Goal: Task Accomplishment & Management: Manage account settings

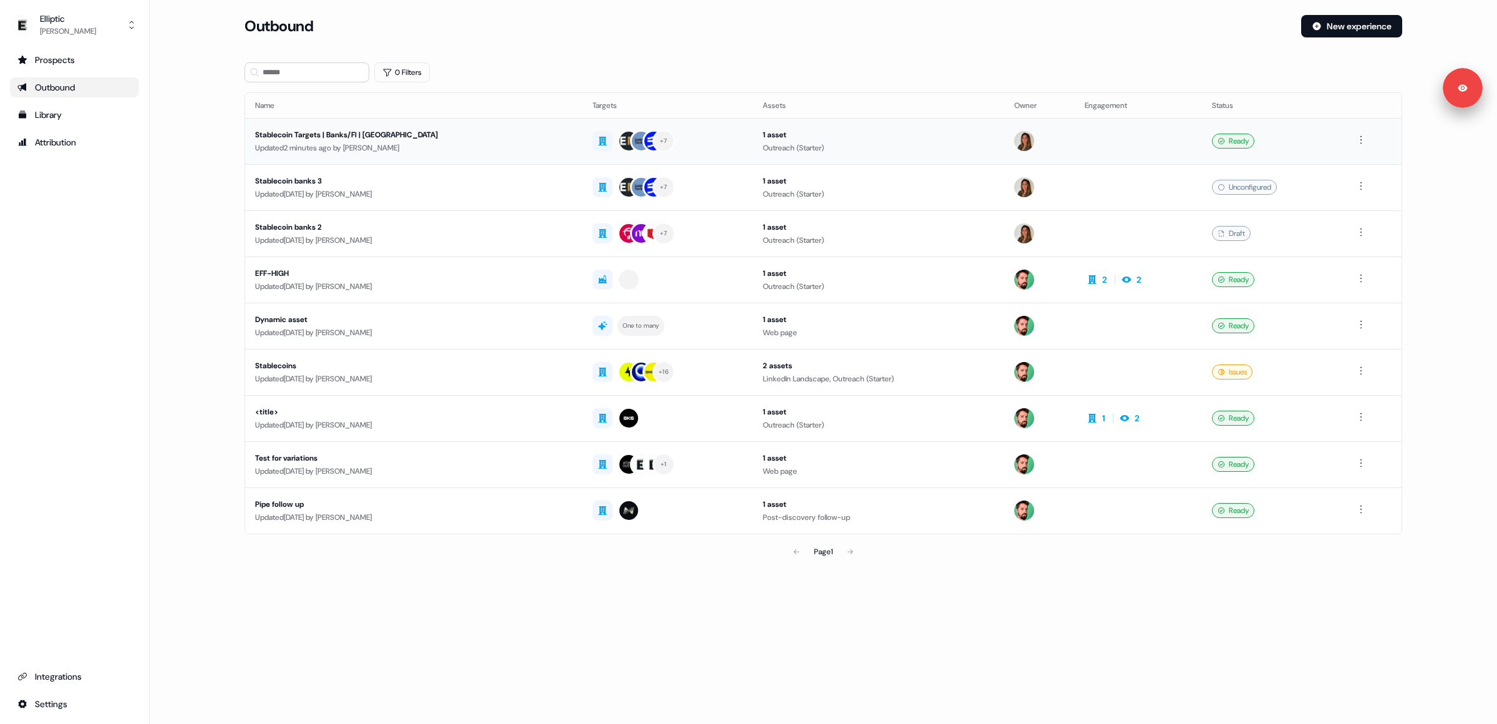
click at [300, 143] on div "Updated 2 minutes ago by Pouyeh Esfahani" at bounding box center [414, 148] width 318 height 12
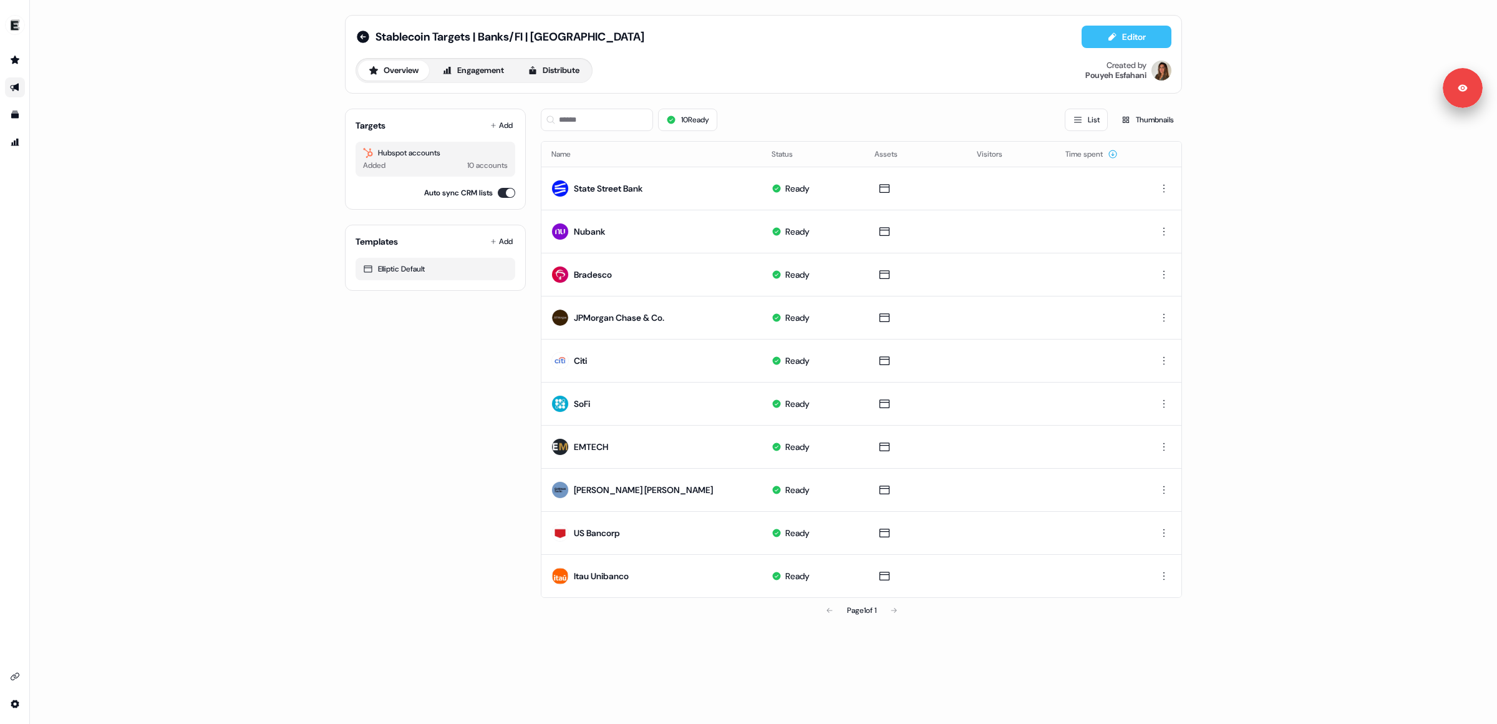
click at [1138, 26] on button "Editor" at bounding box center [1127, 37] width 90 height 22
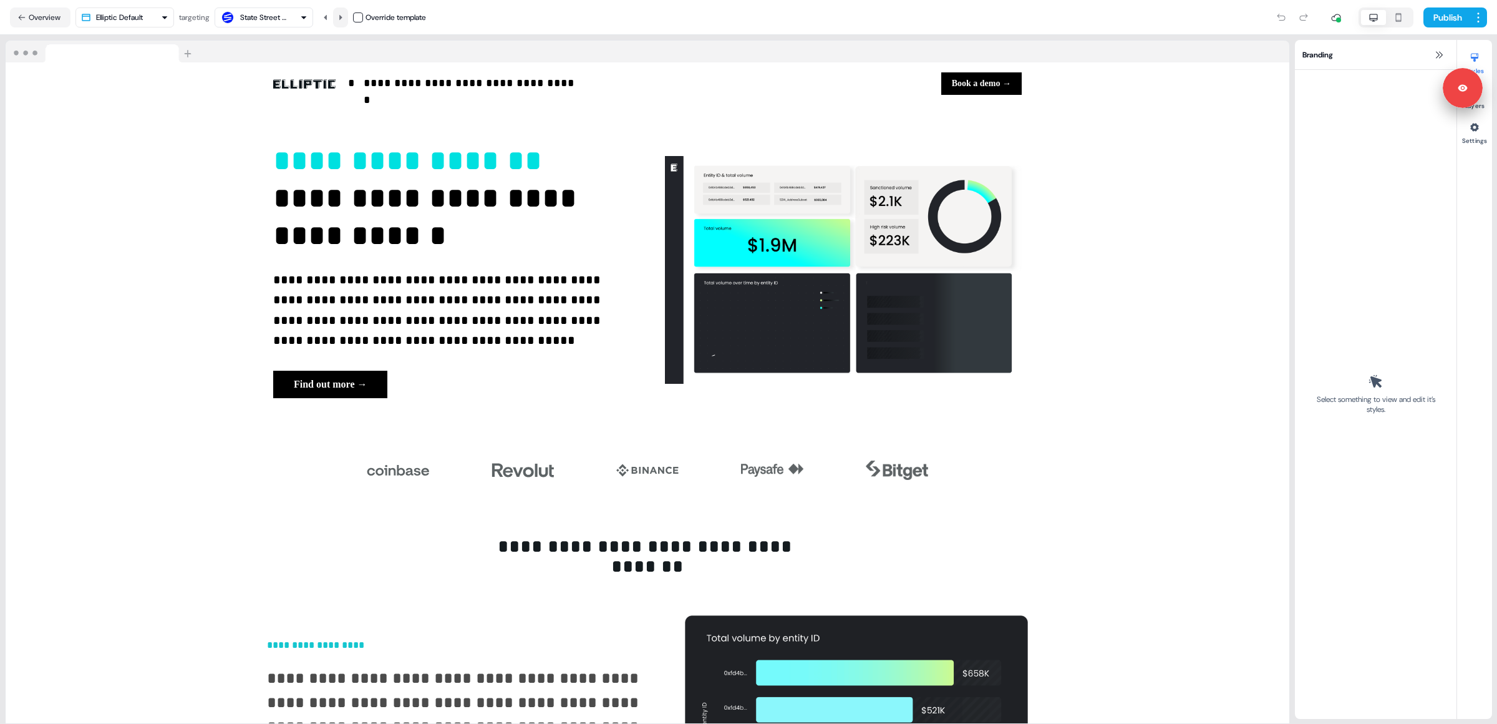
click at [344, 17] on icon at bounding box center [340, 17] width 7 height 7
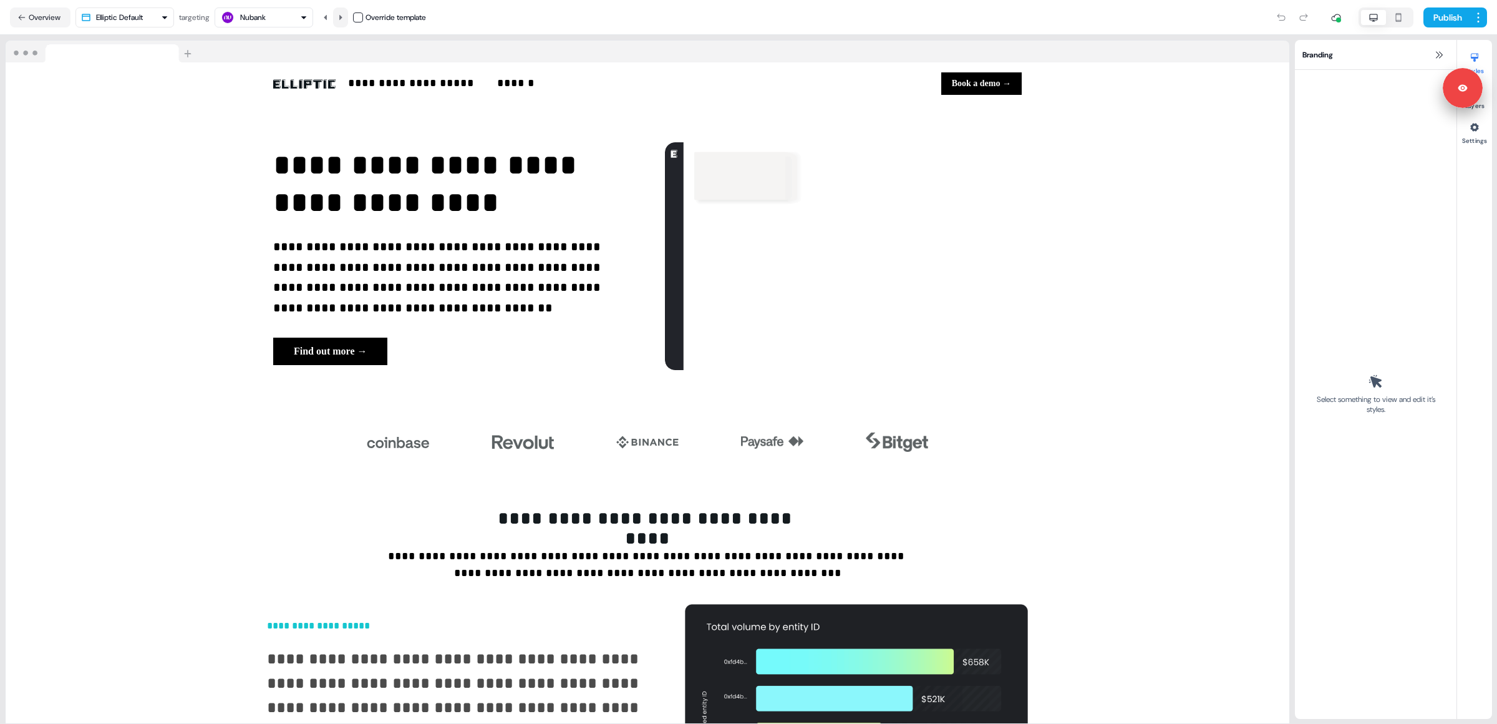
click at [344, 17] on icon at bounding box center [340, 17] width 7 height 7
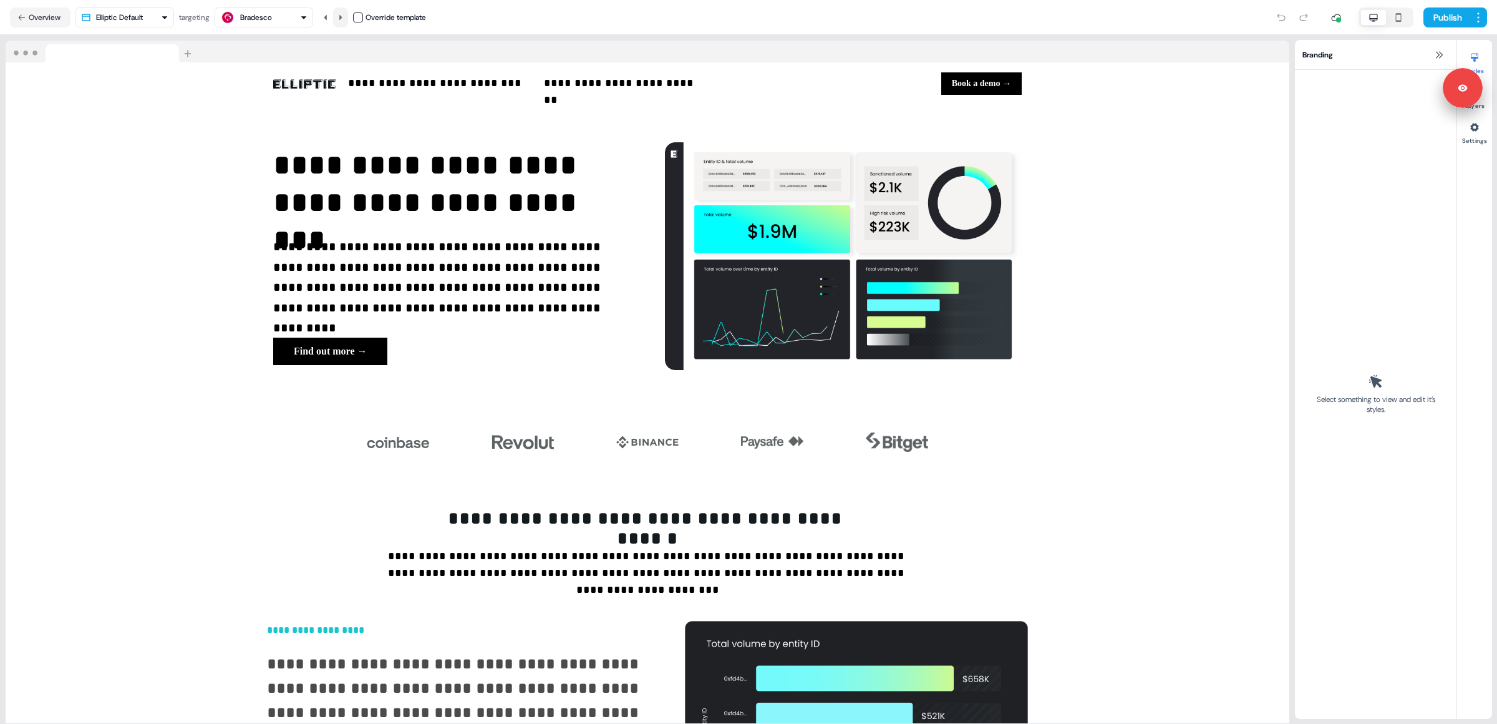
click at [344, 17] on icon at bounding box center [340, 17] width 7 height 7
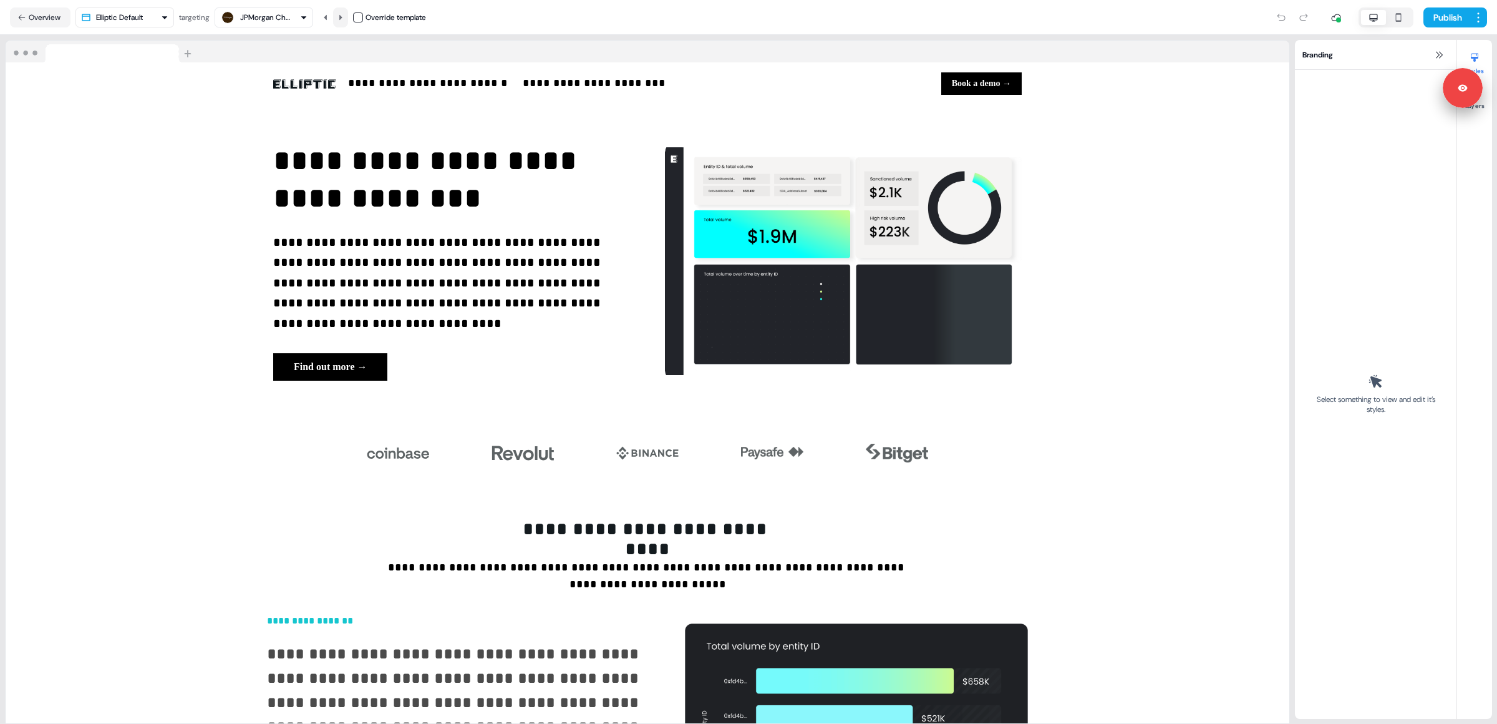
click at [344, 17] on icon at bounding box center [340, 17] width 7 height 7
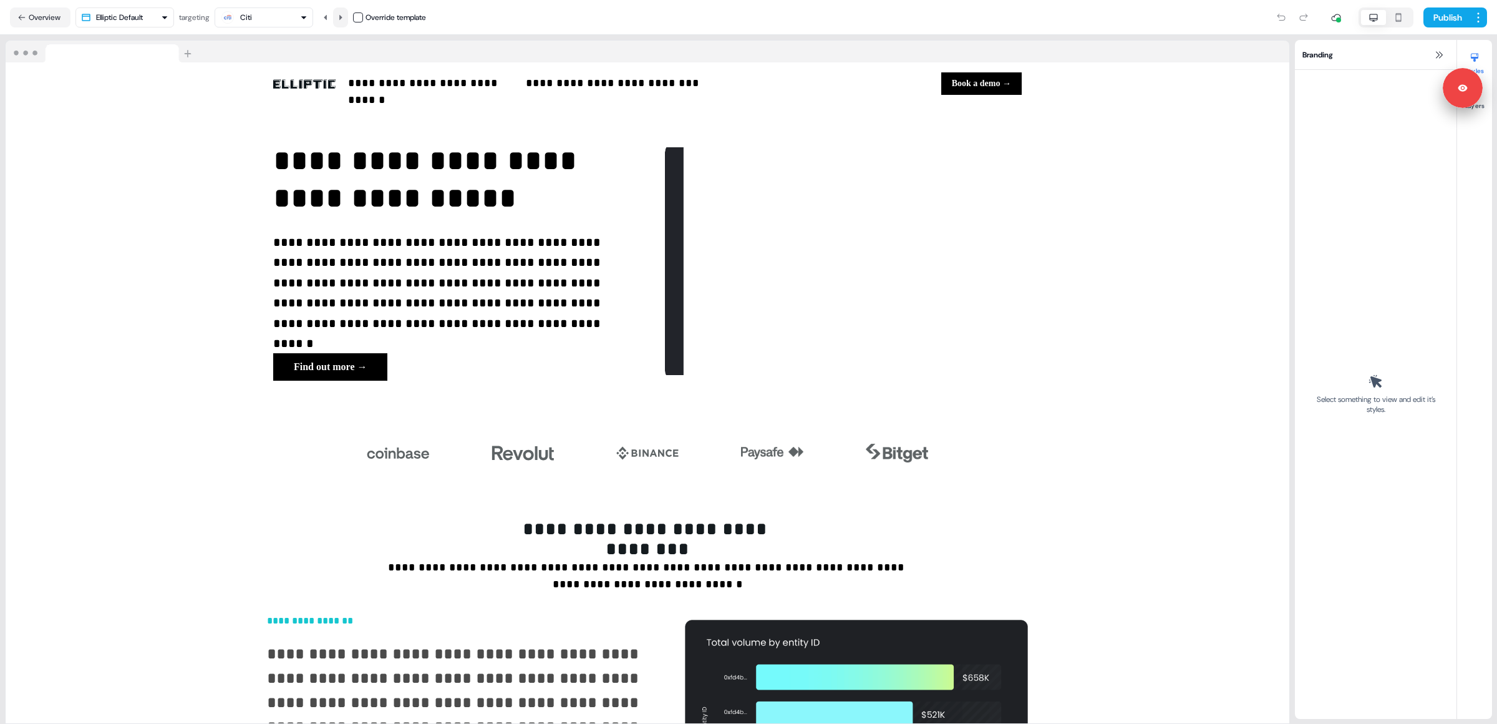
click at [344, 17] on icon at bounding box center [340, 17] width 7 height 7
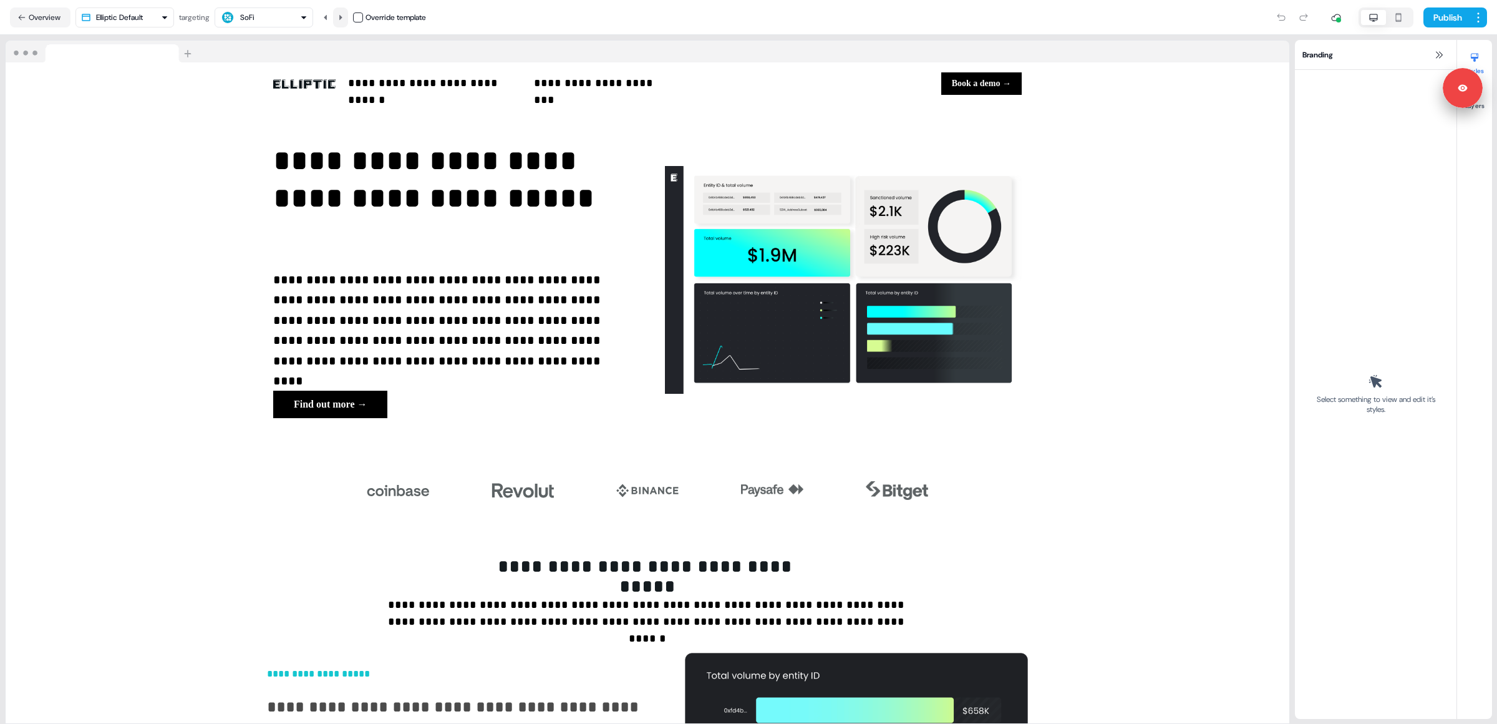
click at [344, 17] on icon at bounding box center [340, 17] width 7 height 7
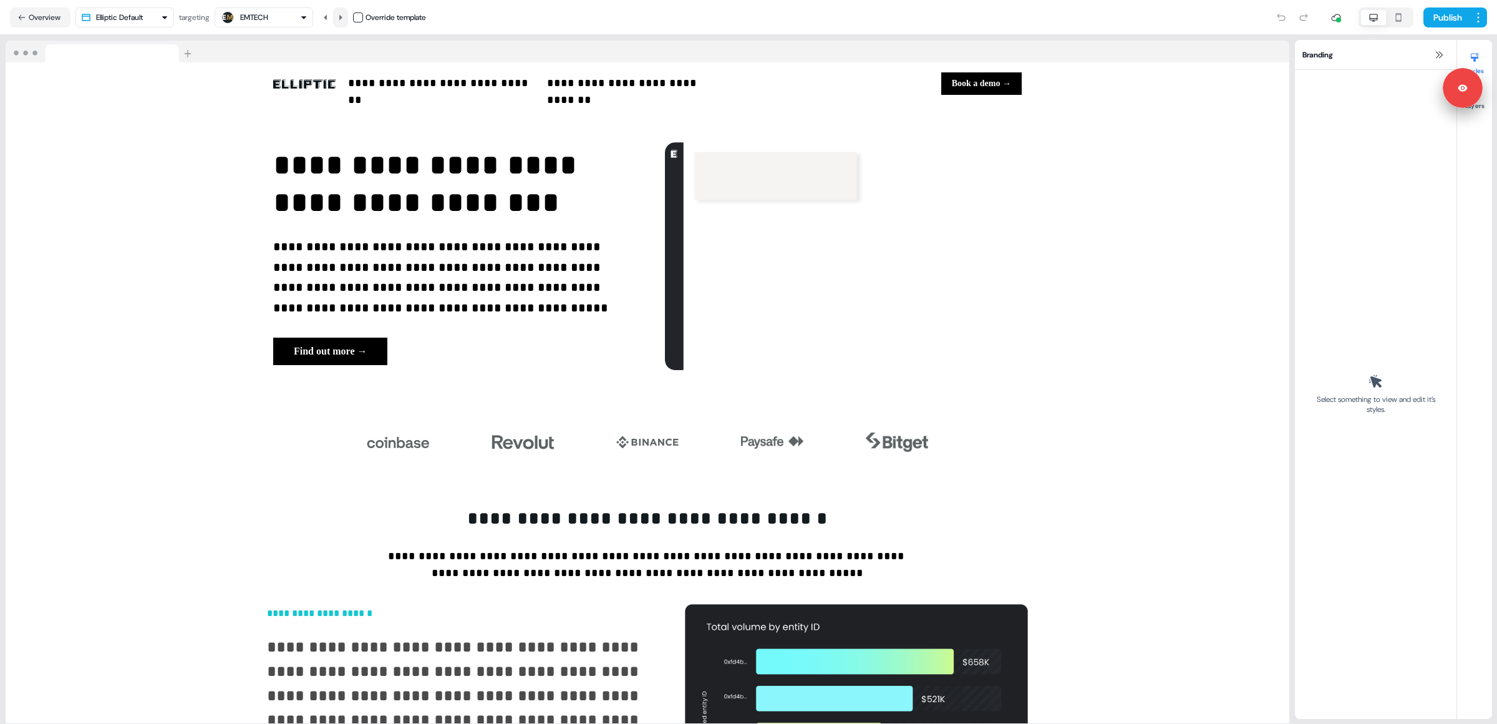
click at [344, 17] on icon at bounding box center [340, 17] width 7 height 7
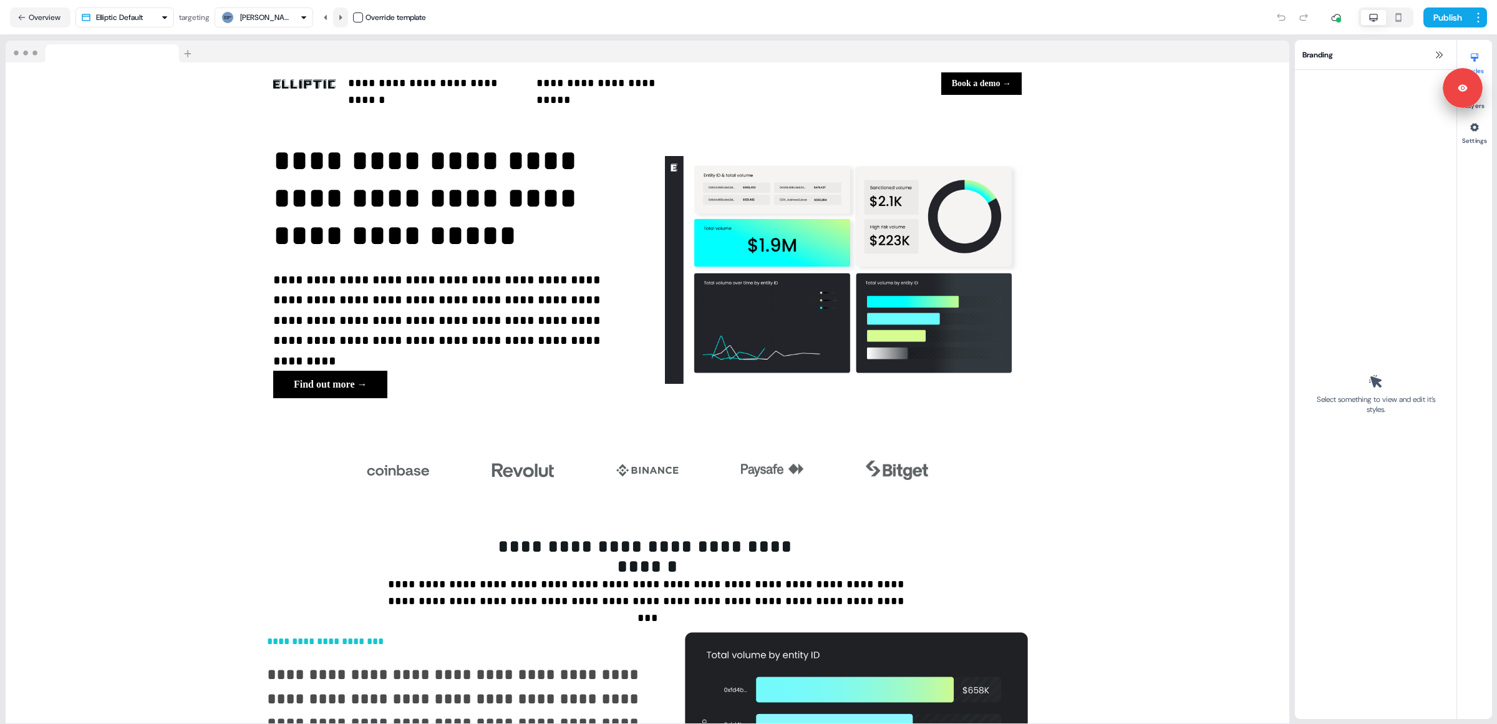
click at [344, 17] on icon at bounding box center [340, 17] width 7 height 7
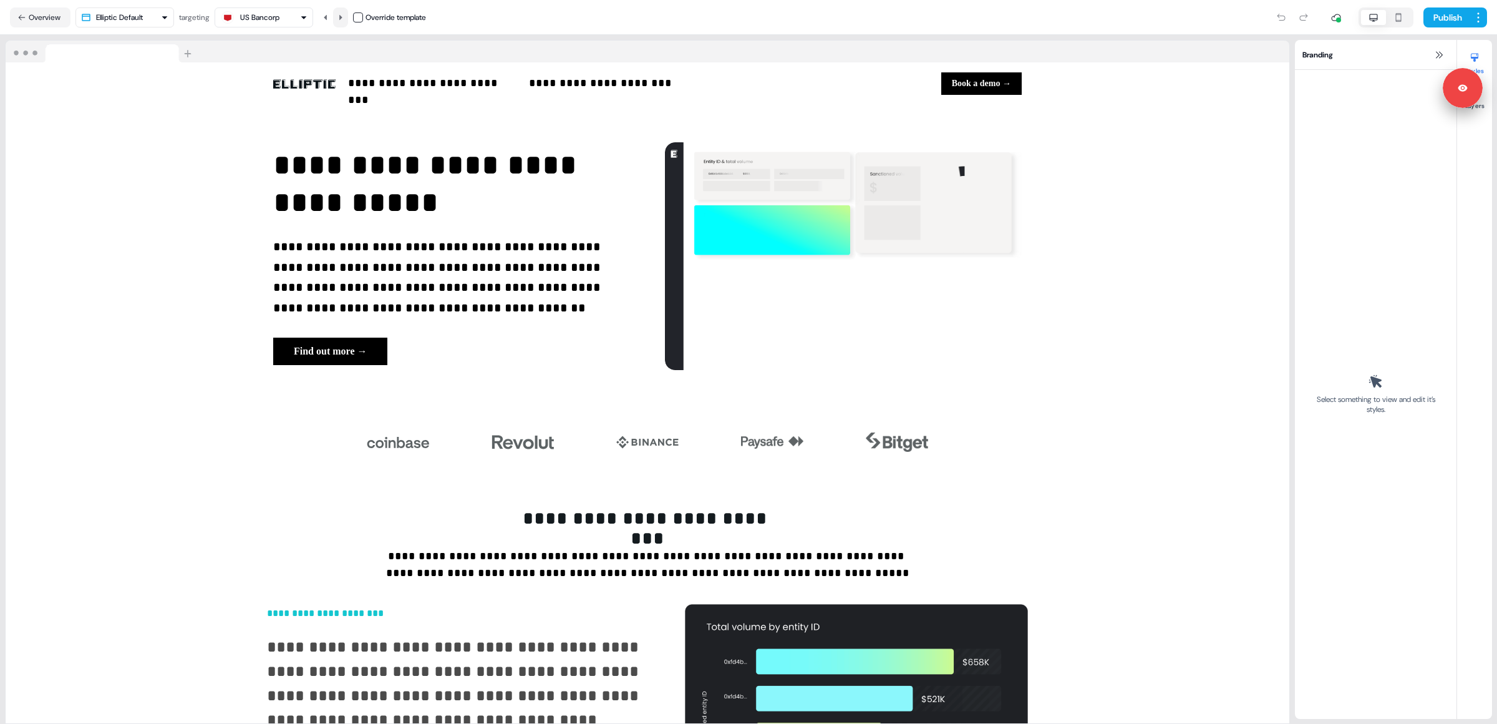
click at [344, 17] on icon at bounding box center [340, 17] width 7 height 7
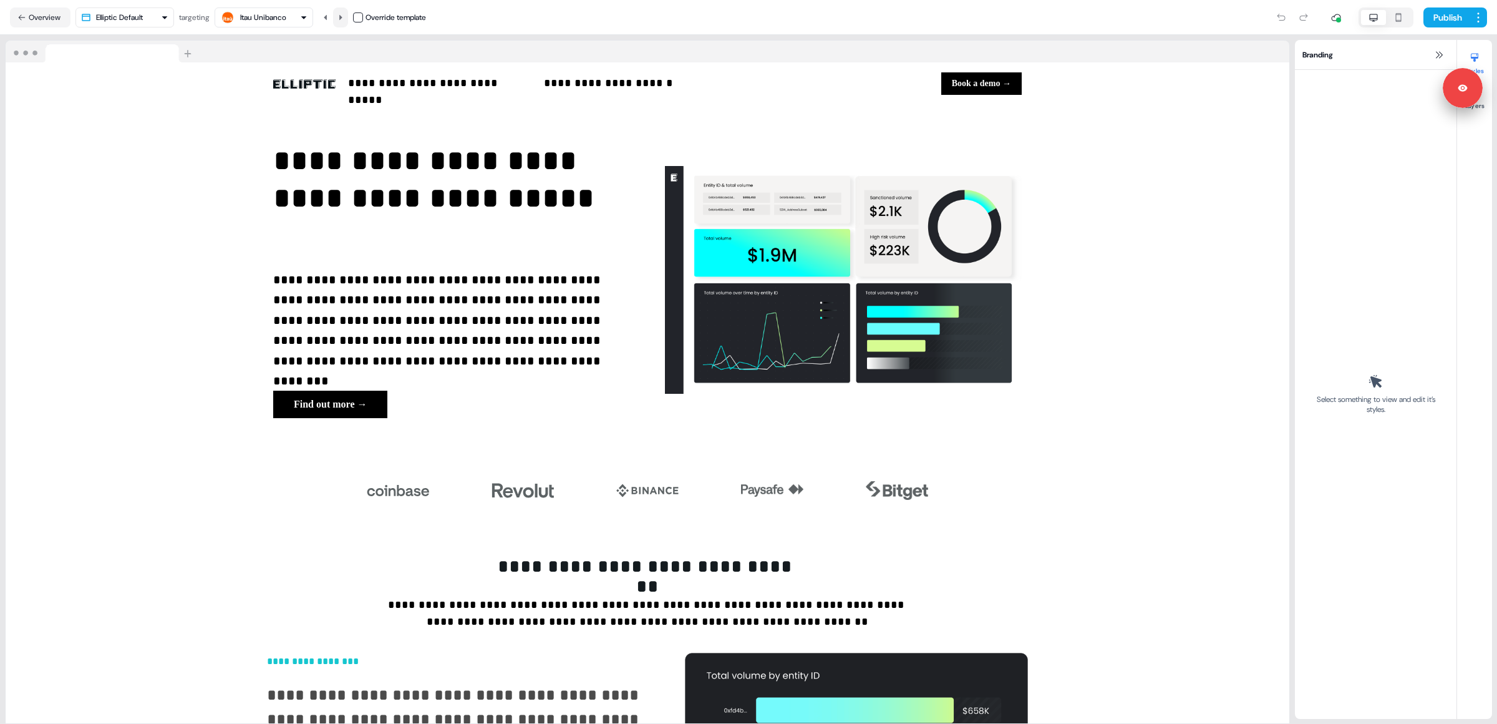
click at [344, 17] on icon at bounding box center [340, 17] width 7 height 7
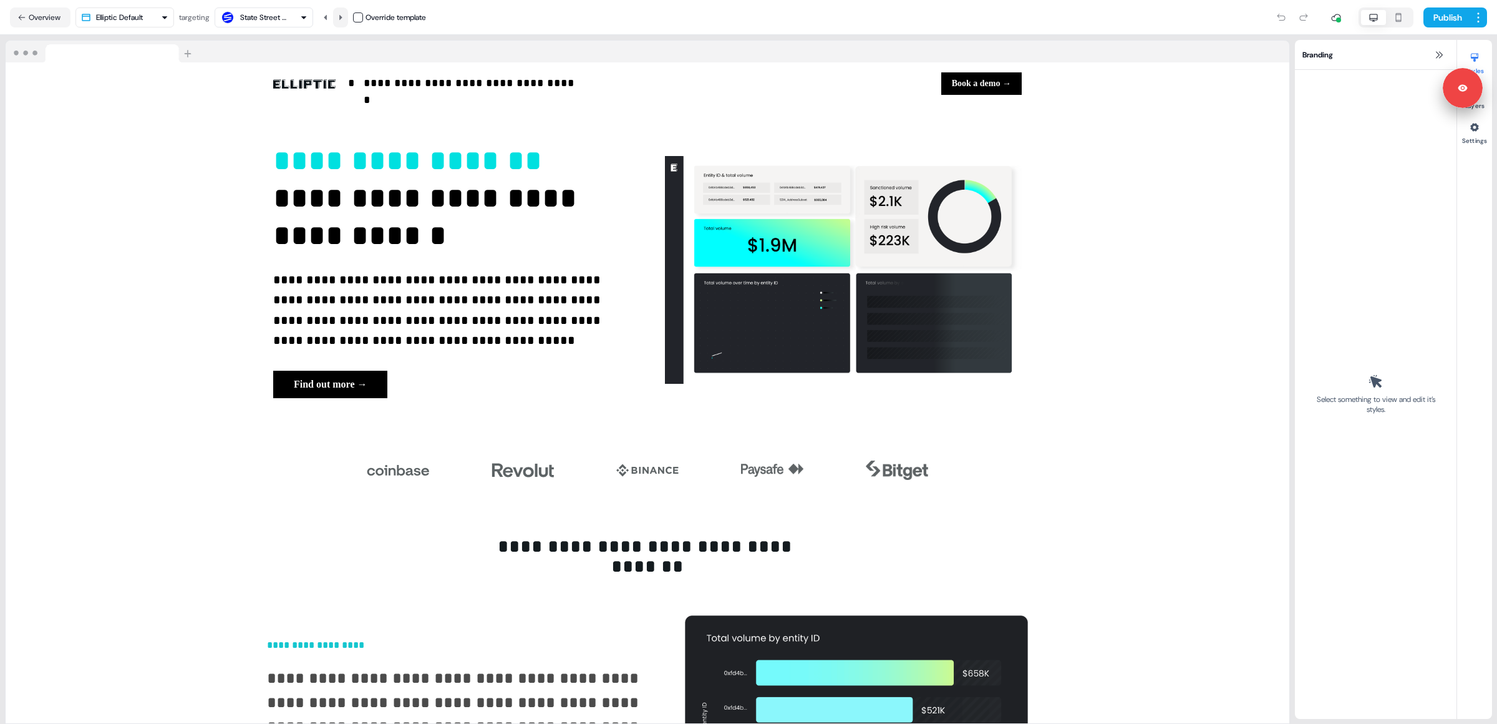
click at [344, 17] on icon at bounding box center [340, 17] width 7 height 7
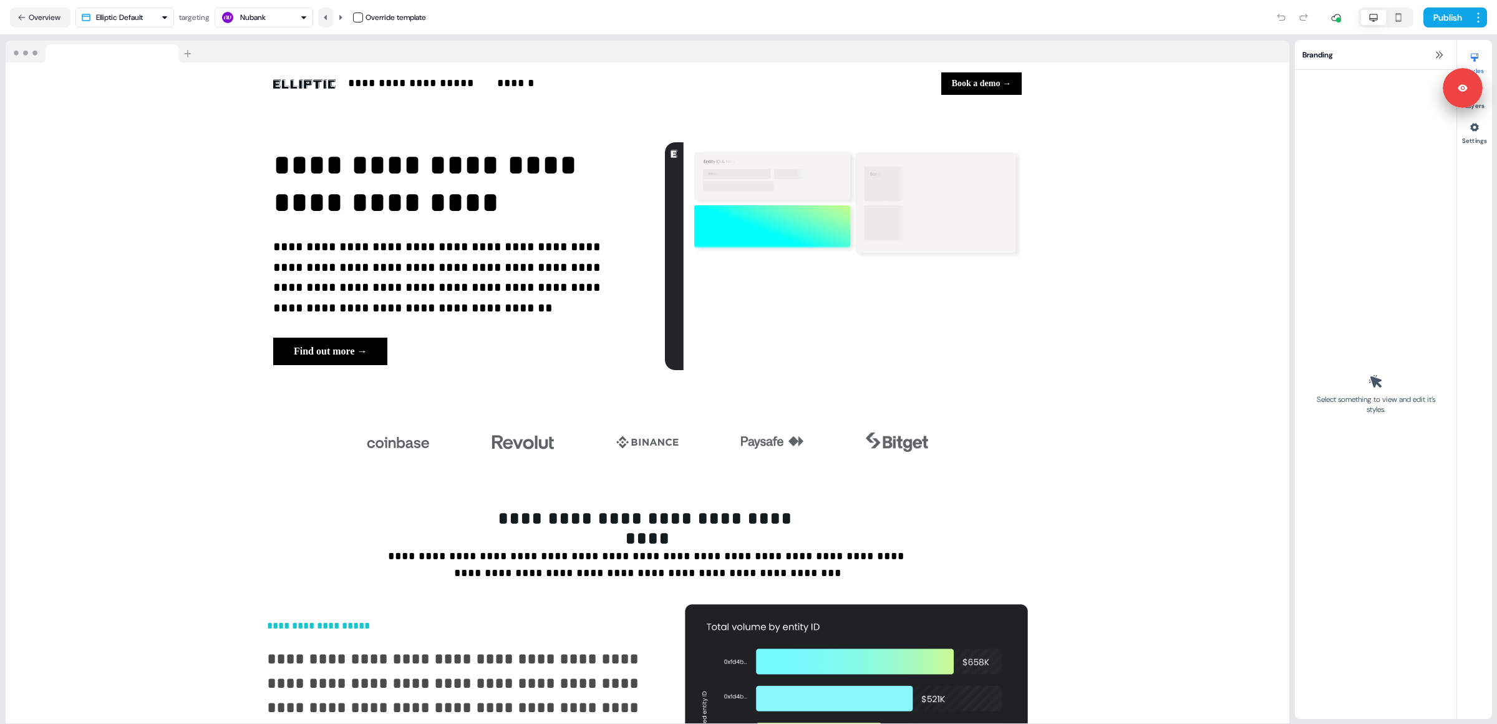
click at [326, 19] on icon at bounding box center [325, 17] width 7 height 7
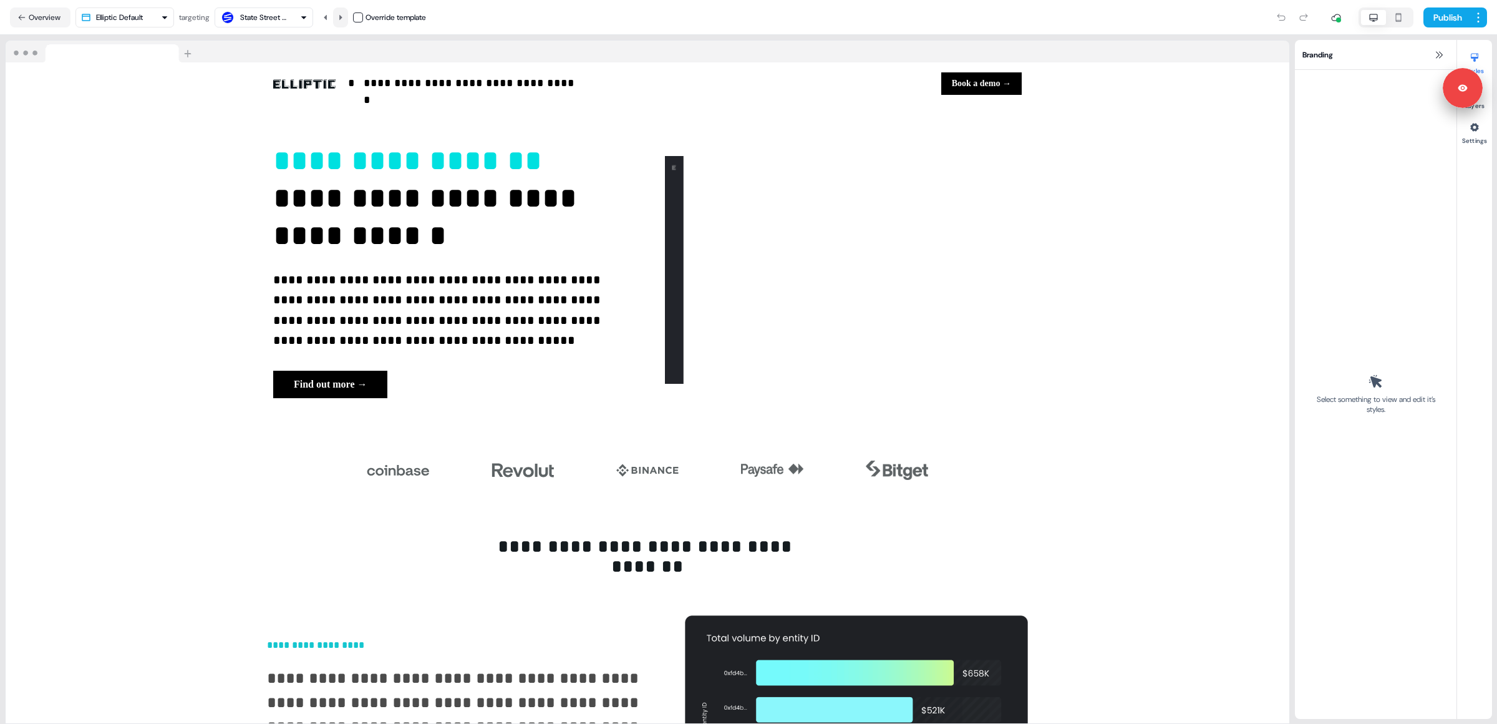
click at [344, 20] on icon at bounding box center [340, 17] width 7 height 7
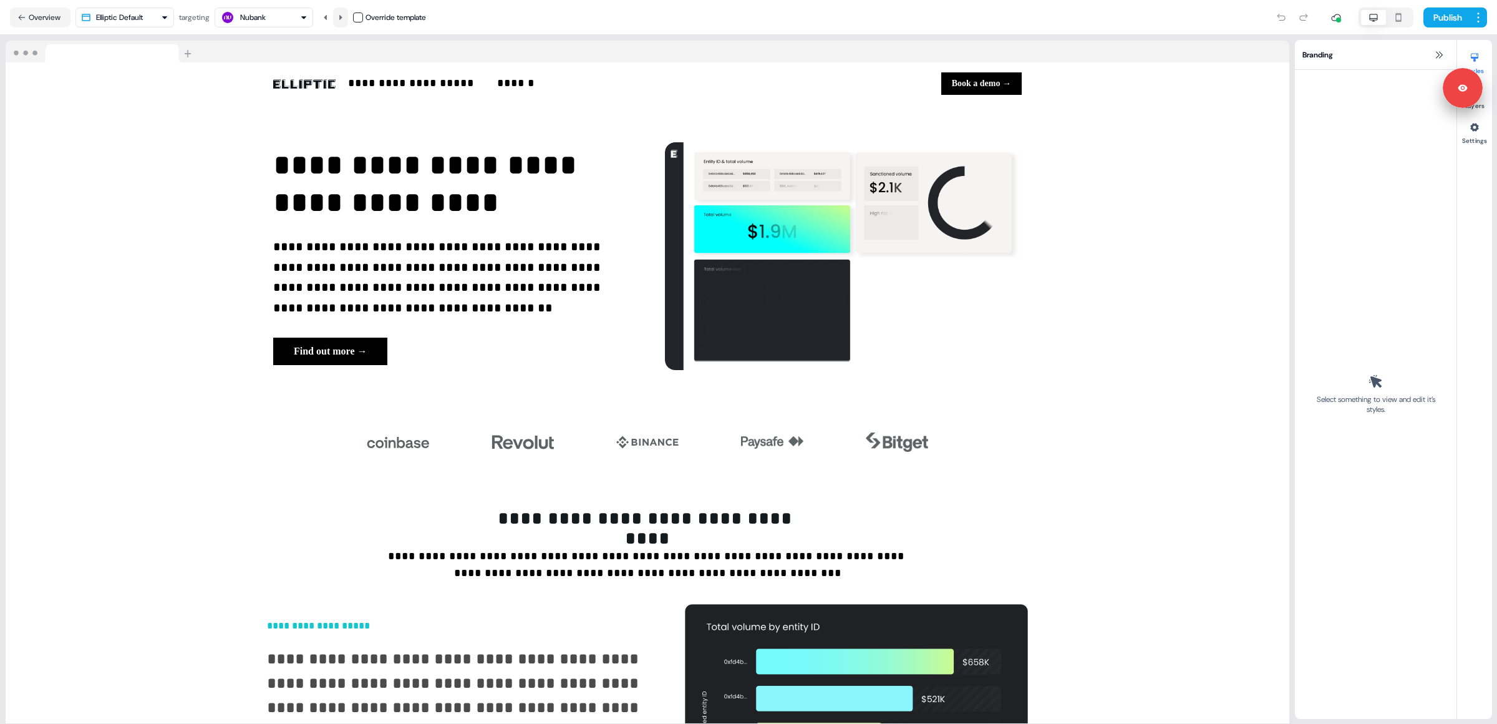
click at [344, 20] on icon at bounding box center [340, 17] width 7 height 7
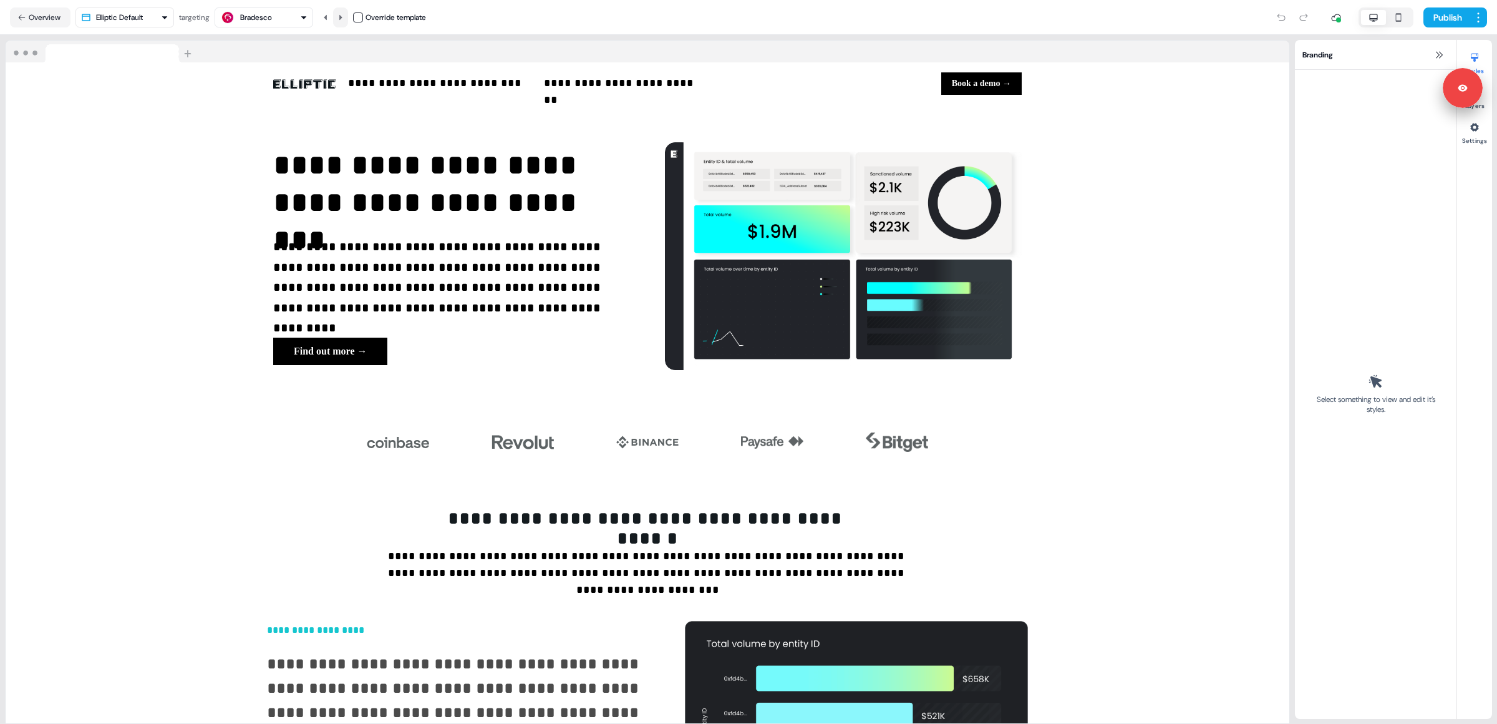
click at [344, 20] on icon at bounding box center [340, 17] width 7 height 7
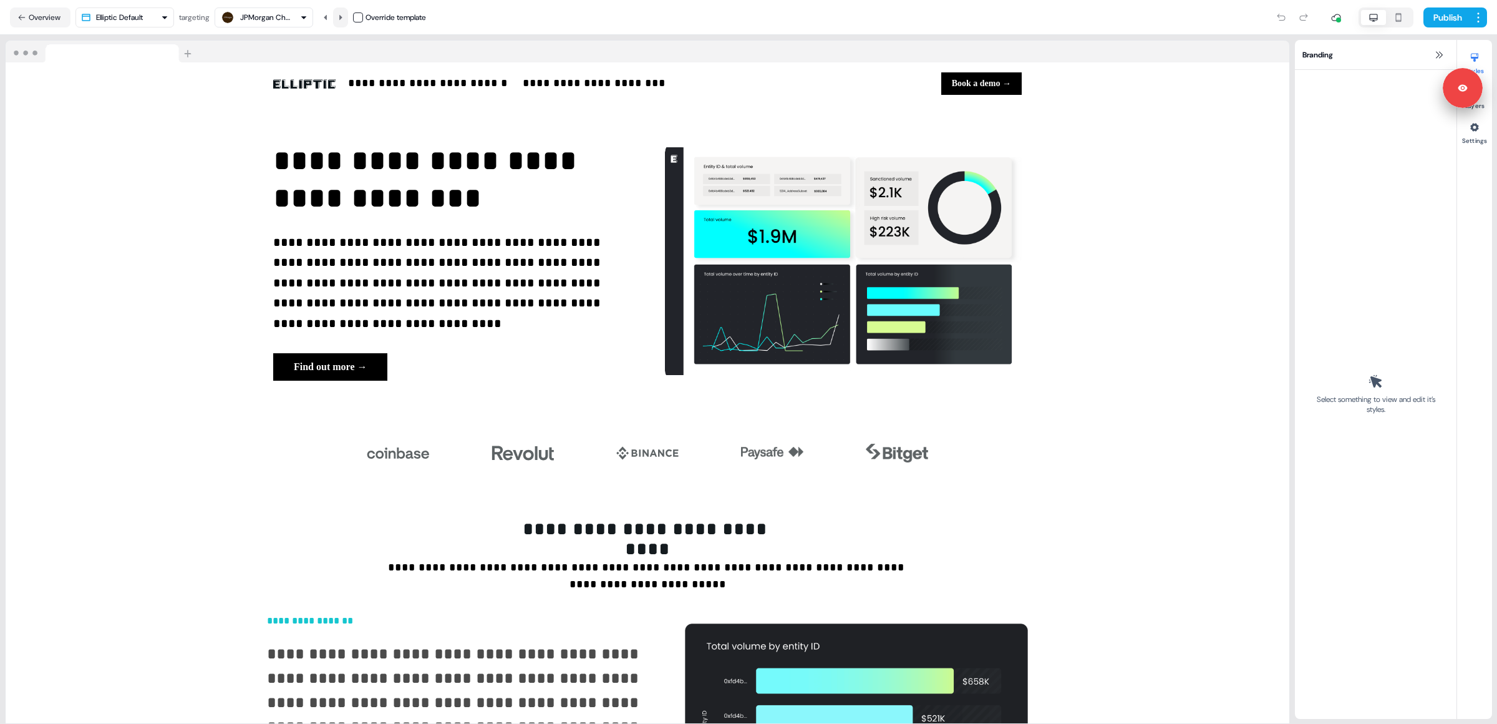
click at [344, 20] on icon at bounding box center [340, 17] width 7 height 7
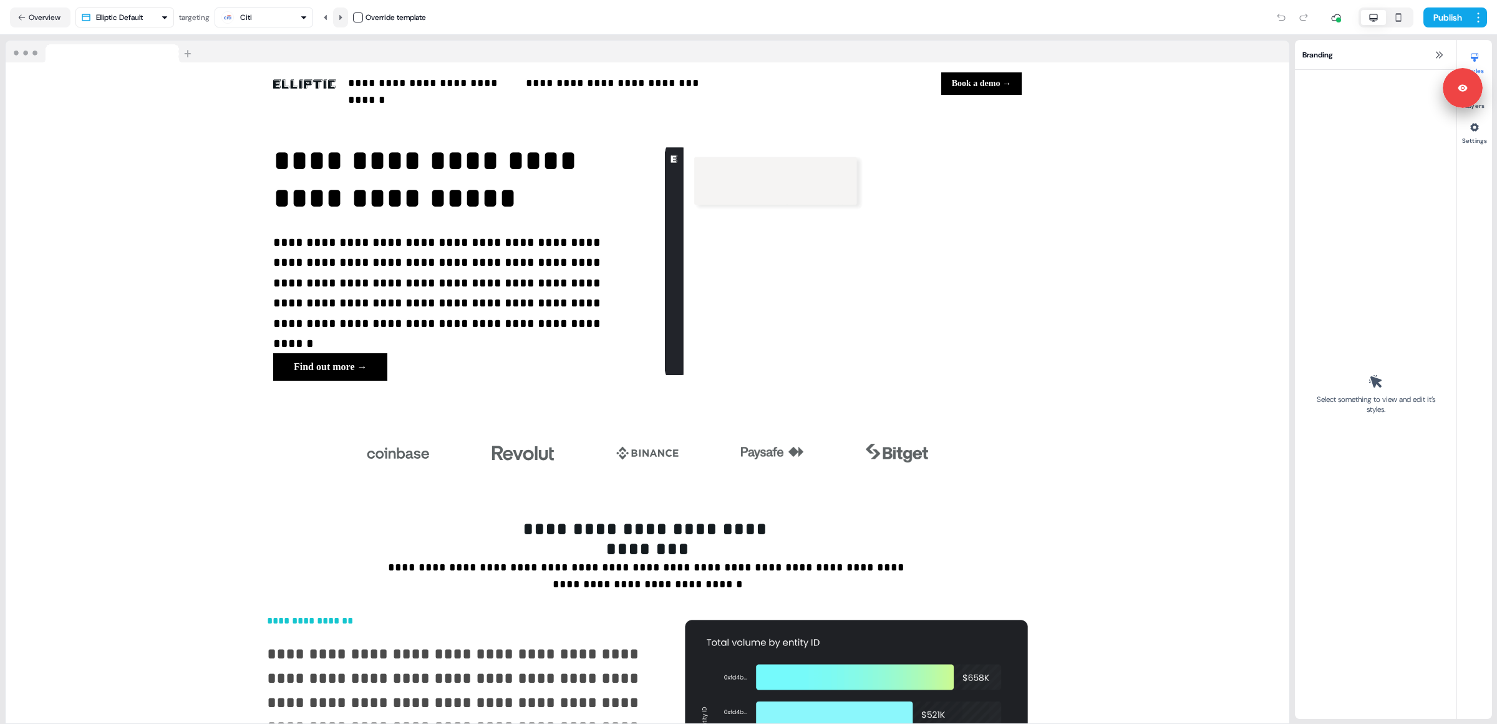
click at [344, 20] on icon at bounding box center [340, 17] width 7 height 7
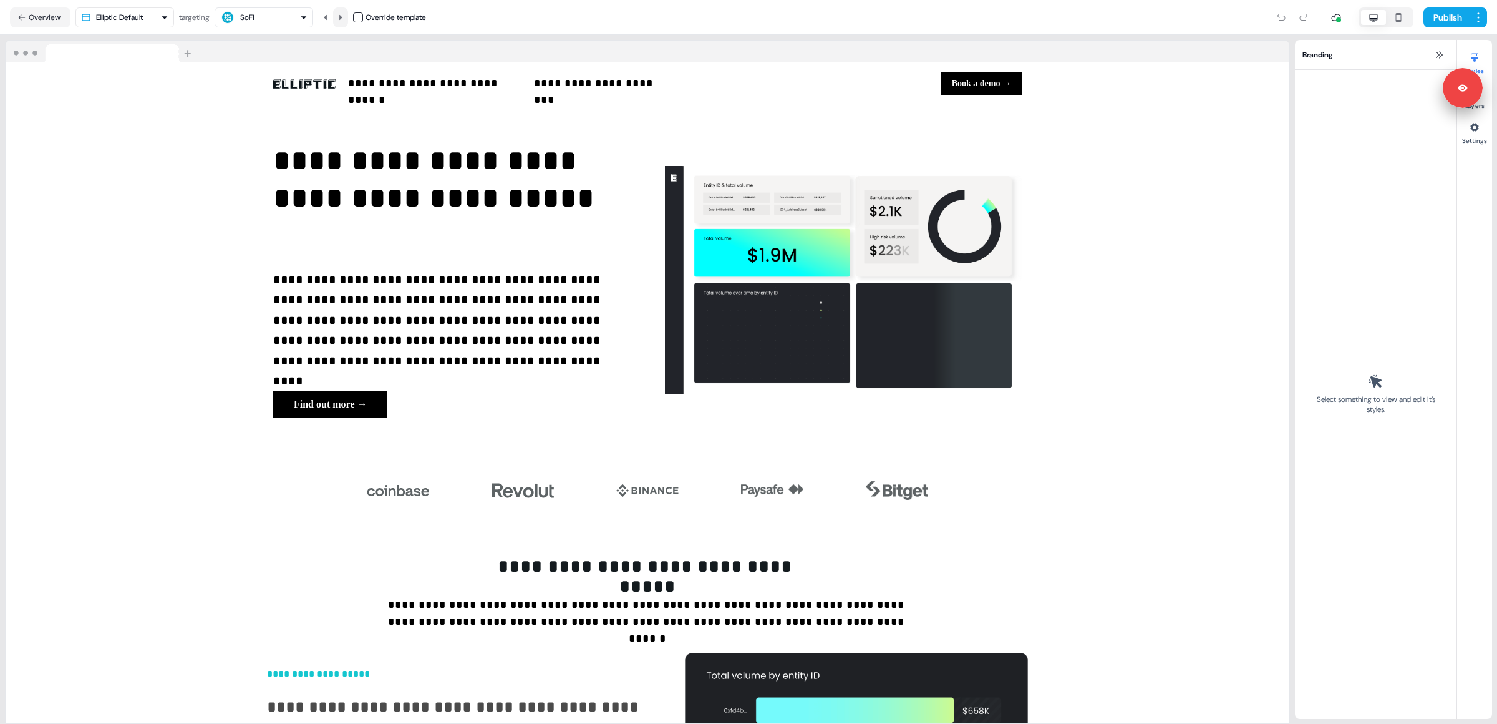
click at [344, 20] on icon at bounding box center [340, 17] width 7 height 7
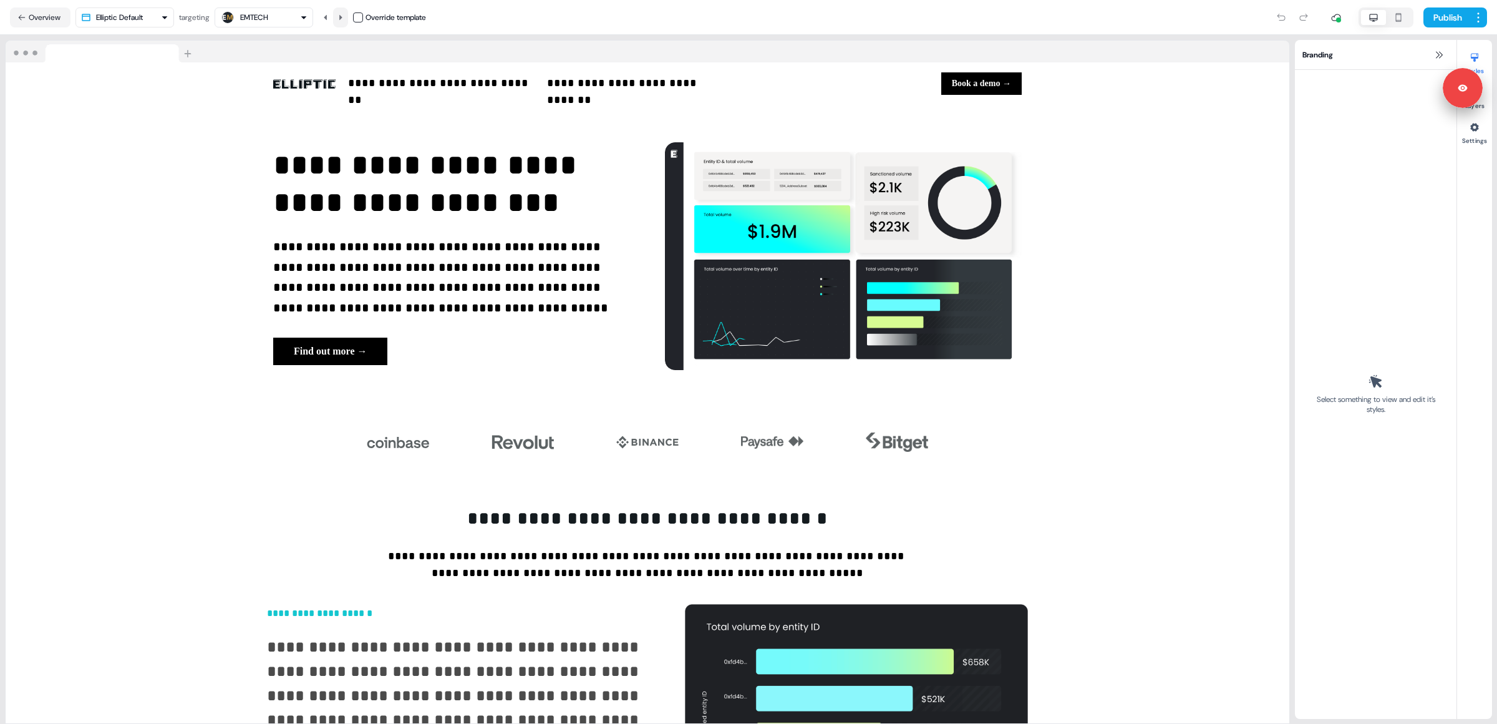
click at [344, 20] on icon at bounding box center [340, 17] width 7 height 7
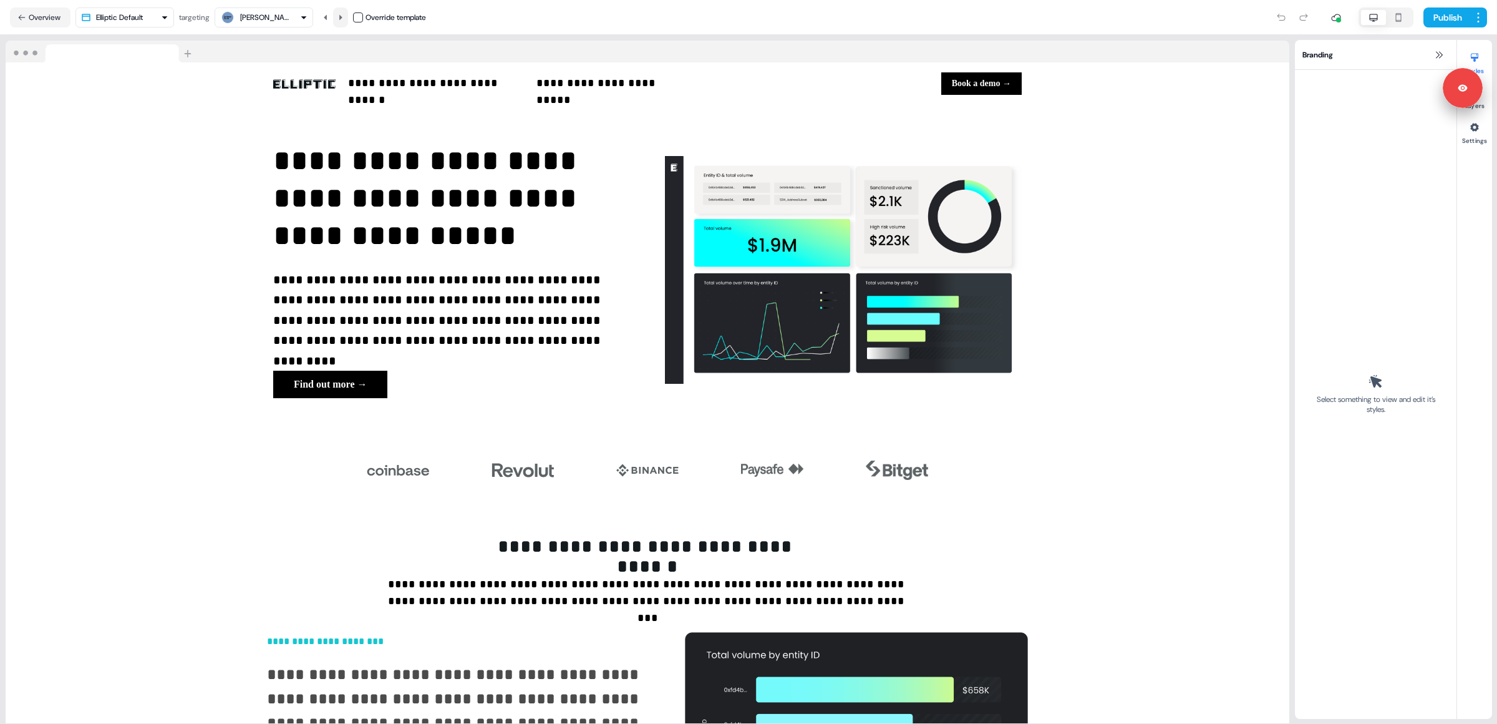
click at [344, 20] on icon at bounding box center [340, 17] width 7 height 7
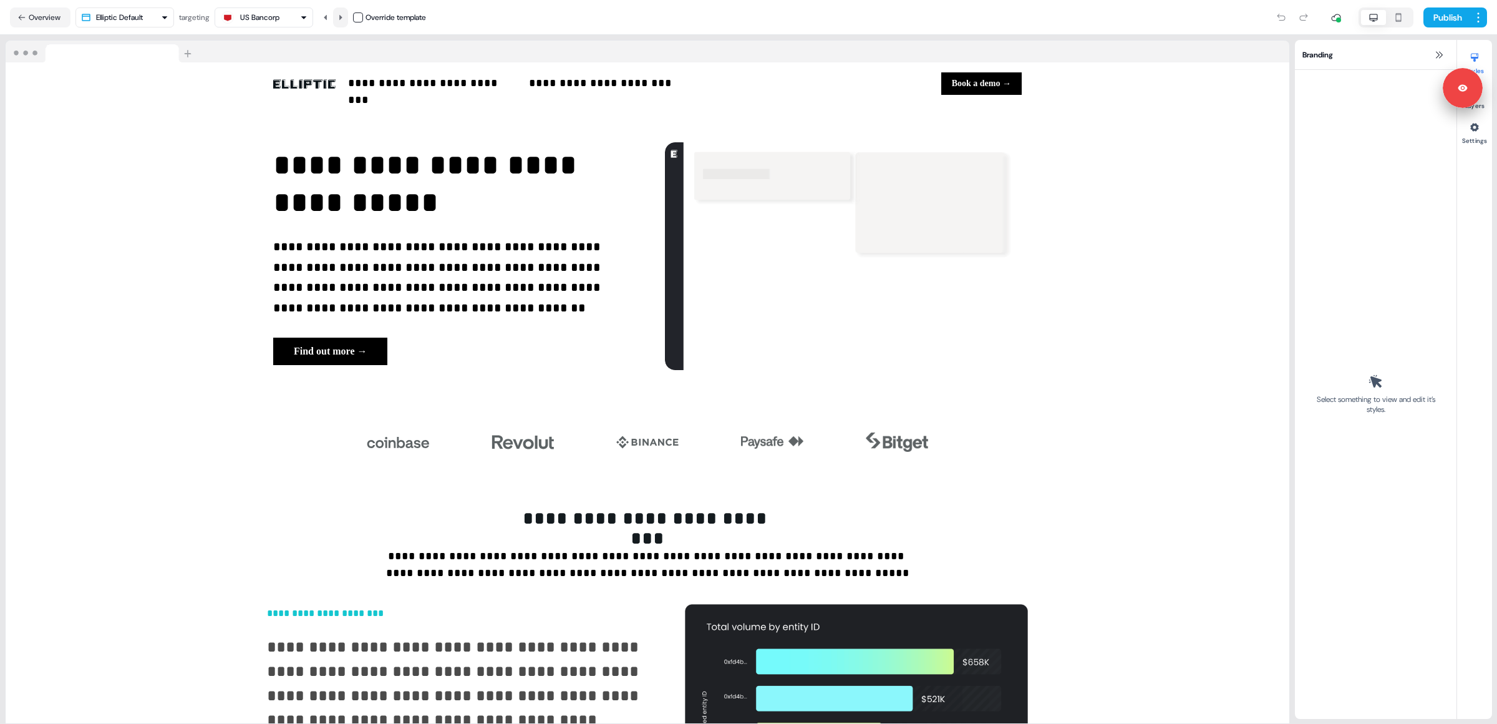
click at [344, 20] on icon at bounding box center [340, 17] width 7 height 7
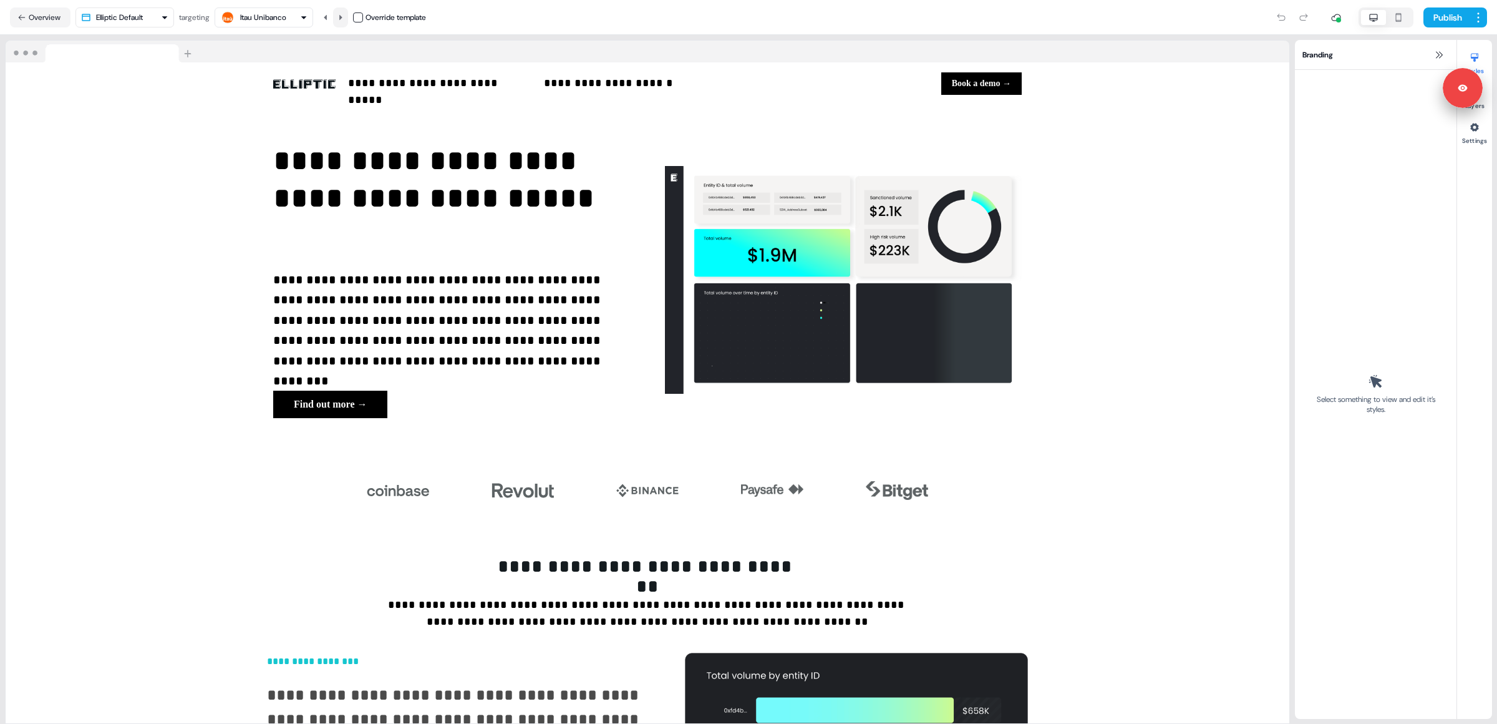
click at [344, 20] on icon at bounding box center [340, 17] width 7 height 7
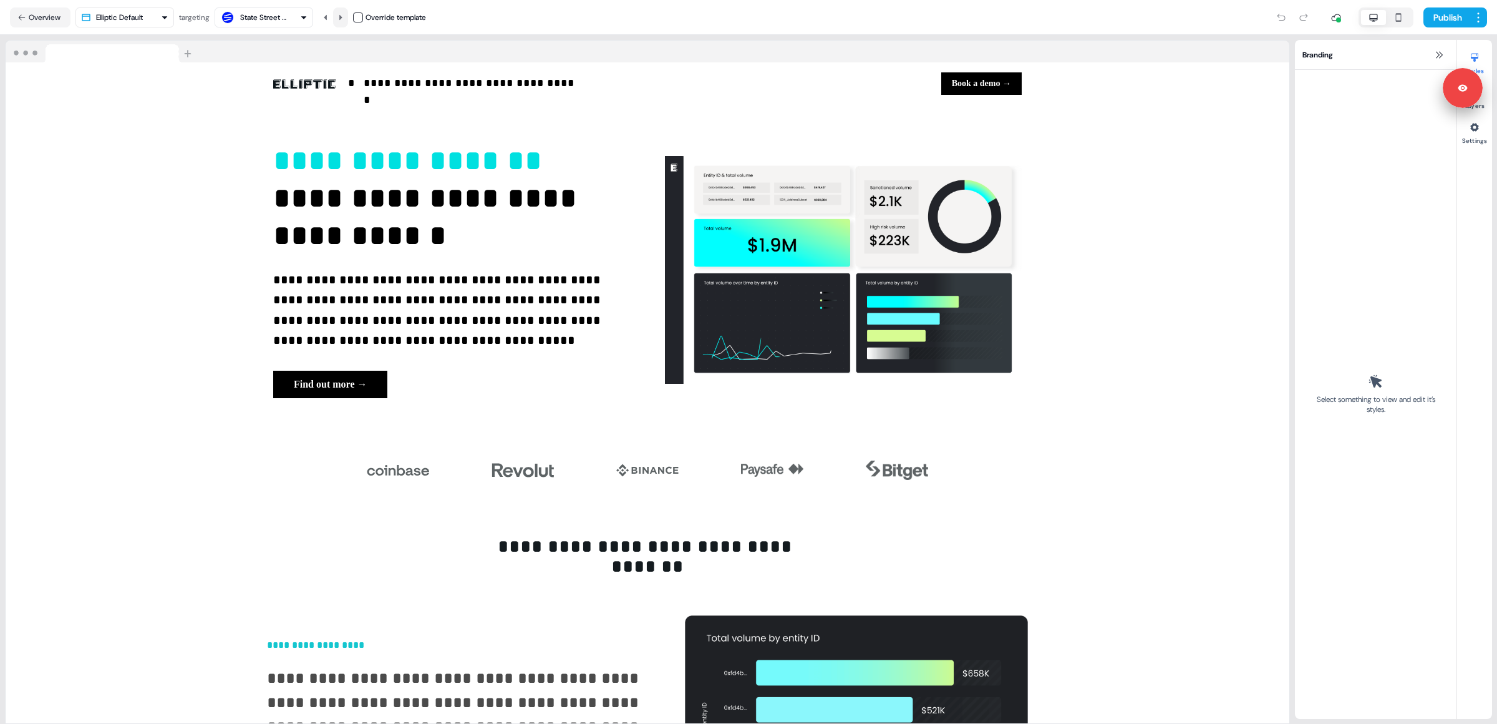
click at [344, 20] on icon at bounding box center [340, 17] width 7 height 7
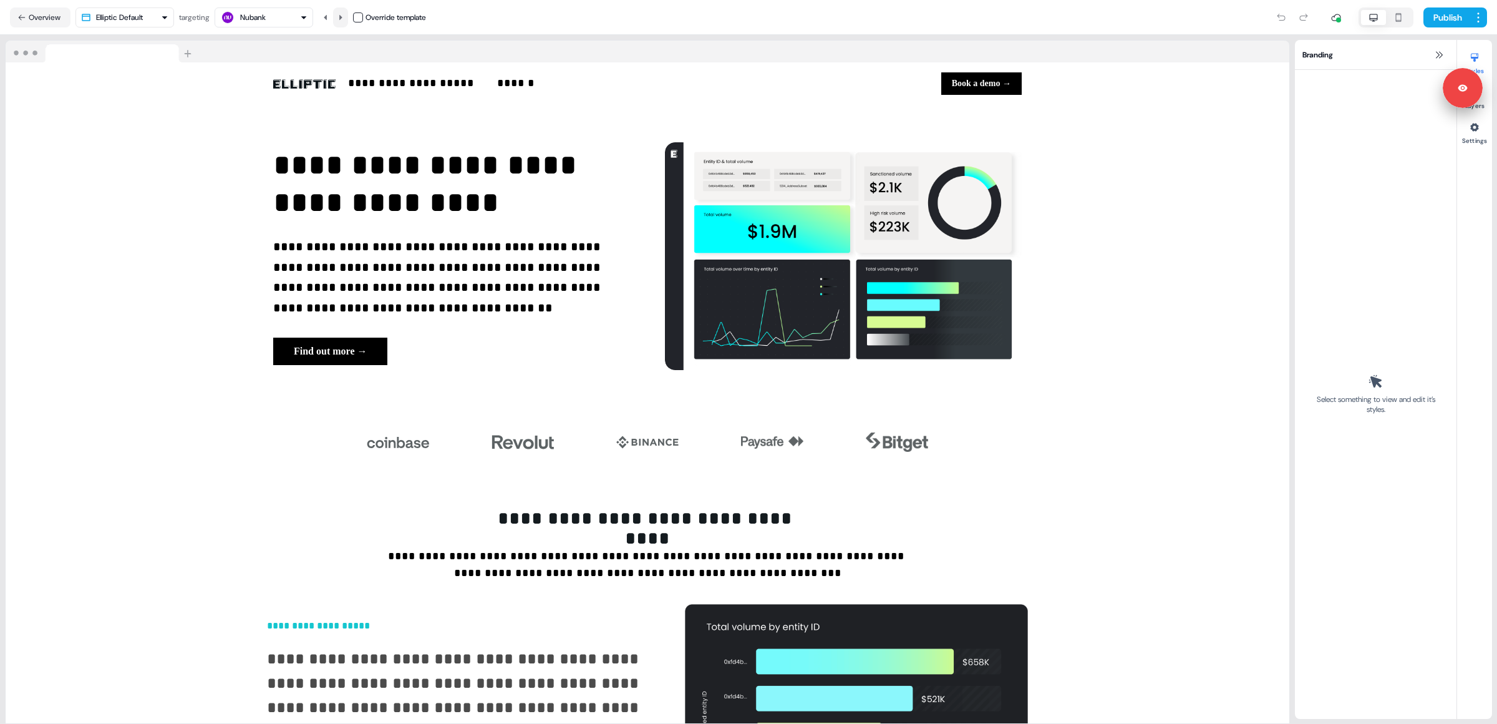
click at [344, 20] on icon at bounding box center [340, 17] width 7 height 7
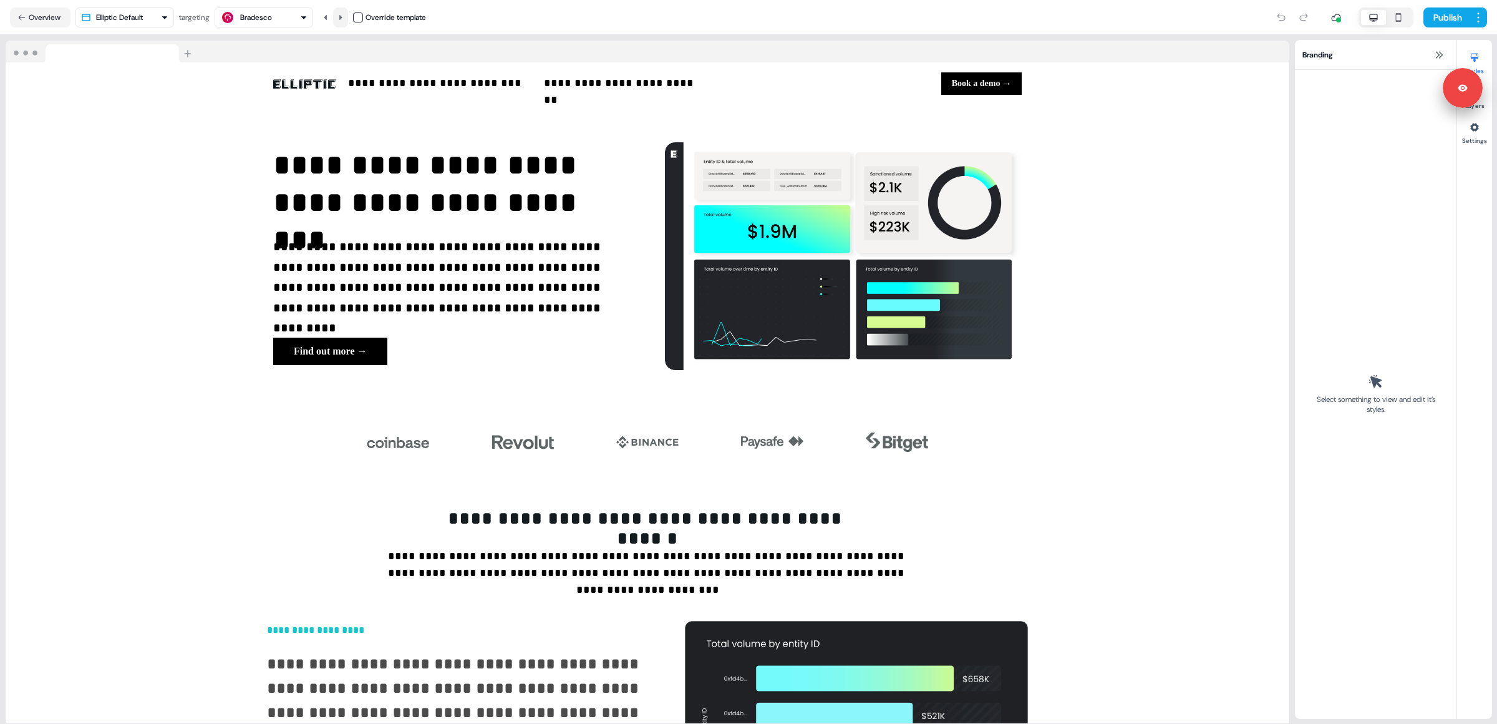
click at [344, 16] on icon at bounding box center [340, 17] width 7 height 7
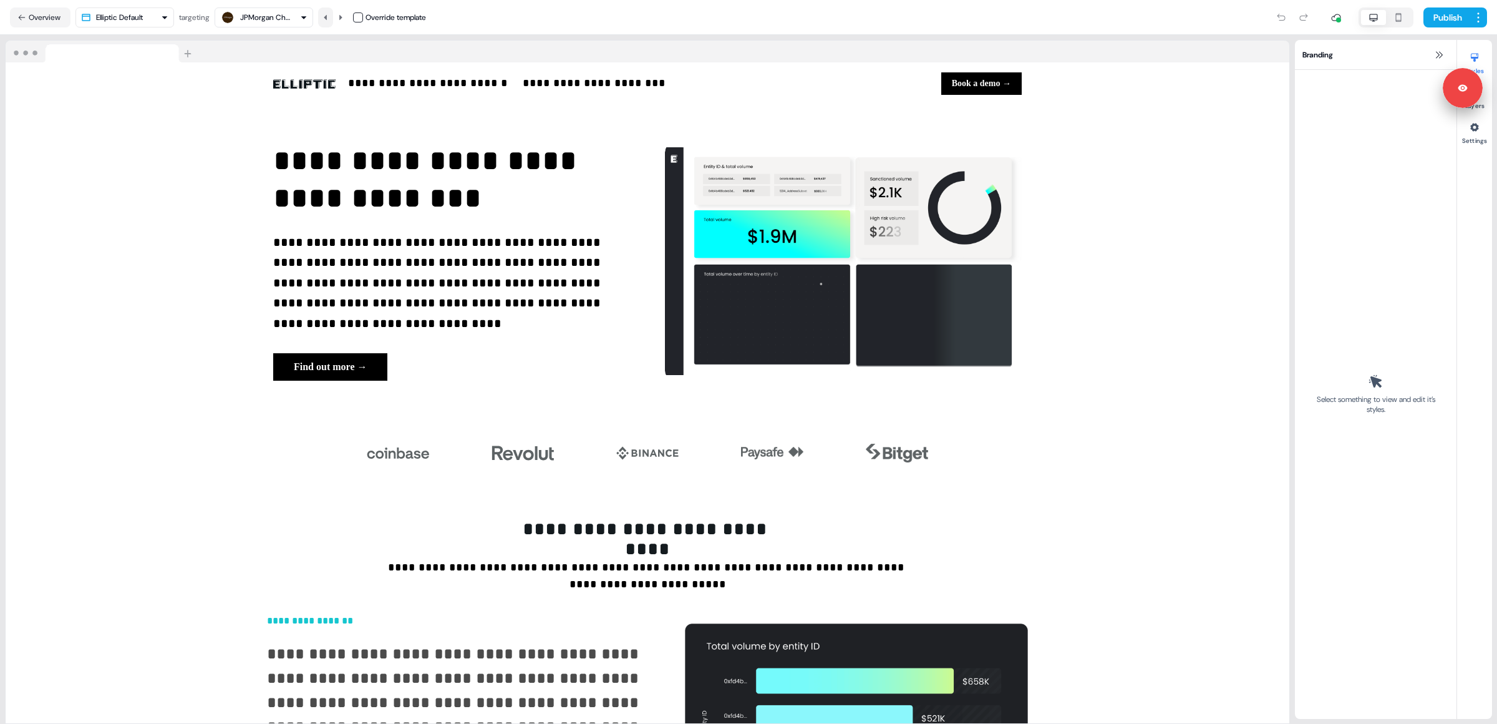
click at [329, 15] on icon at bounding box center [325, 17] width 7 height 7
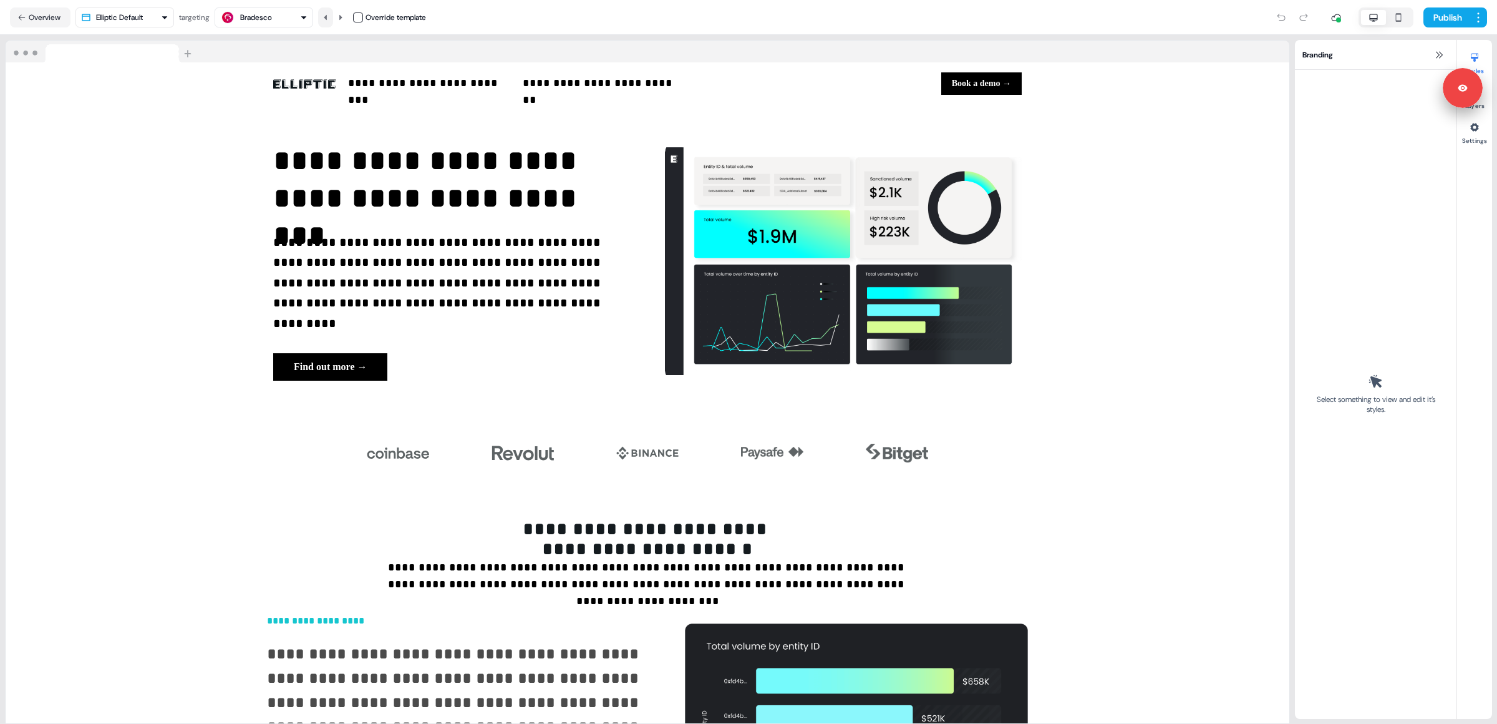
click at [329, 15] on icon at bounding box center [325, 17] width 7 height 7
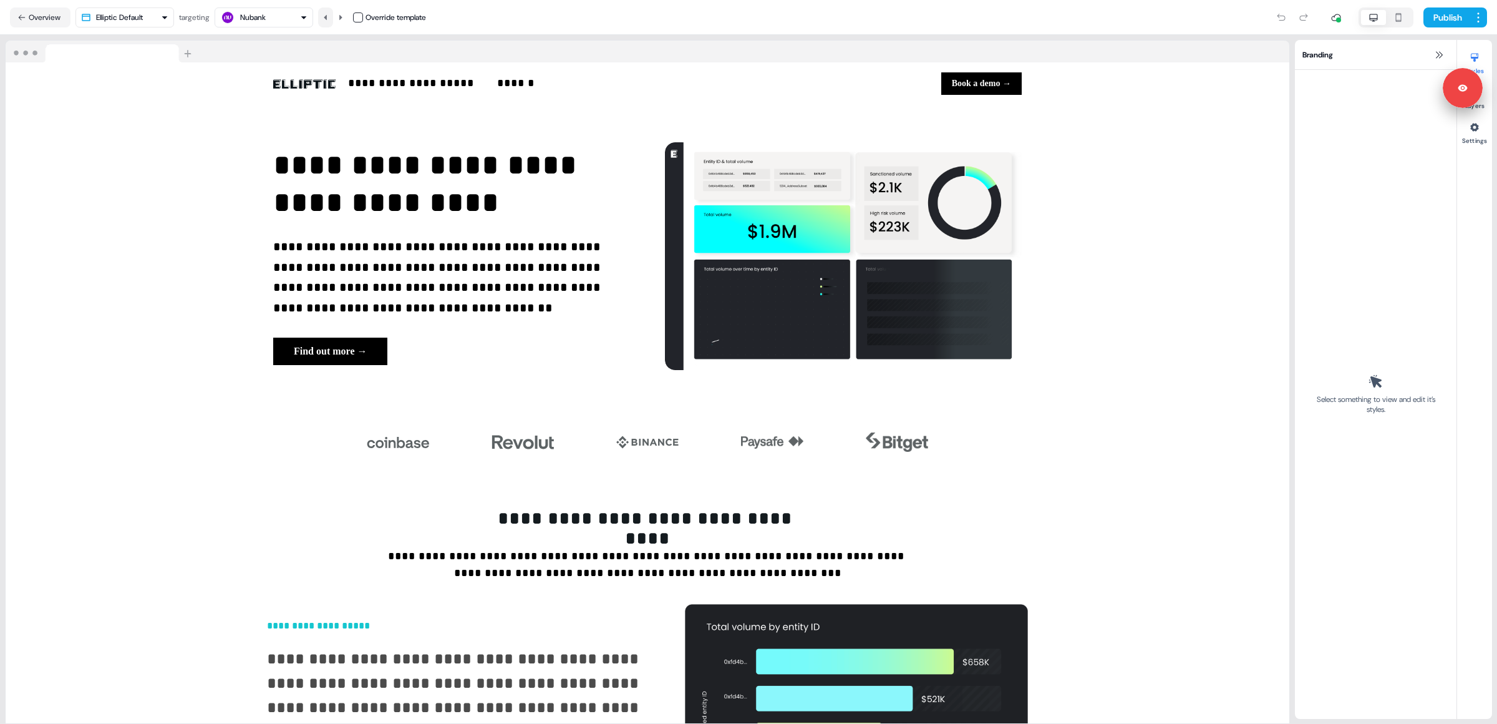
click at [329, 15] on icon at bounding box center [325, 17] width 7 height 7
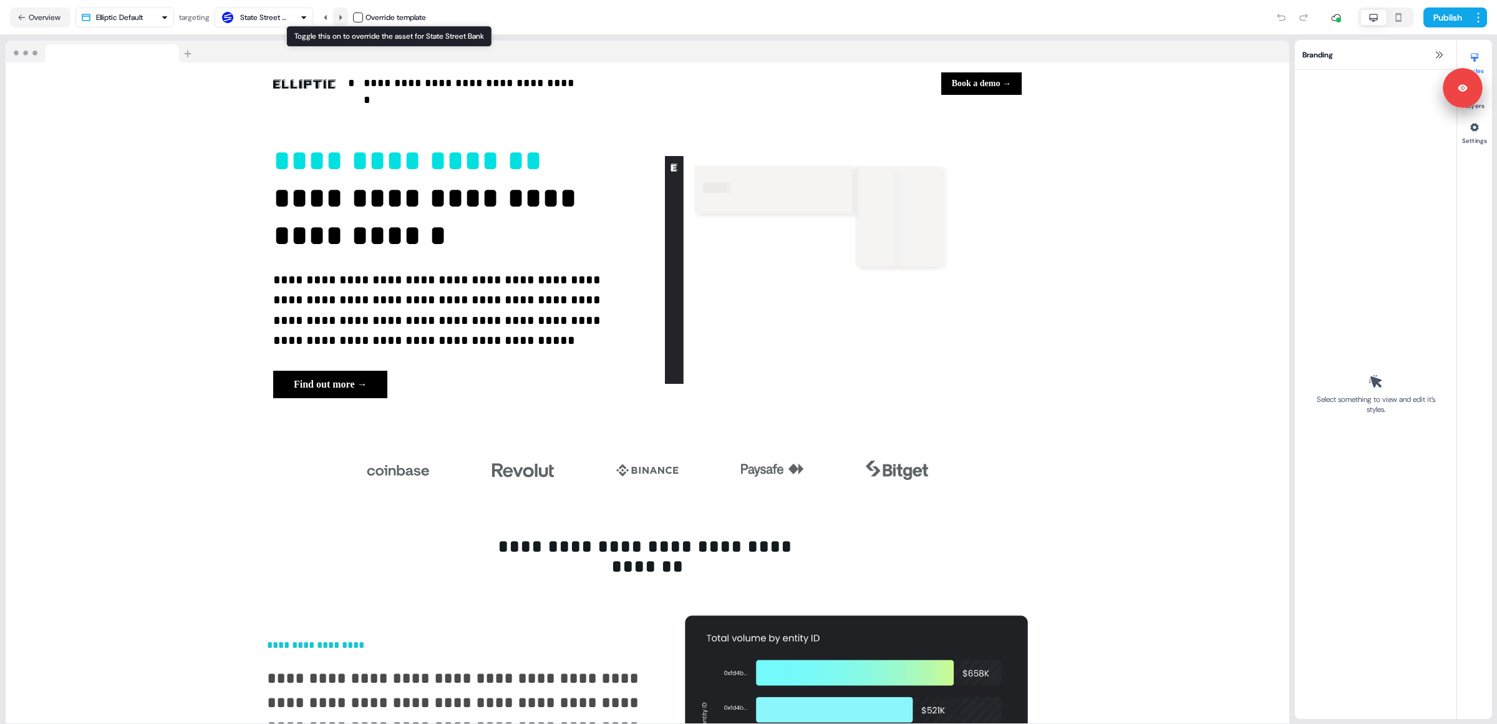
click at [344, 20] on icon at bounding box center [340, 17] width 7 height 7
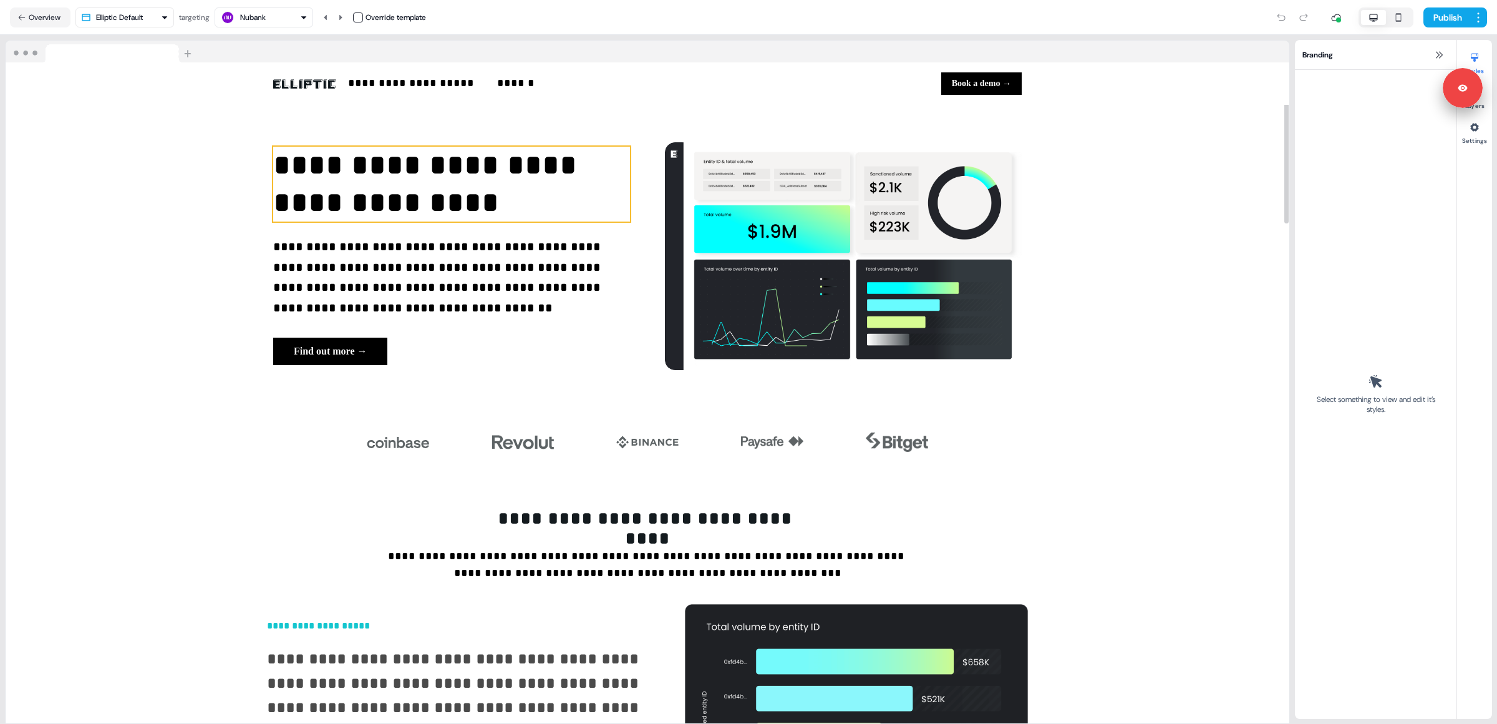
click at [293, 158] on p "**********" at bounding box center [451, 184] width 357 height 75
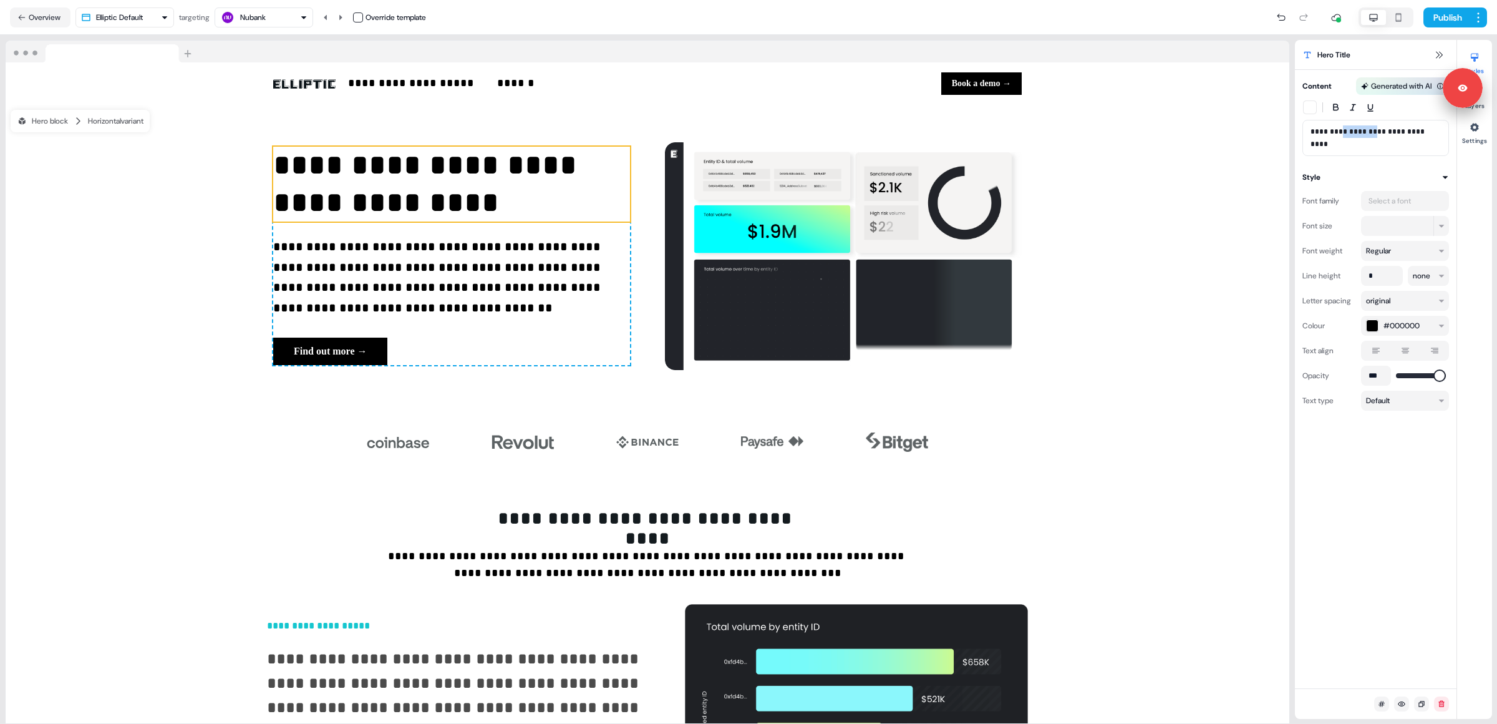
drag, startPoint x: 1346, startPoint y: 132, endPoint x: 1379, endPoint y: 132, distance: 32.4
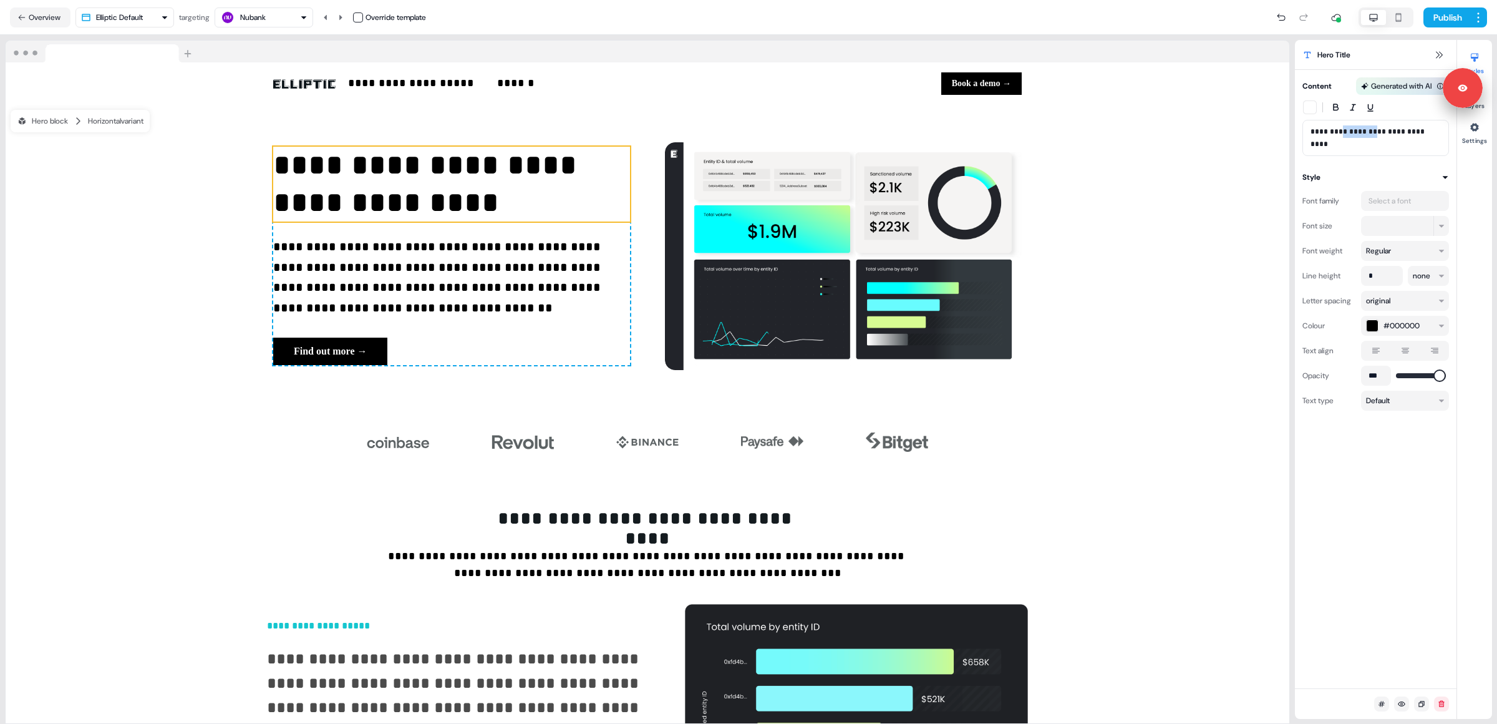
click at [1379, 132] on p "**********" at bounding box center [1376, 137] width 130 height 25
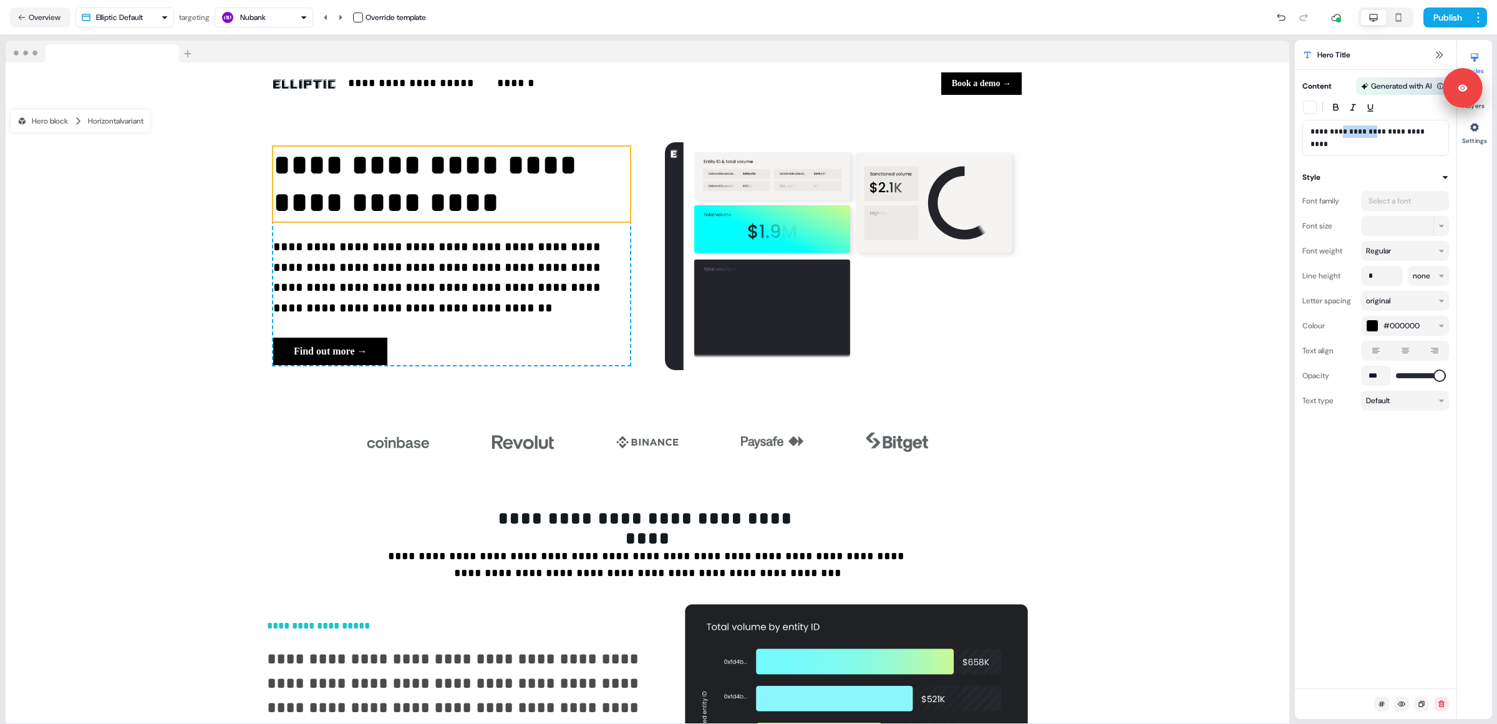
click at [1311, 107] on div "button" at bounding box center [1310, 107] width 12 height 12
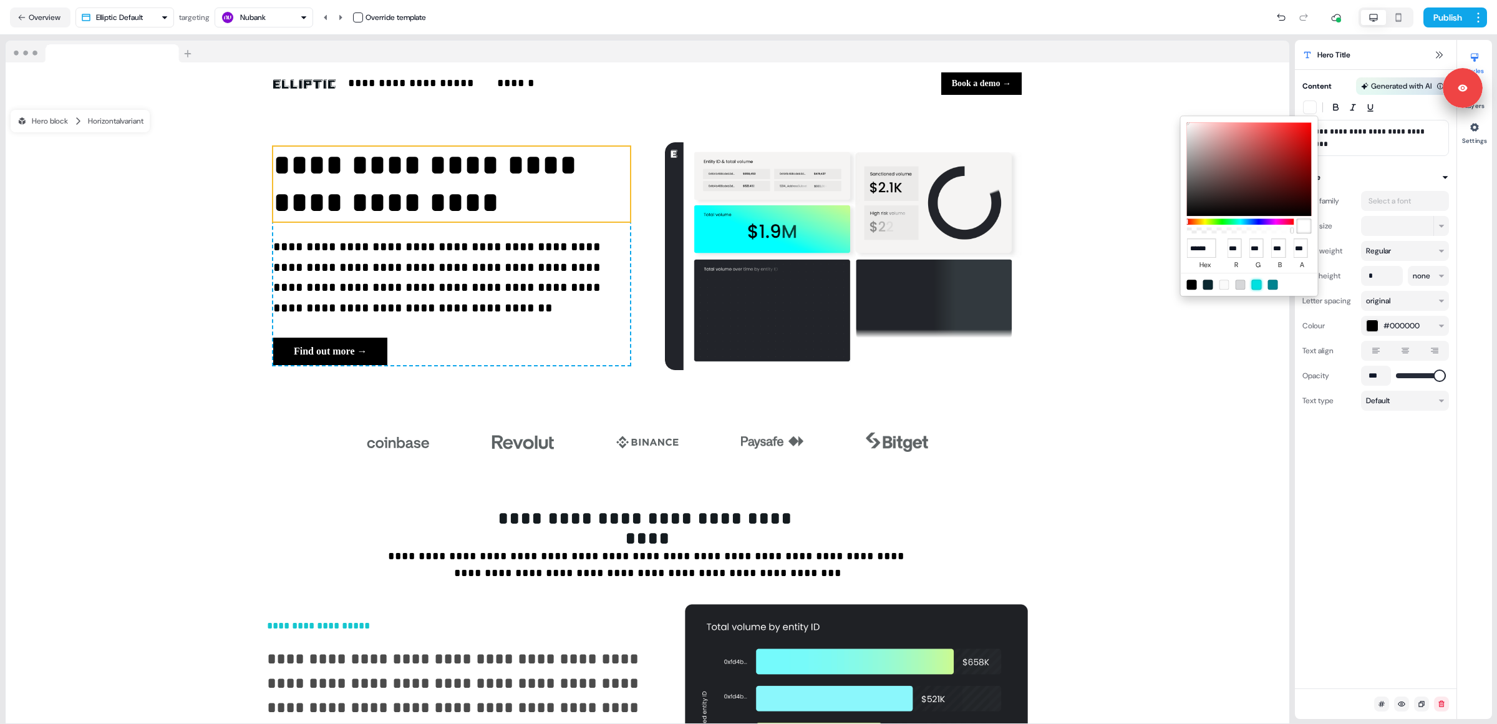
click at [1257, 283] on div at bounding box center [1257, 285] width 10 height 10
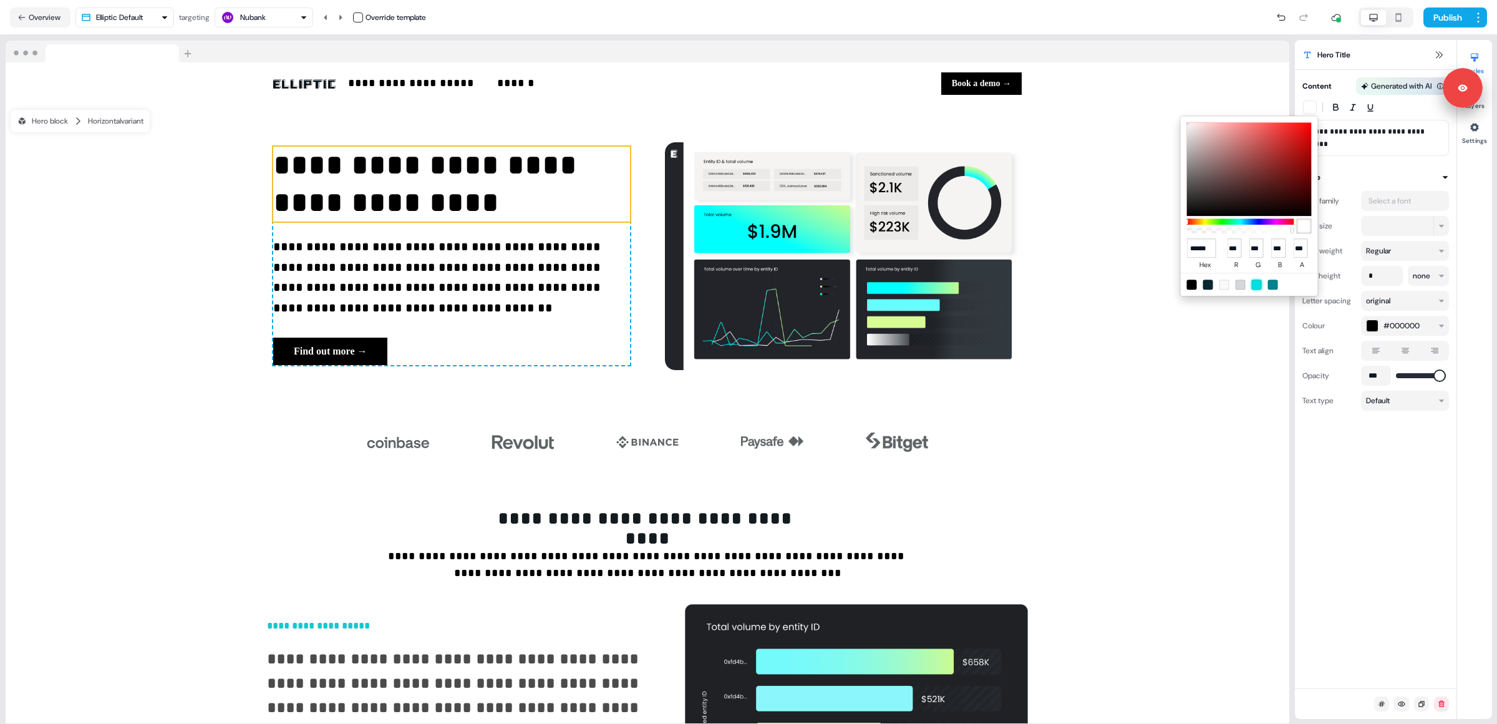
type input "******"
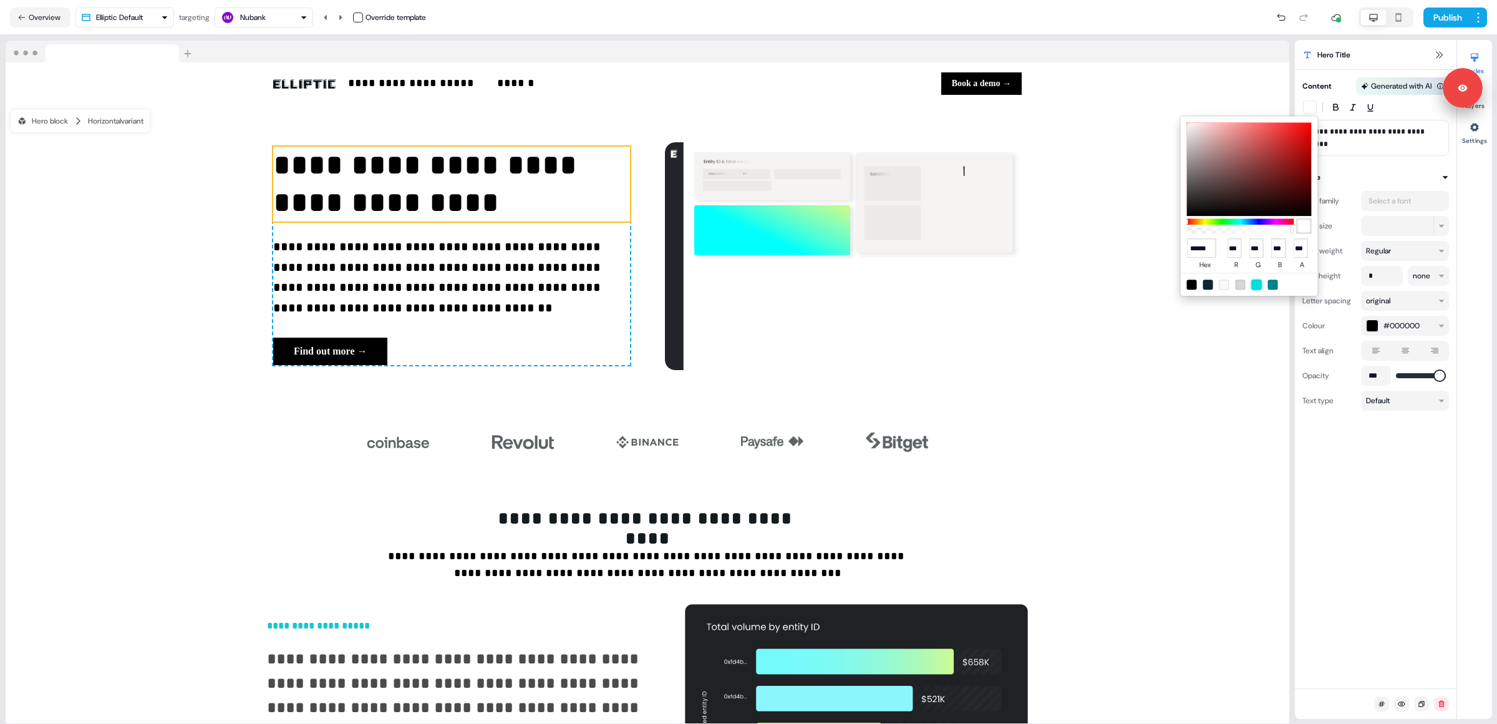
type input "*"
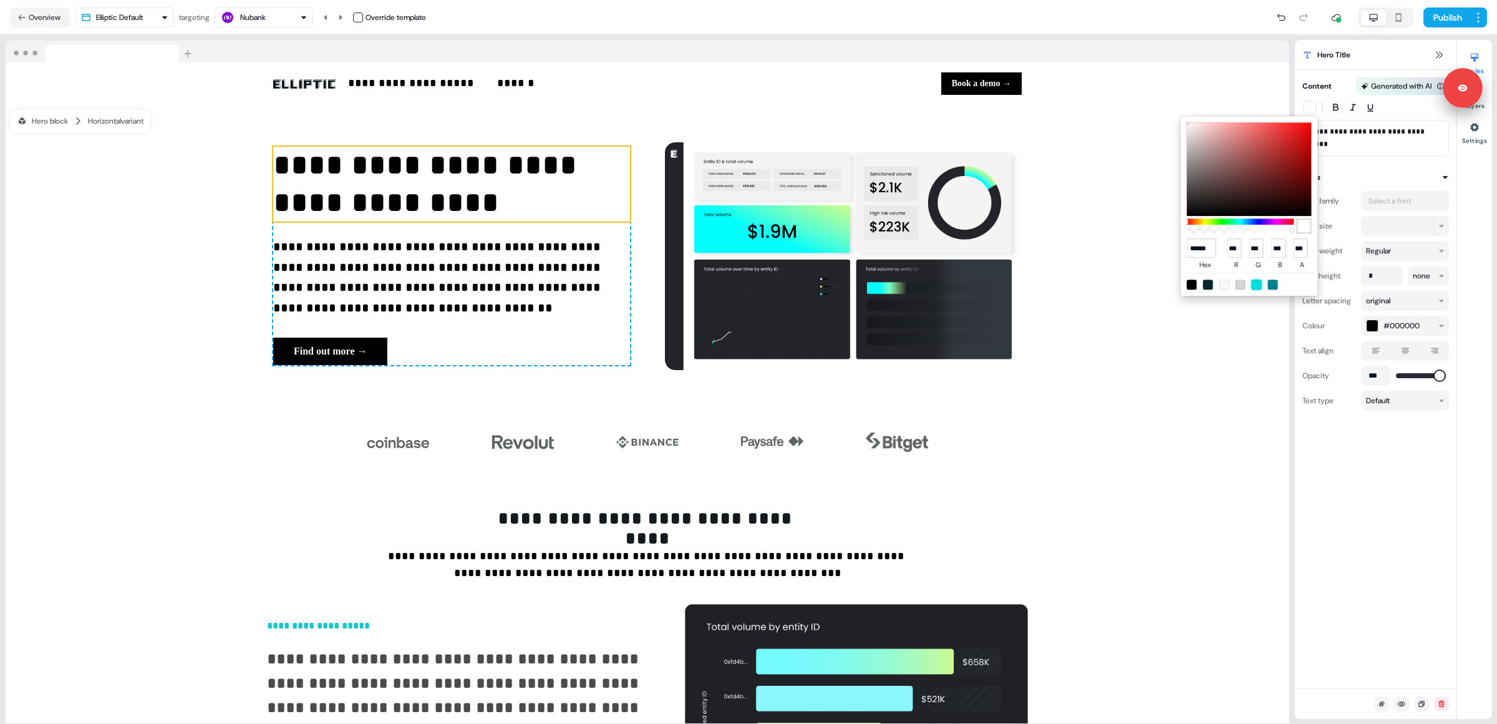
type input "***"
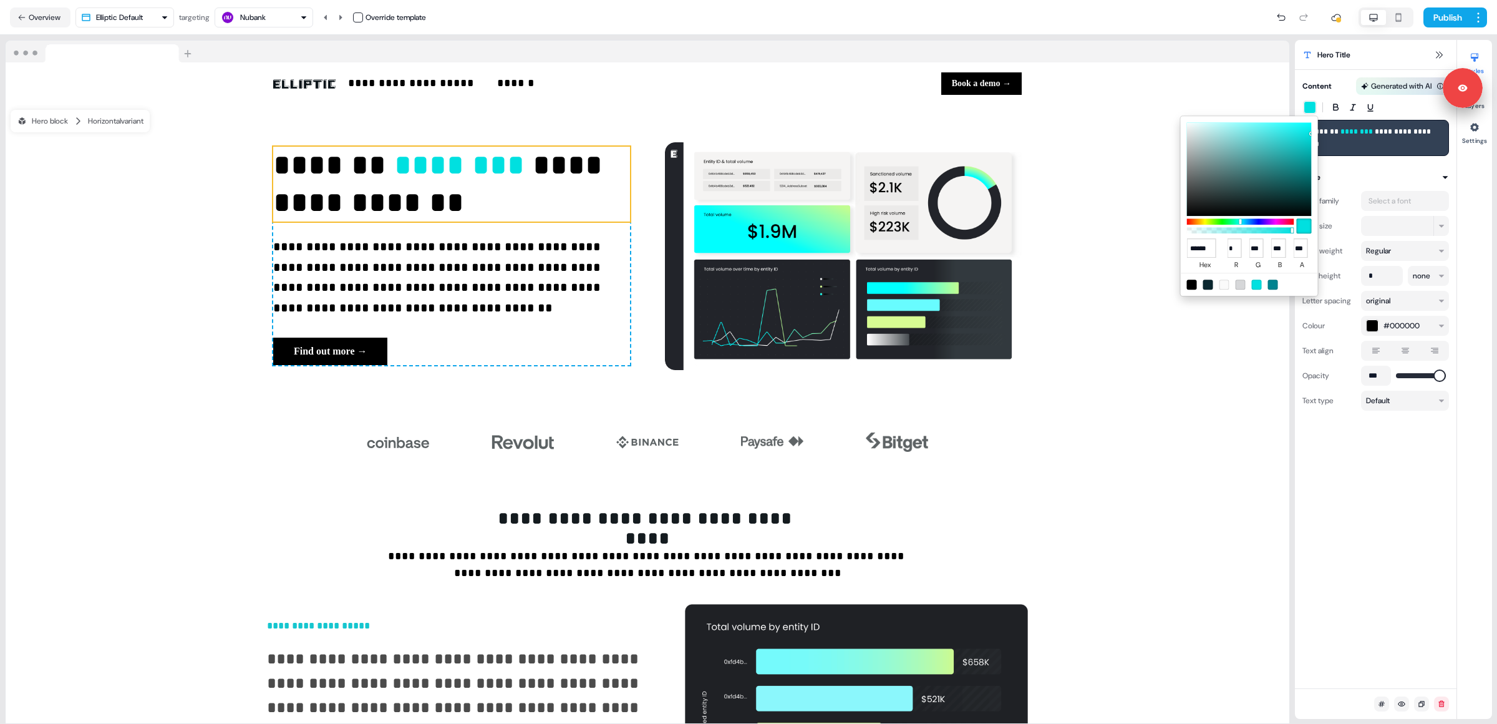
click at [336, 17] on html "**********" at bounding box center [748, 362] width 1497 height 724
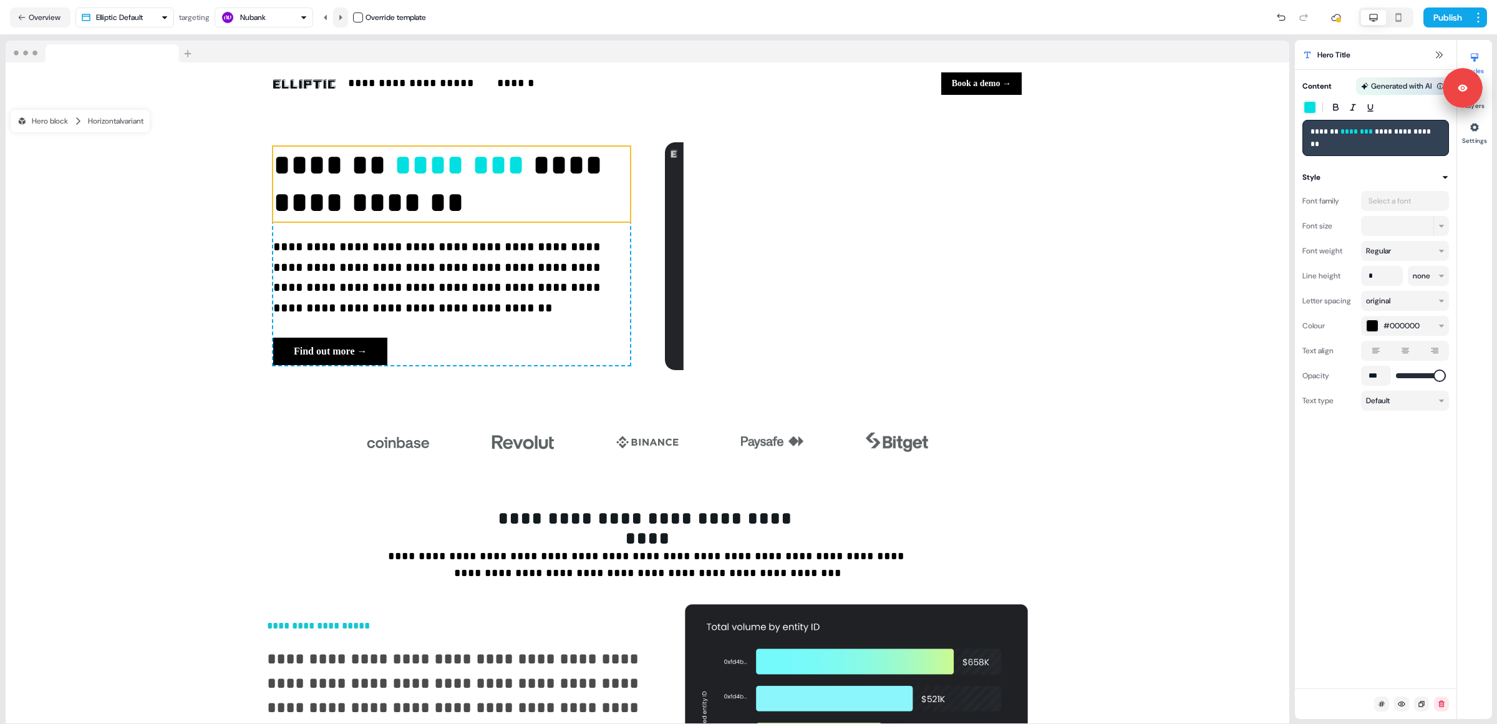
click at [341, 17] on icon at bounding box center [340, 17] width 7 height 7
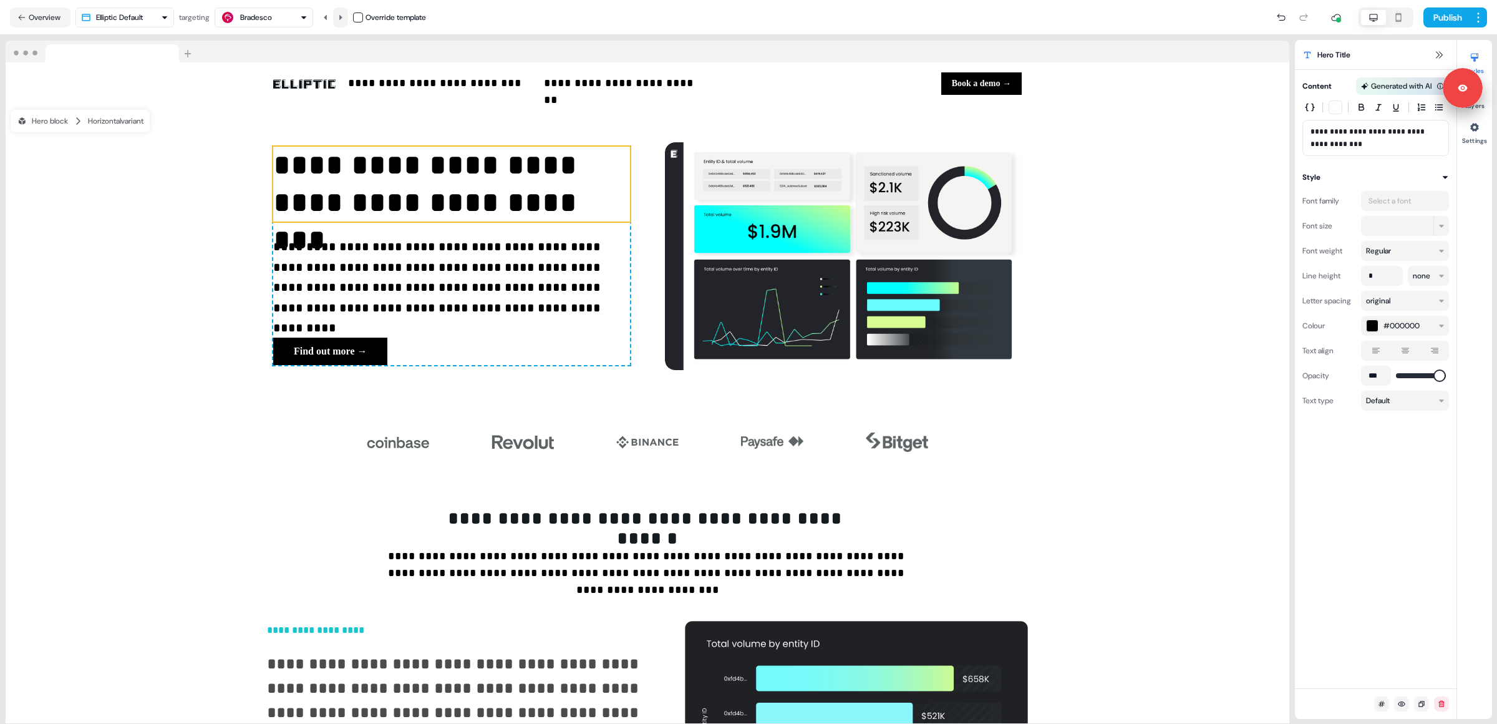
click at [342, 14] on icon at bounding box center [340, 16] width 3 height 5
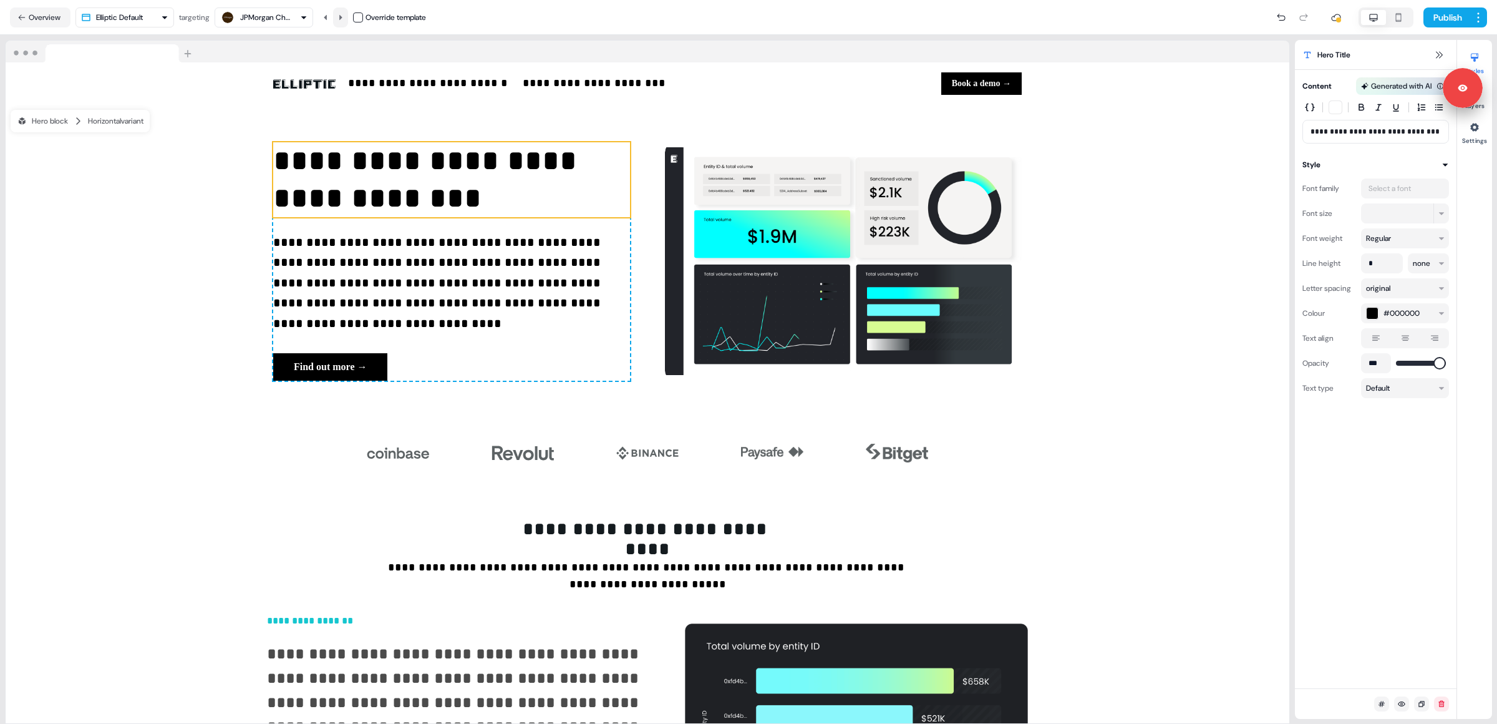
click at [342, 14] on icon at bounding box center [340, 16] width 3 height 5
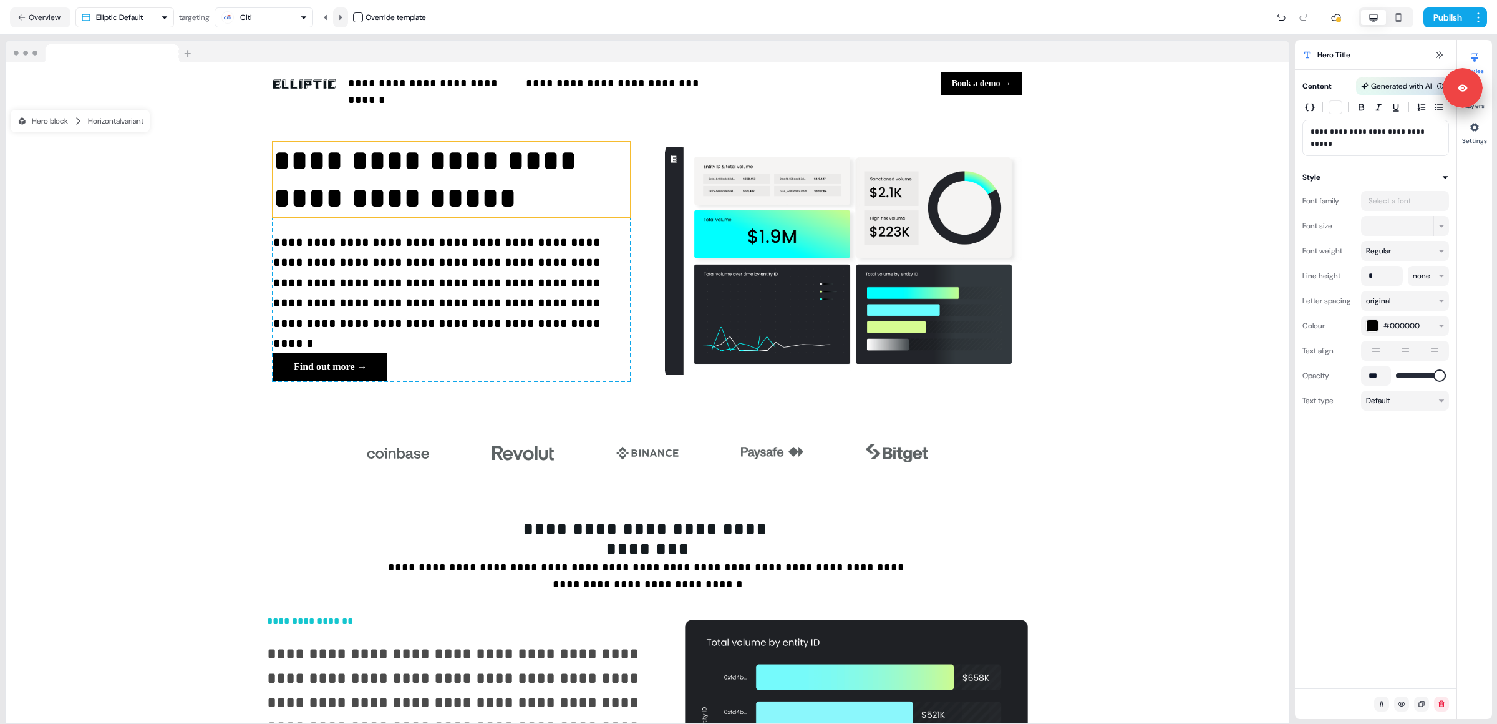
click at [342, 14] on icon at bounding box center [340, 16] width 3 height 5
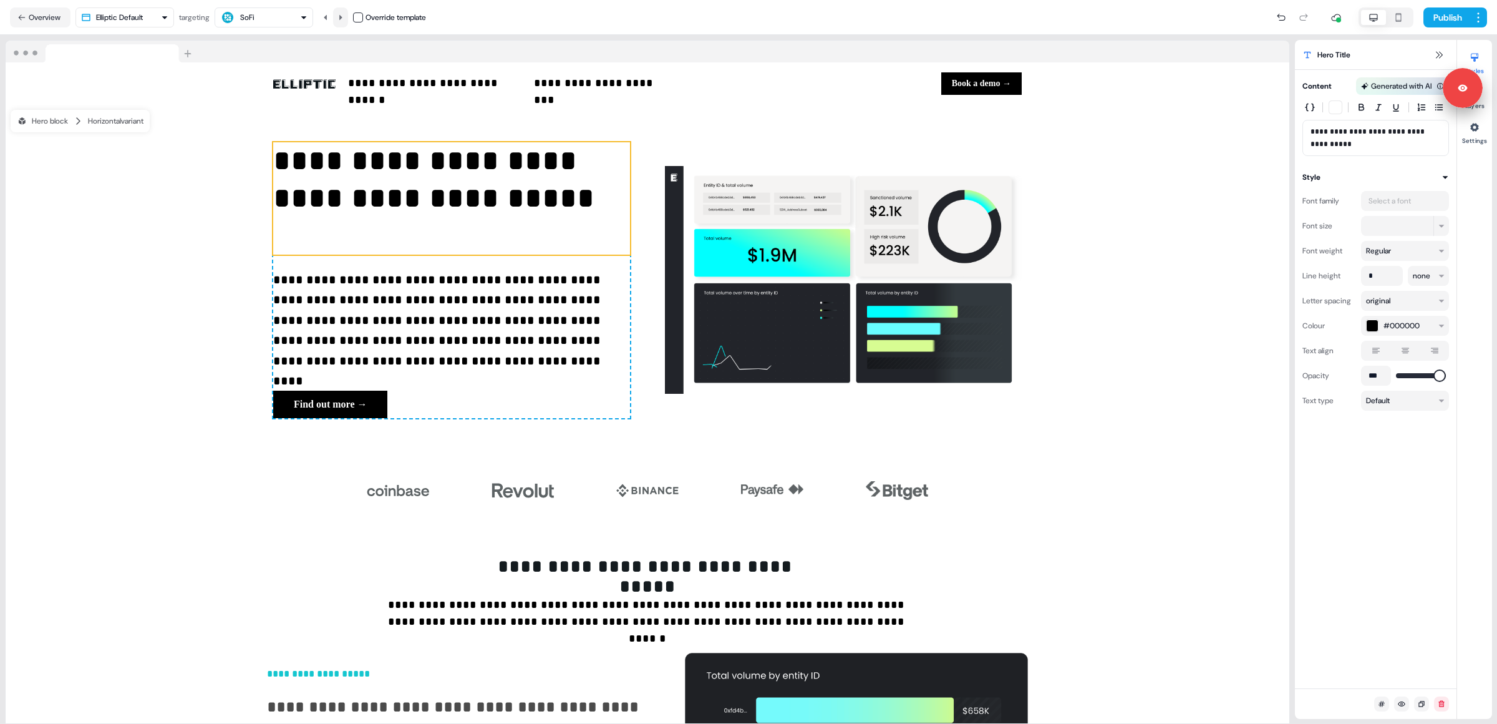
click at [342, 14] on icon at bounding box center [340, 16] width 3 height 5
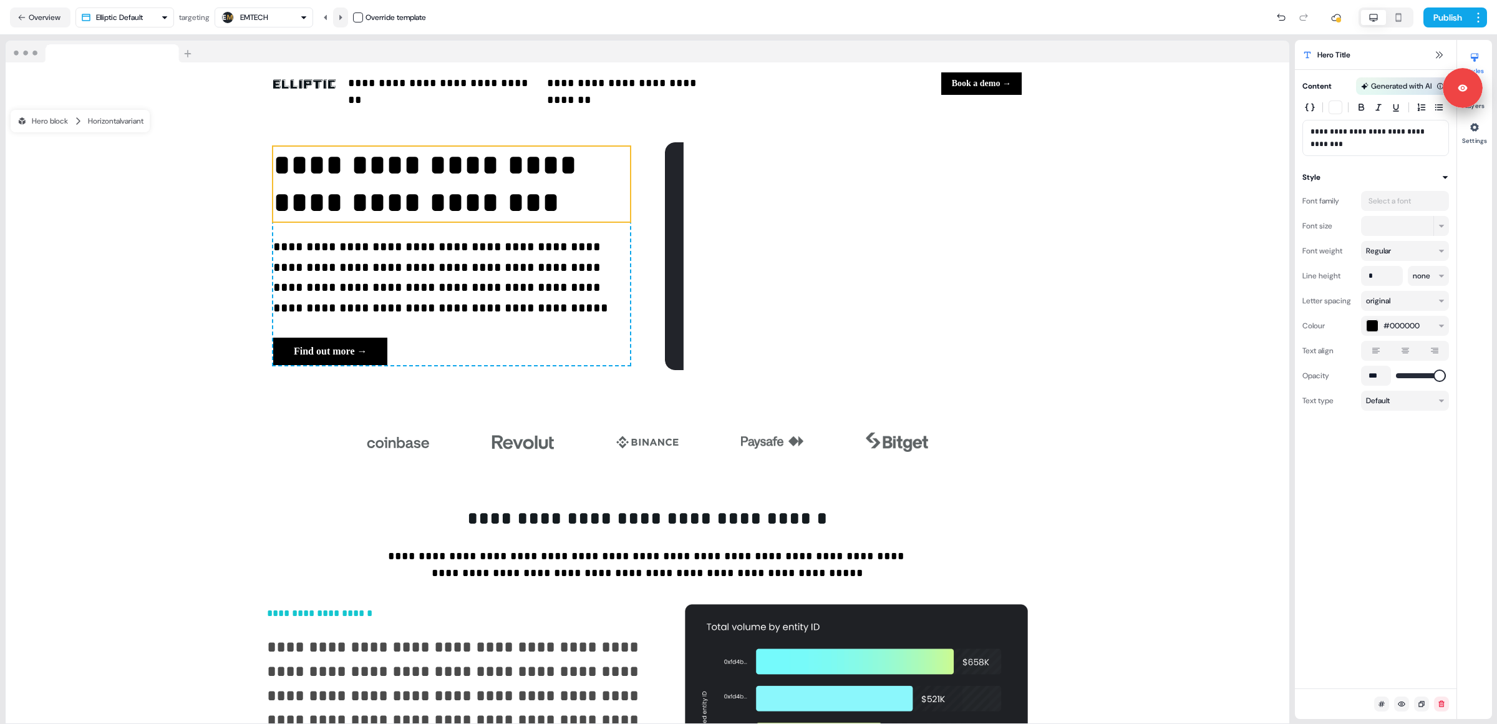
click at [342, 14] on icon at bounding box center [340, 16] width 3 height 5
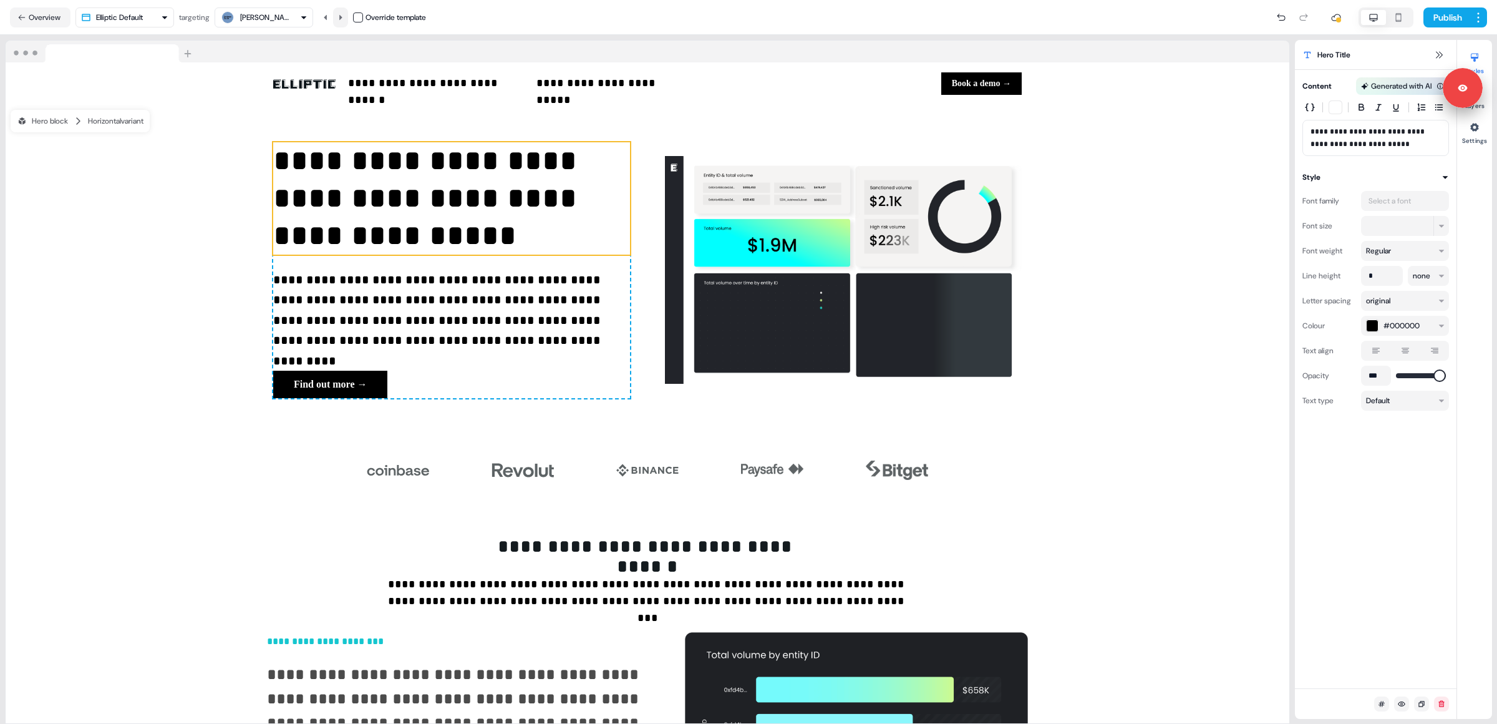
click at [342, 14] on icon at bounding box center [340, 16] width 3 height 5
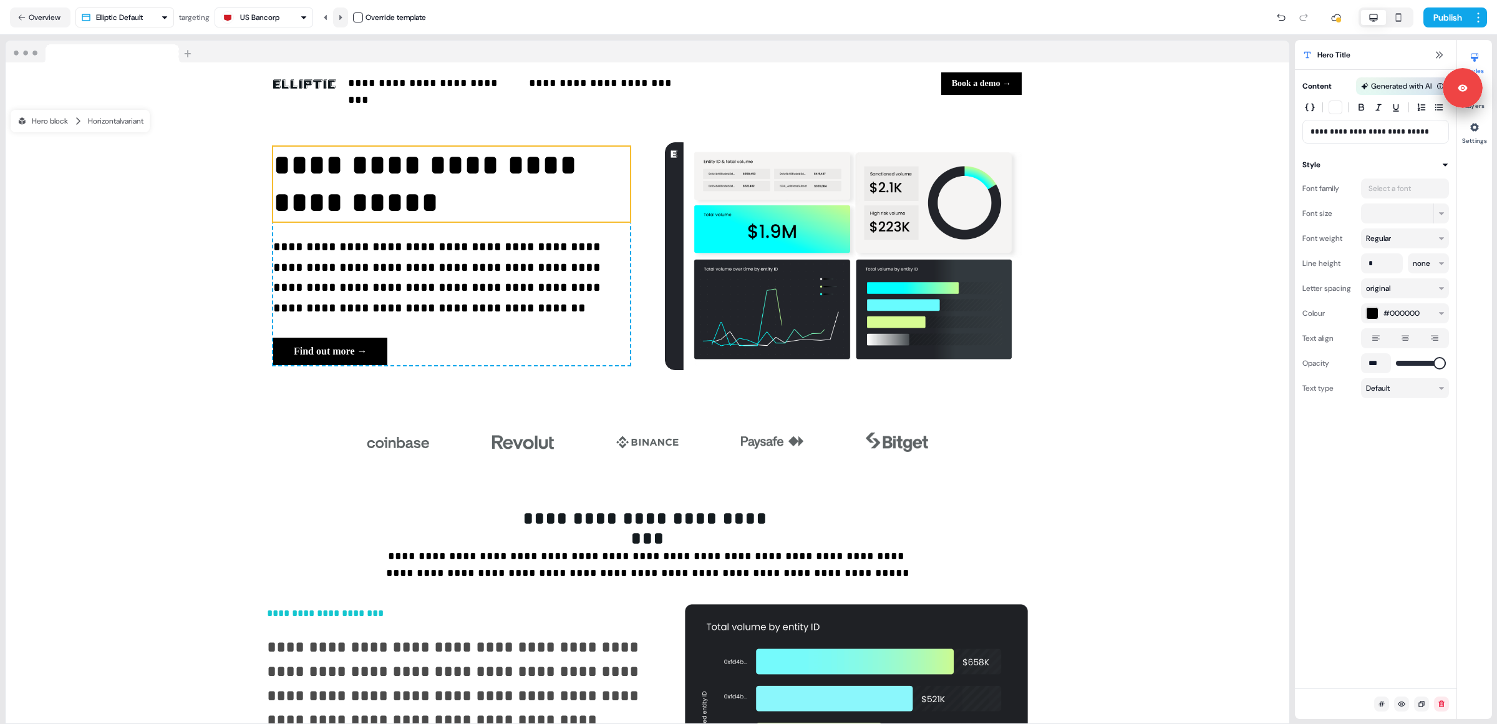
click at [342, 14] on icon at bounding box center [340, 16] width 3 height 5
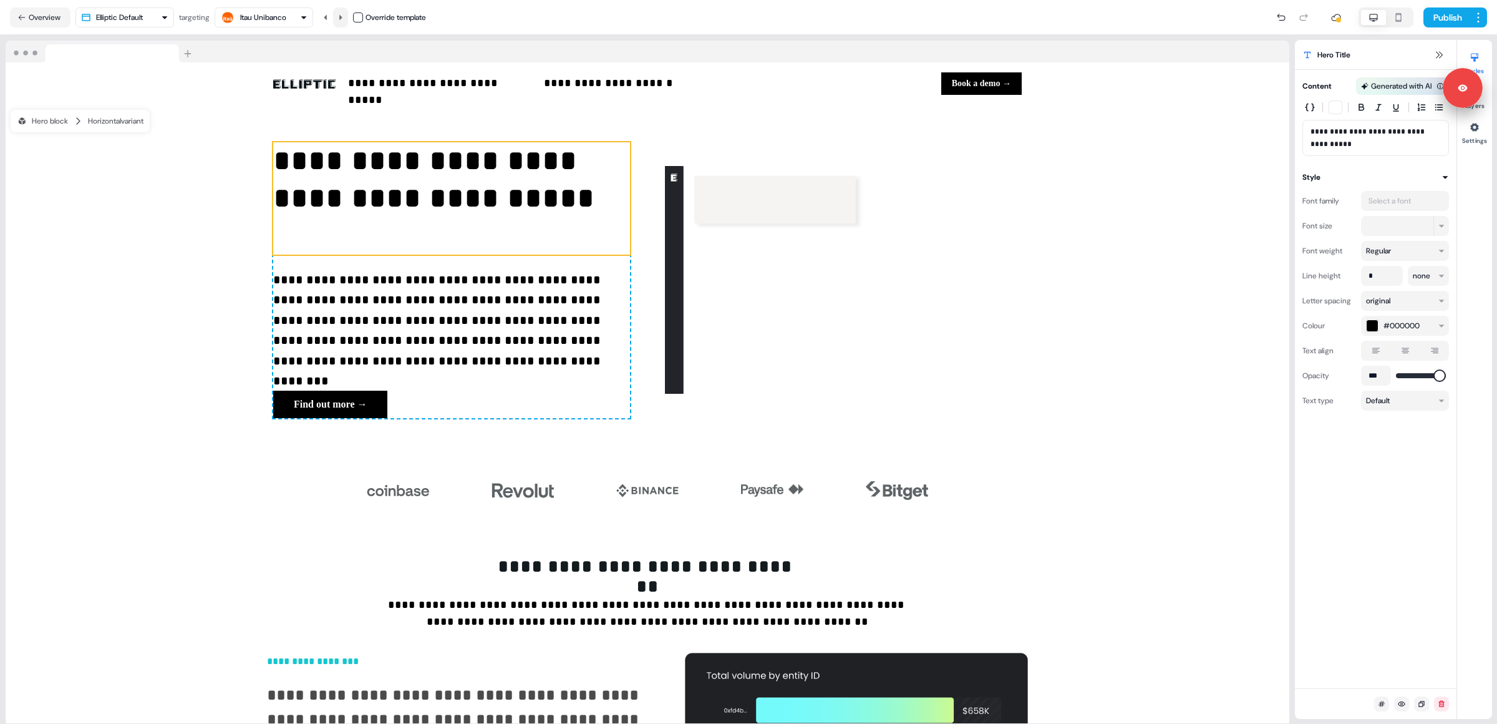
click at [342, 14] on icon at bounding box center [340, 16] width 3 height 5
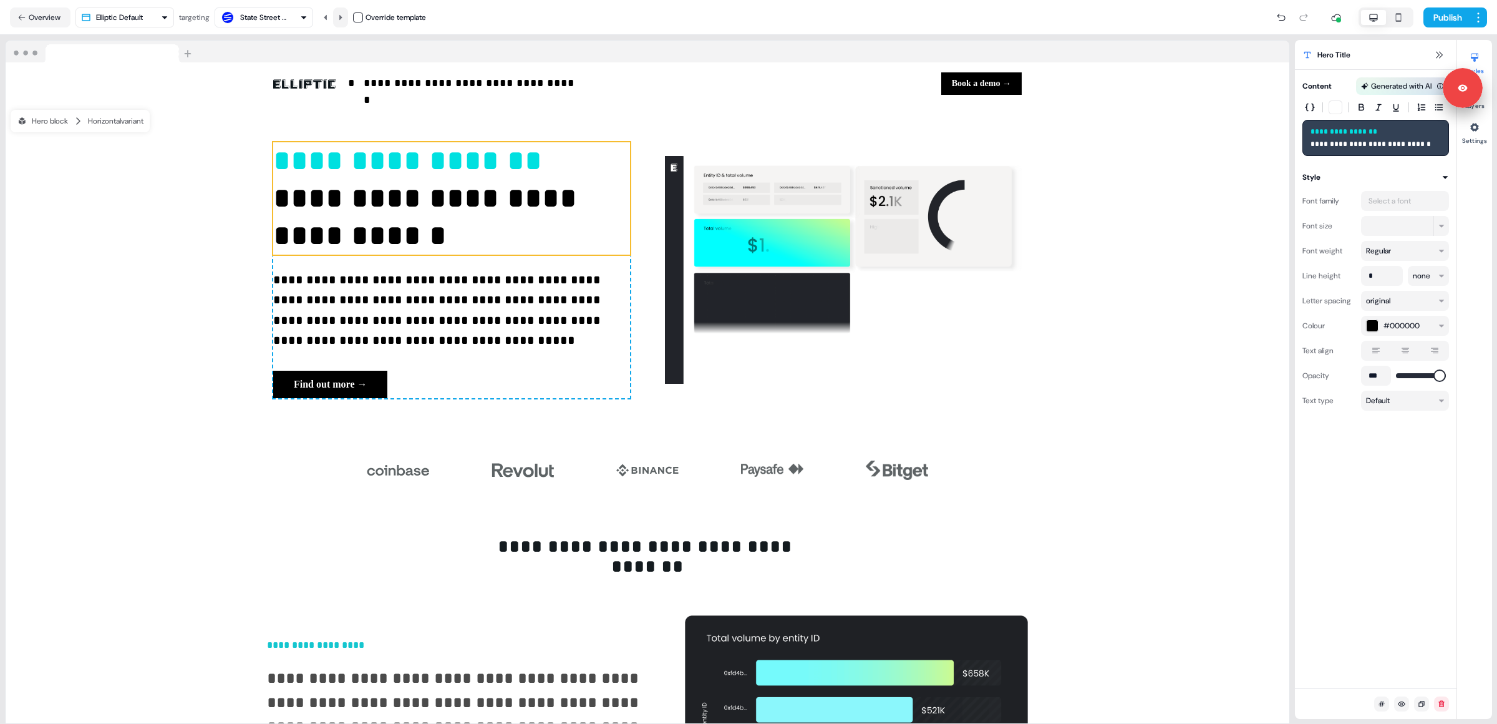
click at [338, 18] on button at bounding box center [340, 17] width 15 height 20
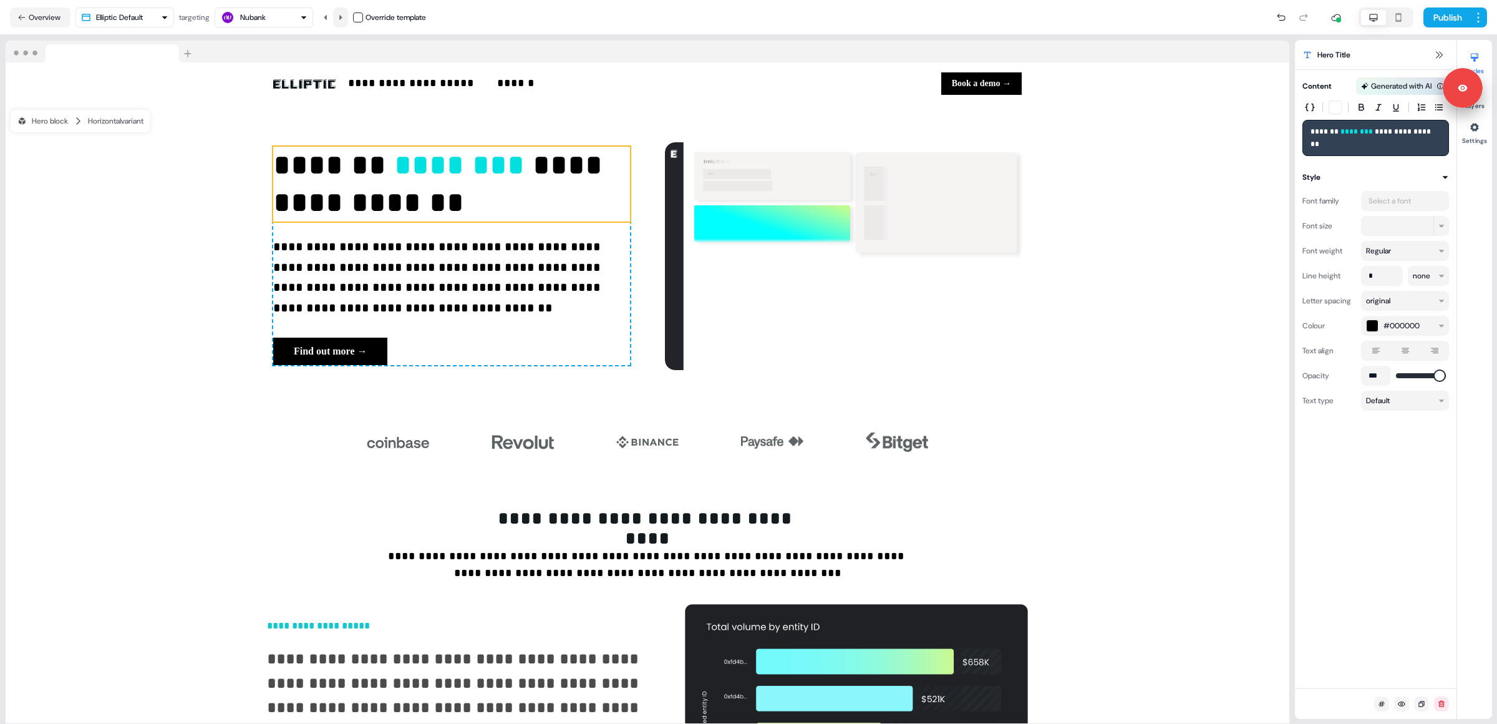
click at [338, 18] on button at bounding box center [340, 17] width 15 height 20
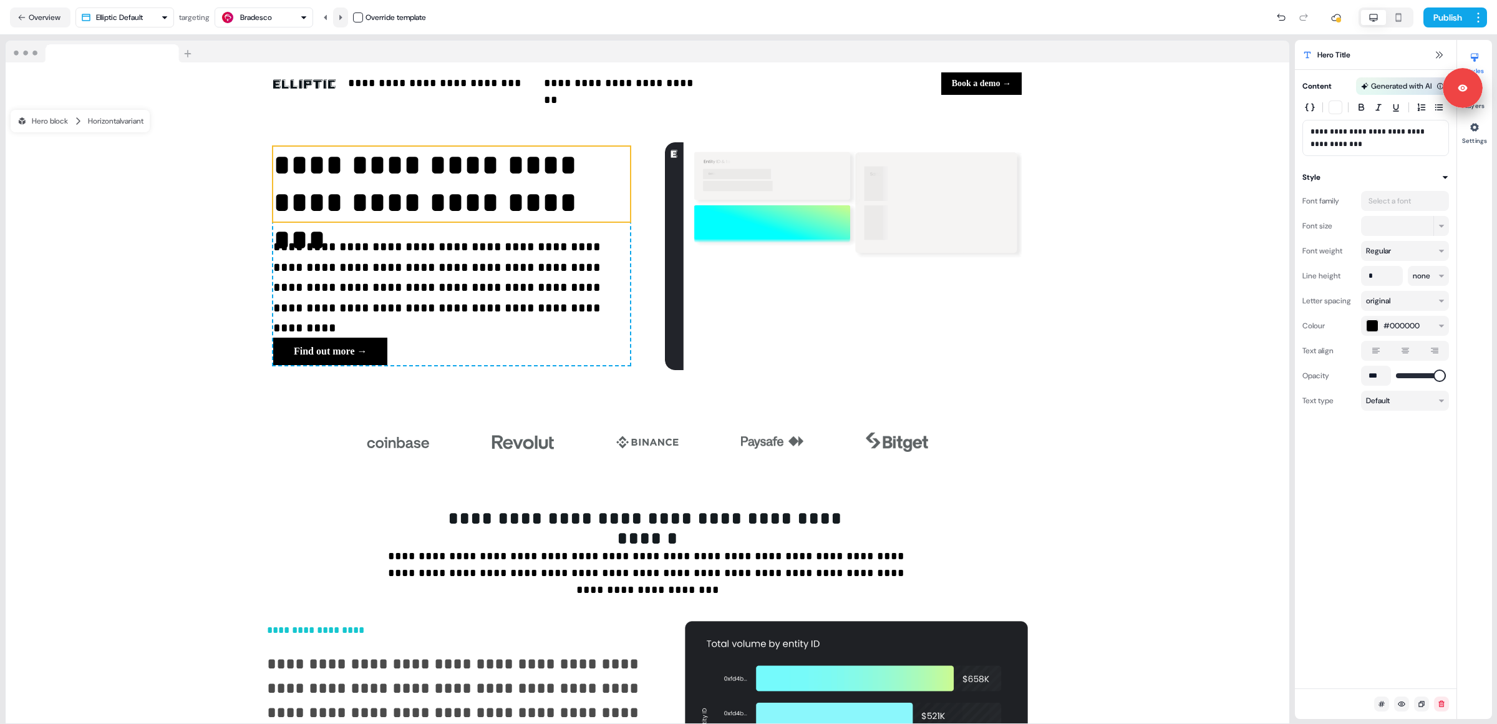
click at [338, 18] on button at bounding box center [340, 17] width 15 height 20
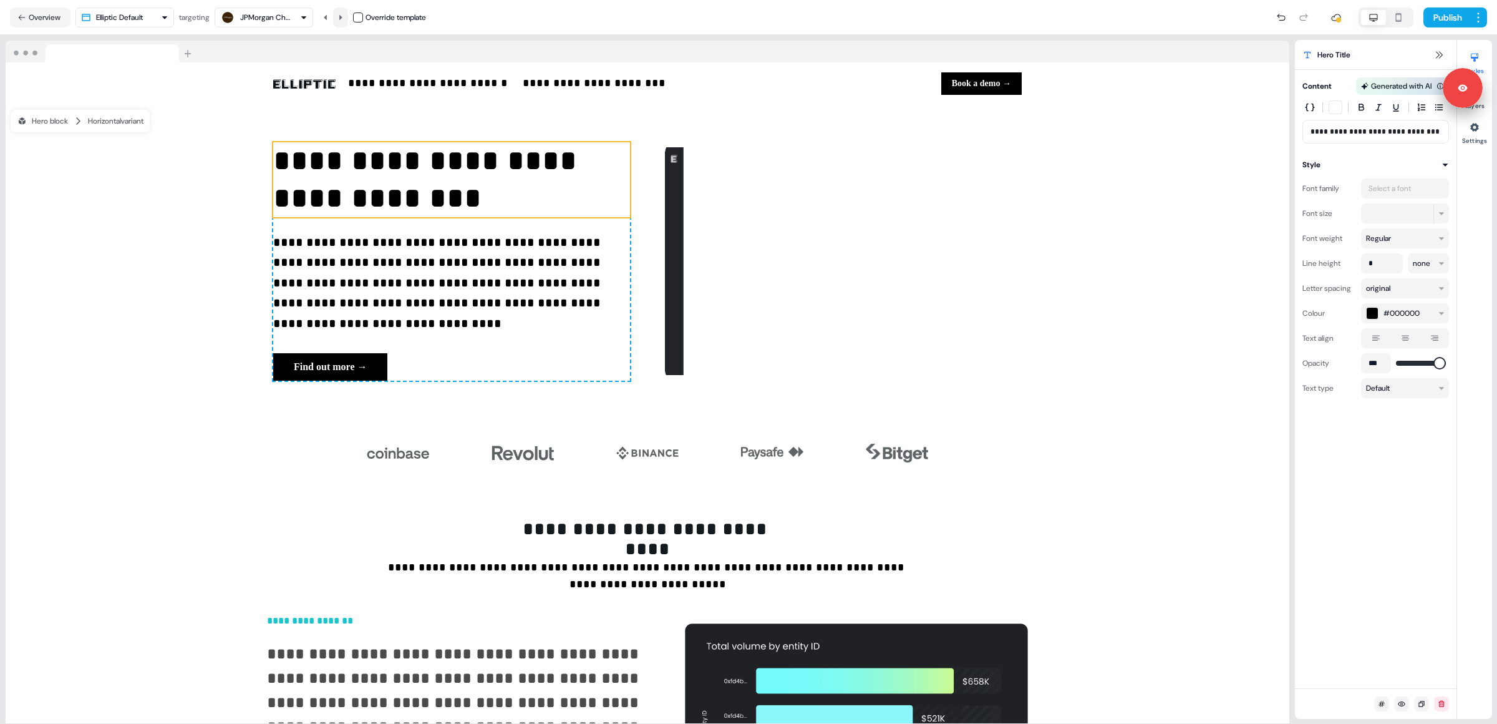
click at [338, 18] on button at bounding box center [340, 17] width 15 height 20
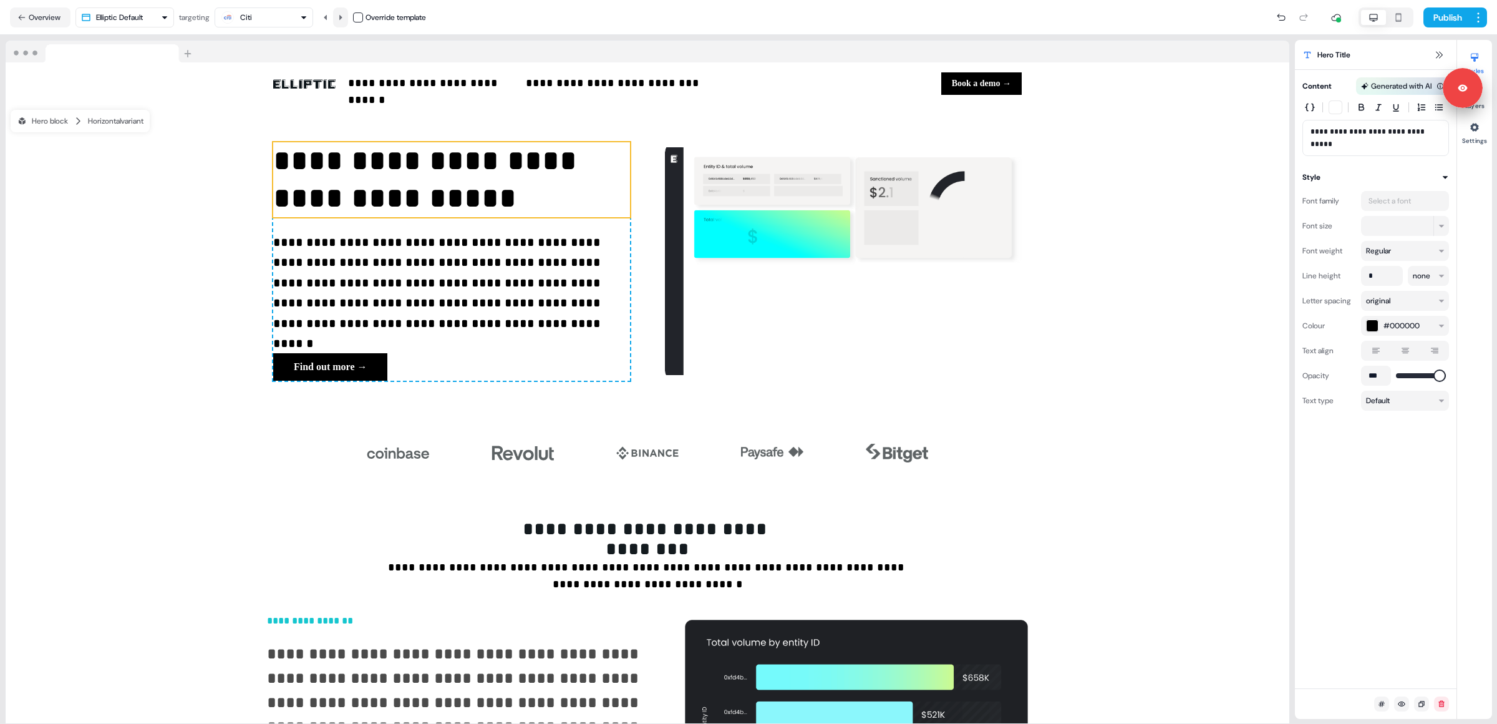
click at [338, 18] on button at bounding box center [340, 17] width 15 height 20
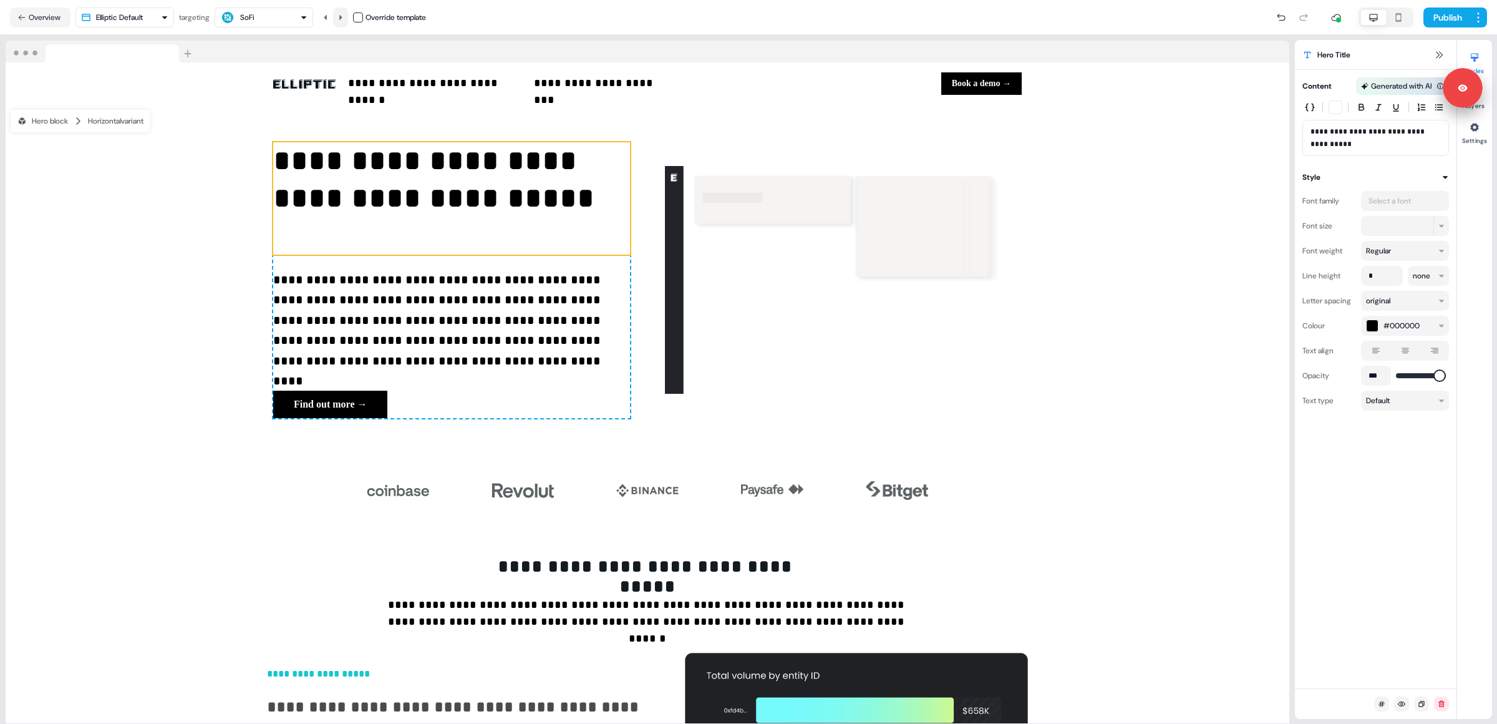
click at [338, 18] on button at bounding box center [340, 17] width 15 height 20
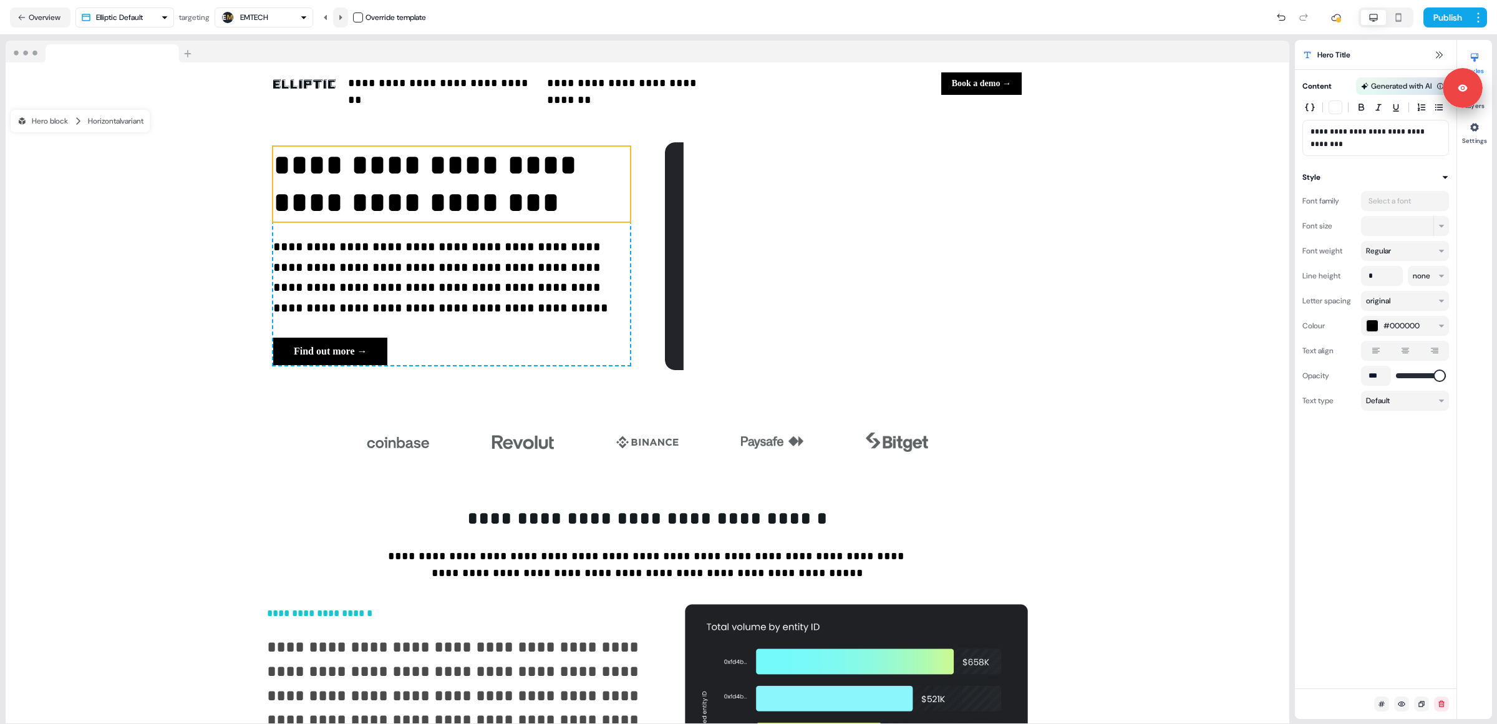
click at [338, 18] on button at bounding box center [340, 17] width 15 height 20
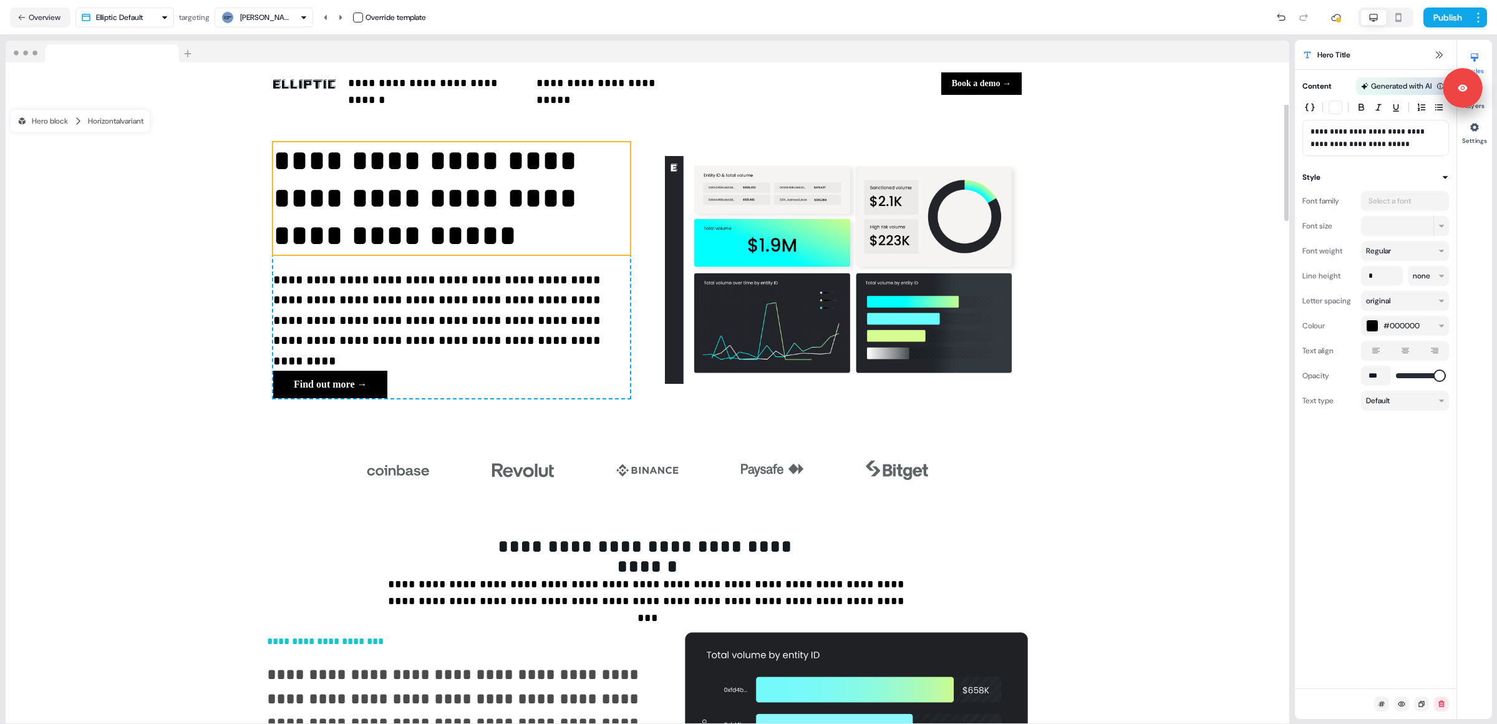
click at [362, 244] on p "**********" at bounding box center [451, 198] width 357 height 112
drag, startPoint x: 1426, startPoint y: 148, endPoint x: 1364, endPoint y: 143, distance: 61.4
click at [1364, 143] on p "**********" at bounding box center [1376, 137] width 130 height 25
click at [1315, 110] on div "button" at bounding box center [1310, 107] width 12 height 12
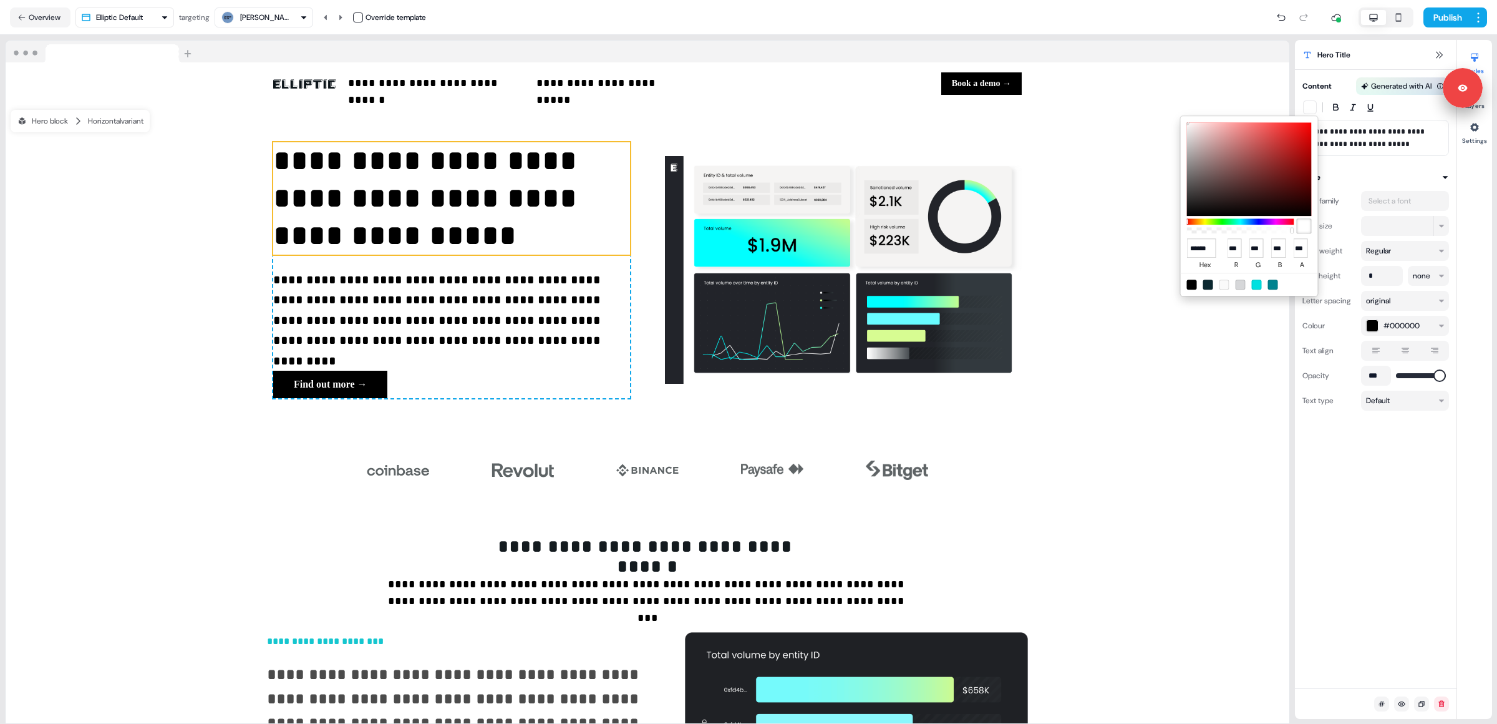
click at [1255, 288] on div at bounding box center [1257, 285] width 10 height 10
type input "******"
type input "*"
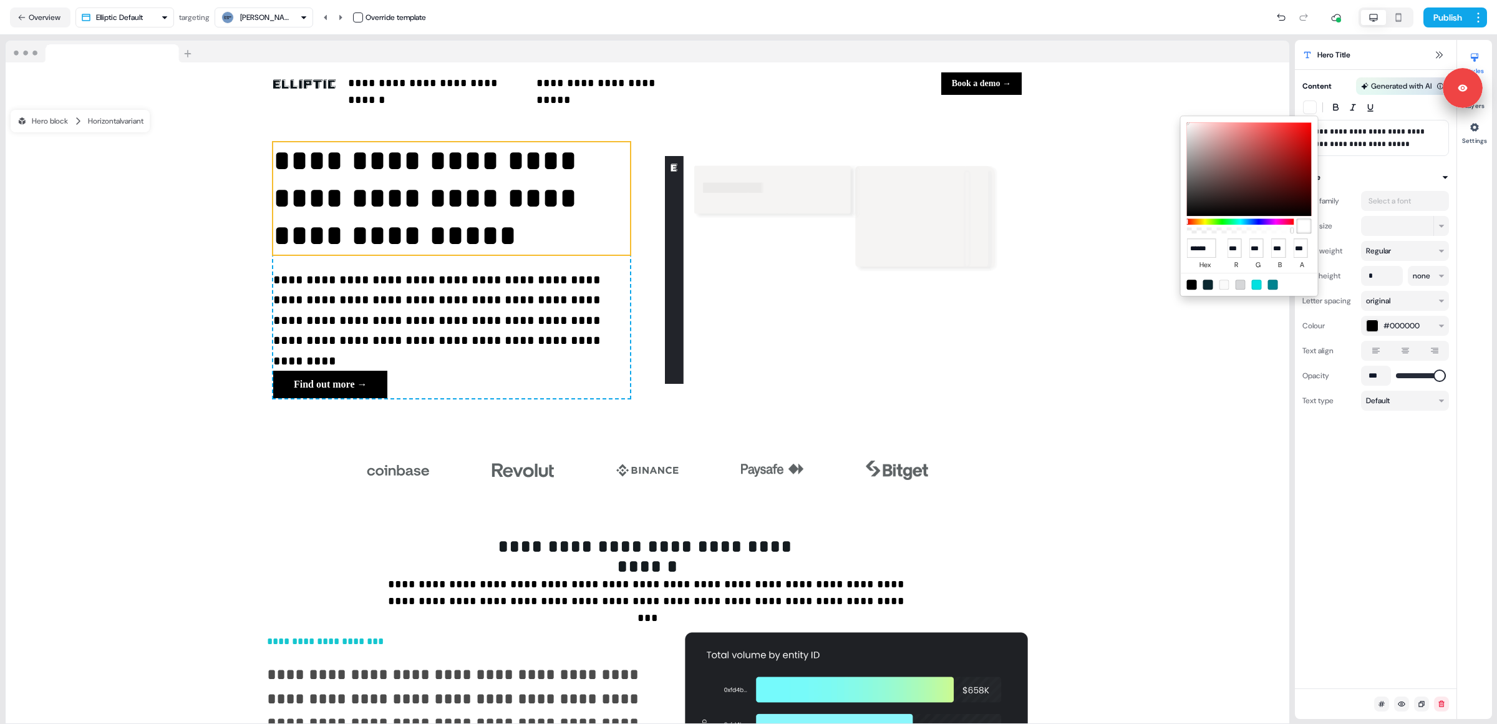
type input "***"
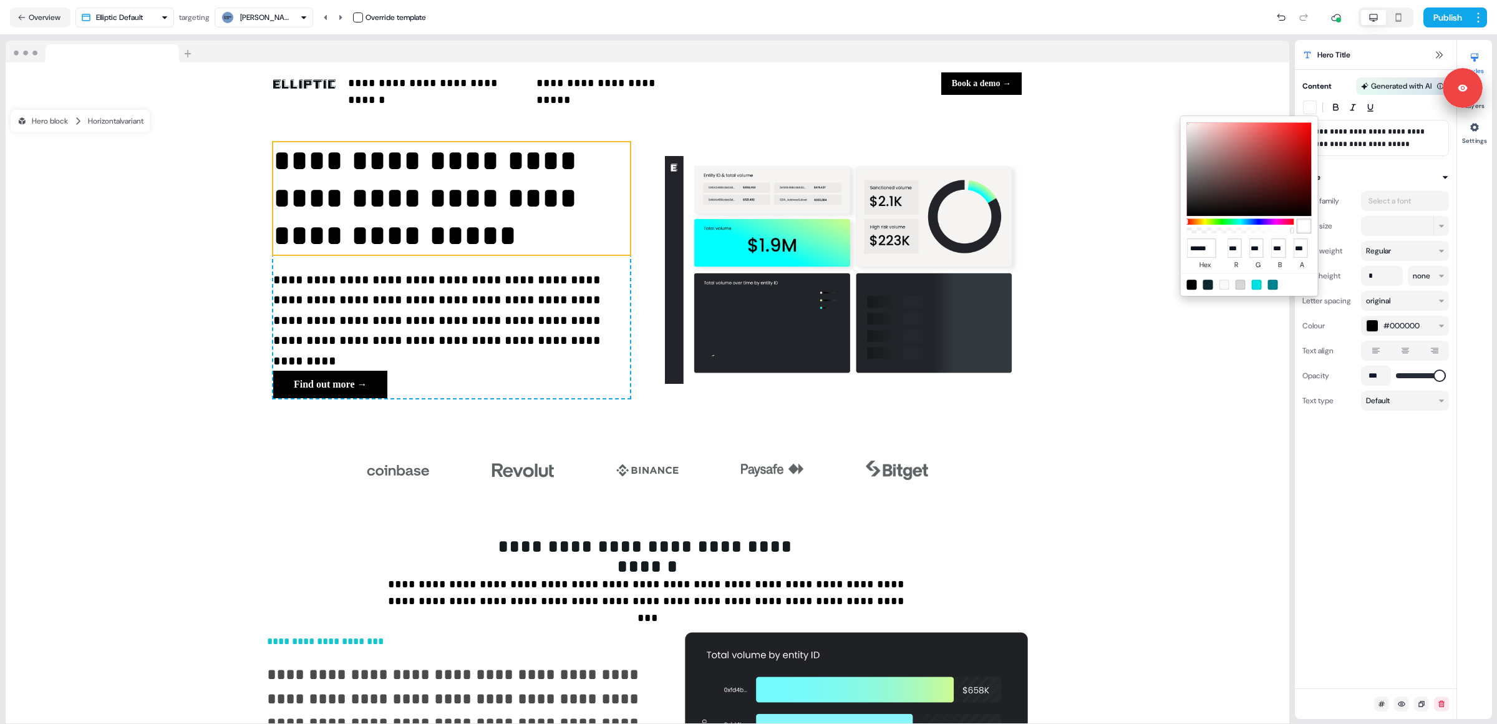
type input "***"
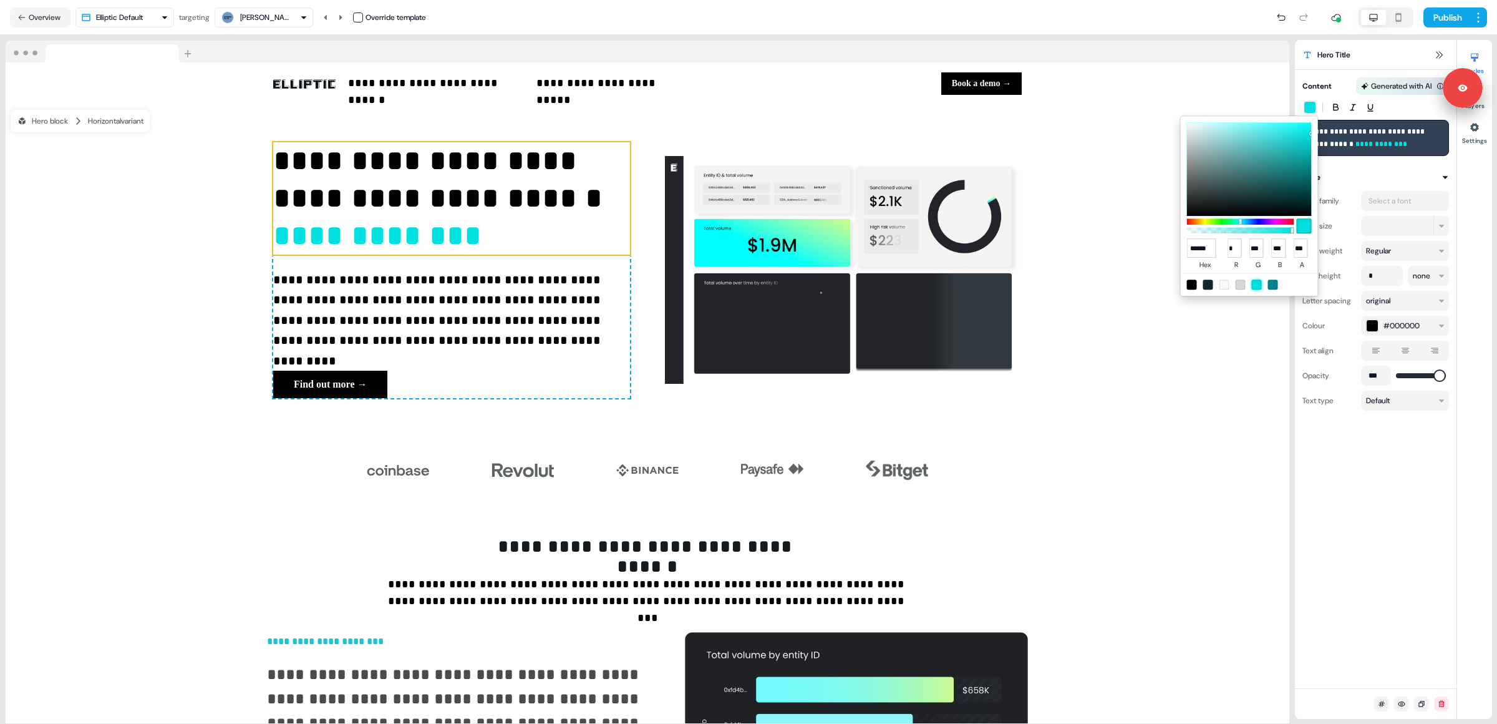
click at [1229, 339] on html "**********" at bounding box center [748, 362] width 1497 height 724
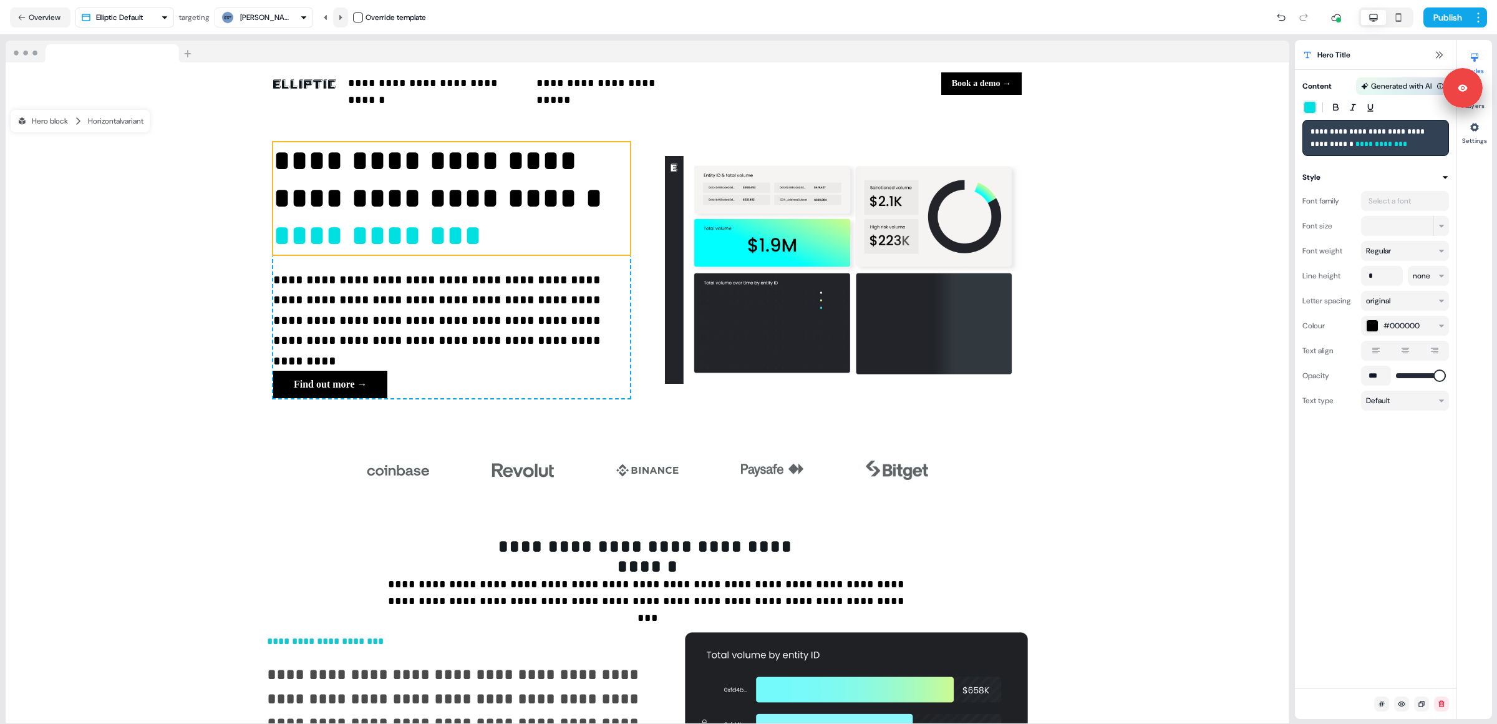
click at [343, 17] on icon at bounding box center [340, 16] width 3 height 5
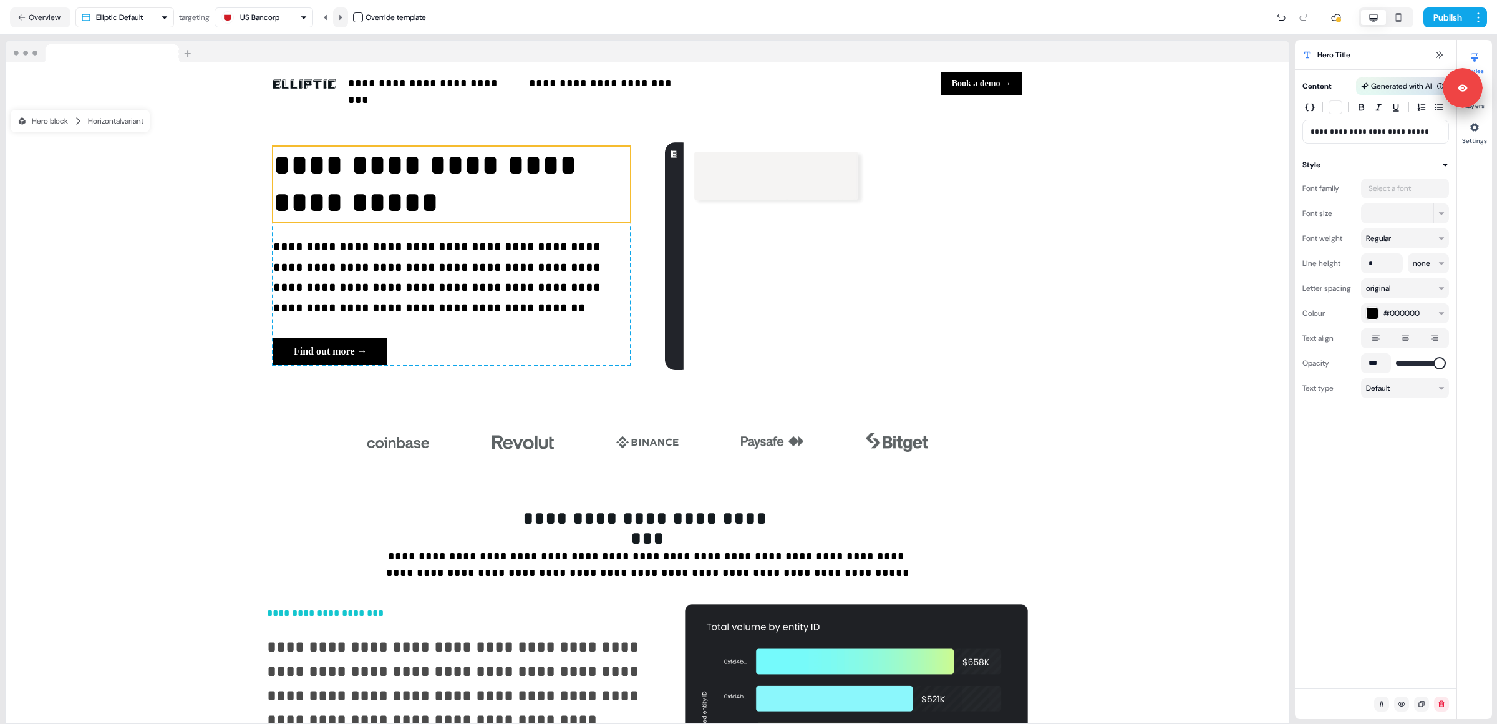
click at [343, 17] on icon at bounding box center [340, 16] width 3 height 5
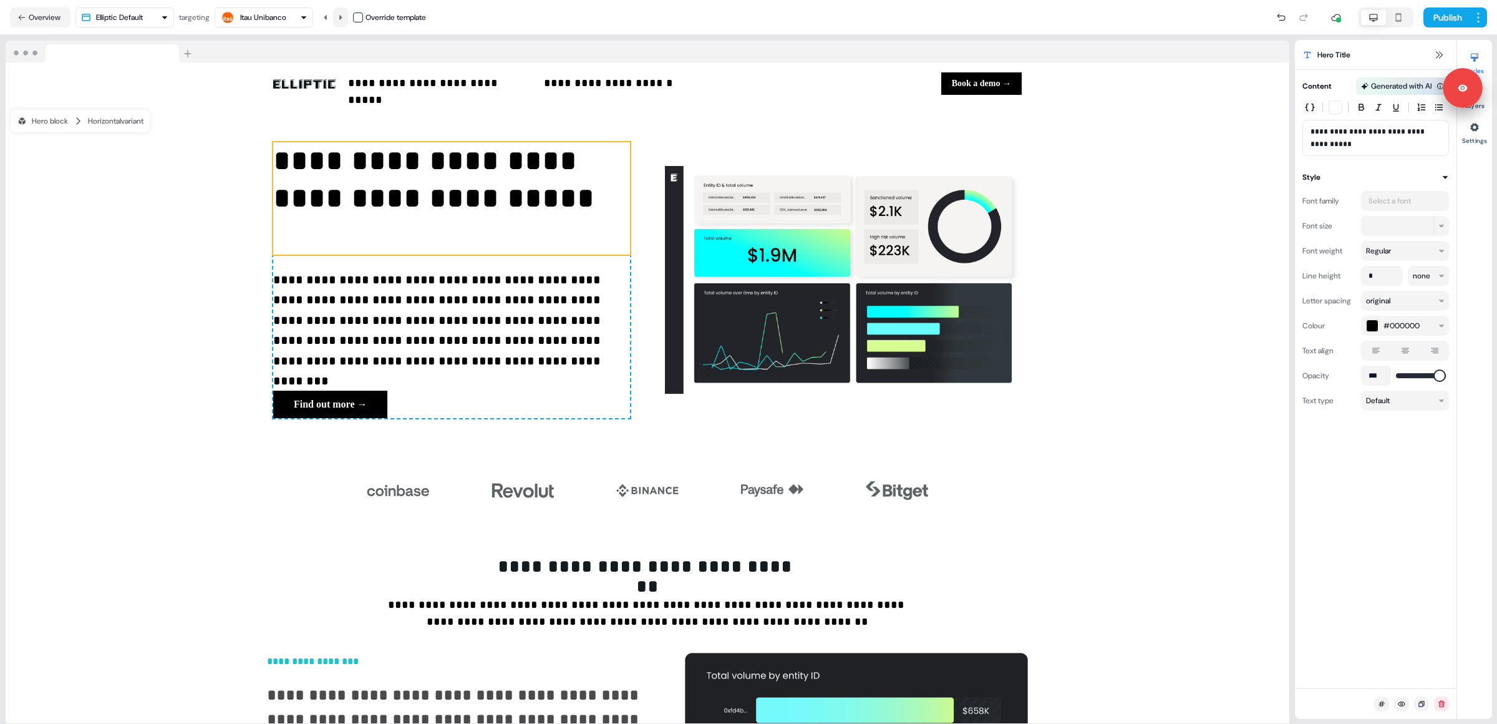
click at [343, 17] on icon at bounding box center [340, 16] width 3 height 5
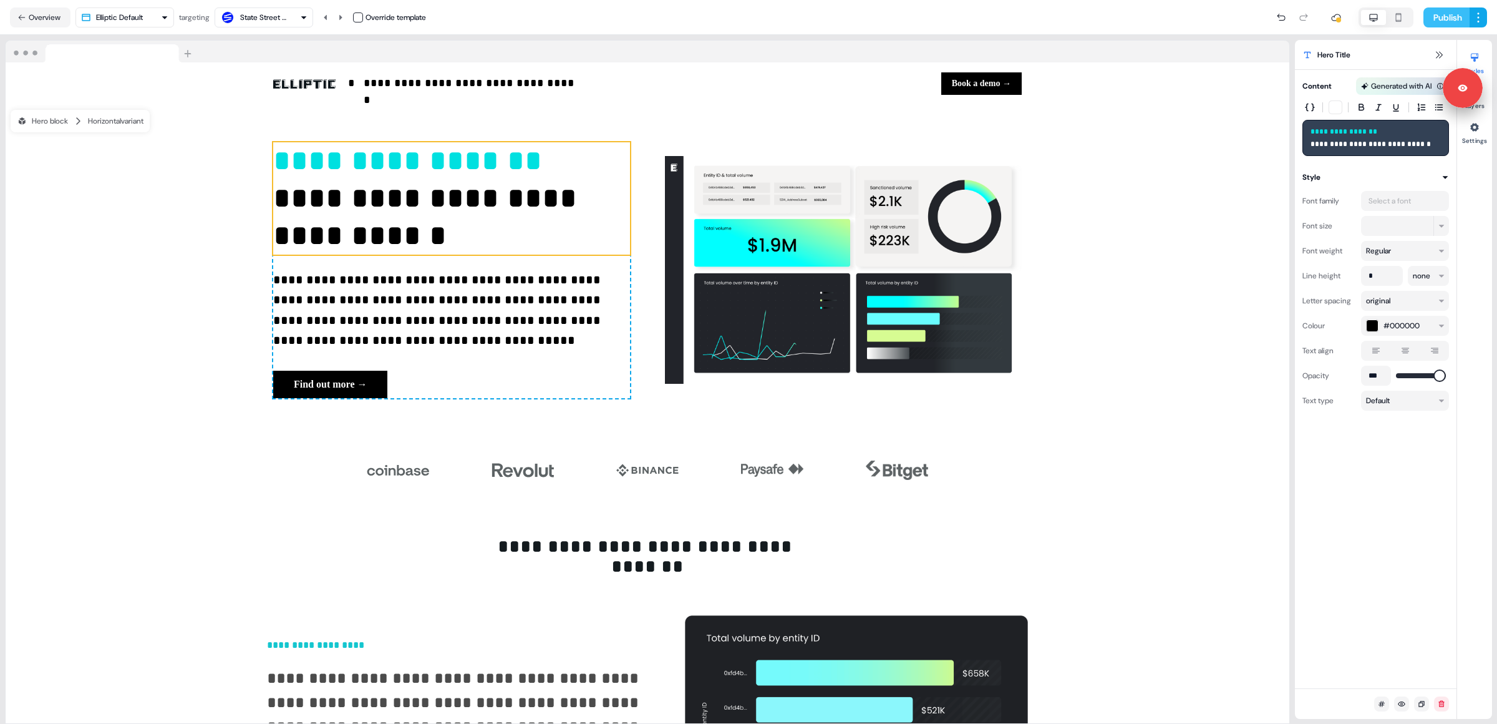
click at [1447, 19] on button "Publish" at bounding box center [1447, 17] width 46 height 20
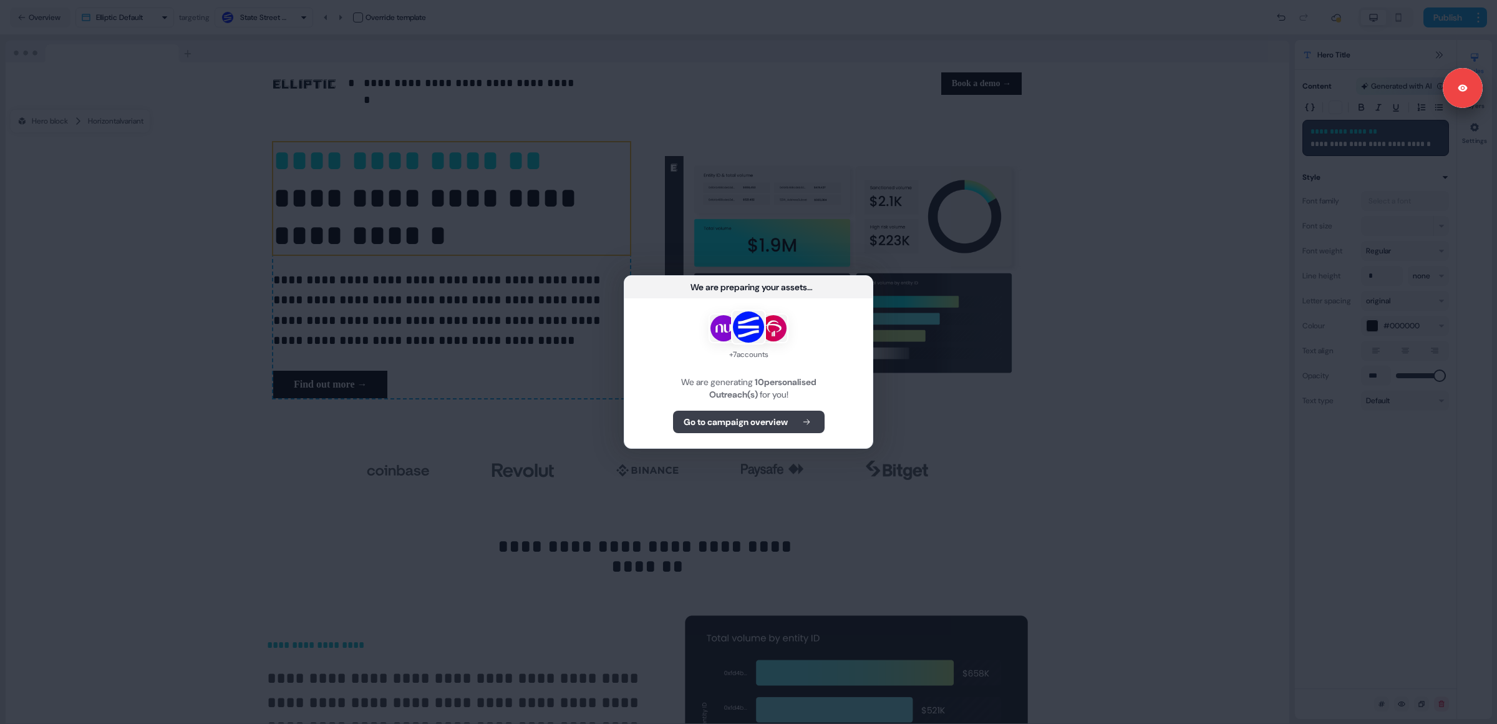
click at [780, 427] on b "Go to campaign overview" at bounding box center [736, 422] width 104 height 12
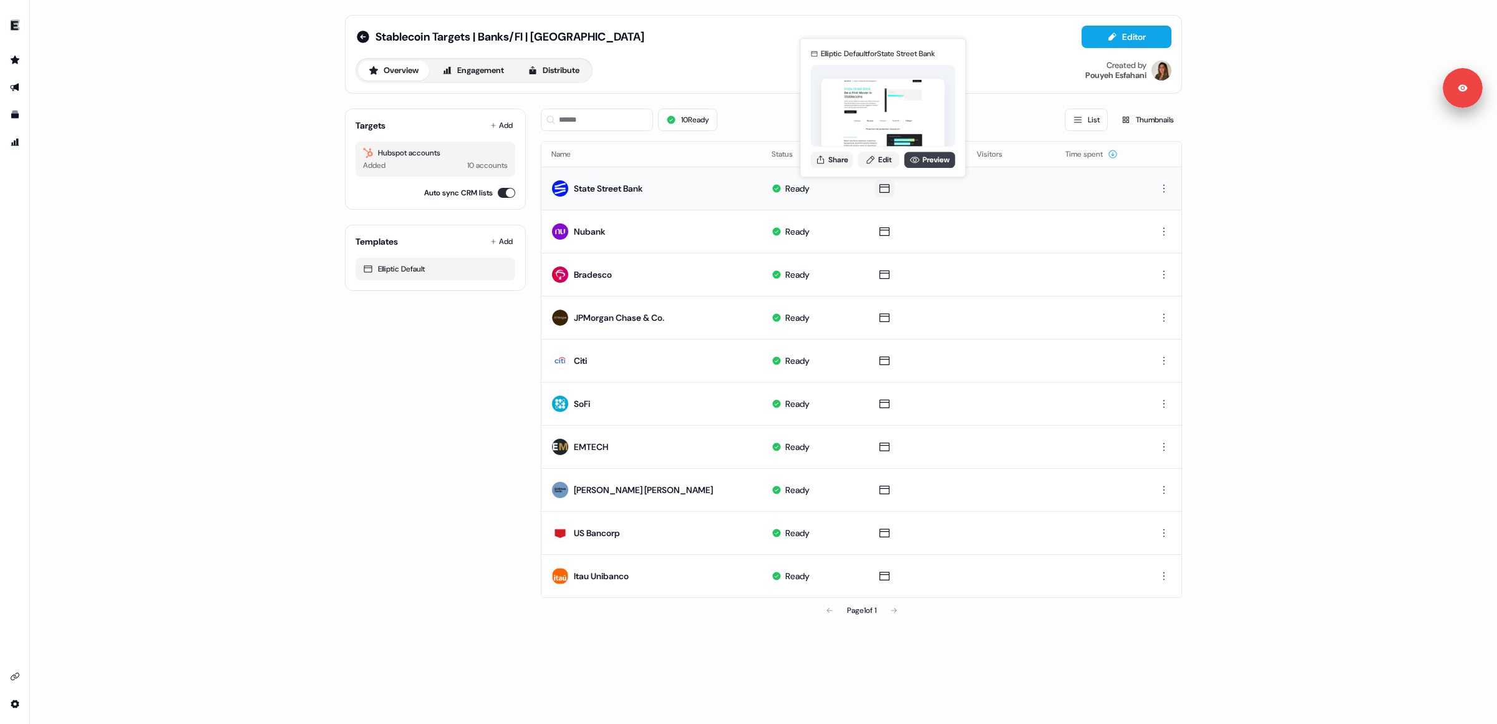
click at [928, 158] on link "Preview" at bounding box center [930, 160] width 51 height 16
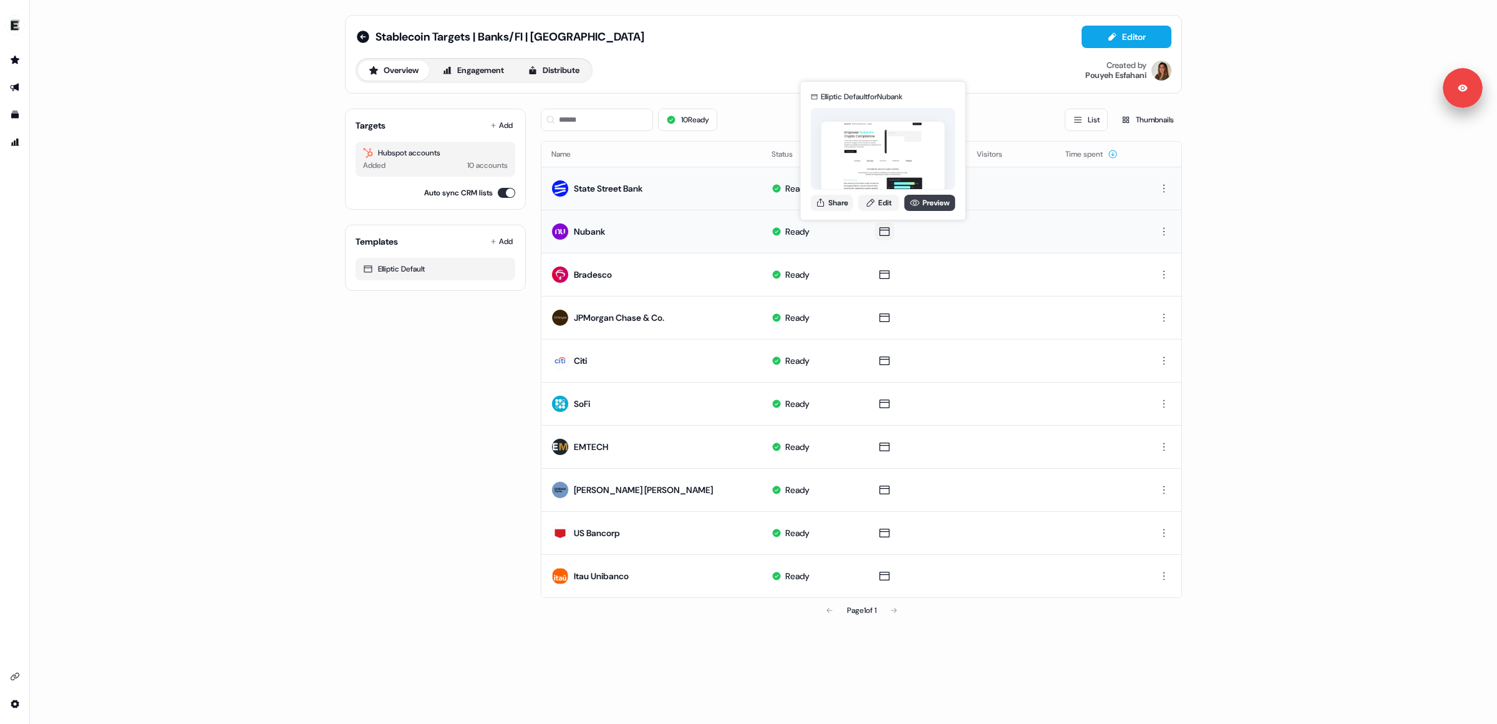
click at [929, 203] on link "Preview" at bounding box center [930, 203] width 51 height 16
click at [876, 200] on link "Edit" at bounding box center [878, 203] width 41 height 16
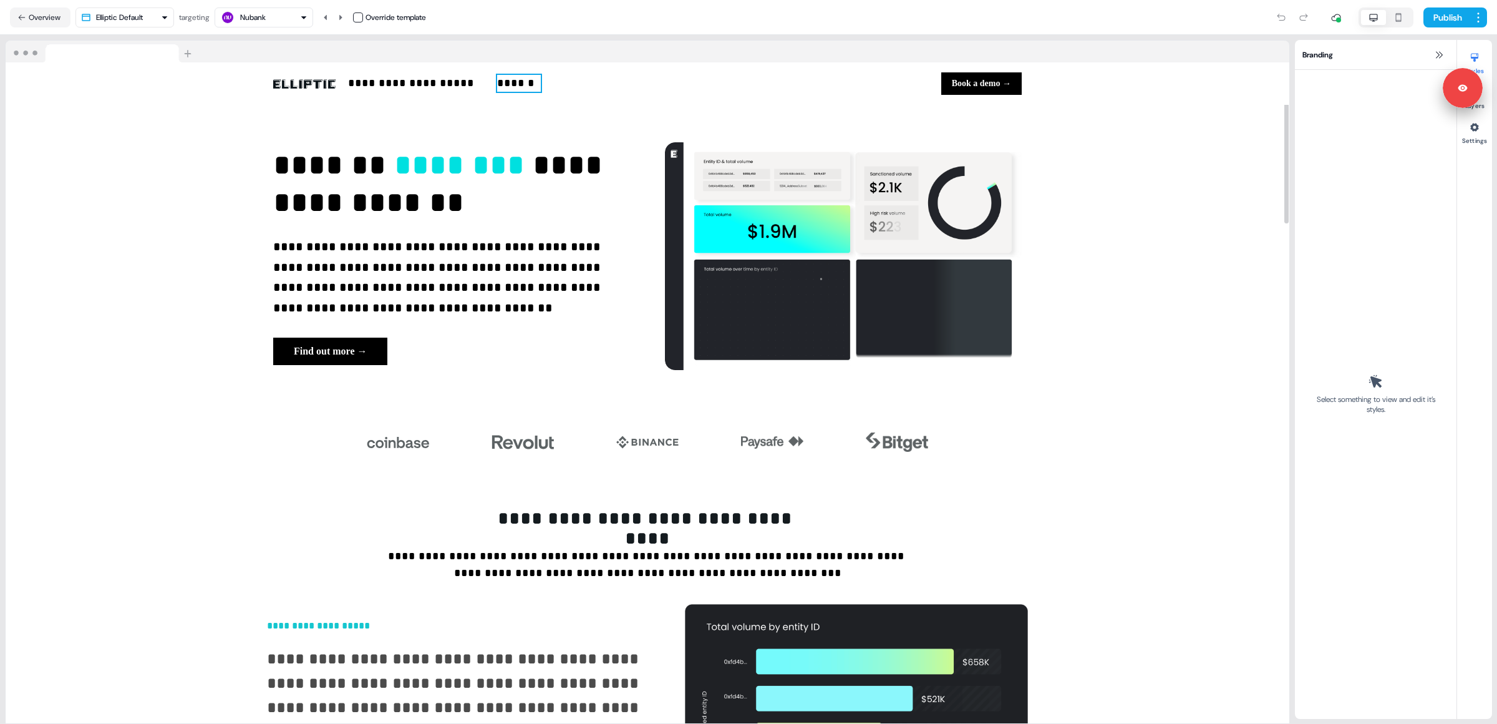
click at [537, 84] on p "******" at bounding box center [518, 83] width 43 height 17
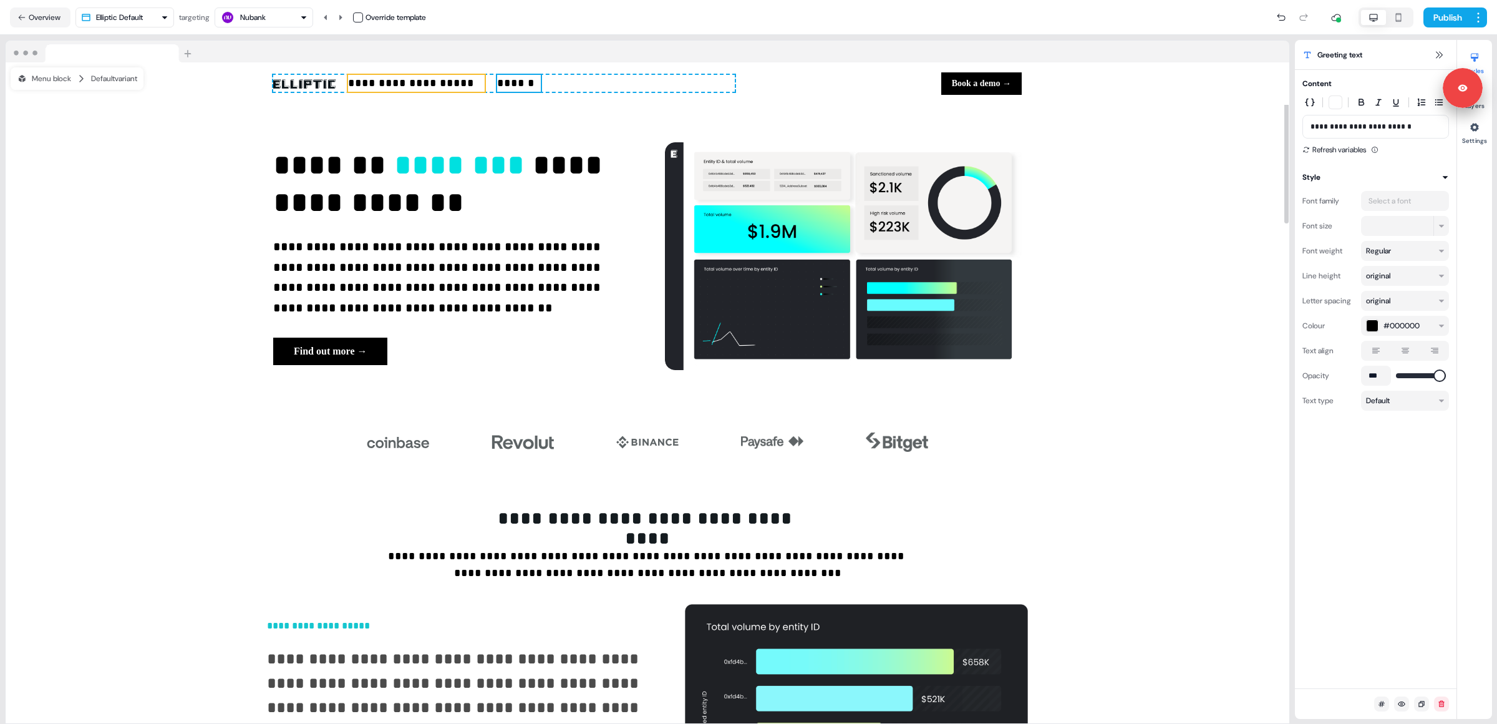
click at [451, 79] on p "**********" at bounding box center [416, 83] width 137 height 17
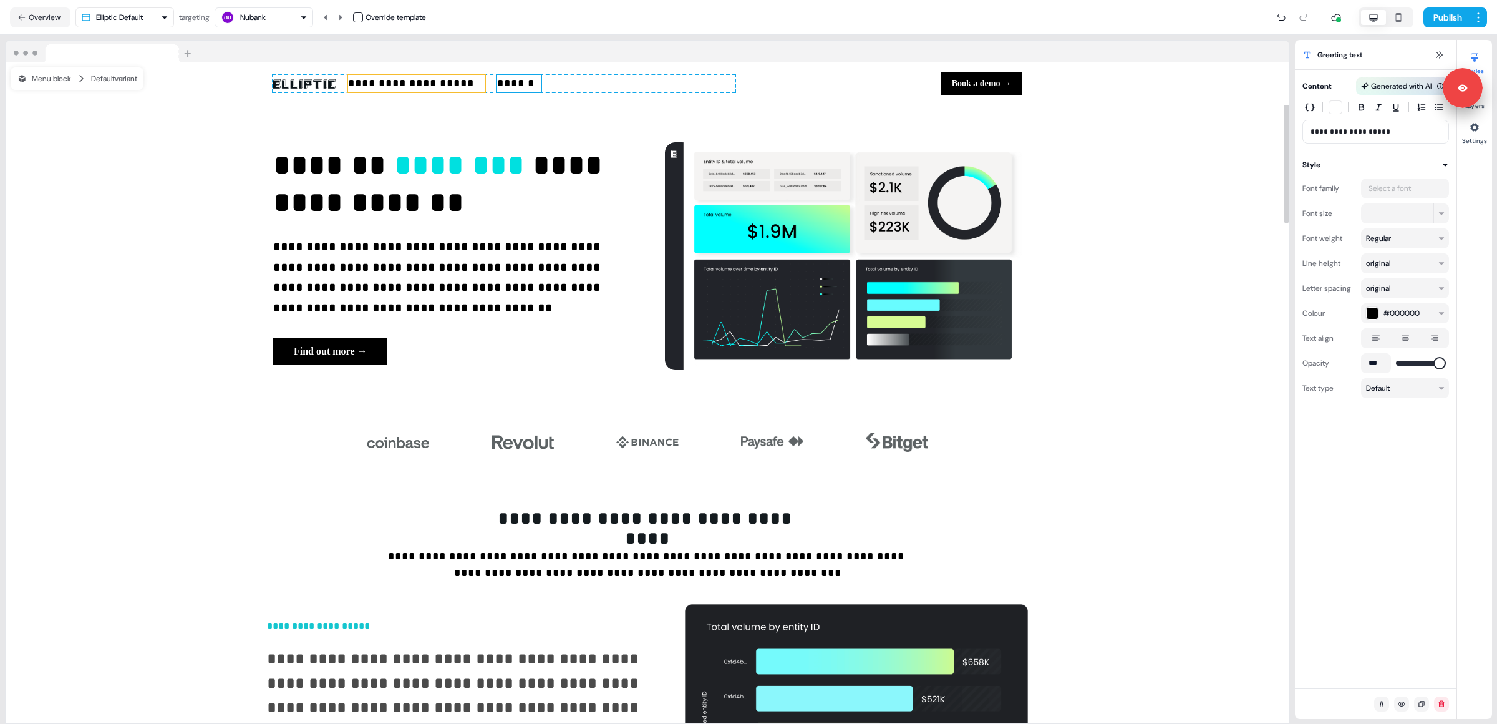
click at [522, 85] on p "******" at bounding box center [518, 83] width 43 height 17
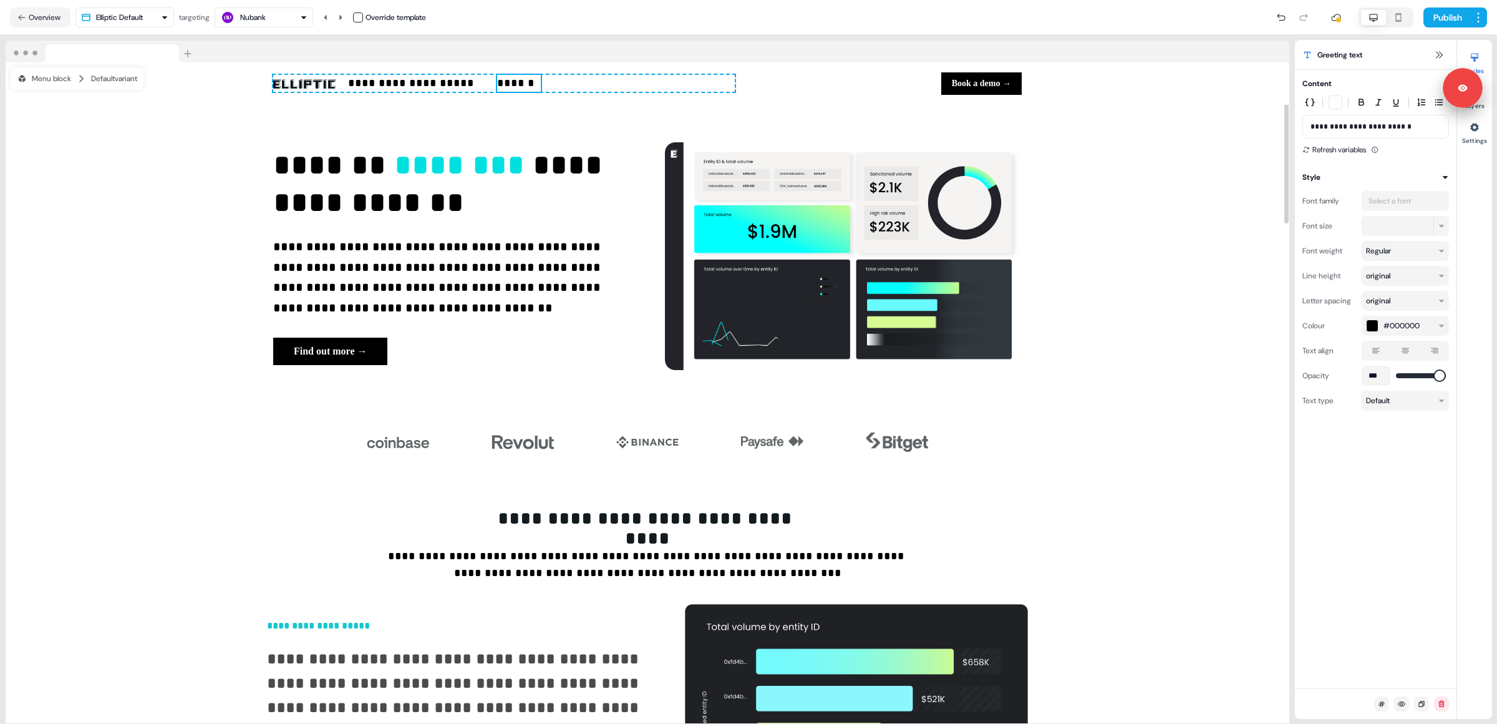
click at [538, 82] on p "******" at bounding box center [518, 83] width 43 height 17
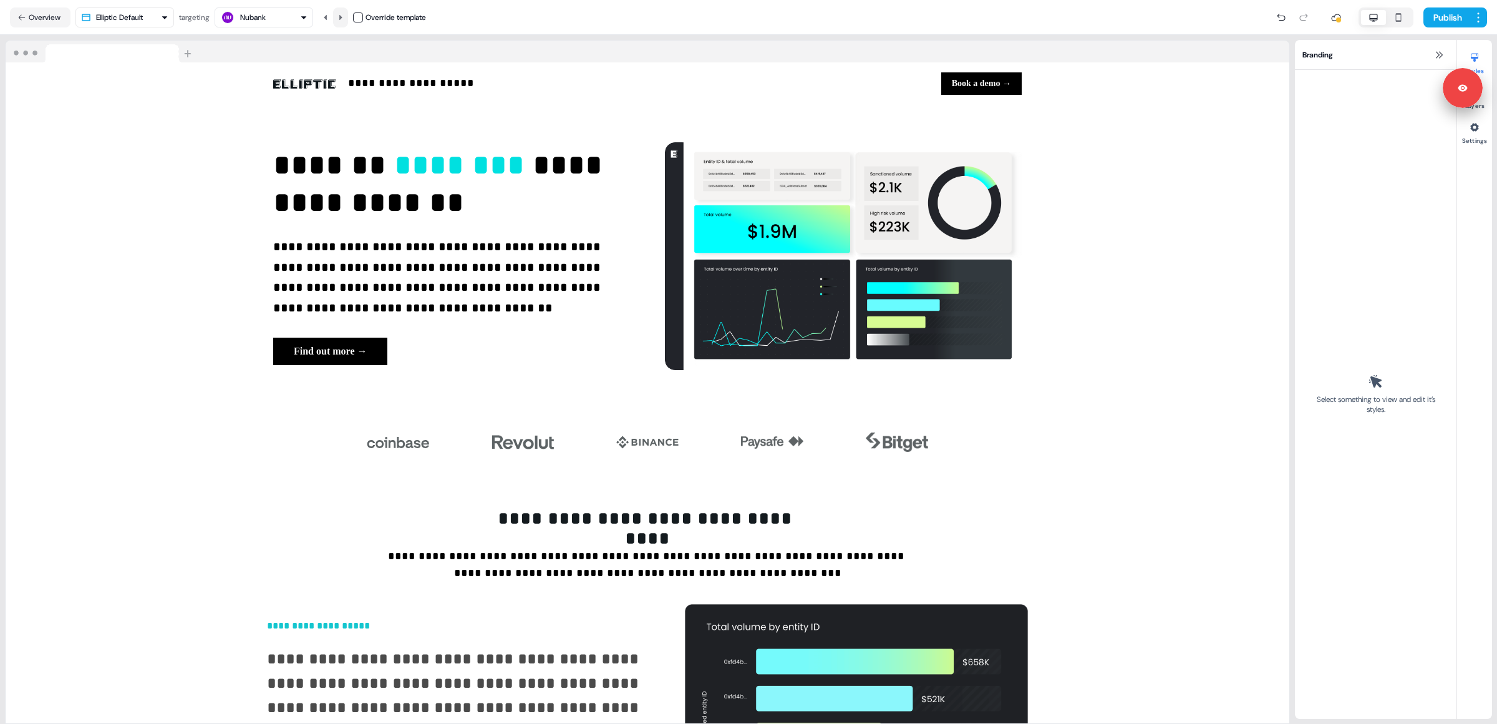
click at [343, 19] on icon at bounding box center [340, 17] width 7 height 7
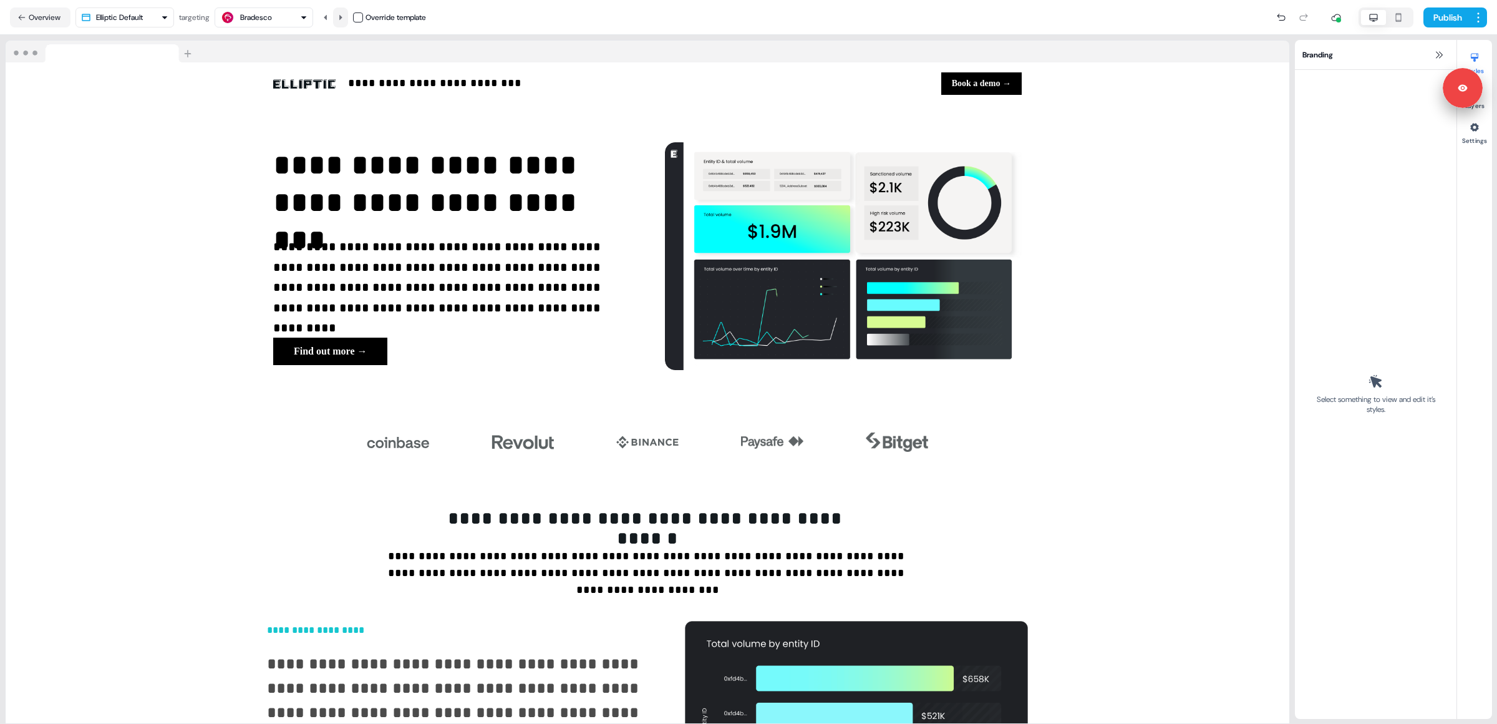
click at [343, 17] on icon at bounding box center [340, 16] width 3 height 5
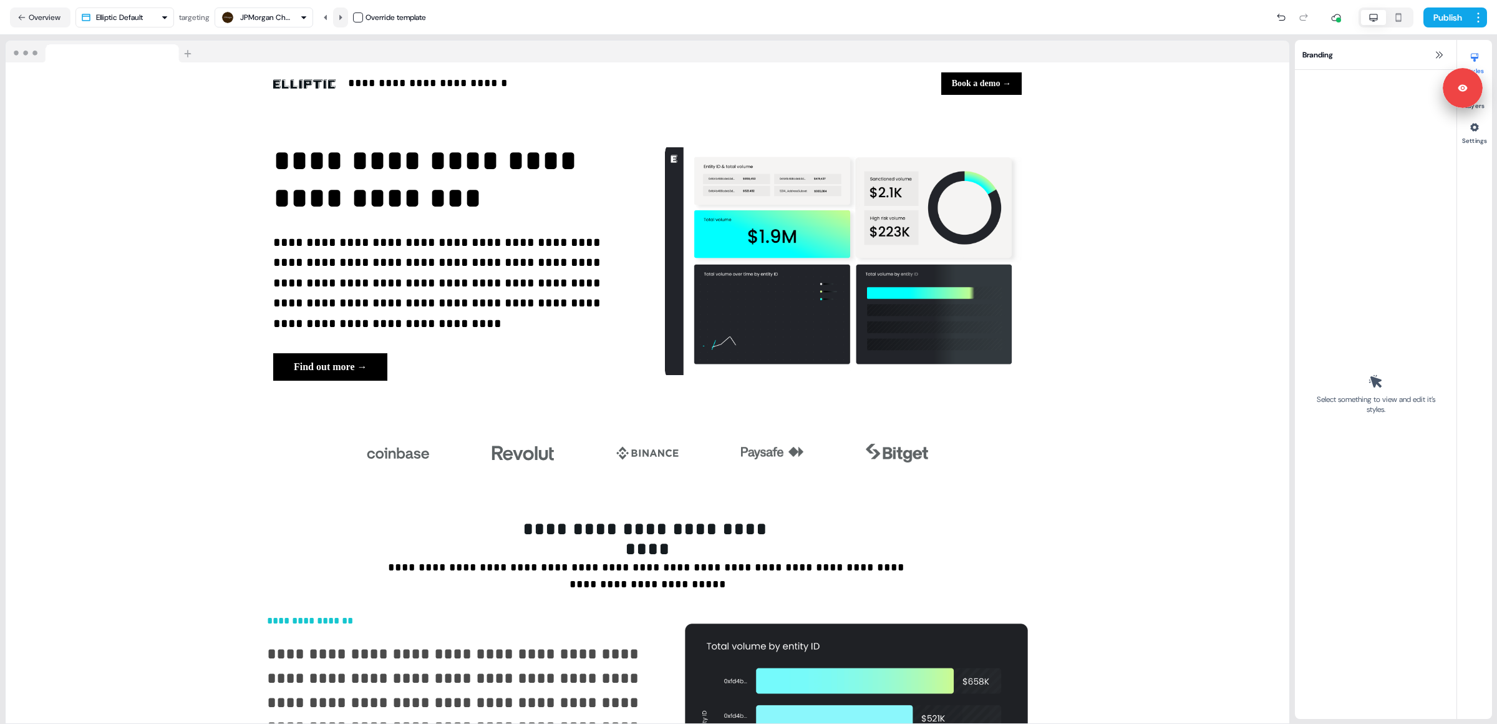
click at [343, 17] on icon at bounding box center [340, 16] width 3 height 5
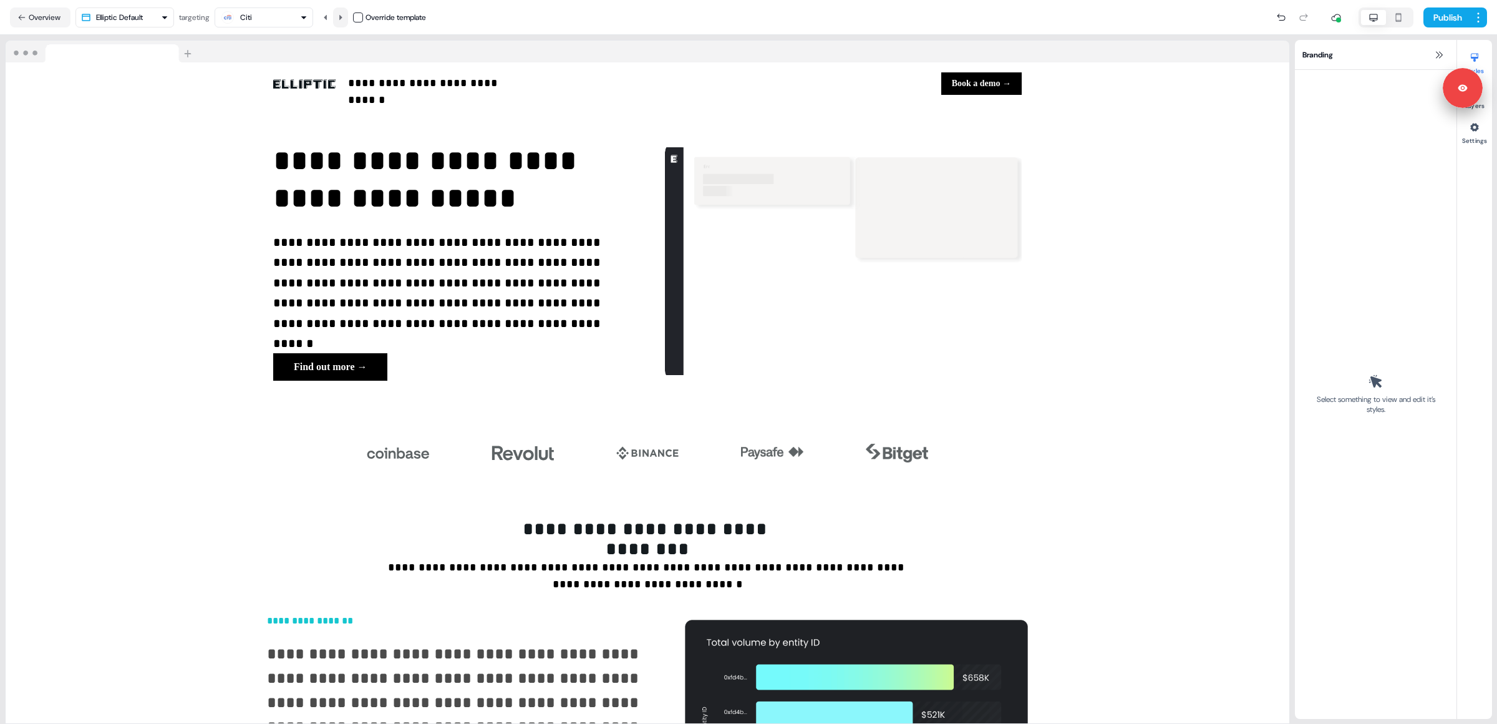
click at [343, 17] on icon at bounding box center [340, 16] width 3 height 5
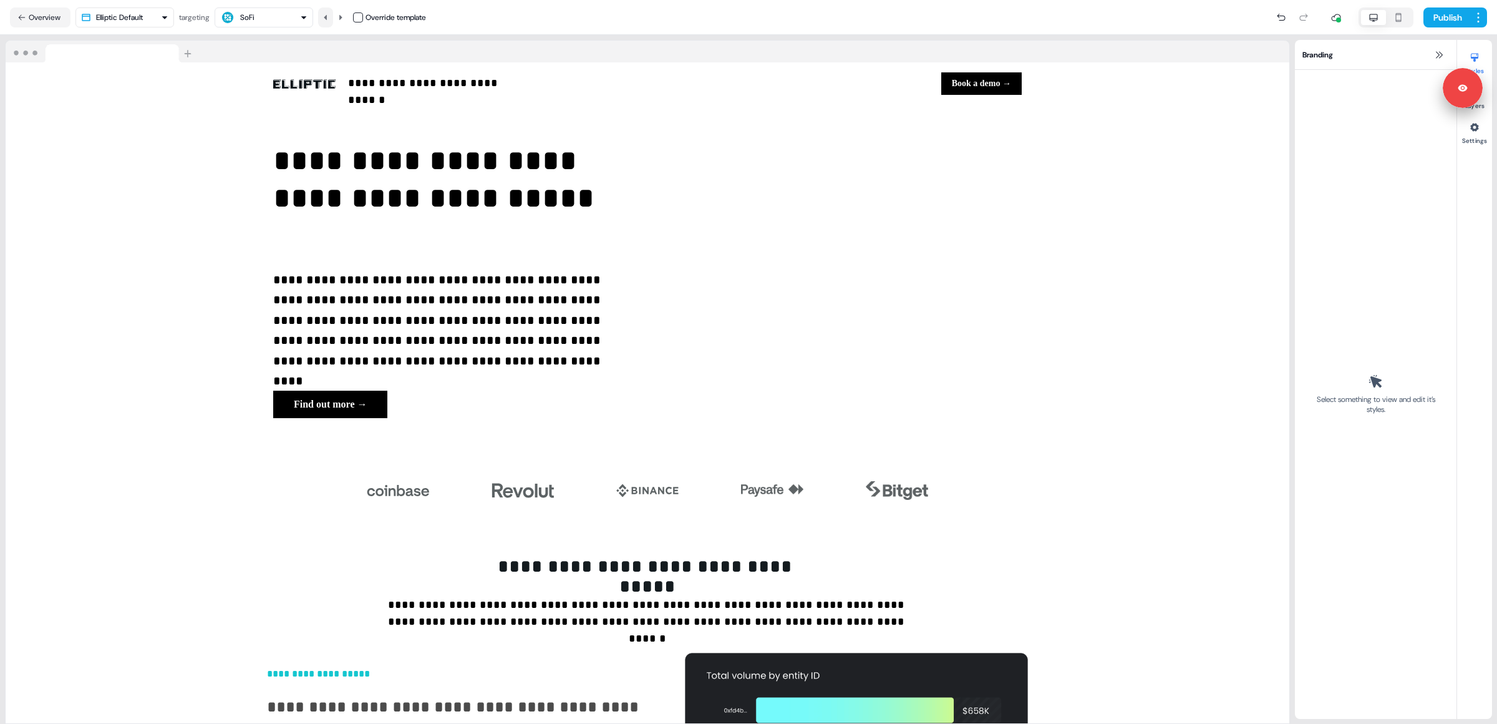
click at [327, 18] on icon at bounding box center [325, 17] width 7 height 7
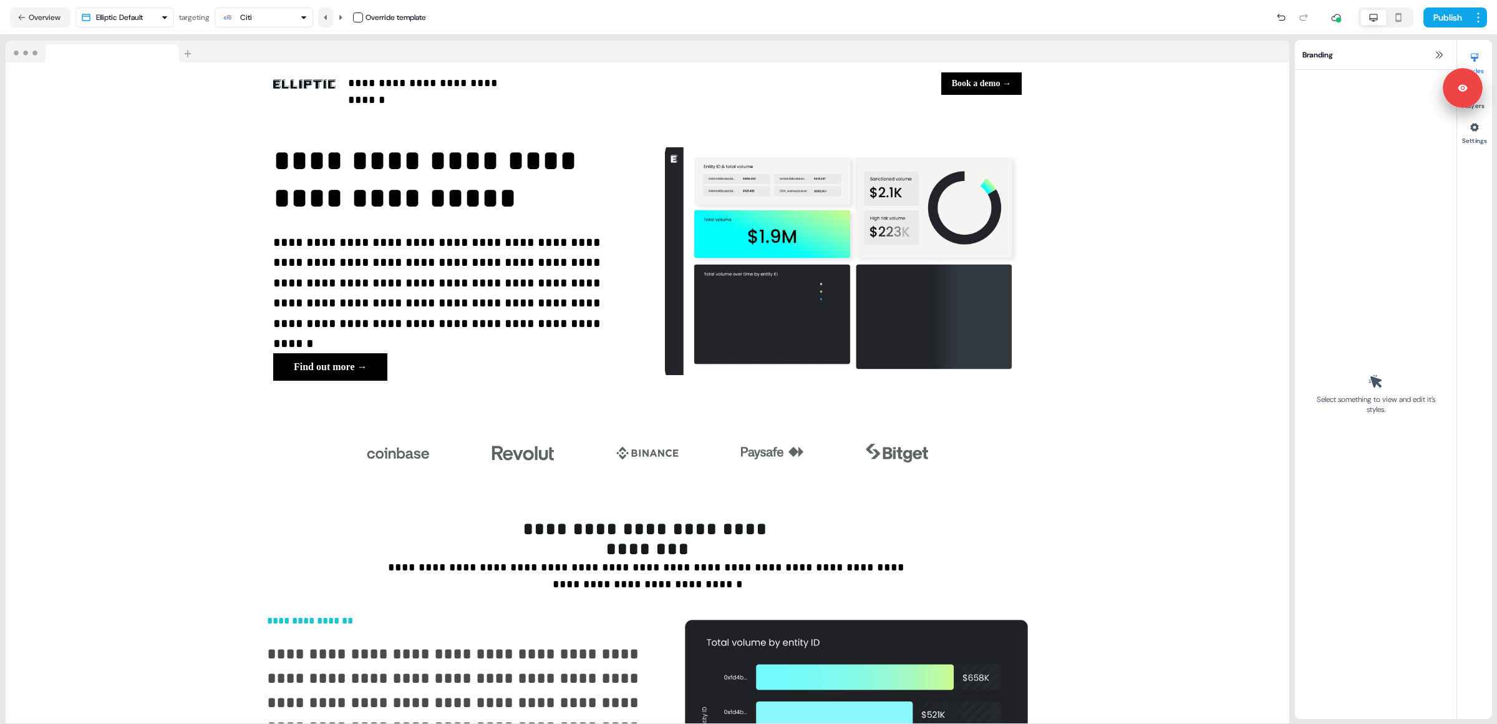
click at [327, 18] on icon at bounding box center [325, 17] width 7 height 7
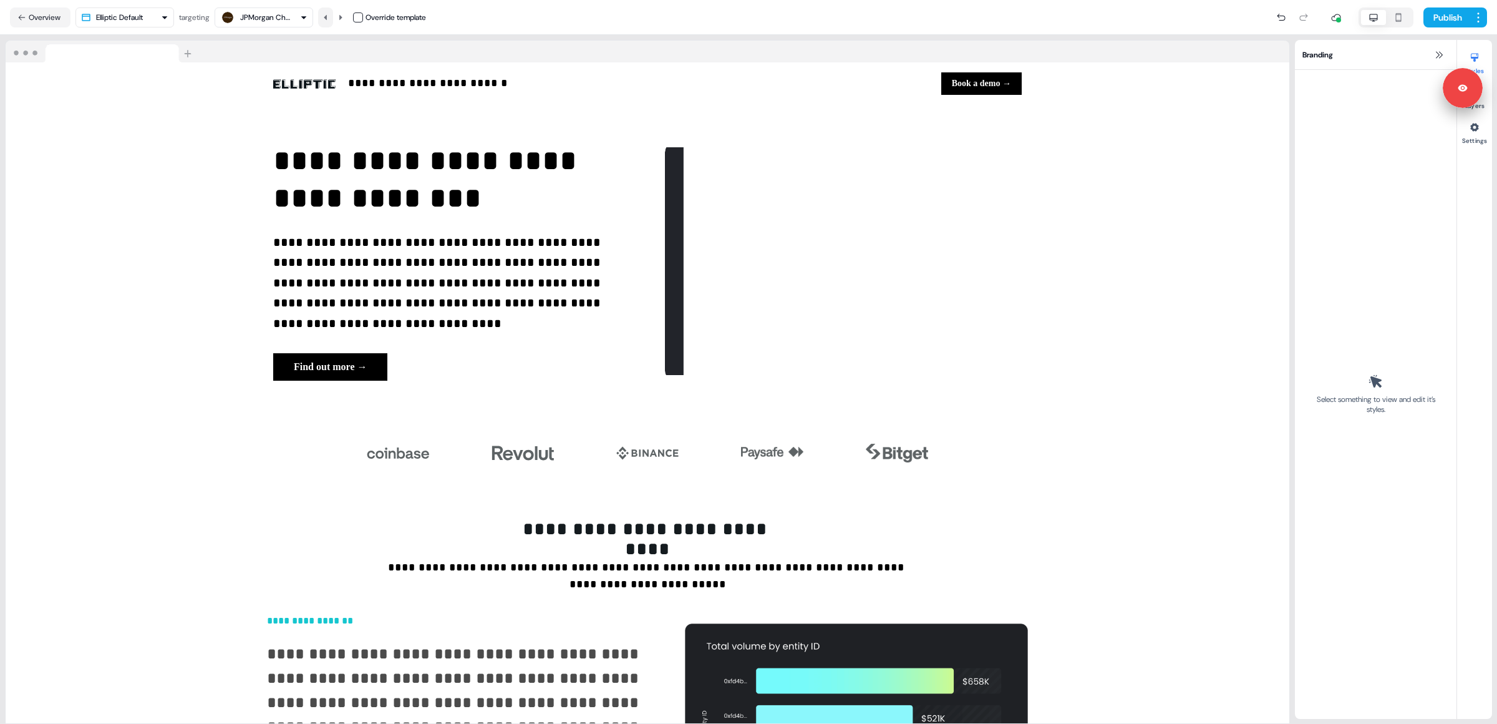
click at [327, 18] on icon at bounding box center [325, 17] width 7 height 7
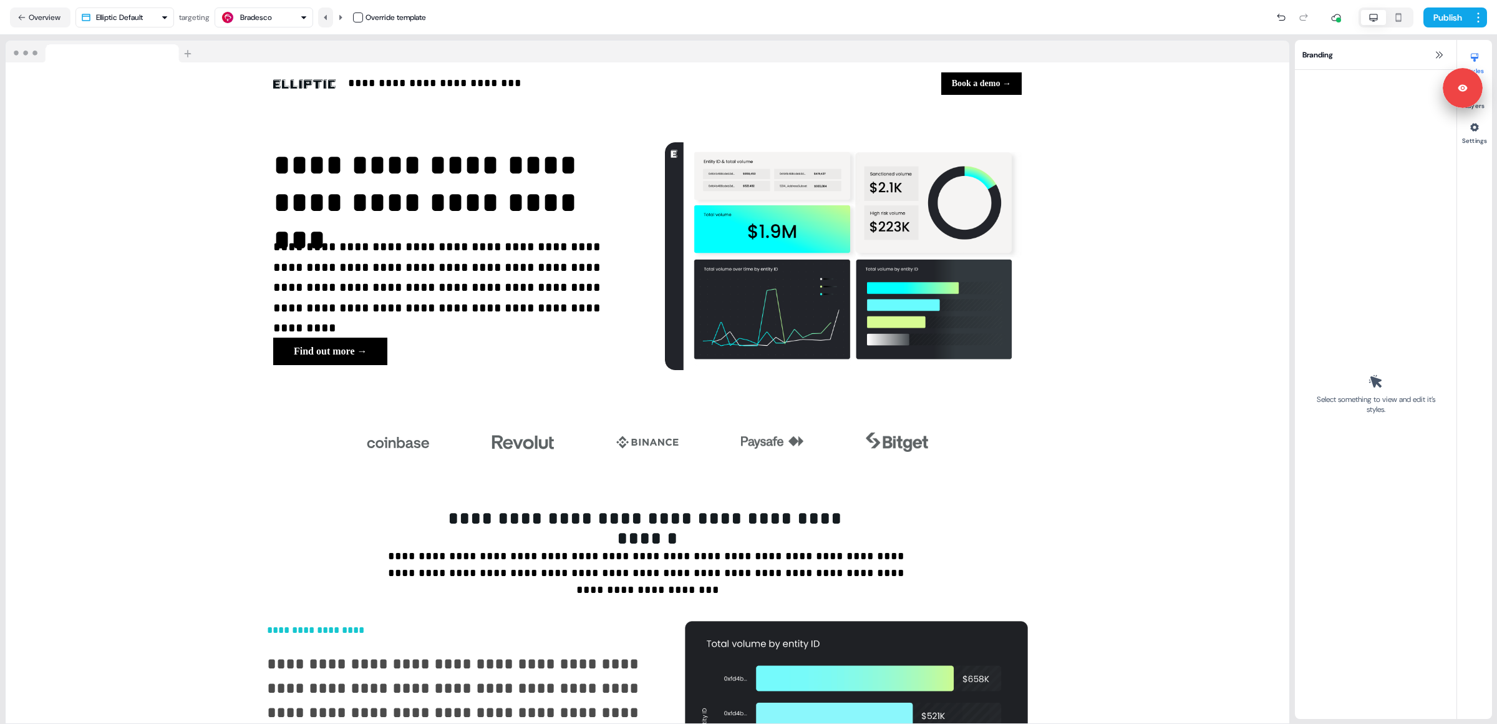
click at [327, 18] on icon at bounding box center [325, 17] width 7 height 7
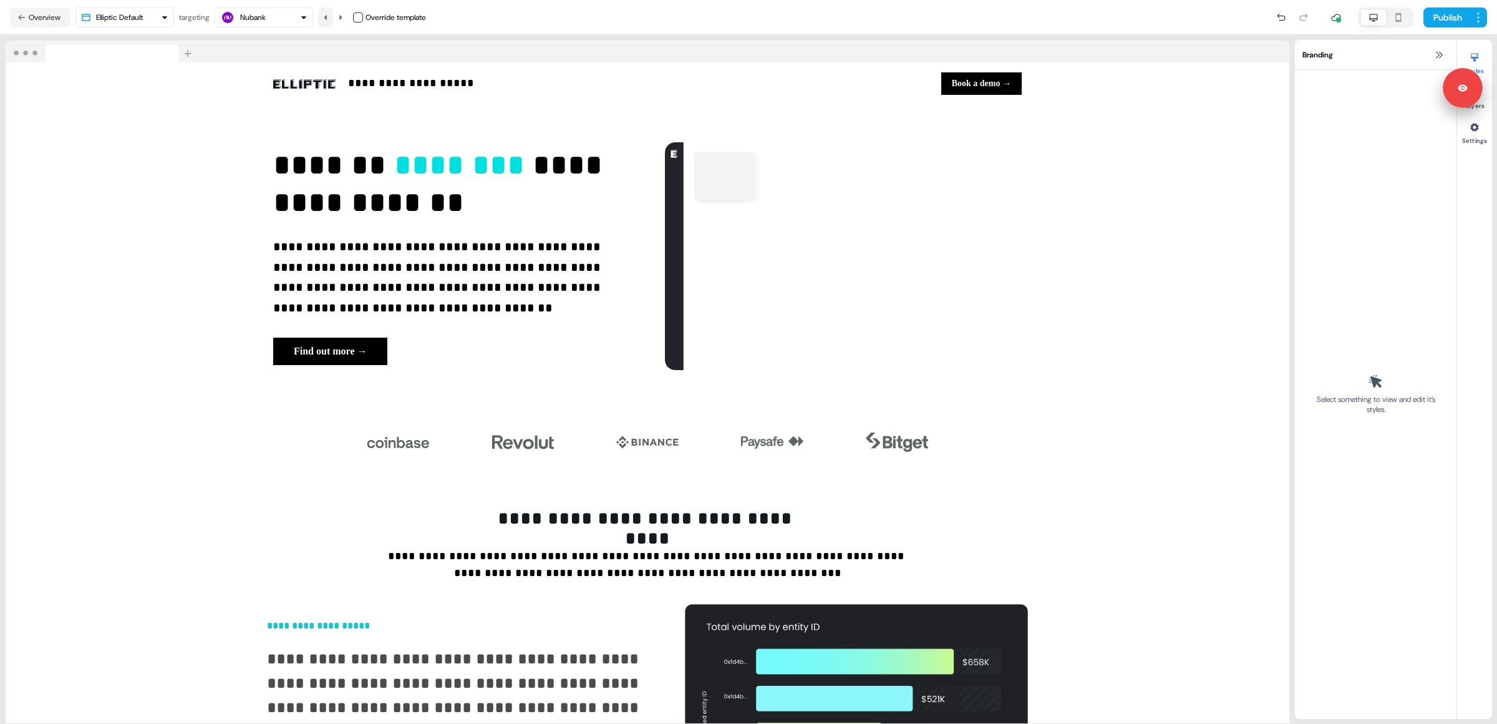
click at [327, 18] on icon at bounding box center [325, 17] width 7 height 7
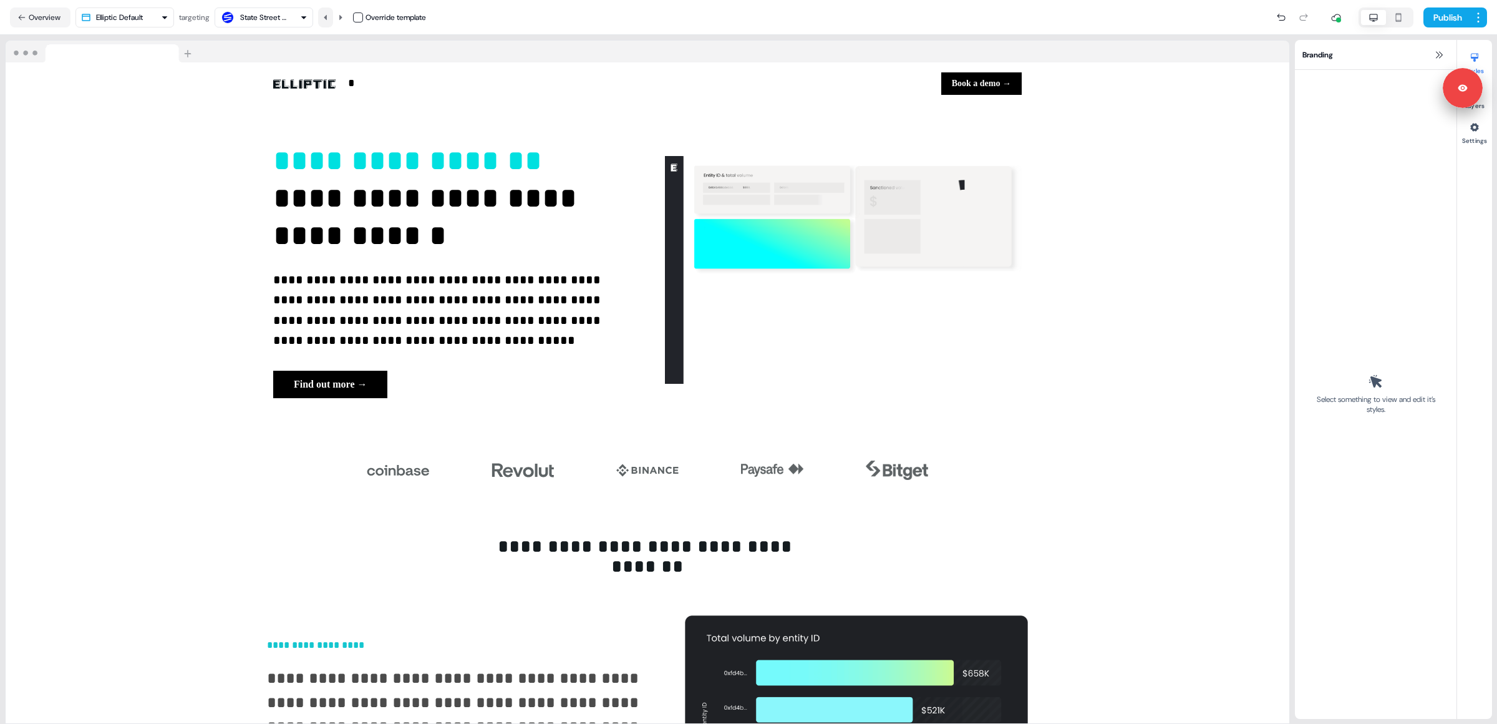
click at [327, 18] on icon at bounding box center [325, 17] width 7 height 7
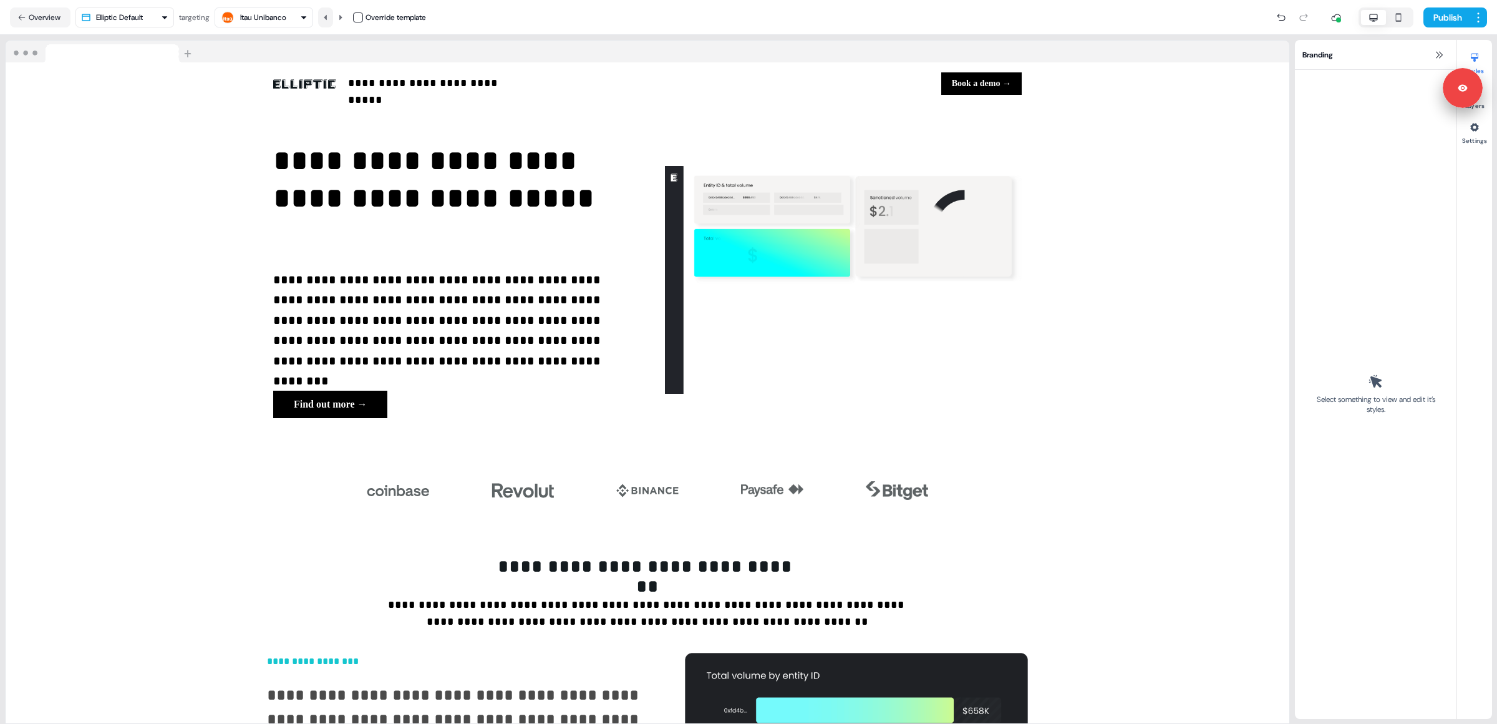
click at [327, 18] on icon at bounding box center [325, 17] width 7 height 7
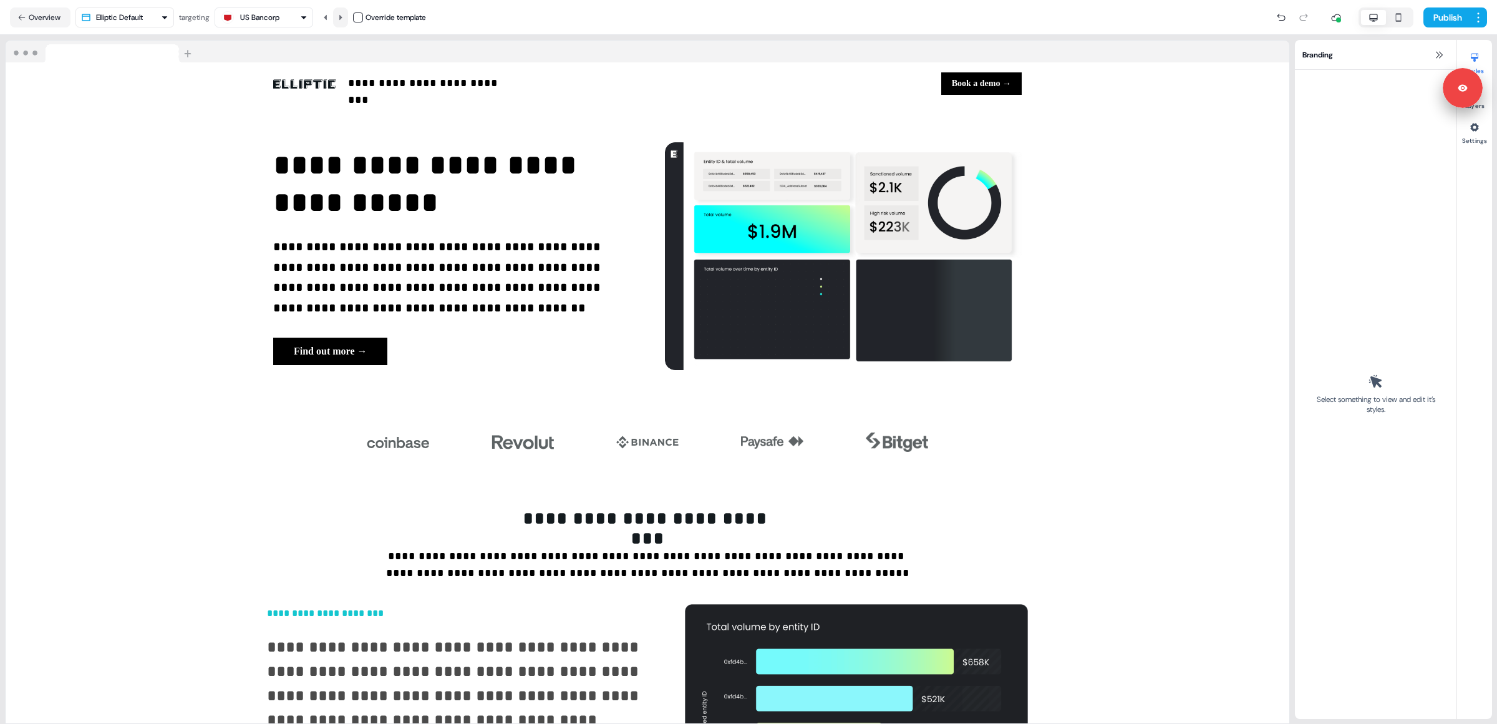
click at [344, 22] on button at bounding box center [340, 17] width 15 height 20
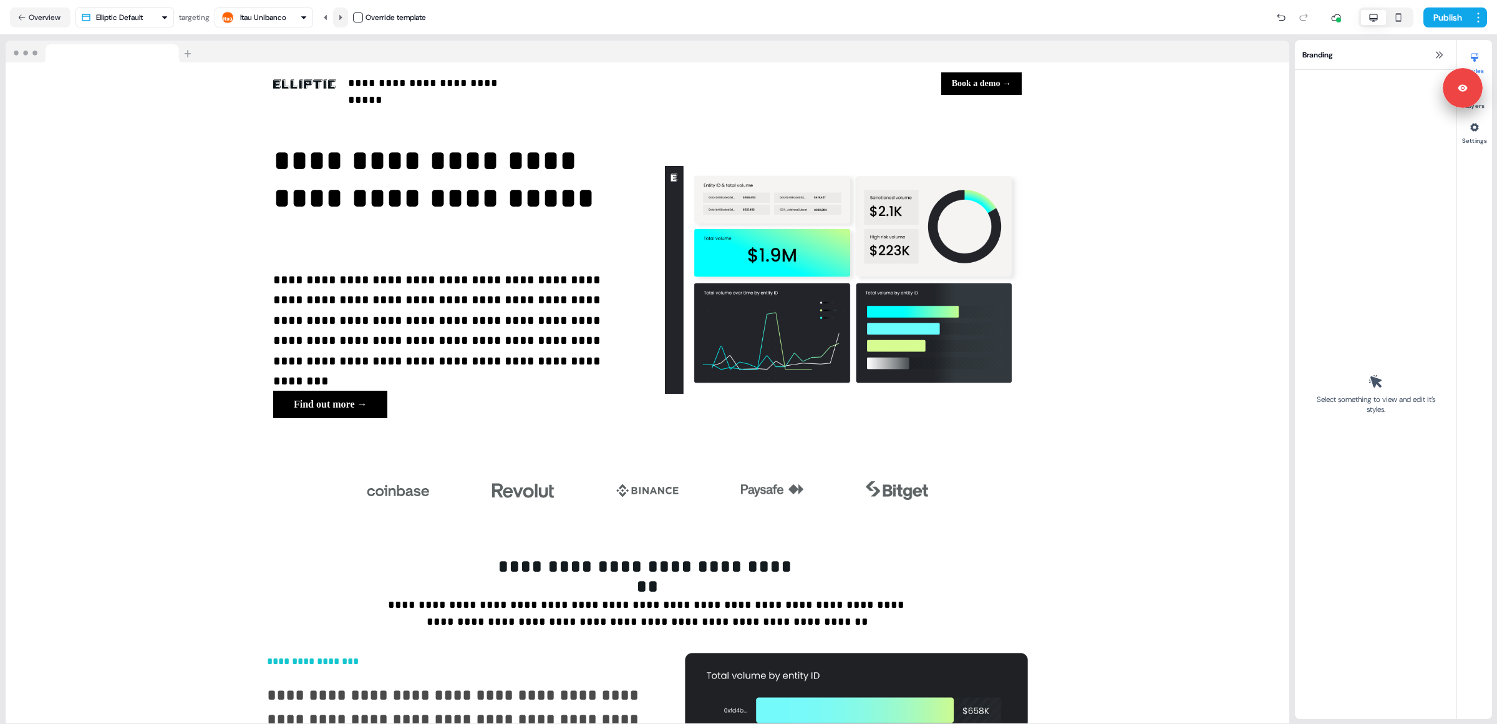
click at [344, 22] on button at bounding box center [340, 17] width 15 height 20
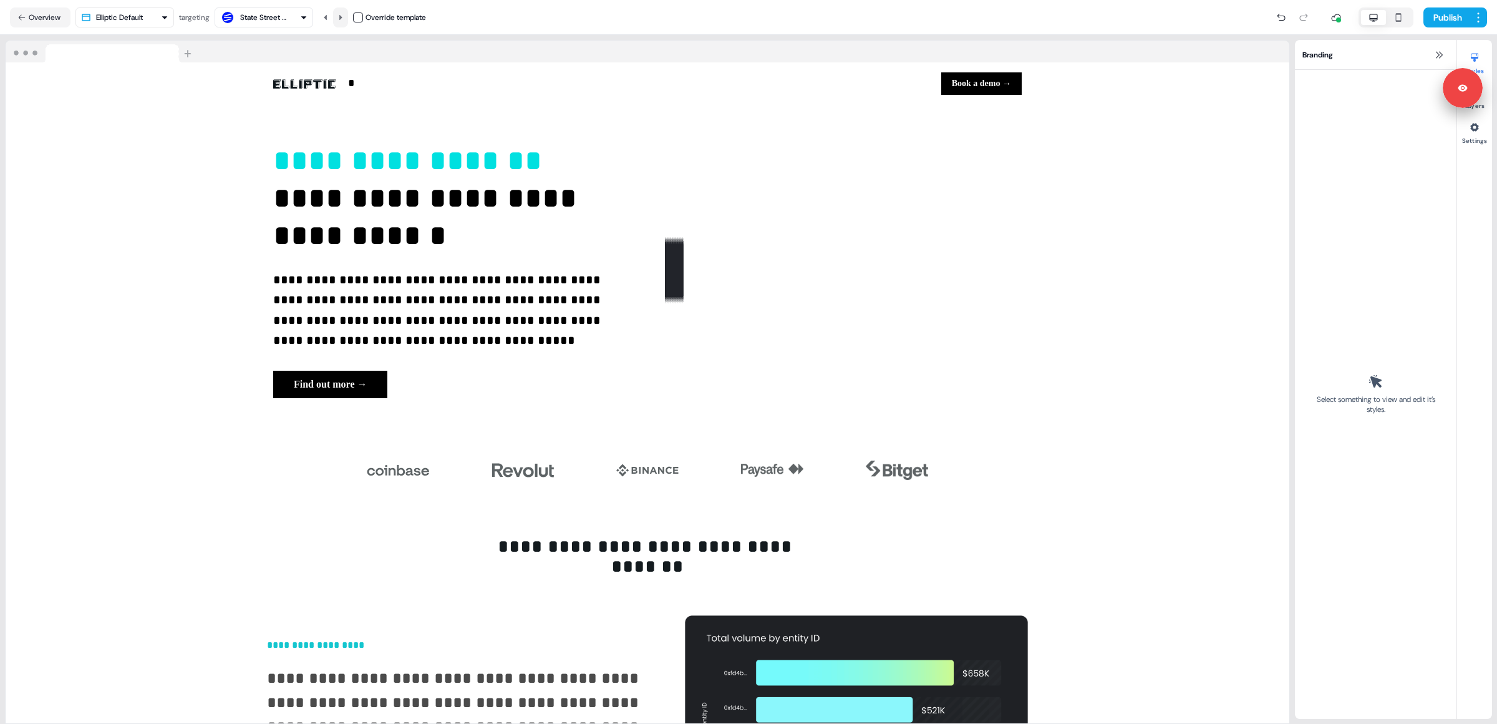
click at [344, 22] on button at bounding box center [340, 17] width 15 height 20
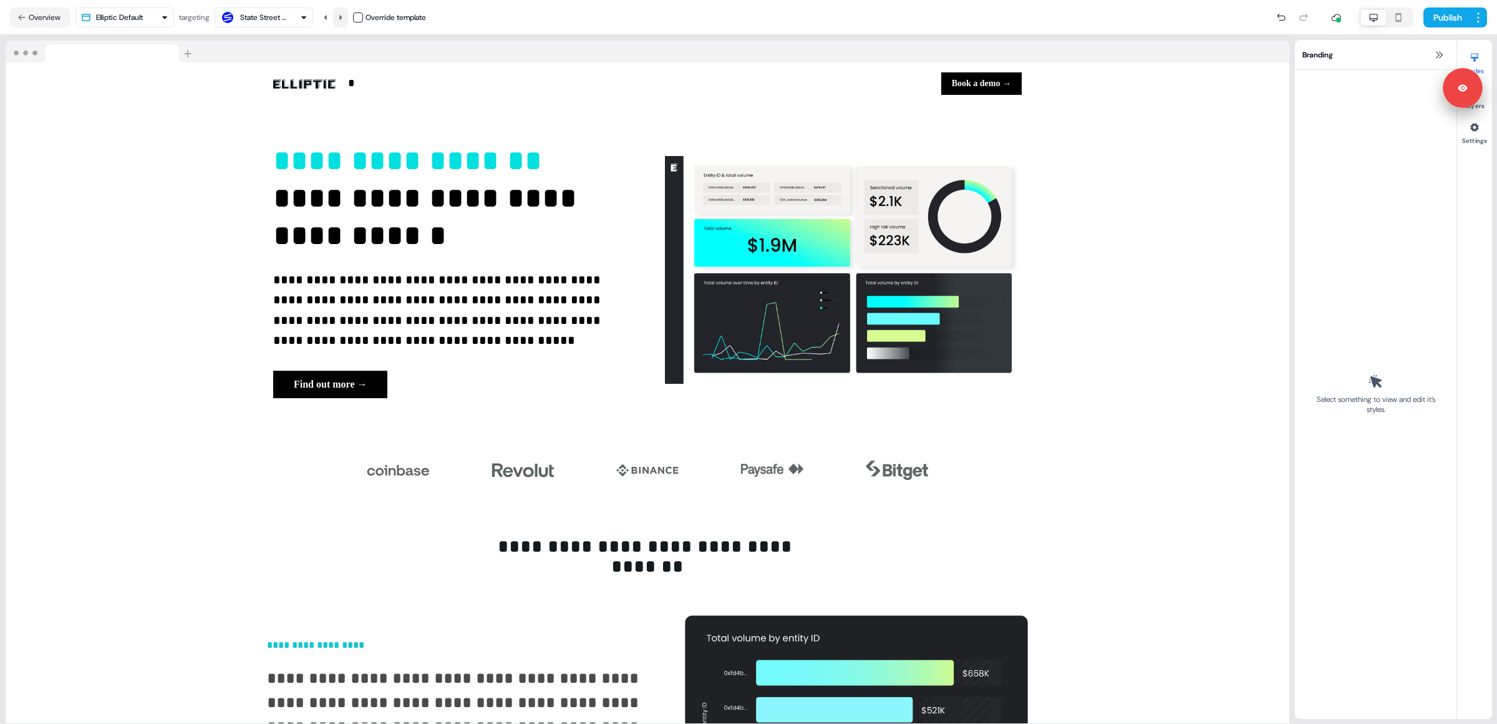
click at [344, 22] on button at bounding box center [340, 17] width 15 height 20
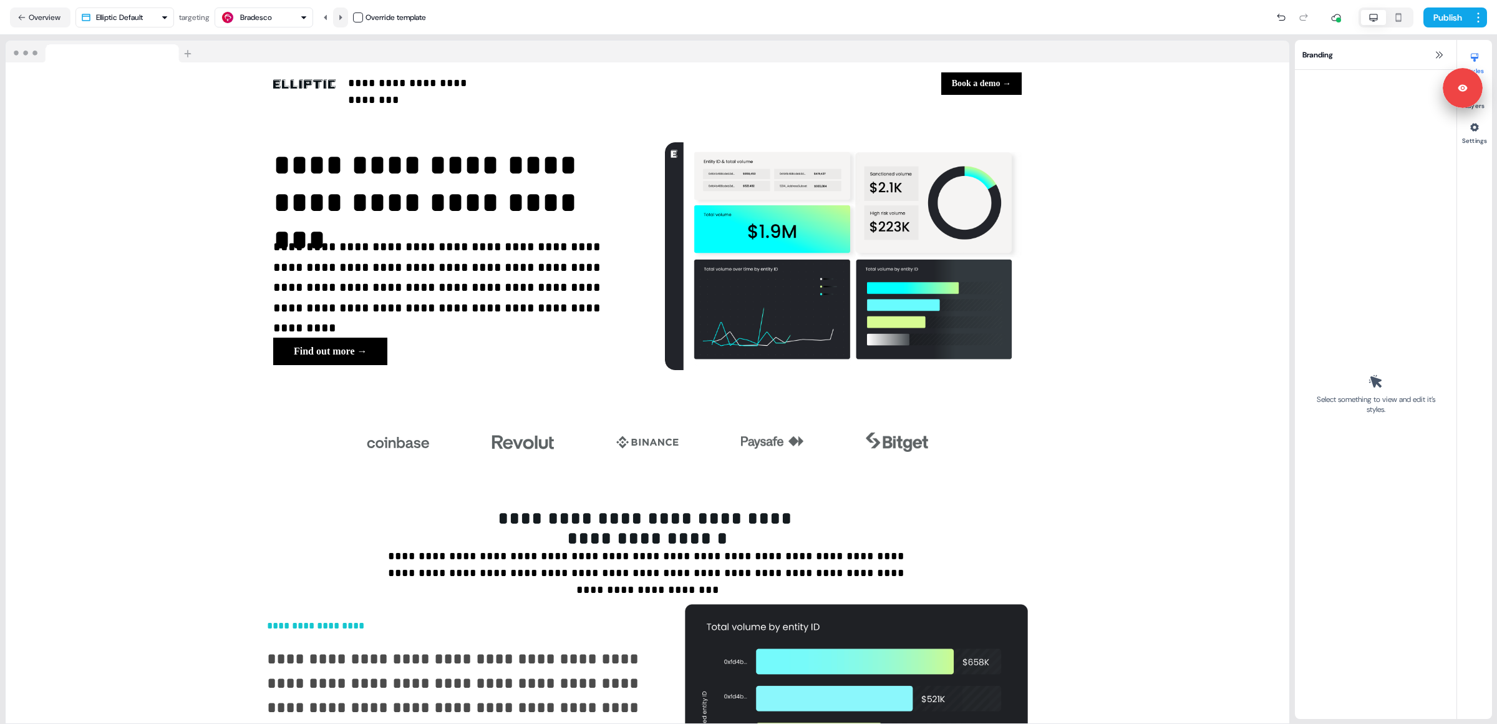
click at [344, 22] on button at bounding box center [340, 17] width 15 height 20
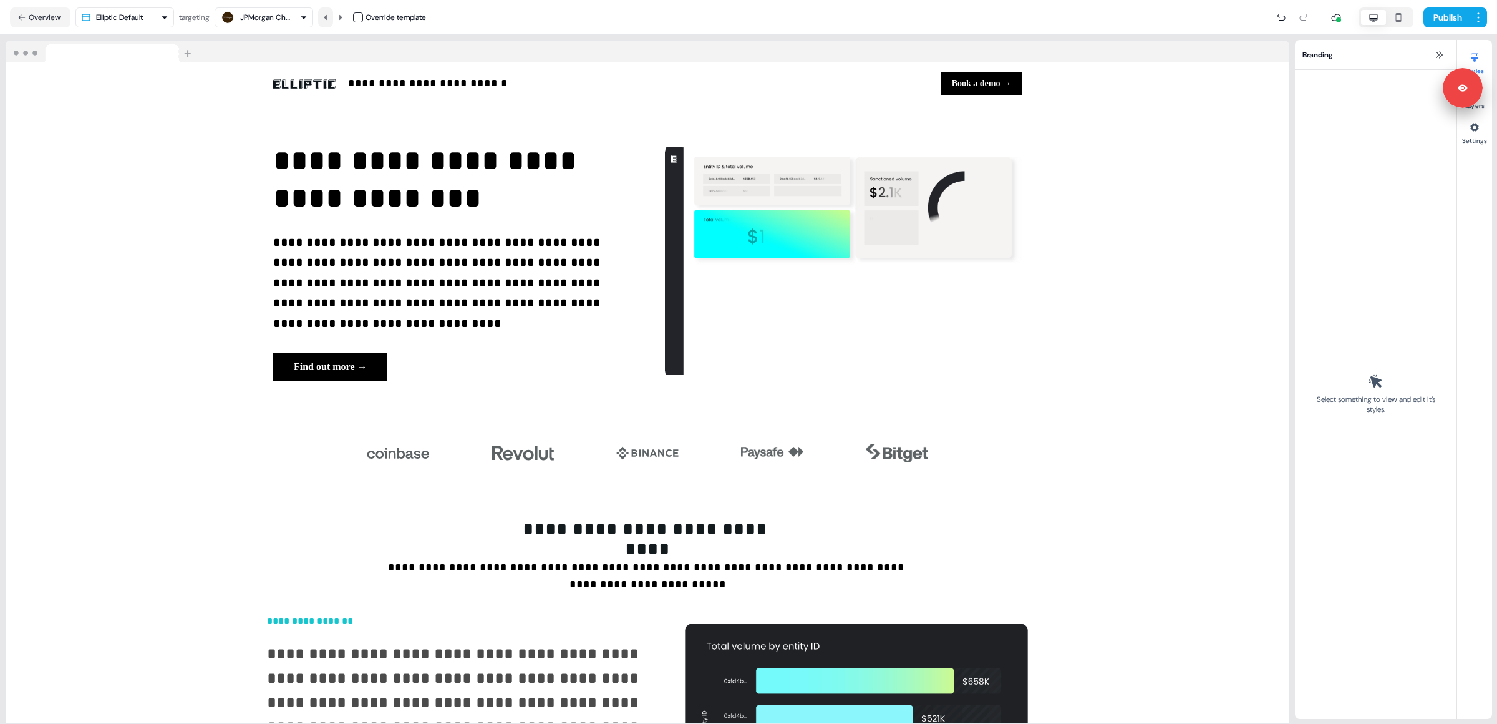
click at [329, 21] on icon at bounding box center [325, 17] width 7 height 7
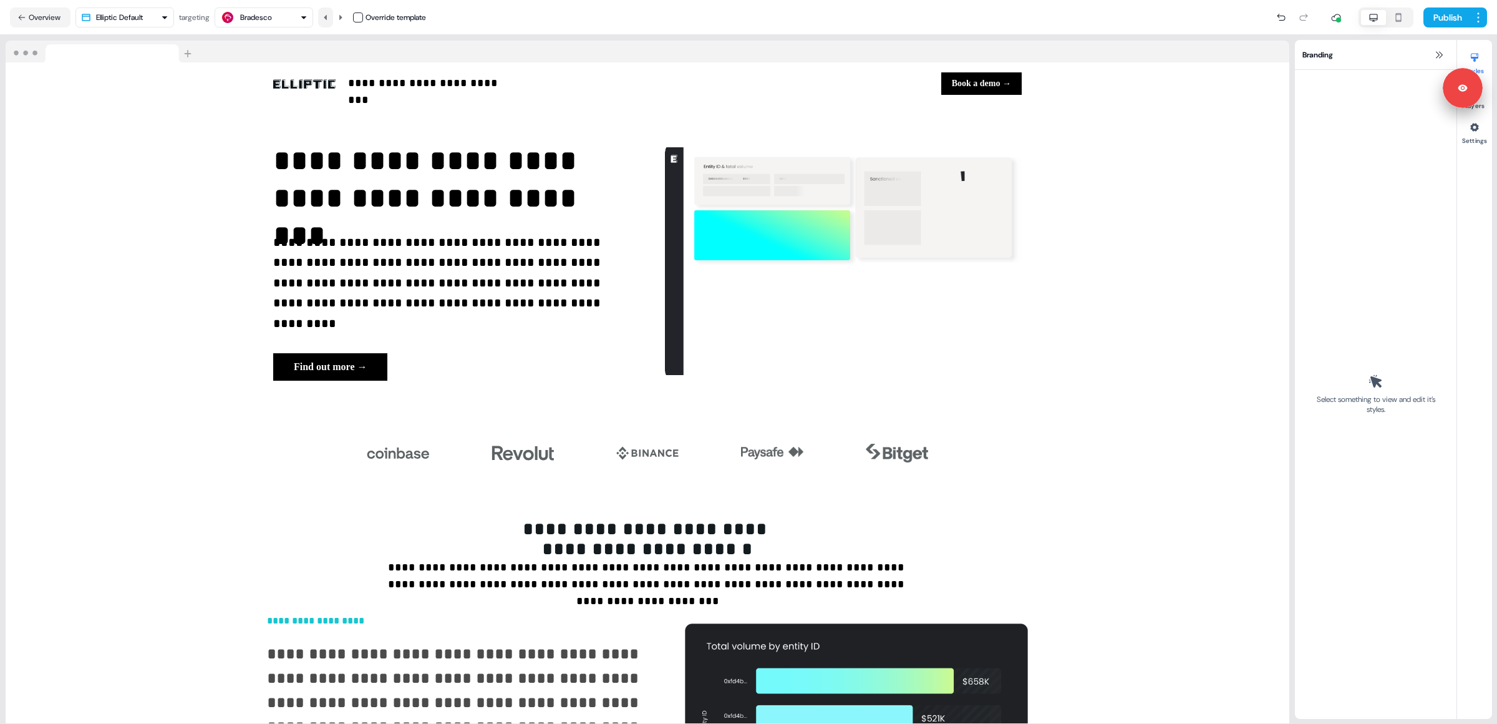
click at [329, 21] on icon at bounding box center [325, 17] width 7 height 7
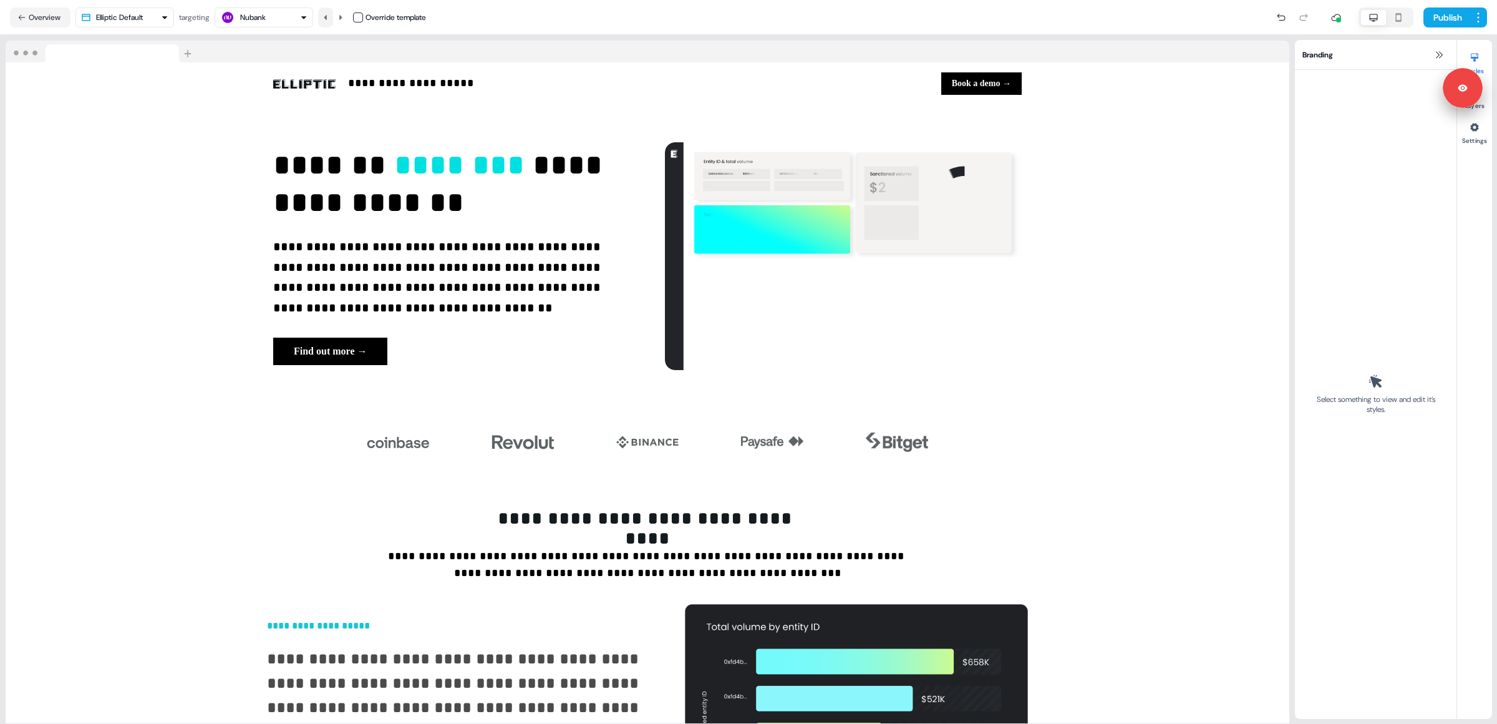
click at [329, 21] on icon at bounding box center [325, 17] width 7 height 7
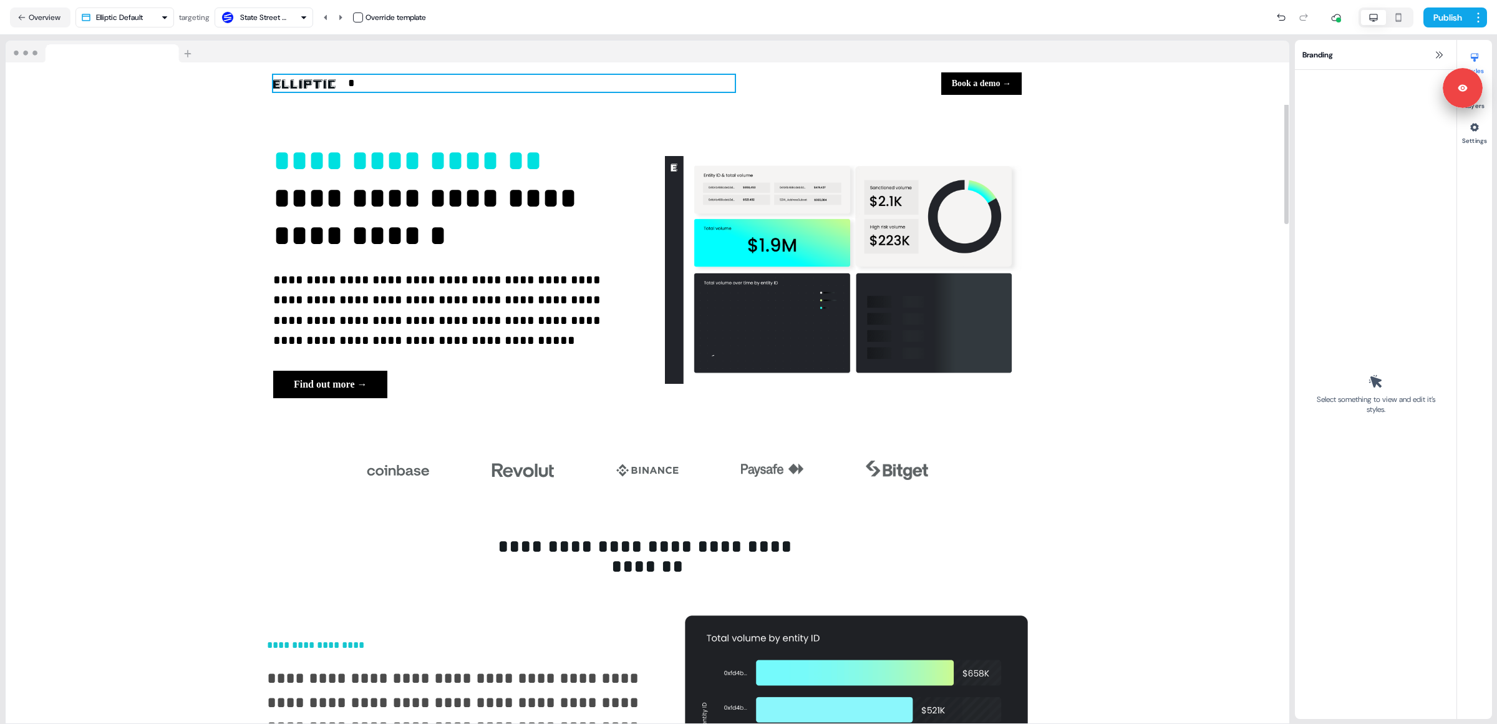
click at [381, 85] on div "* To pick up a draggable item, press the space bar. While dragging, use the arr…" at bounding box center [504, 83] width 462 height 17
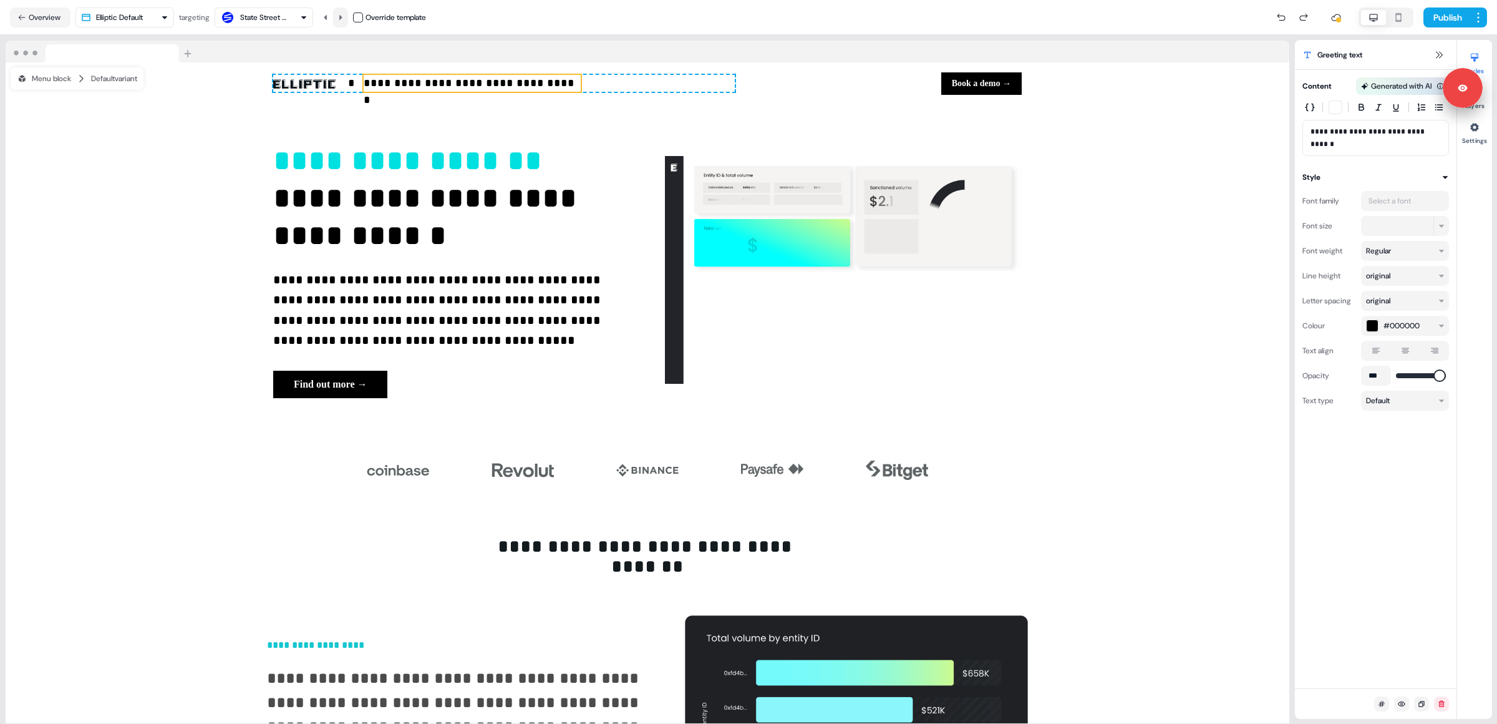
click at [345, 23] on button at bounding box center [340, 17] width 15 height 20
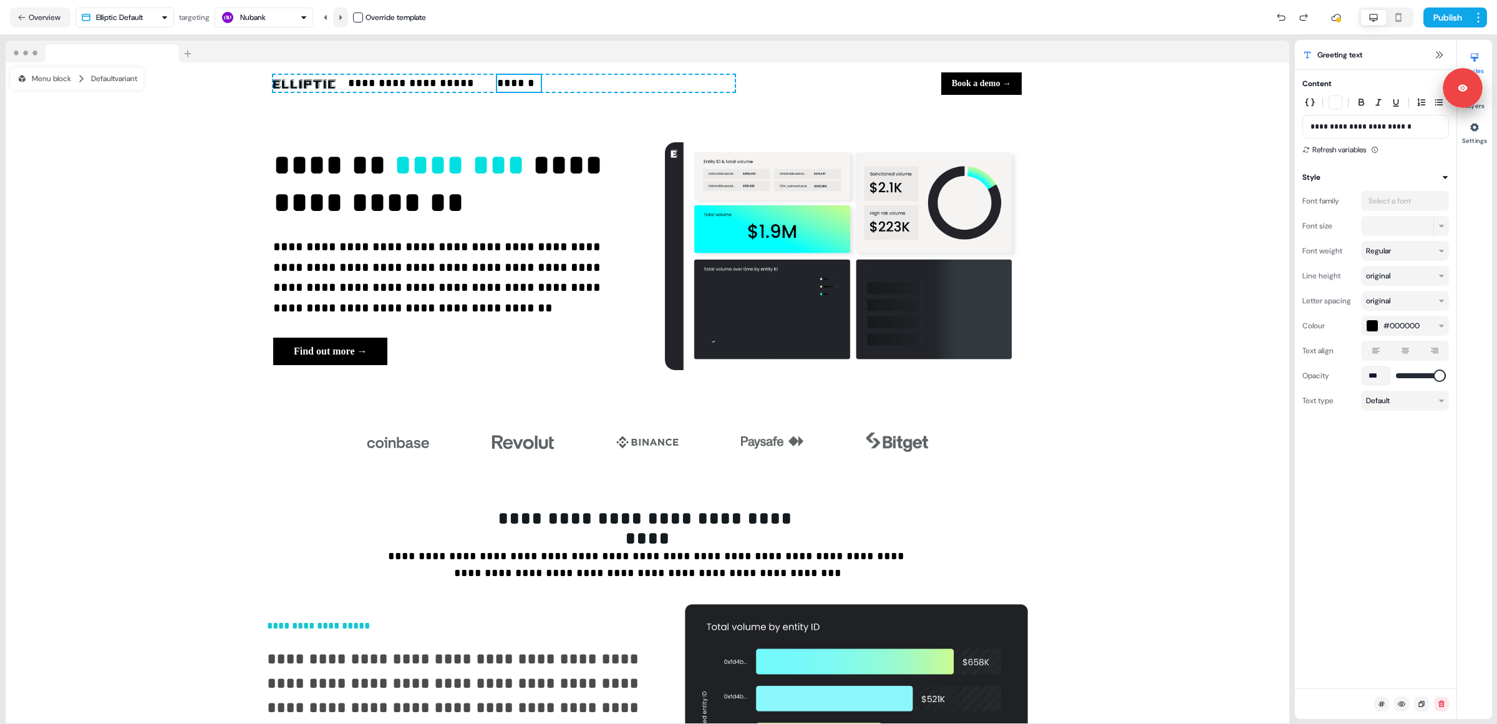
click at [345, 23] on button at bounding box center [340, 17] width 15 height 20
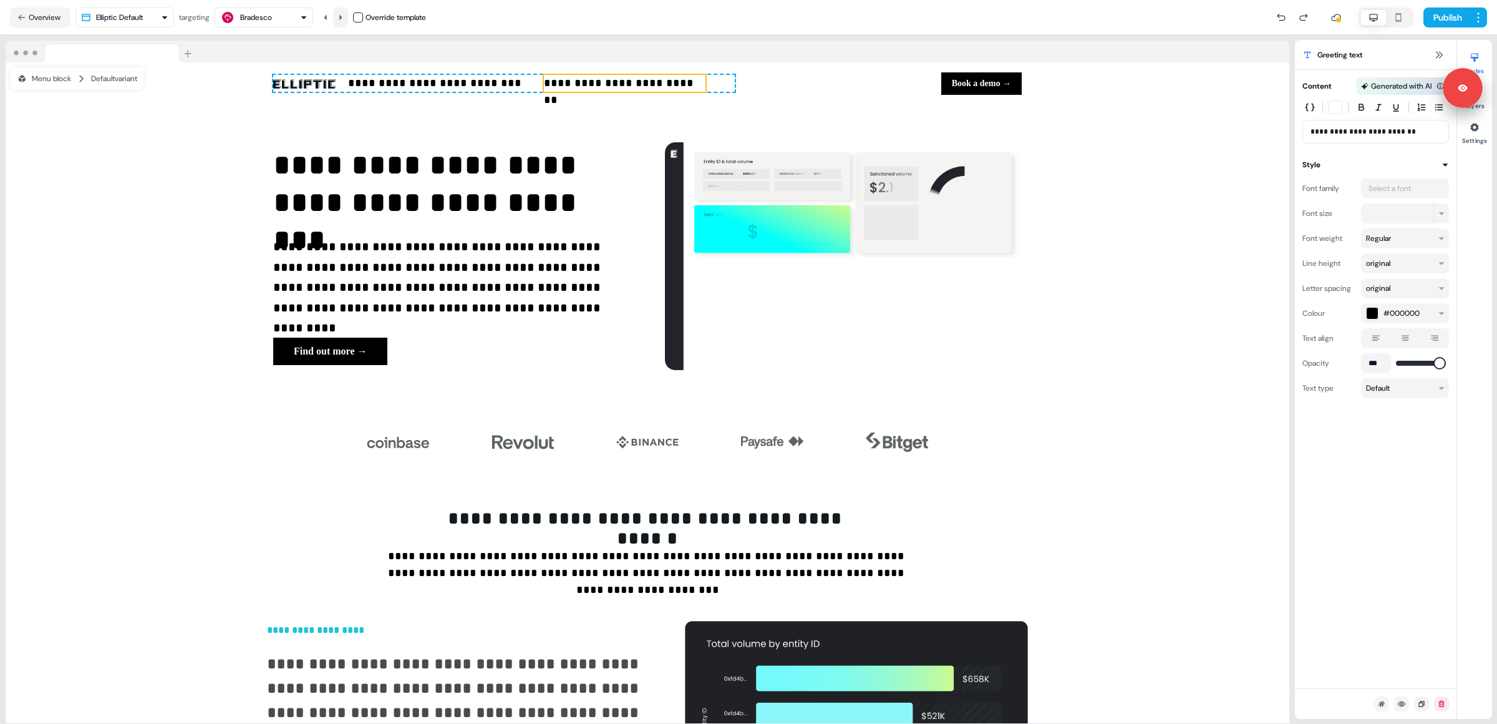
click at [345, 23] on button at bounding box center [340, 17] width 15 height 20
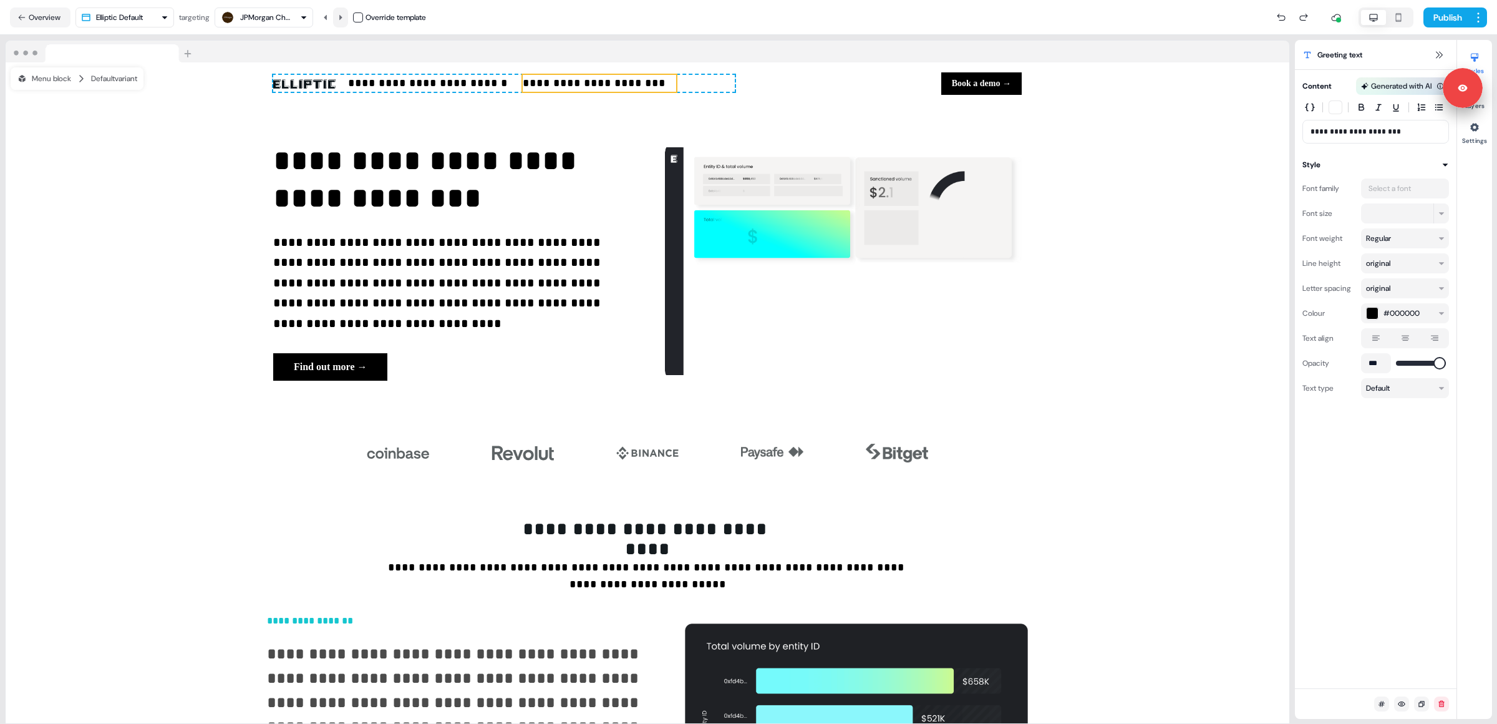
click at [345, 23] on button at bounding box center [340, 17] width 15 height 20
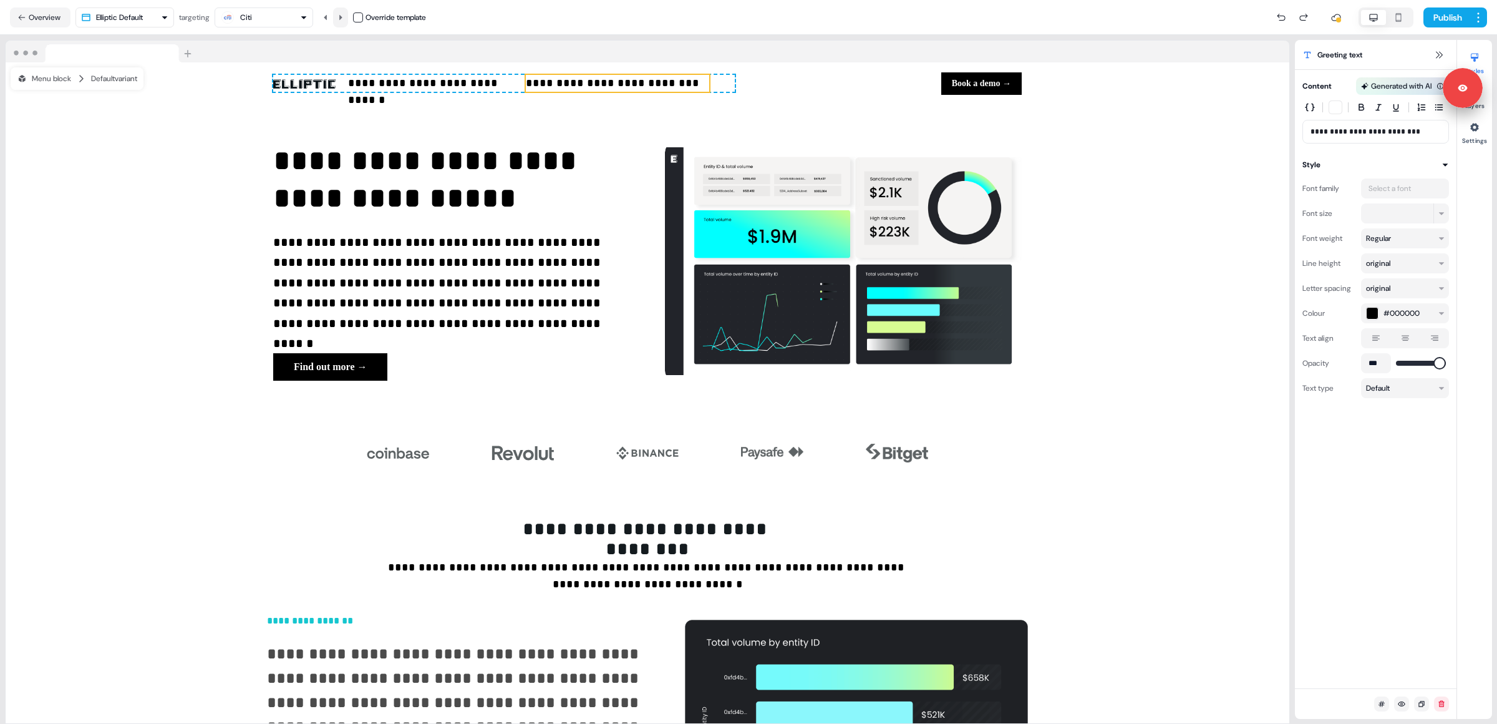
click at [345, 23] on button at bounding box center [340, 17] width 15 height 20
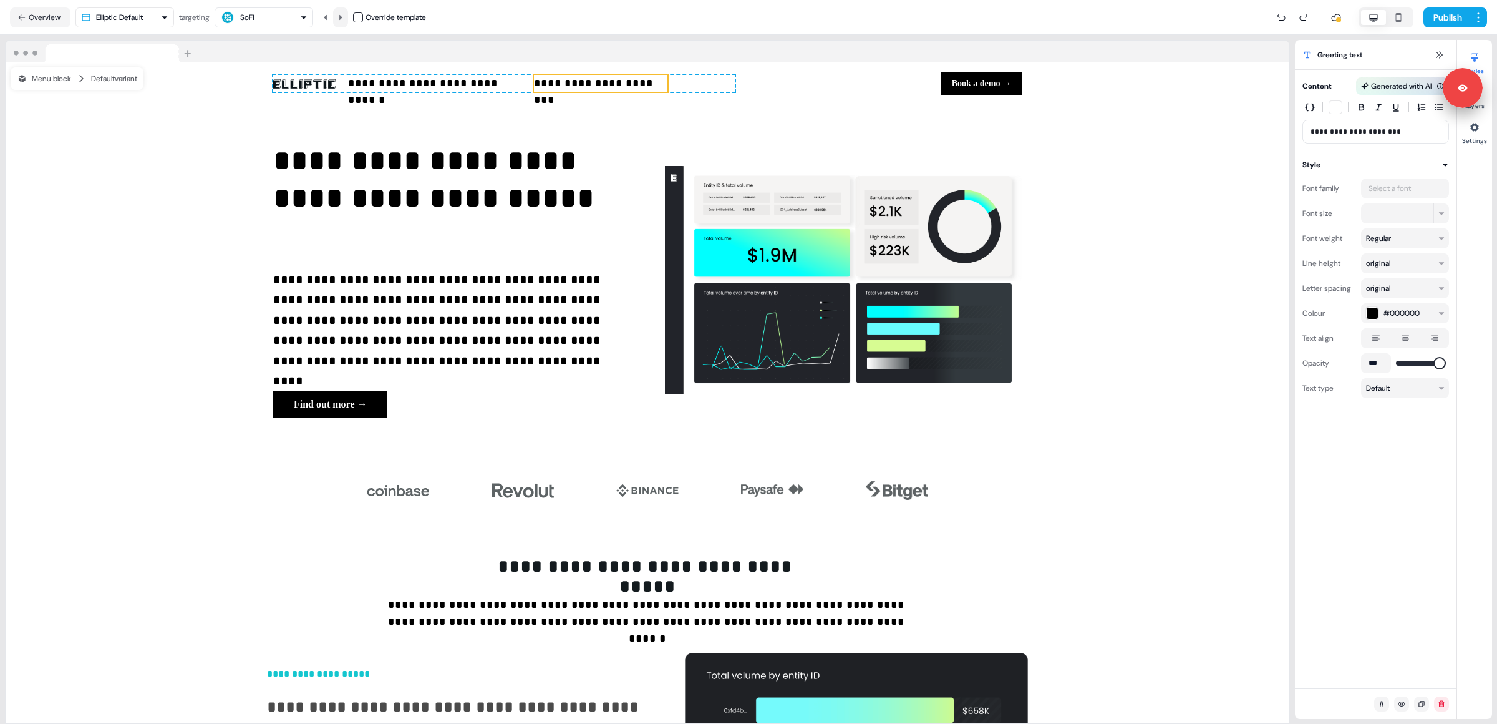
click at [345, 23] on button at bounding box center [340, 17] width 15 height 20
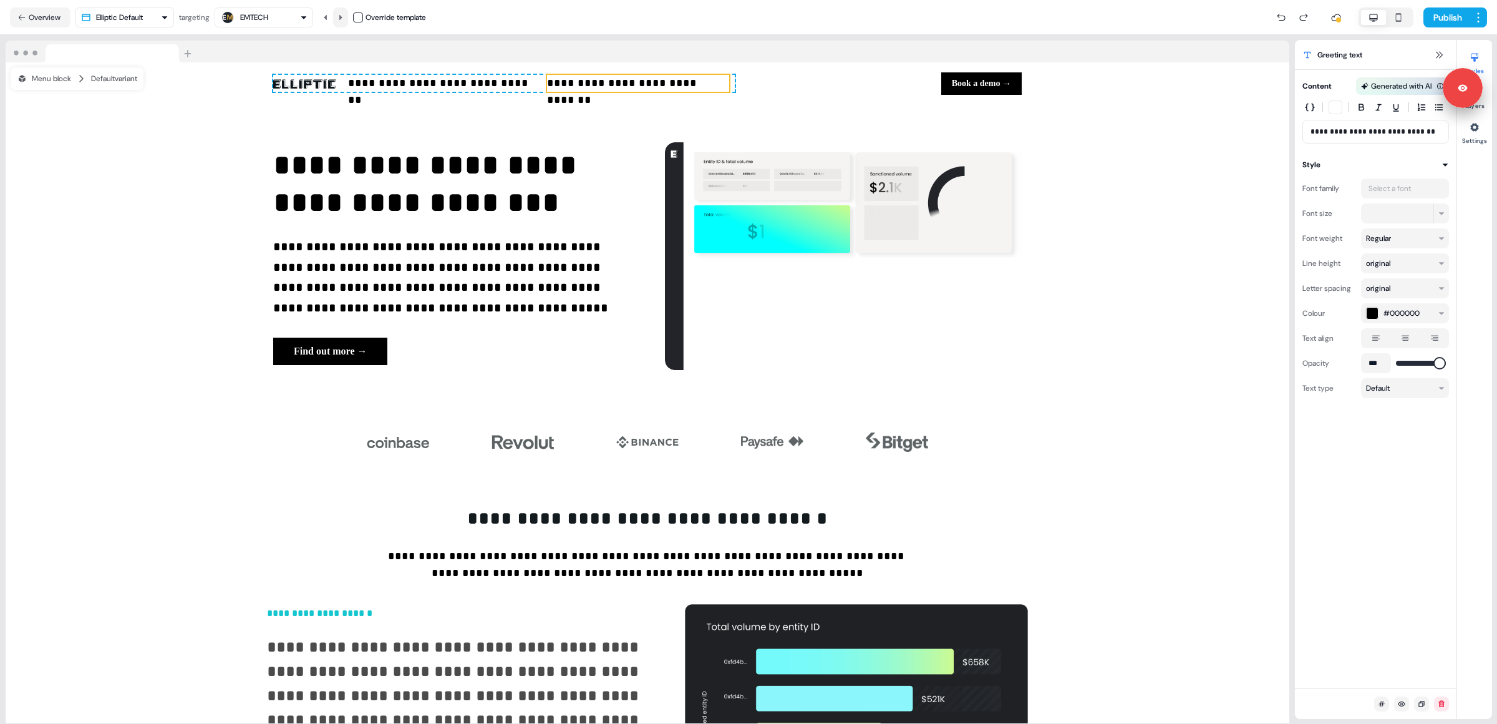
click at [345, 23] on button at bounding box center [340, 17] width 15 height 20
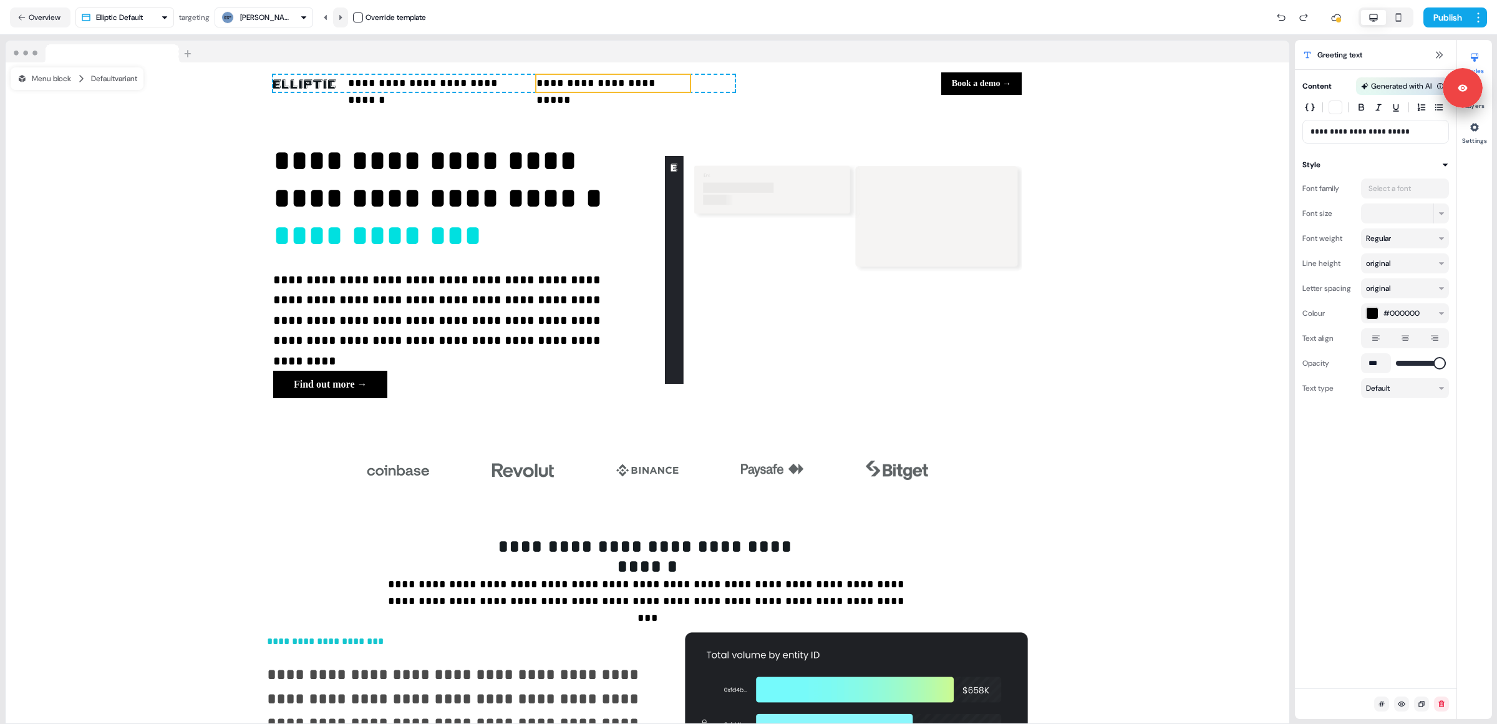
click at [345, 23] on button at bounding box center [340, 17] width 15 height 20
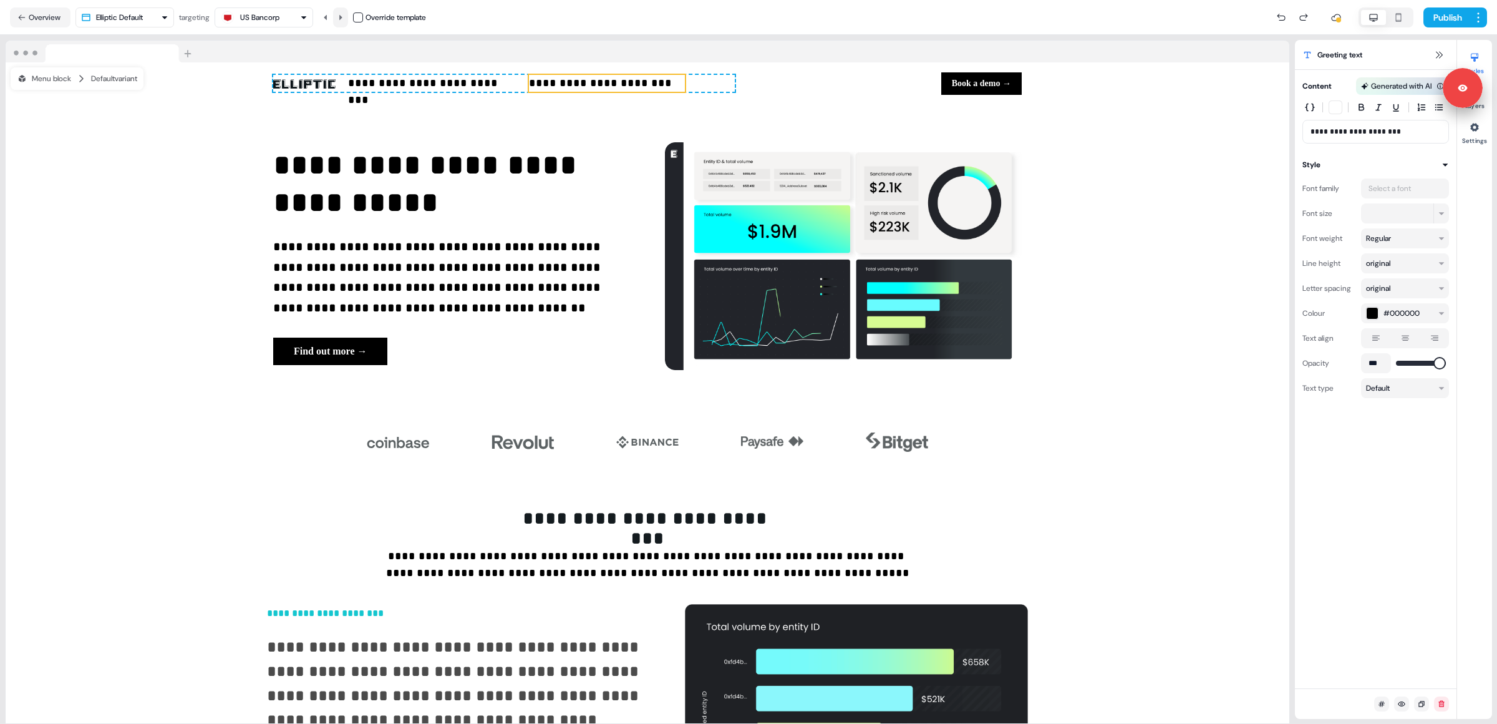
click at [345, 23] on button at bounding box center [340, 17] width 15 height 20
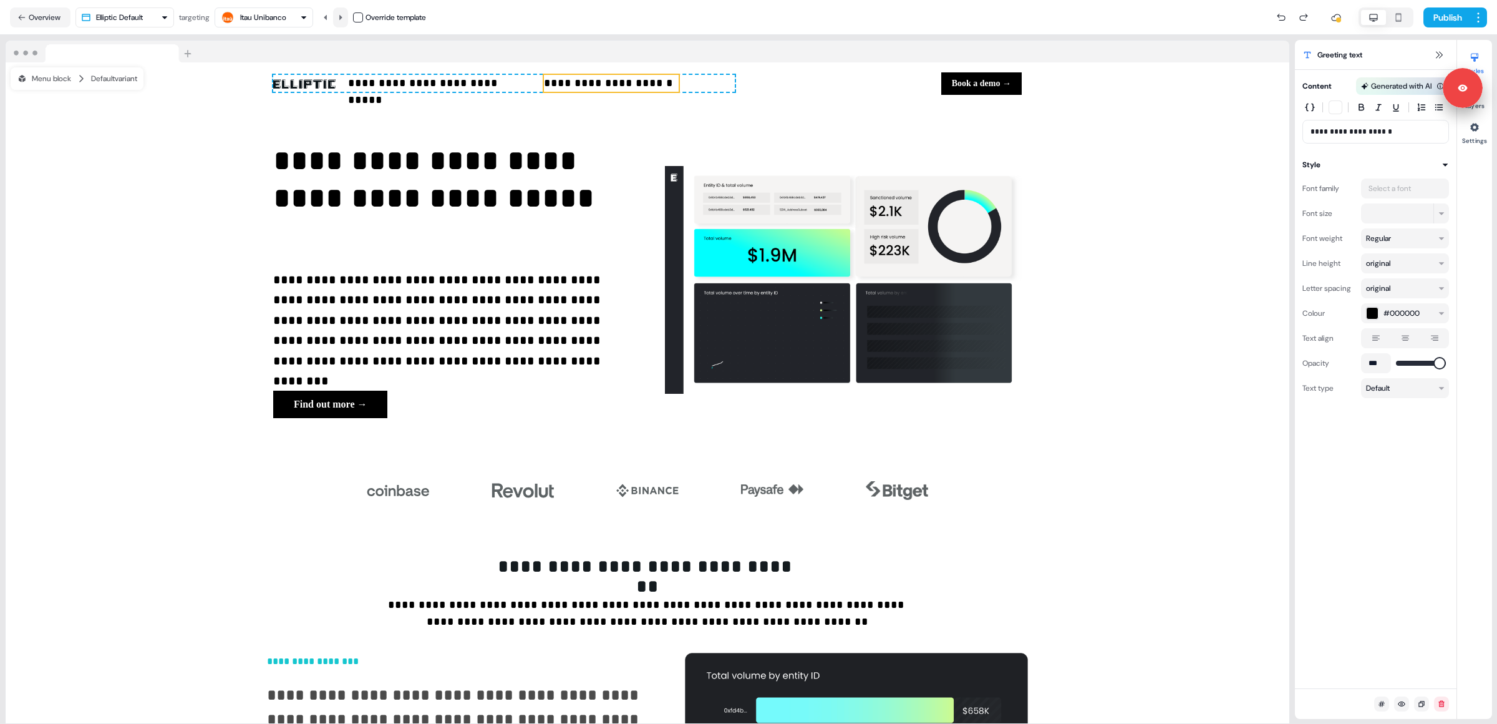
click at [345, 23] on button at bounding box center [340, 17] width 15 height 20
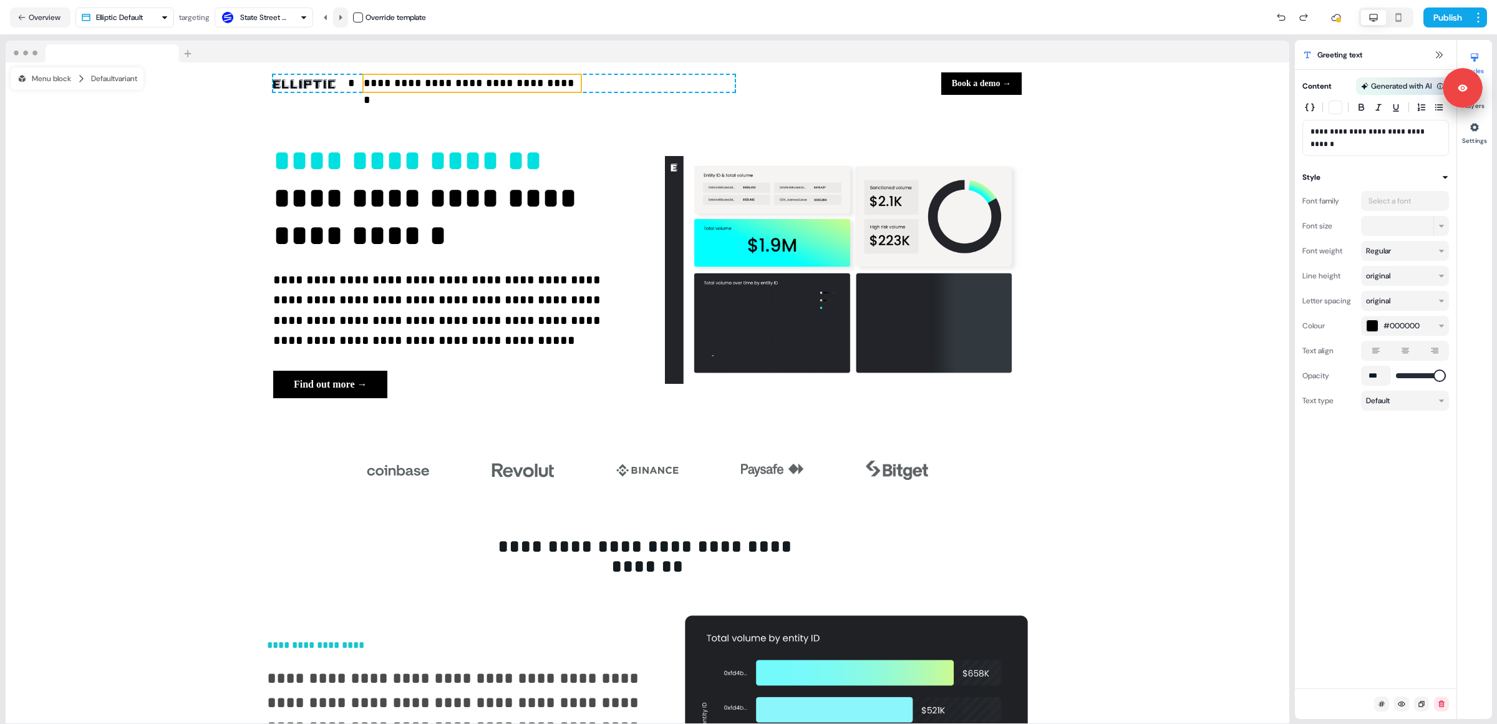
click at [345, 23] on button at bounding box center [340, 17] width 15 height 20
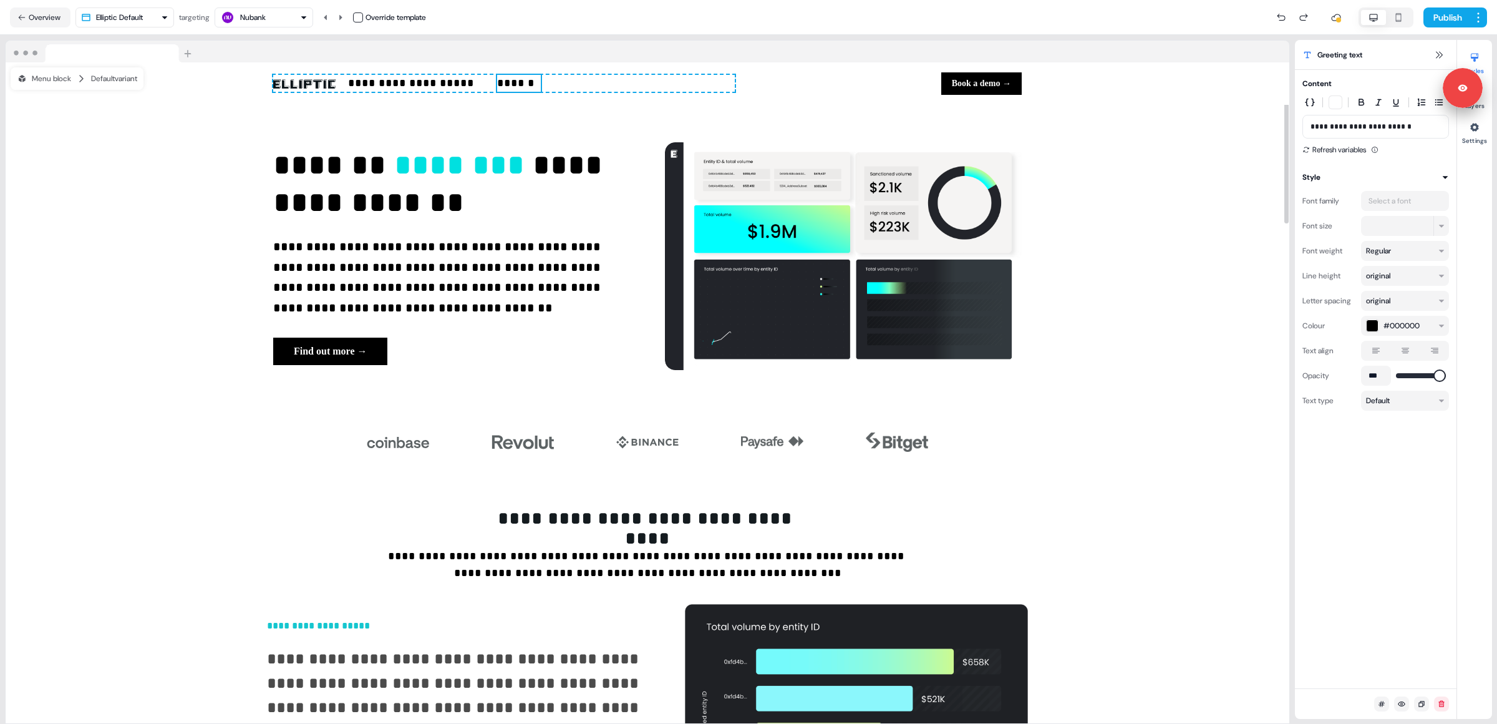
click at [507, 81] on p "******" at bounding box center [518, 83] width 43 height 17
click at [462, 85] on p "**********" at bounding box center [416, 83] width 137 height 17
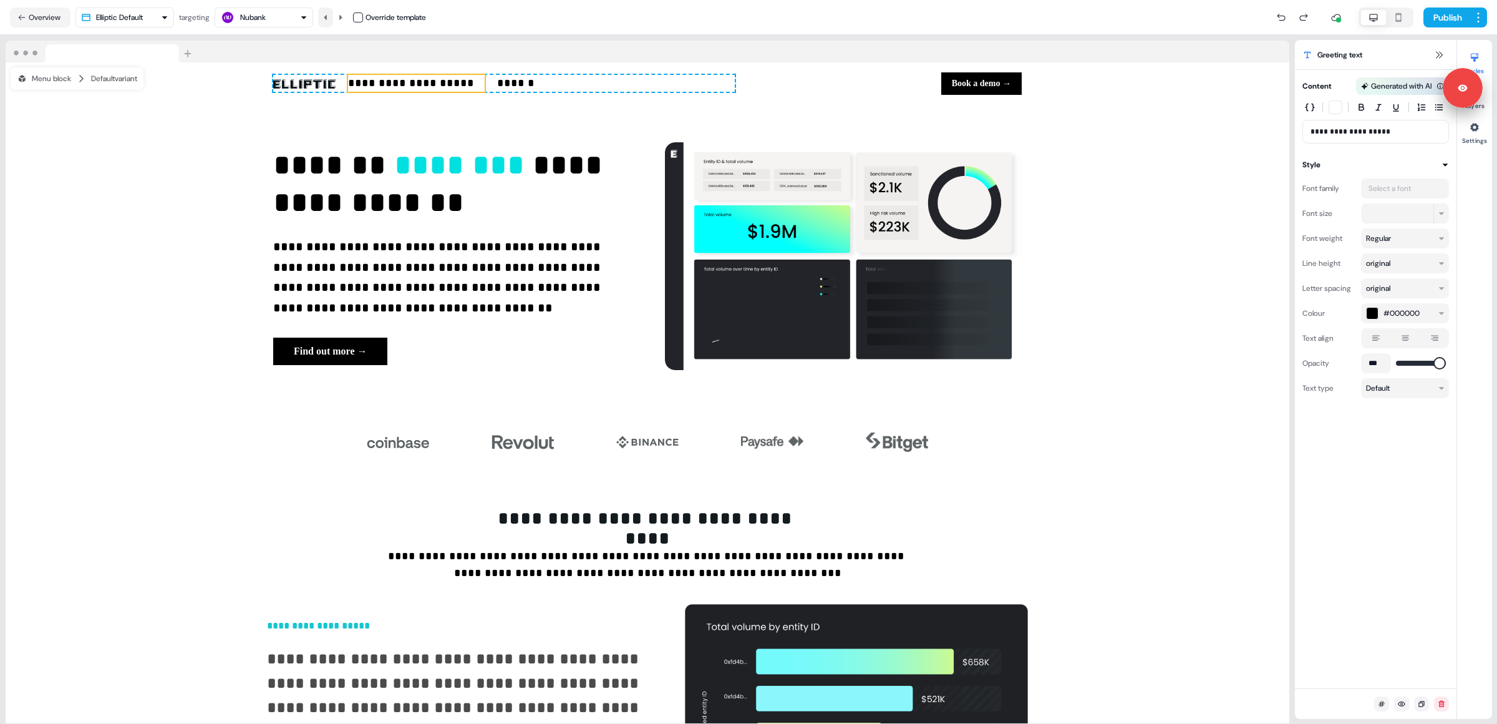
click at [327, 17] on icon at bounding box center [325, 16] width 3 height 5
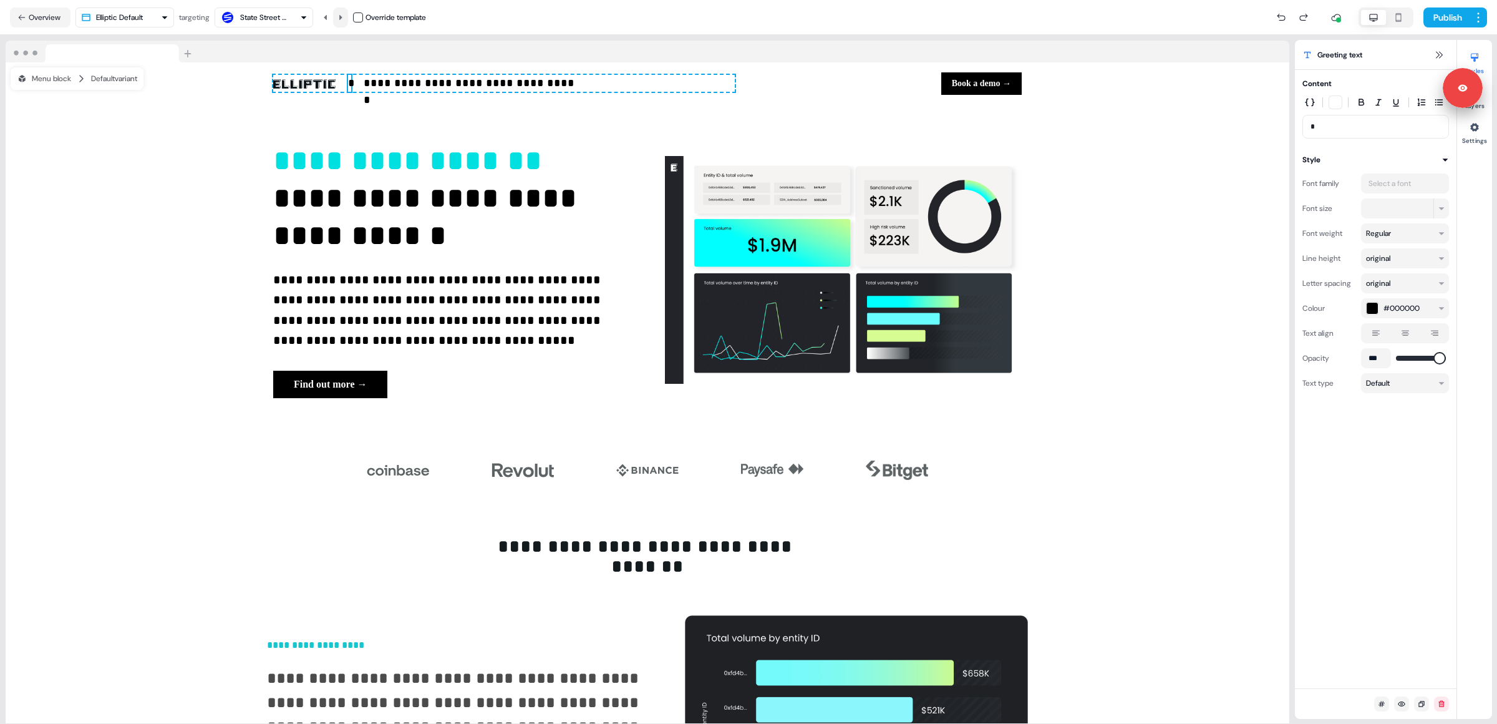
click at [344, 19] on icon at bounding box center [340, 17] width 7 height 7
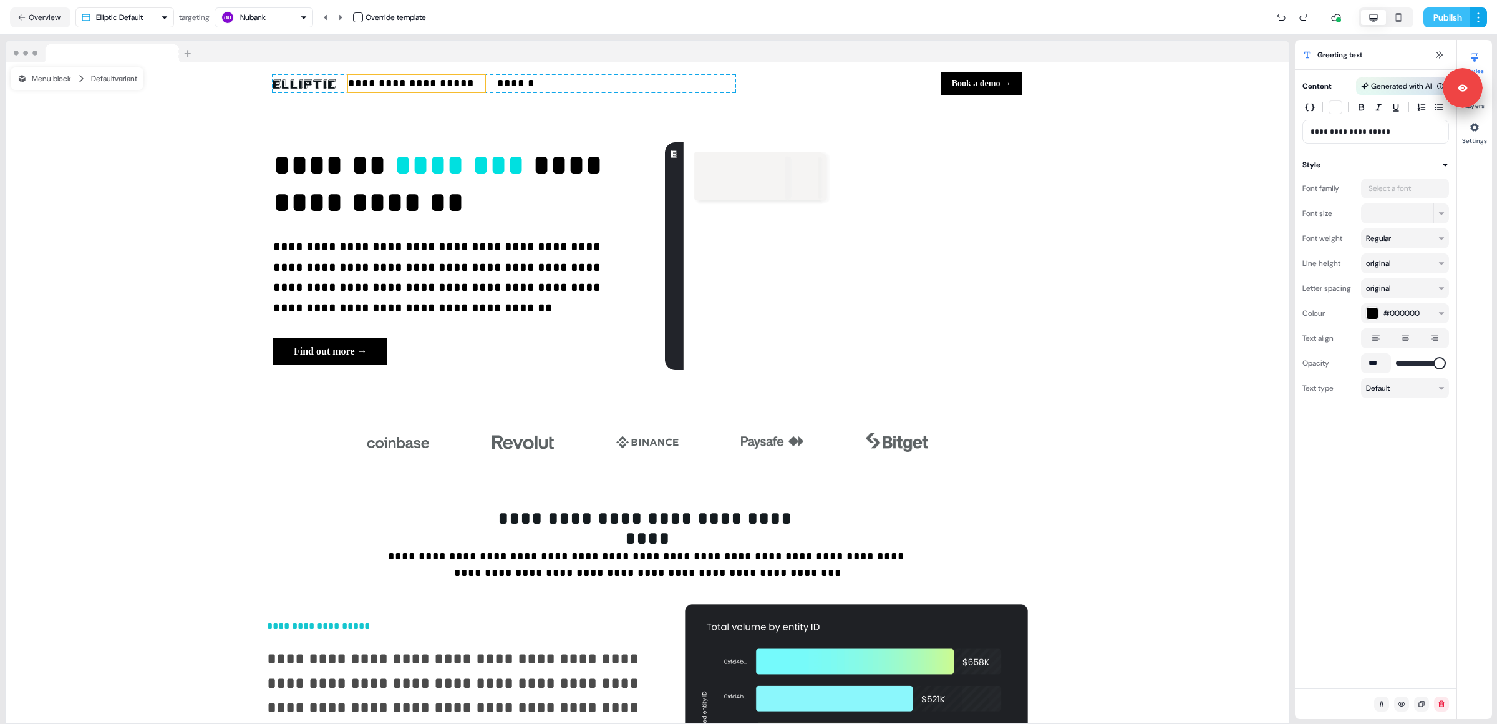
click at [1443, 19] on button "Publish" at bounding box center [1447, 17] width 46 height 20
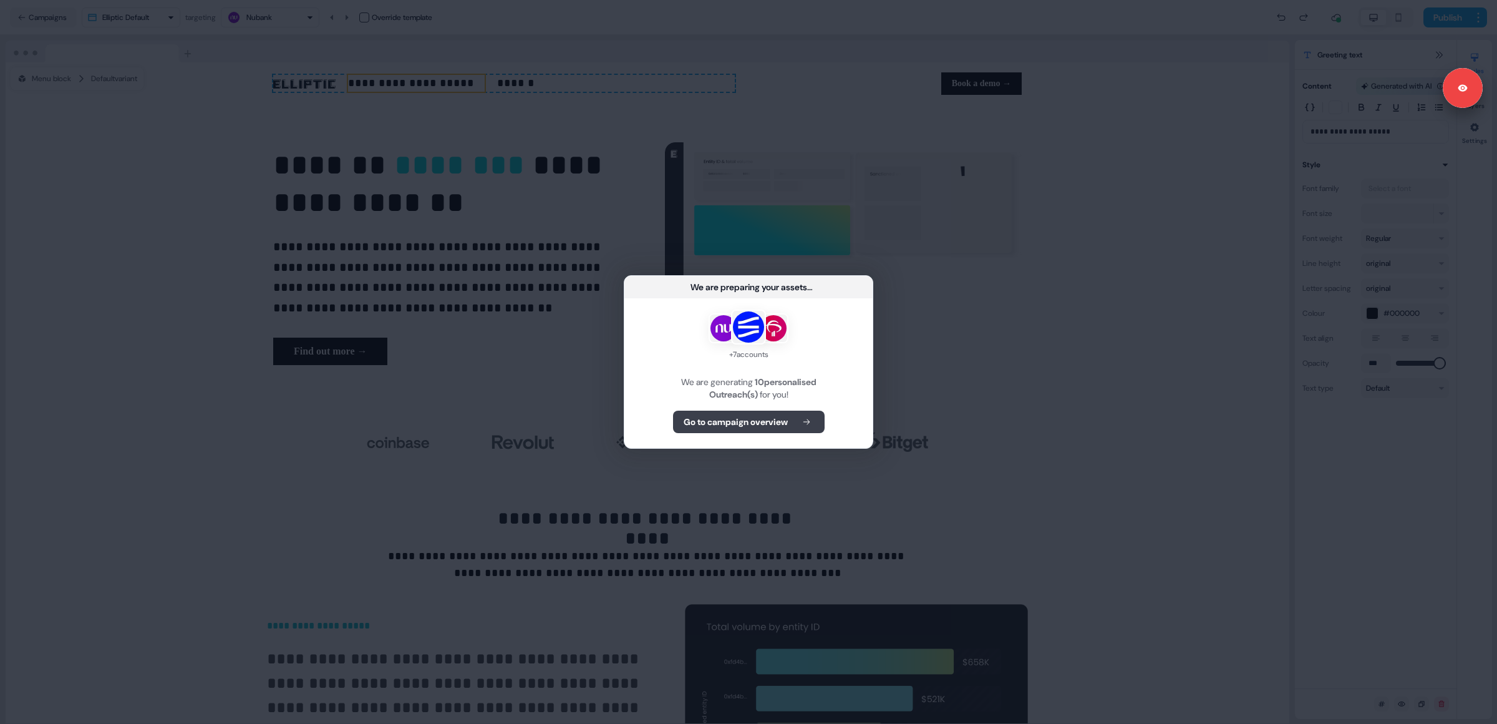
click at [773, 421] on b "Go to campaign overview" at bounding box center [736, 422] width 104 height 12
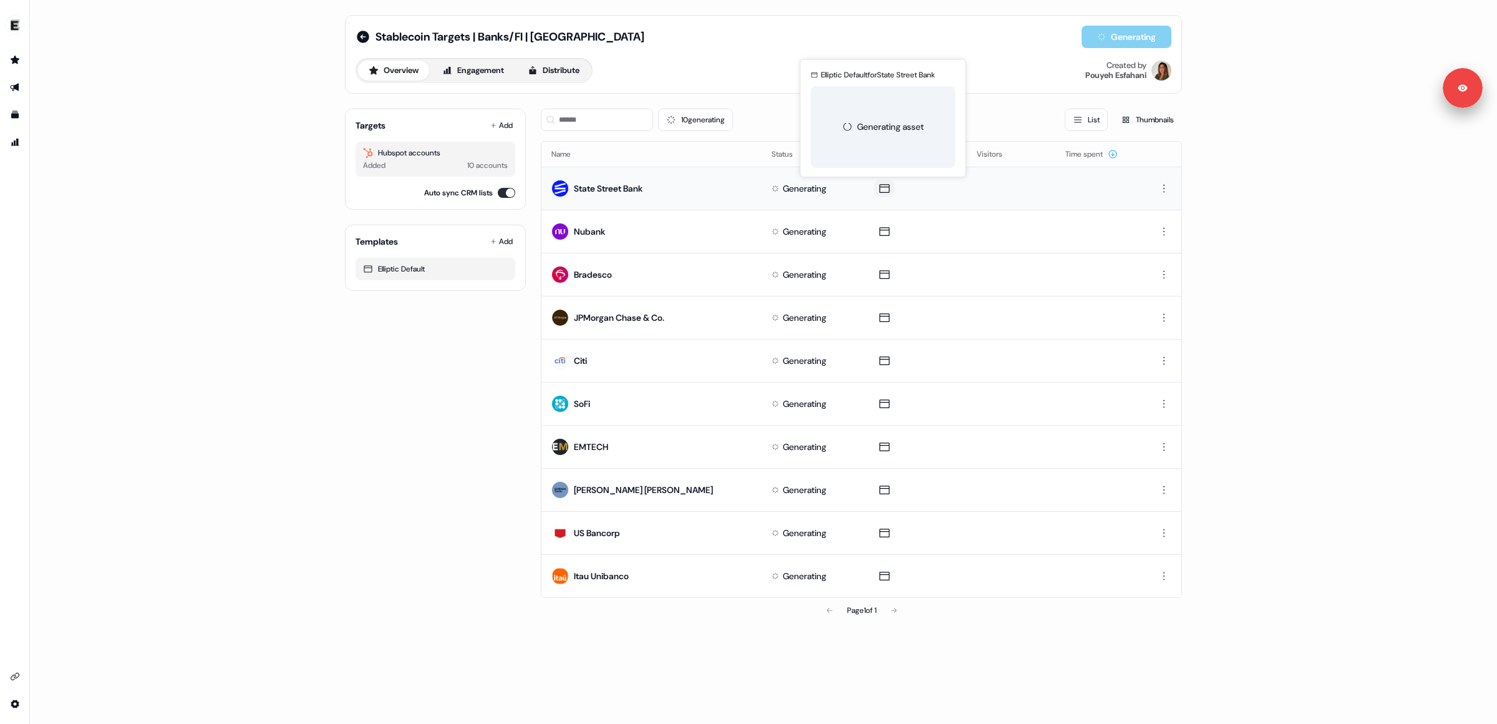
click at [883, 191] on icon at bounding box center [884, 188] width 15 height 12
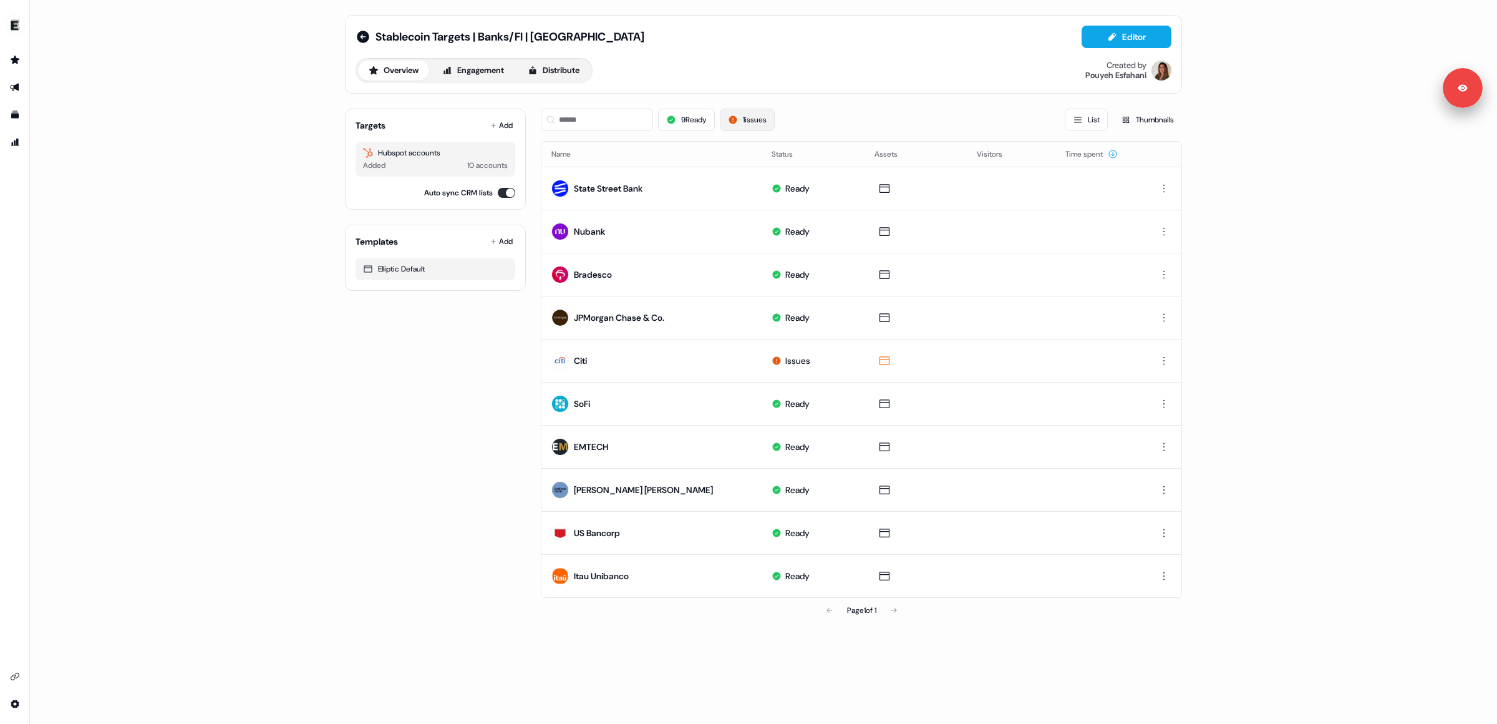
click at [769, 122] on button "1 issues" at bounding box center [747, 120] width 55 height 22
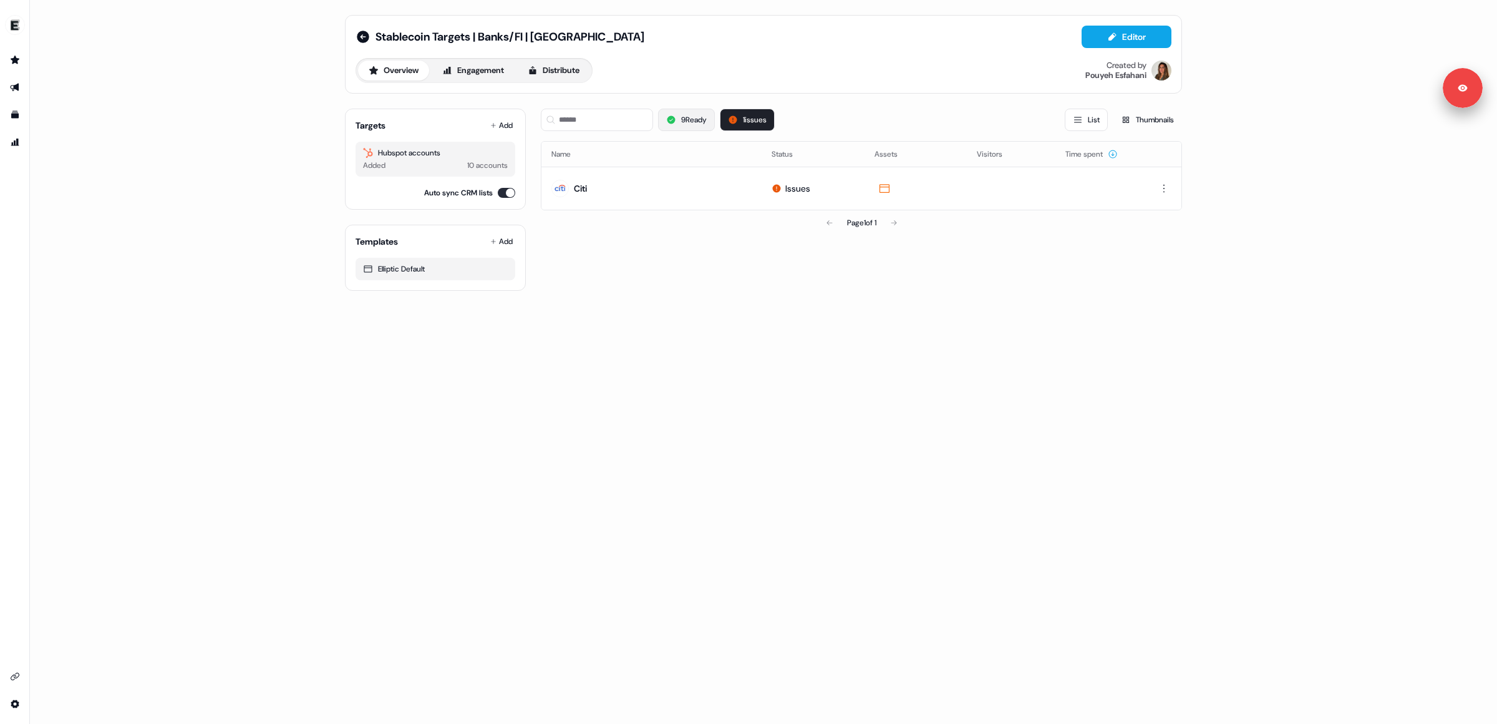
click at [691, 129] on button "9 Ready" at bounding box center [686, 120] width 57 height 22
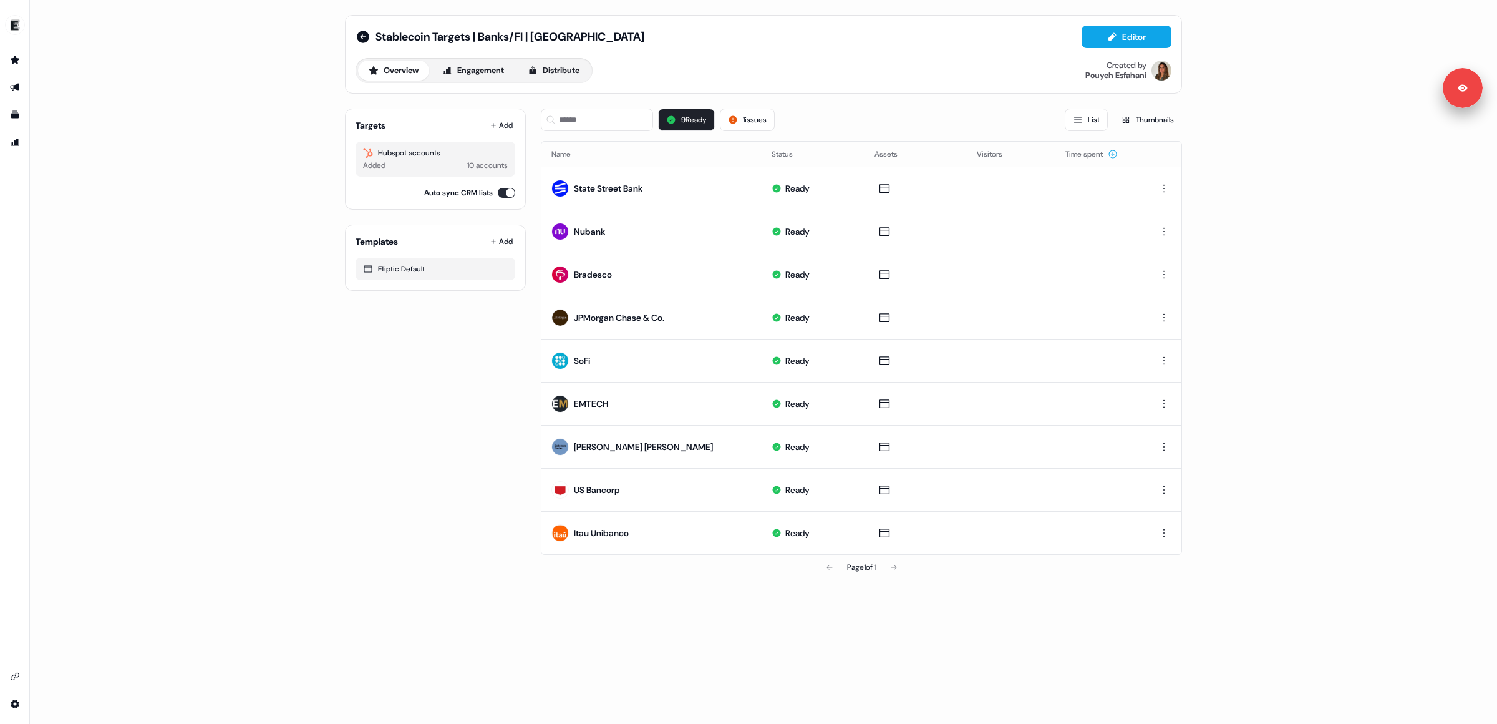
click at [898, 568] on div "Page 1 of 1" at bounding box center [861, 567] width 641 height 25
click at [737, 118] on icon at bounding box center [733, 120] width 8 height 8
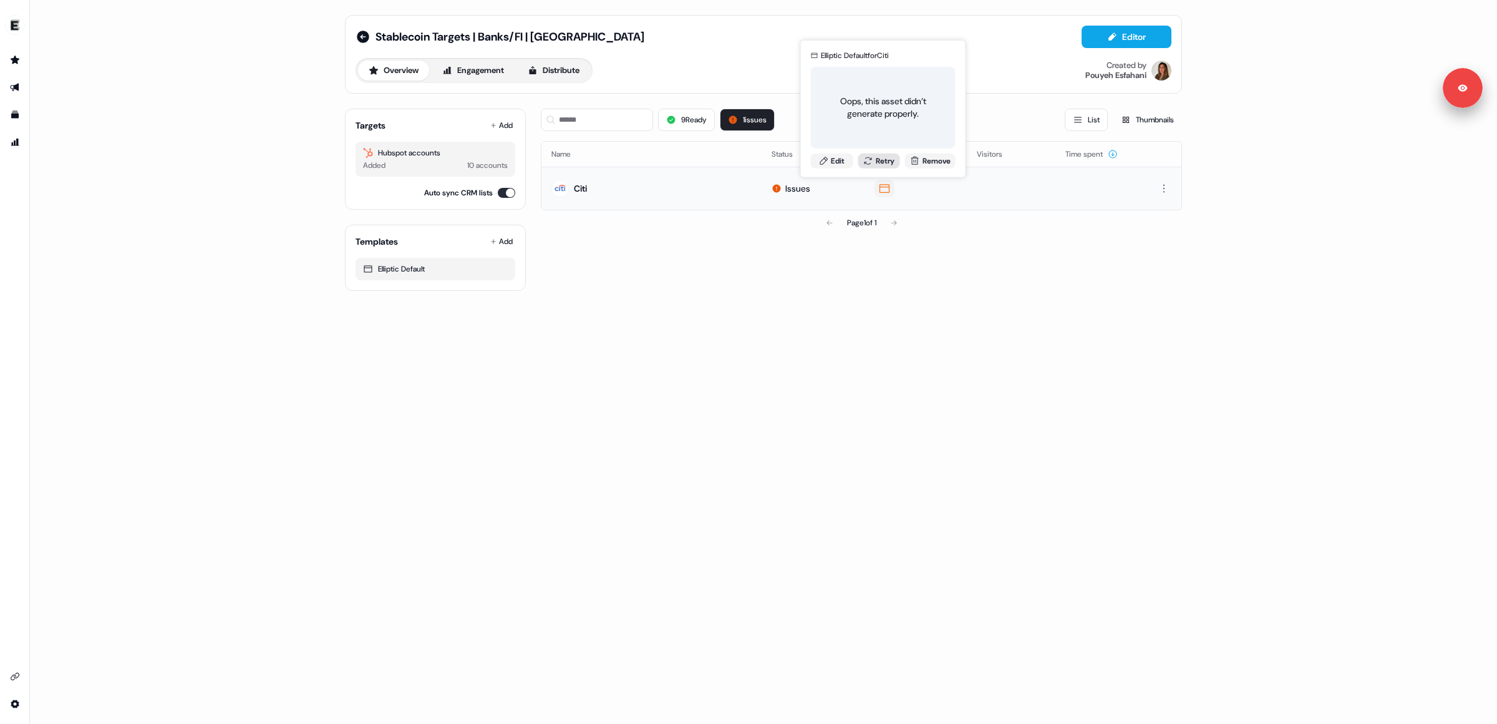
click at [882, 157] on button "Retry" at bounding box center [879, 160] width 42 height 15
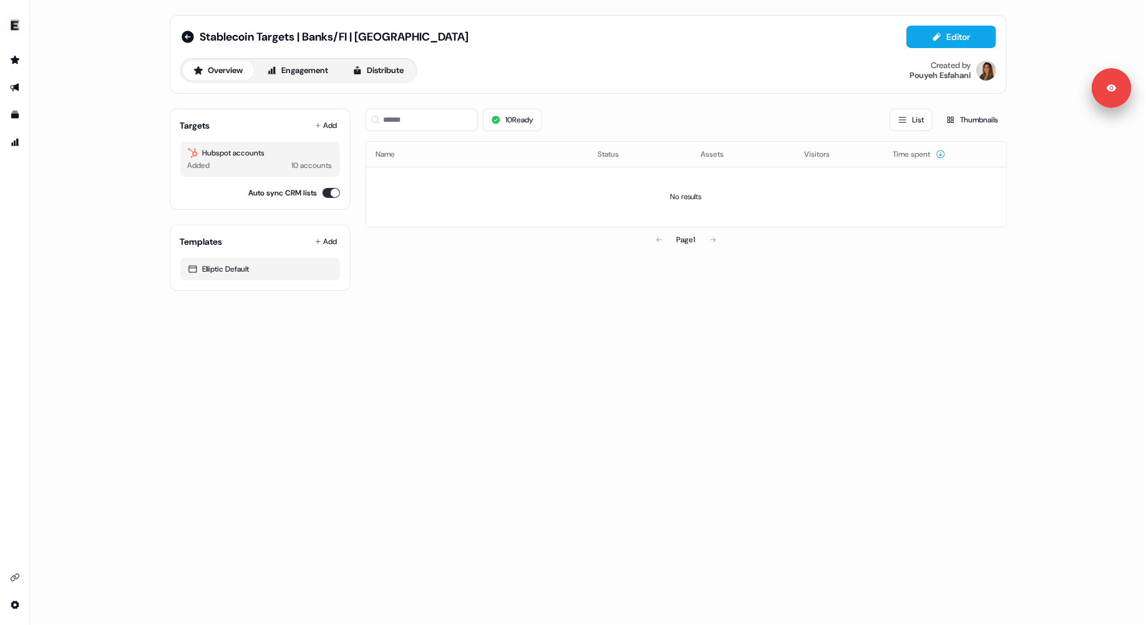
click at [222, 64] on button "Overview" at bounding box center [218, 71] width 71 height 20
click at [188, 39] on icon at bounding box center [188, 37] width 12 height 12
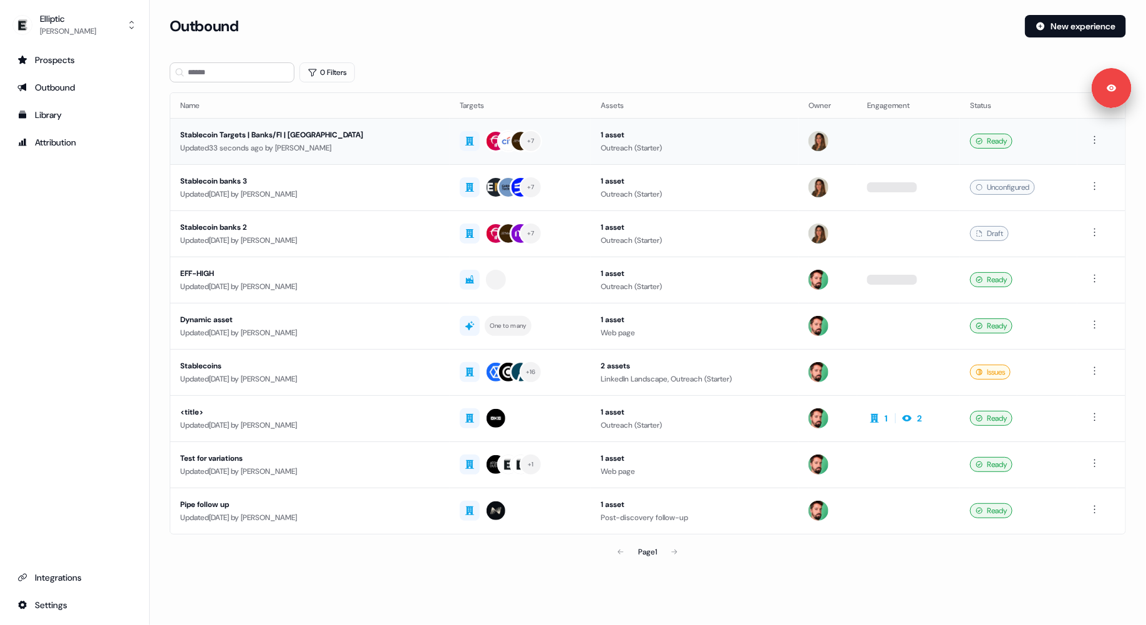
click at [318, 142] on div "Updated 33 seconds ago by Benson Kimani" at bounding box center [310, 148] width 260 height 12
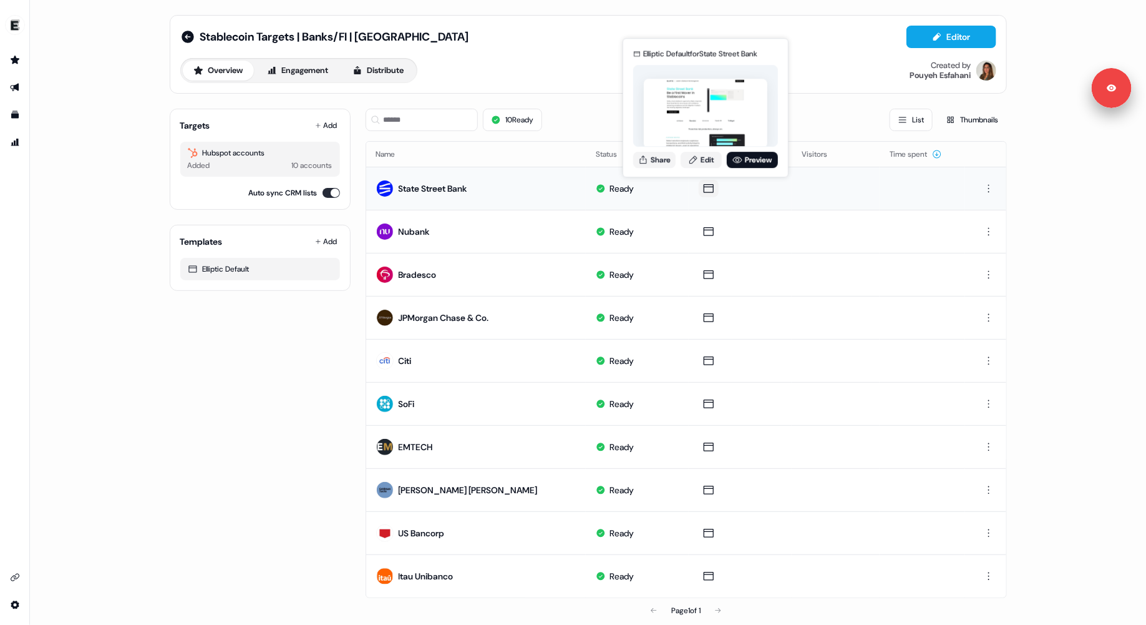
click at [701, 188] on icon at bounding box center [708, 188] width 15 height 12
click at [709, 183] on icon at bounding box center [708, 188] width 15 height 12
click at [707, 190] on icon at bounding box center [708, 188] width 15 height 12
click at [706, 165] on div "Elliptic Default for State Street Bank Share Edit Preview" at bounding box center [706, 107] width 150 height 130
click at [707, 161] on link "Edit" at bounding box center [701, 160] width 41 height 16
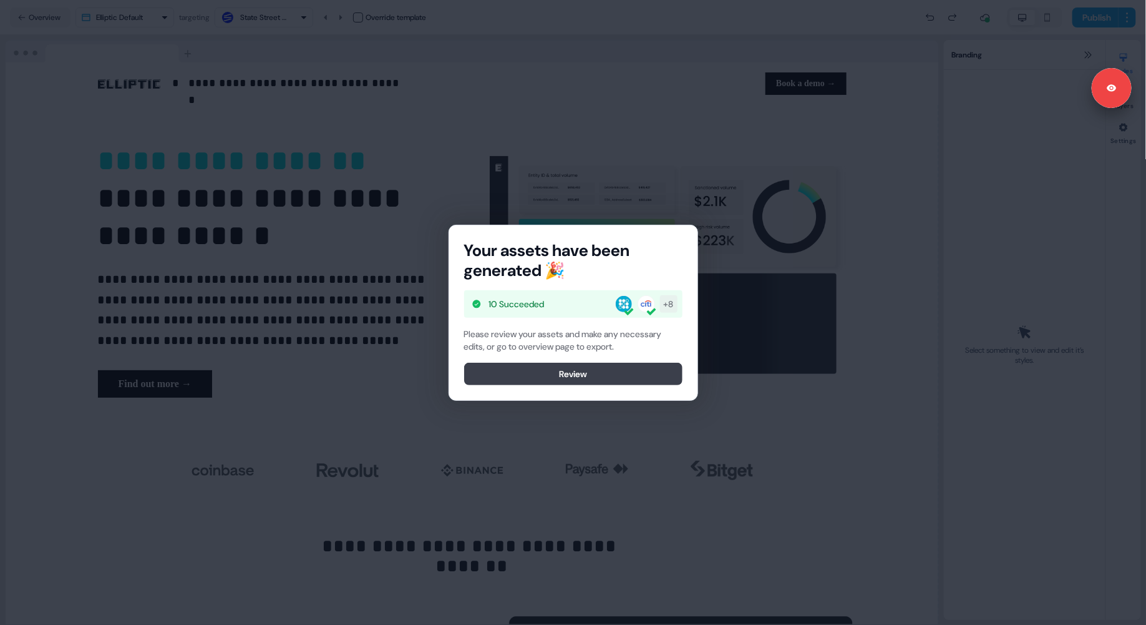
click at [622, 376] on button "Review" at bounding box center [573, 373] width 218 height 22
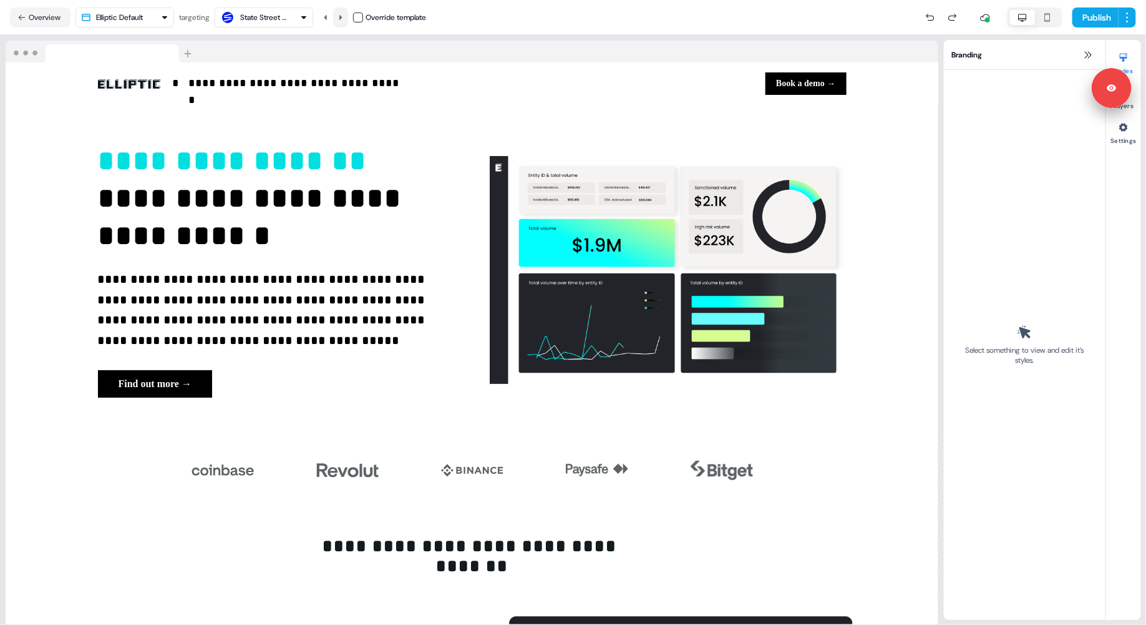
click at [342, 15] on icon at bounding box center [340, 17] width 7 height 7
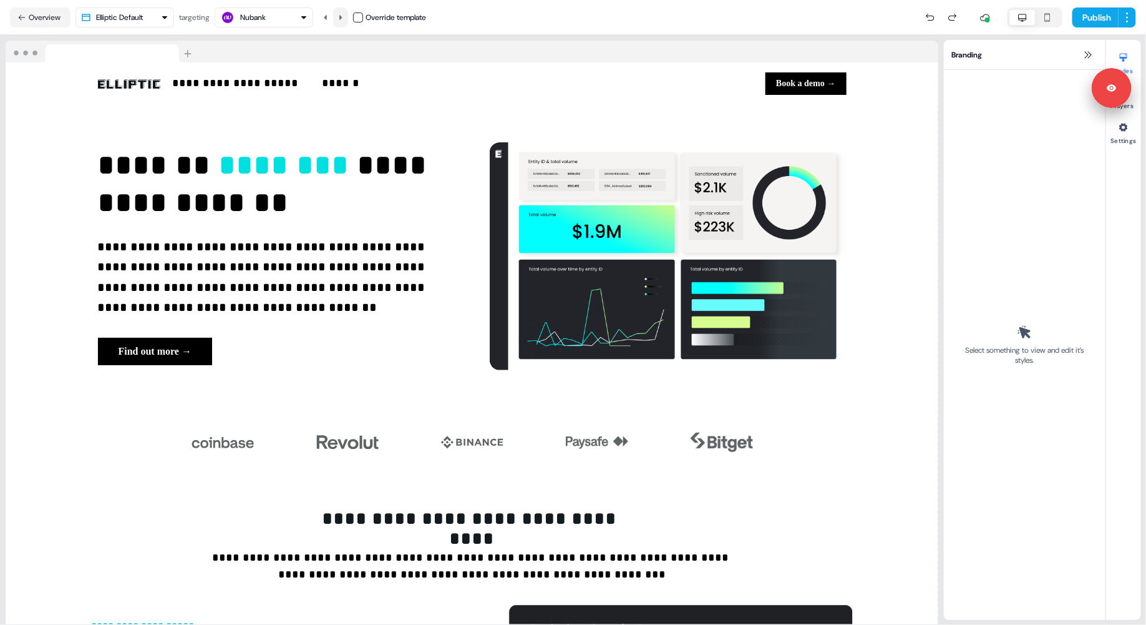
click at [342, 15] on icon at bounding box center [340, 17] width 7 height 7
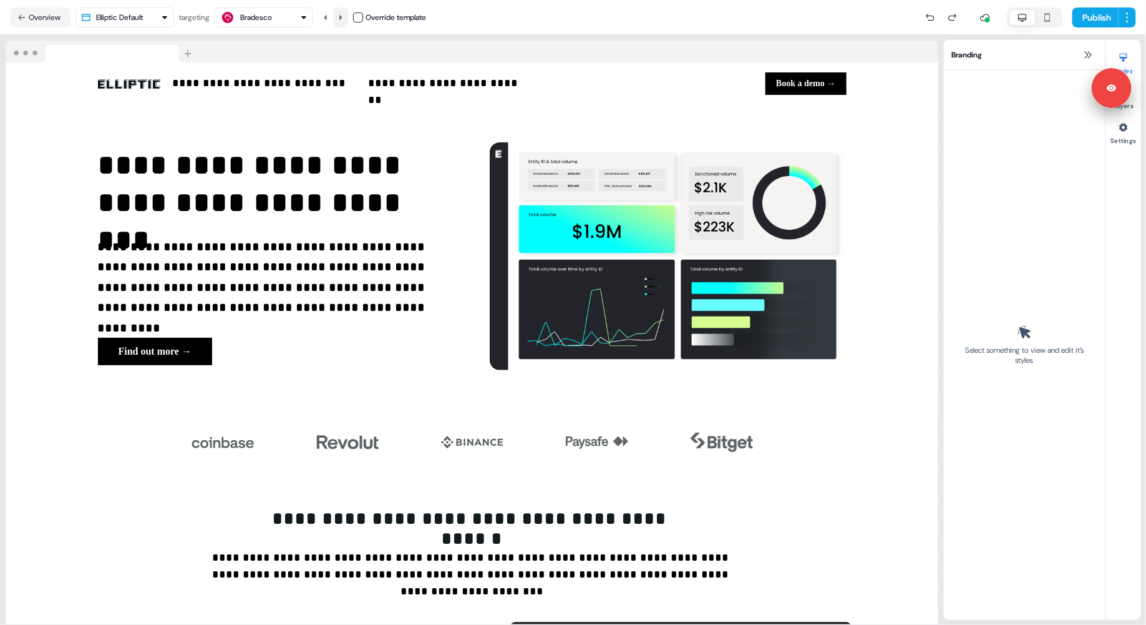
click at [342, 15] on icon at bounding box center [340, 17] width 7 height 7
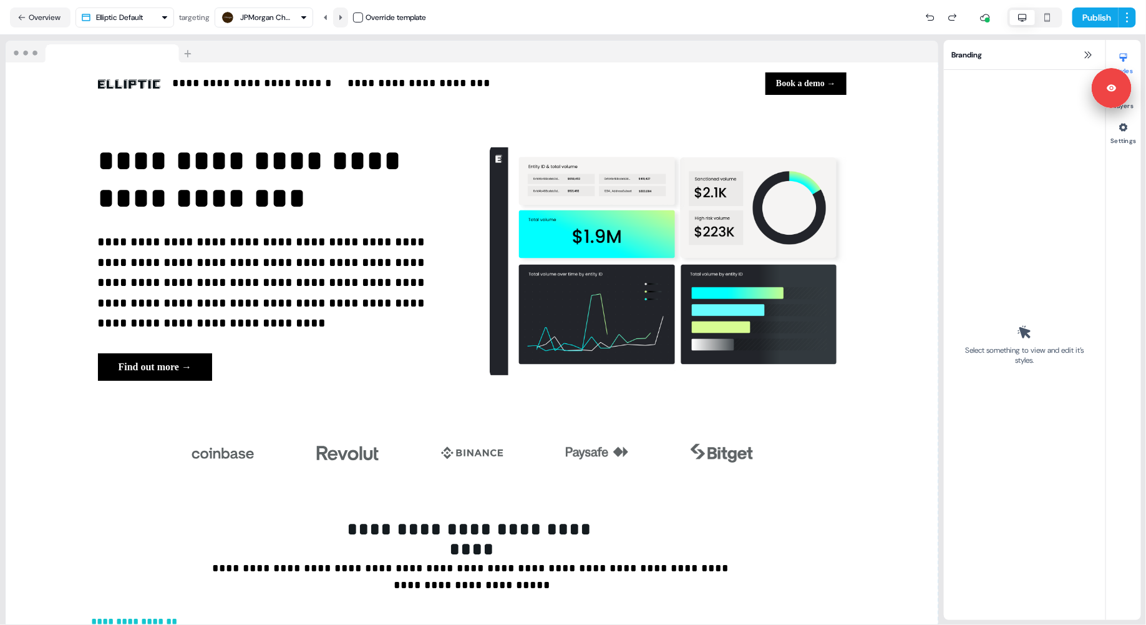
click at [342, 15] on icon at bounding box center [340, 17] width 7 height 7
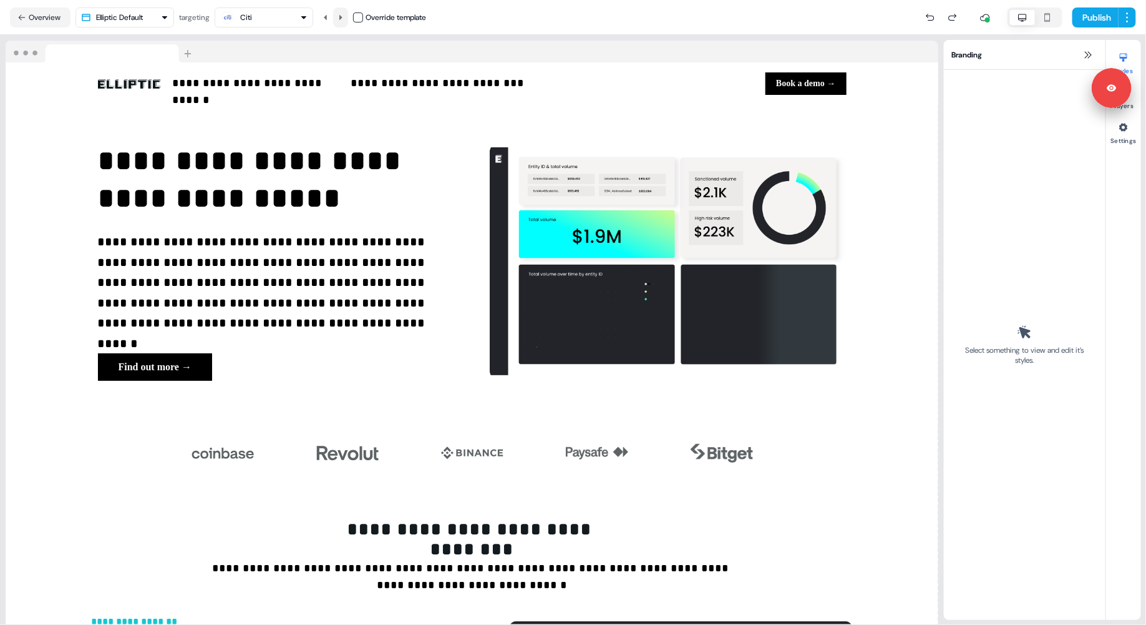
click at [342, 15] on icon at bounding box center [340, 17] width 7 height 7
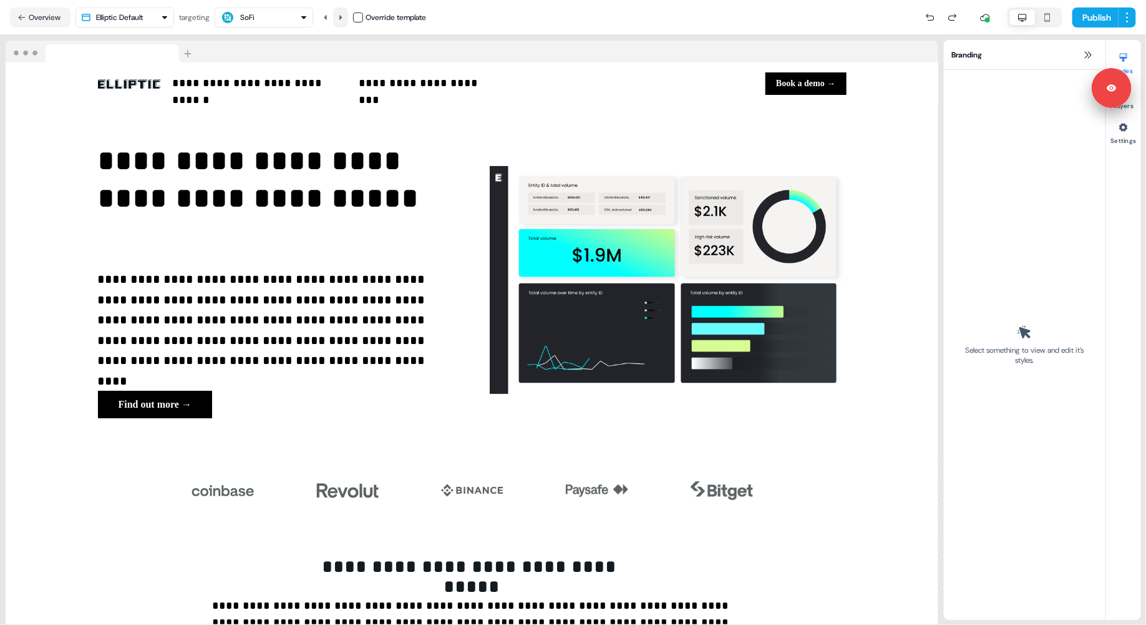
click at [342, 15] on icon at bounding box center [340, 17] width 7 height 7
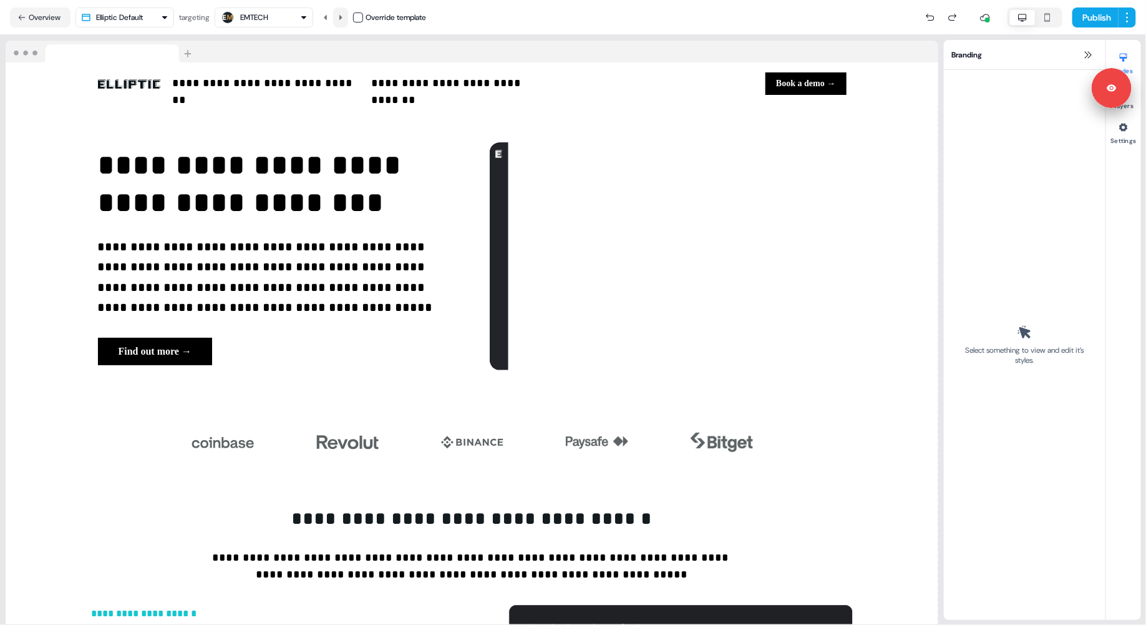
click at [342, 15] on icon at bounding box center [340, 17] width 7 height 7
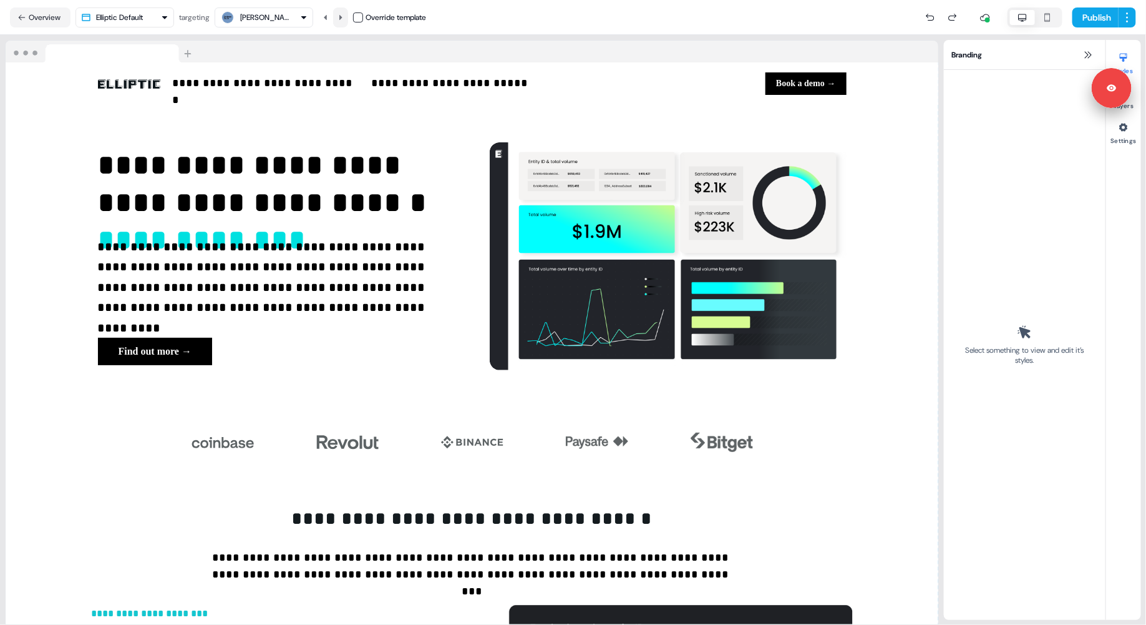
click at [342, 15] on icon at bounding box center [340, 17] width 7 height 7
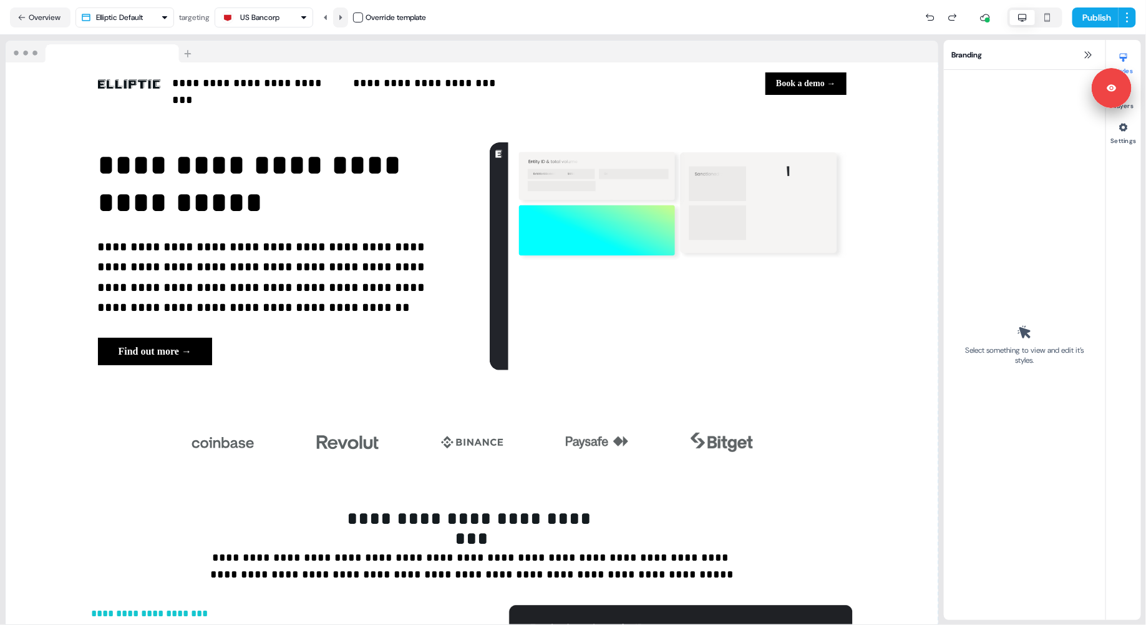
click at [342, 15] on icon at bounding box center [340, 17] width 7 height 7
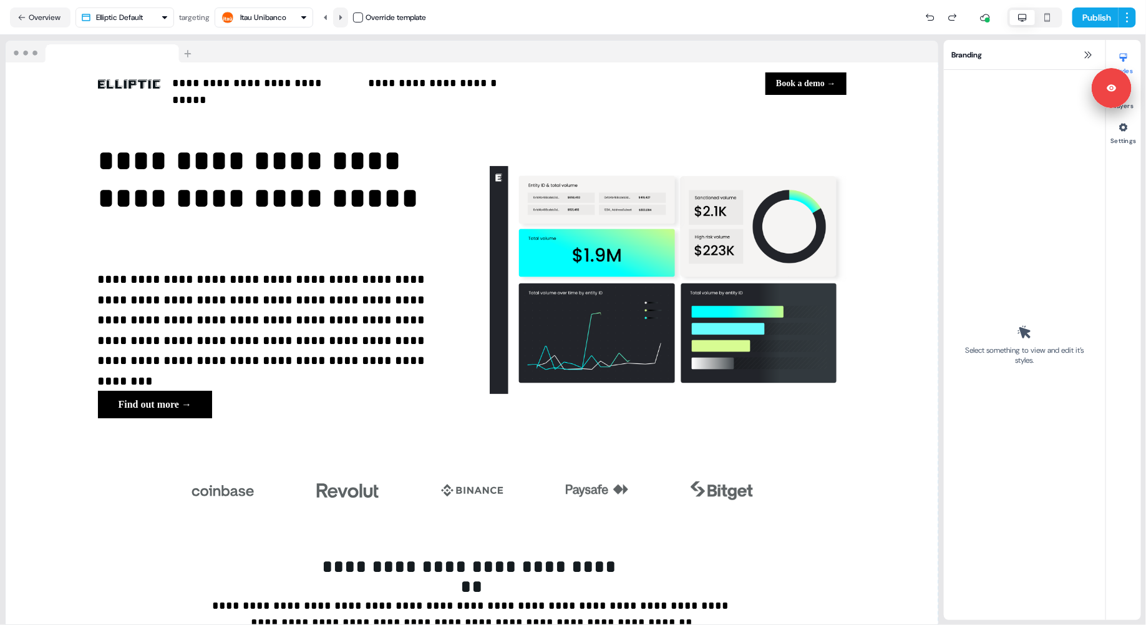
click at [342, 15] on icon at bounding box center [340, 17] width 7 height 7
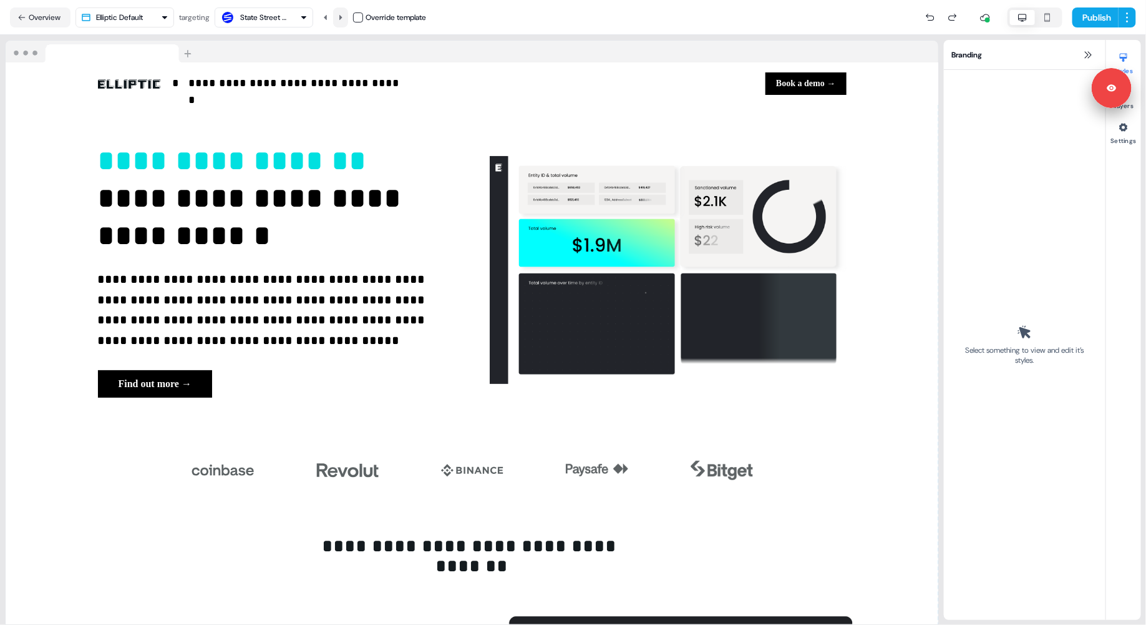
click at [342, 15] on icon at bounding box center [340, 17] width 7 height 7
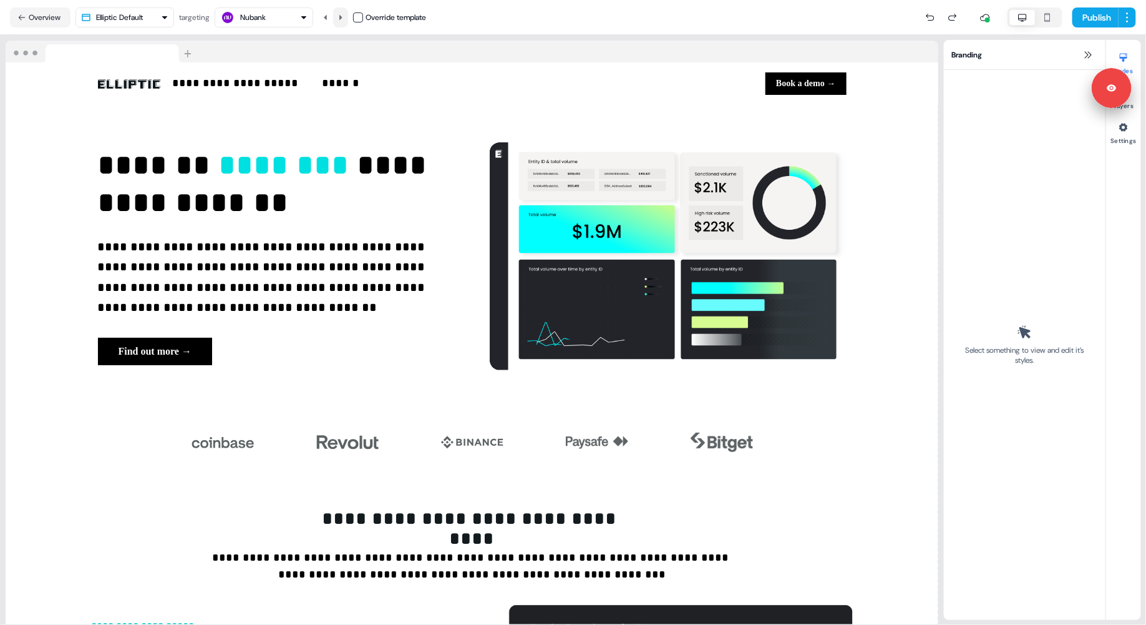
click at [342, 15] on icon at bounding box center [340, 17] width 7 height 7
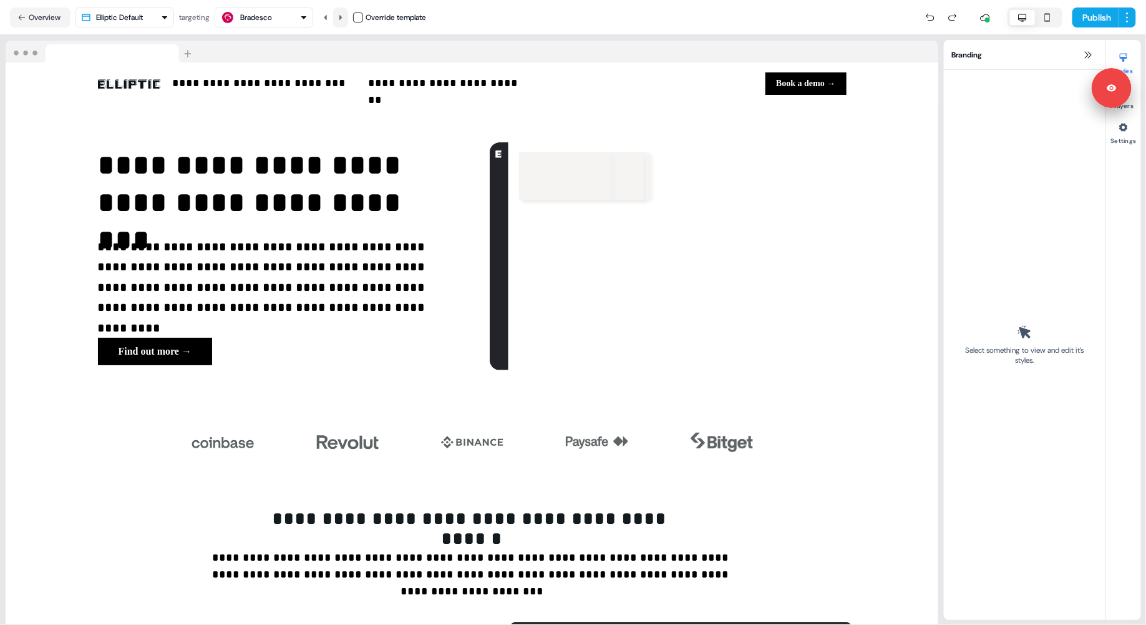
click at [342, 15] on icon at bounding box center [340, 17] width 7 height 7
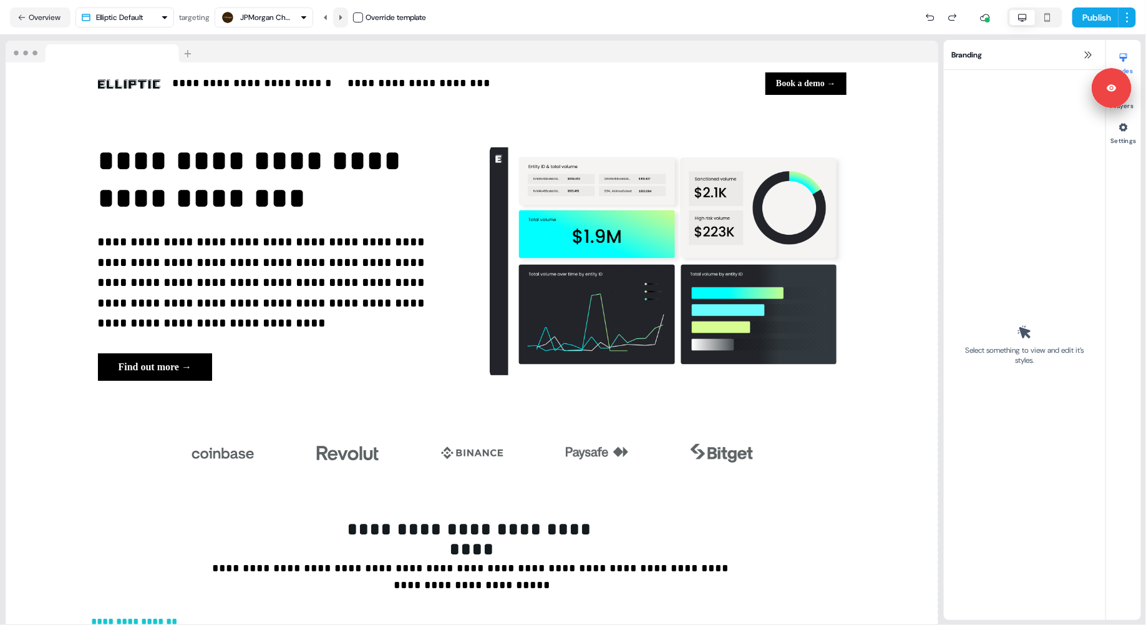
click at [342, 15] on icon at bounding box center [340, 17] width 7 height 7
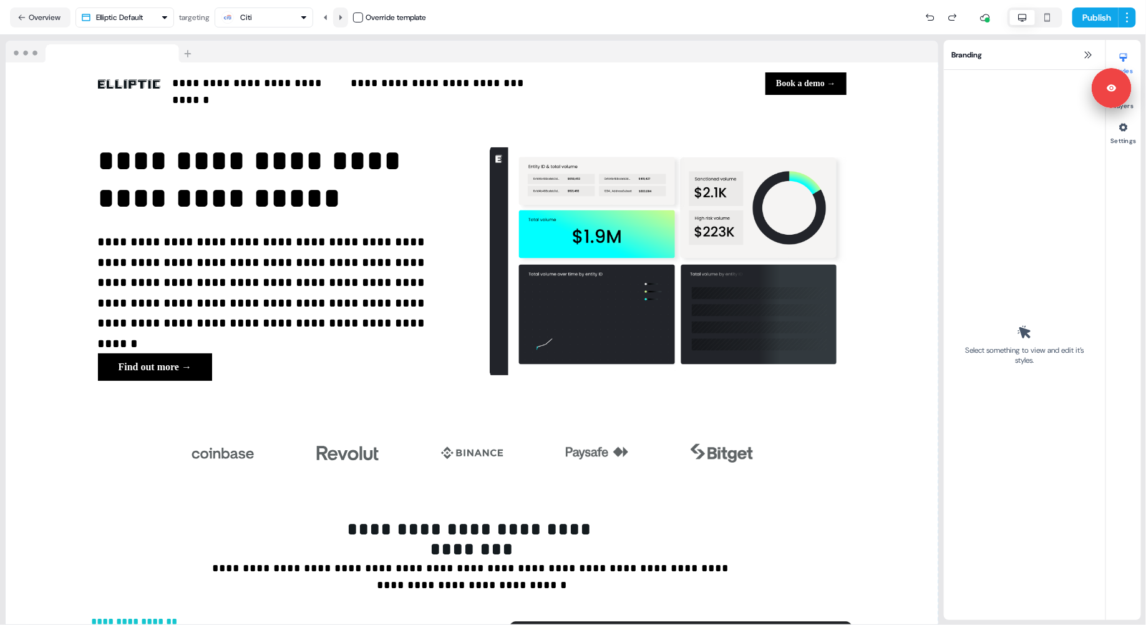
click at [342, 15] on icon at bounding box center [340, 17] width 7 height 7
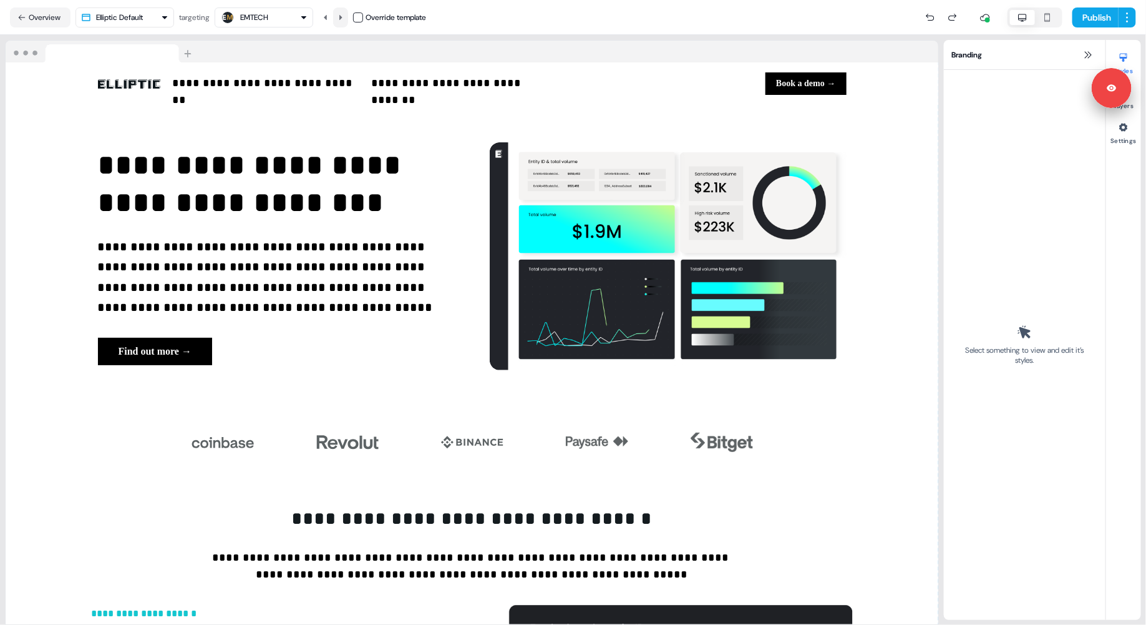
click at [342, 15] on icon at bounding box center [340, 17] width 7 height 7
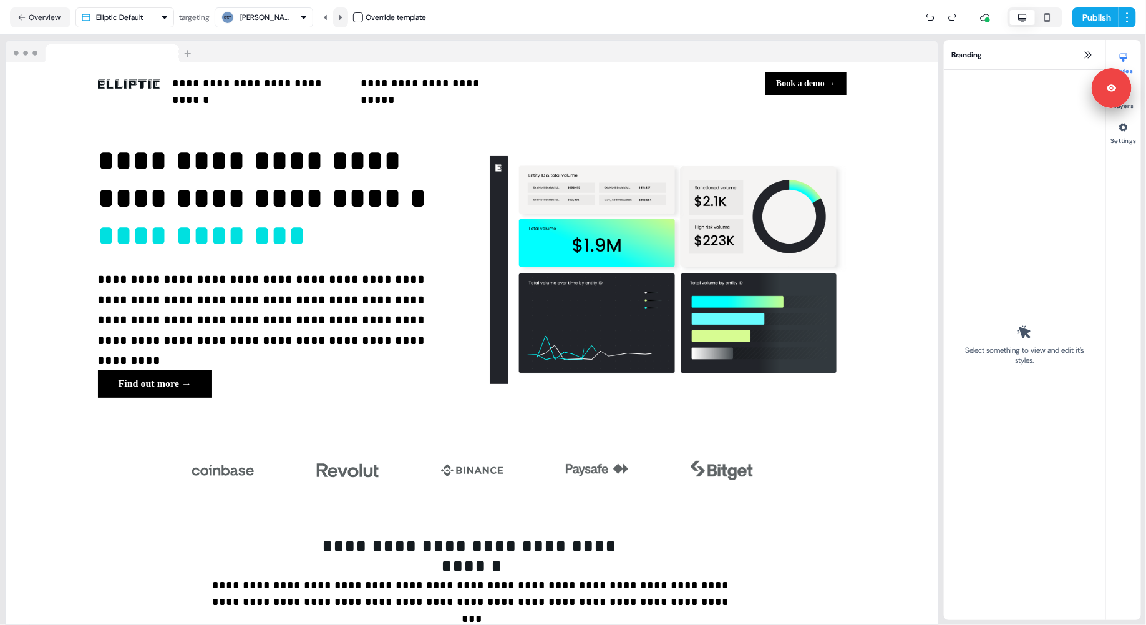
click at [342, 15] on icon at bounding box center [340, 17] width 7 height 7
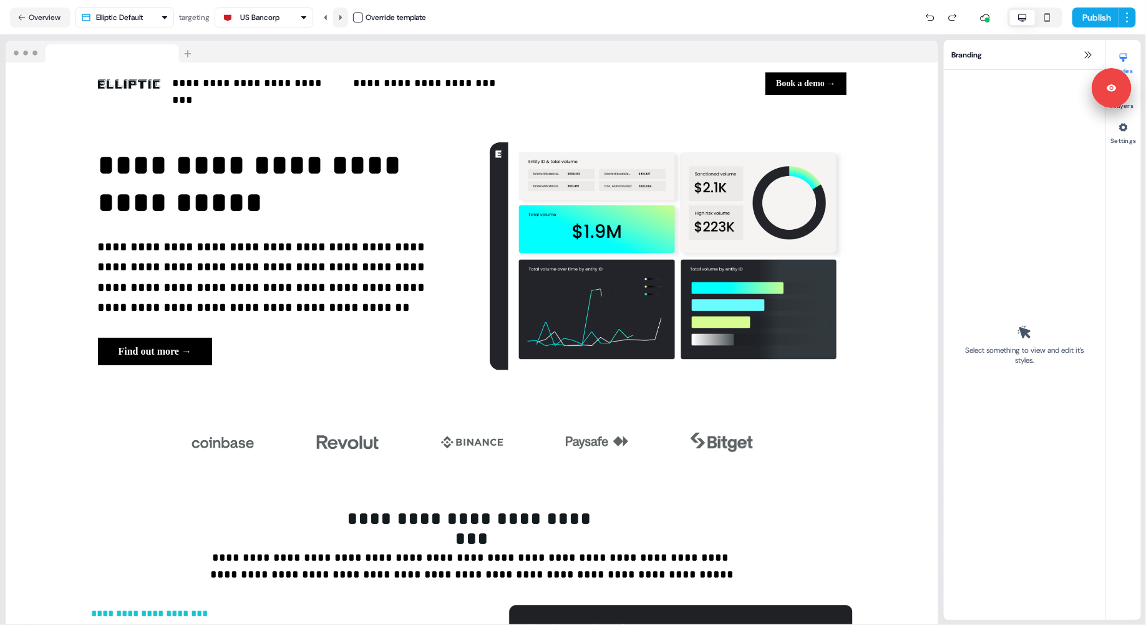
click at [342, 15] on icon at bounding box center [340, 17] width 7 height 7
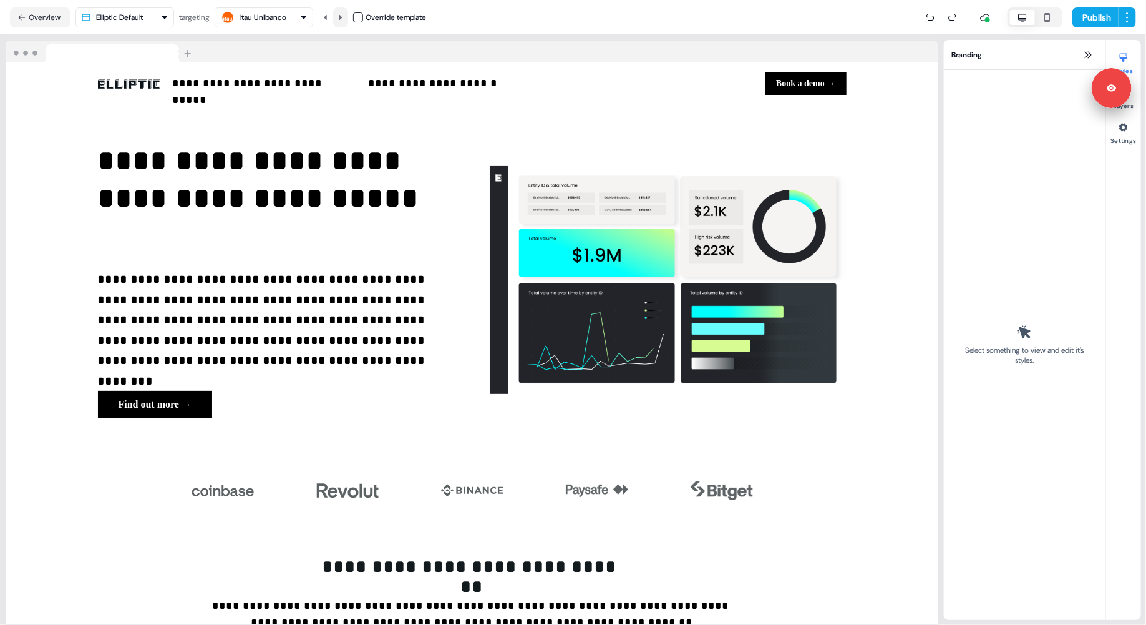
click at [342, 15] on icon at bounding box center [340, 17] width 7 height 7
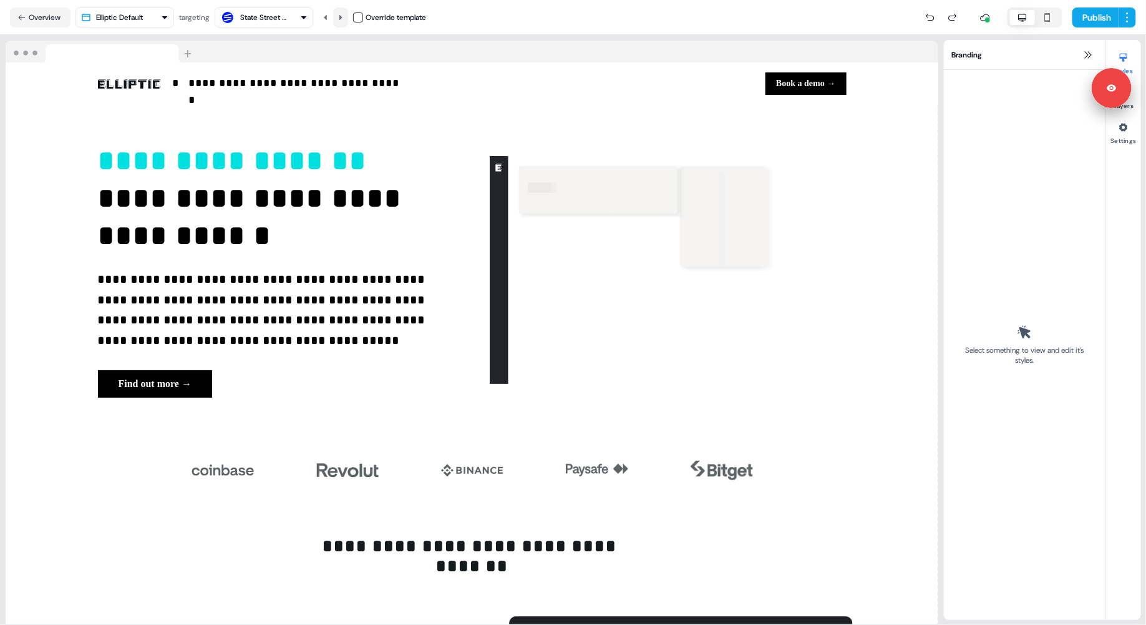
click at [342, 15] on icon at bounding box center [340, 17] width 7 height 7
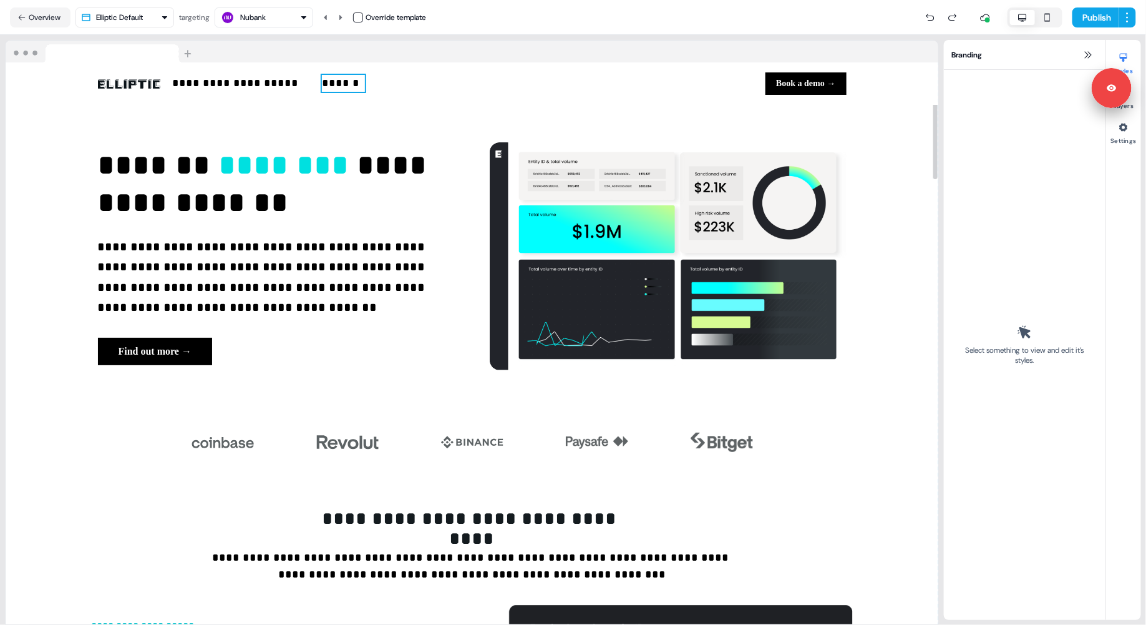
click at [328, 79] on p "******" at bounding box center [343, 83] width 43 height 17
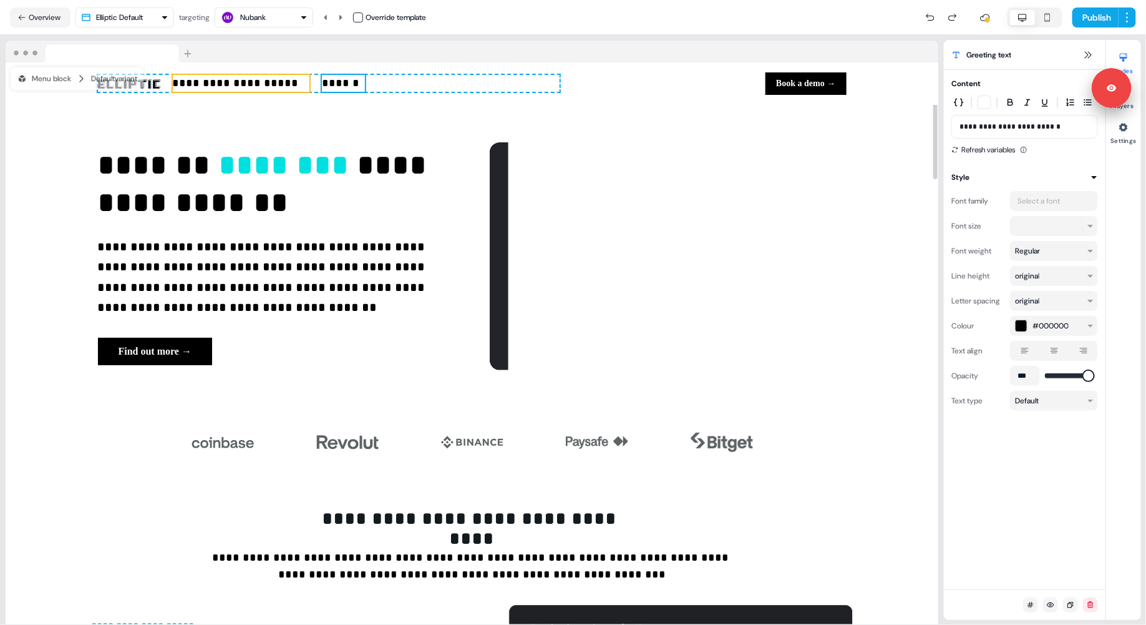
click at [293, 83] on p "**********" at bounding box center [241, 83] width 137 height 17
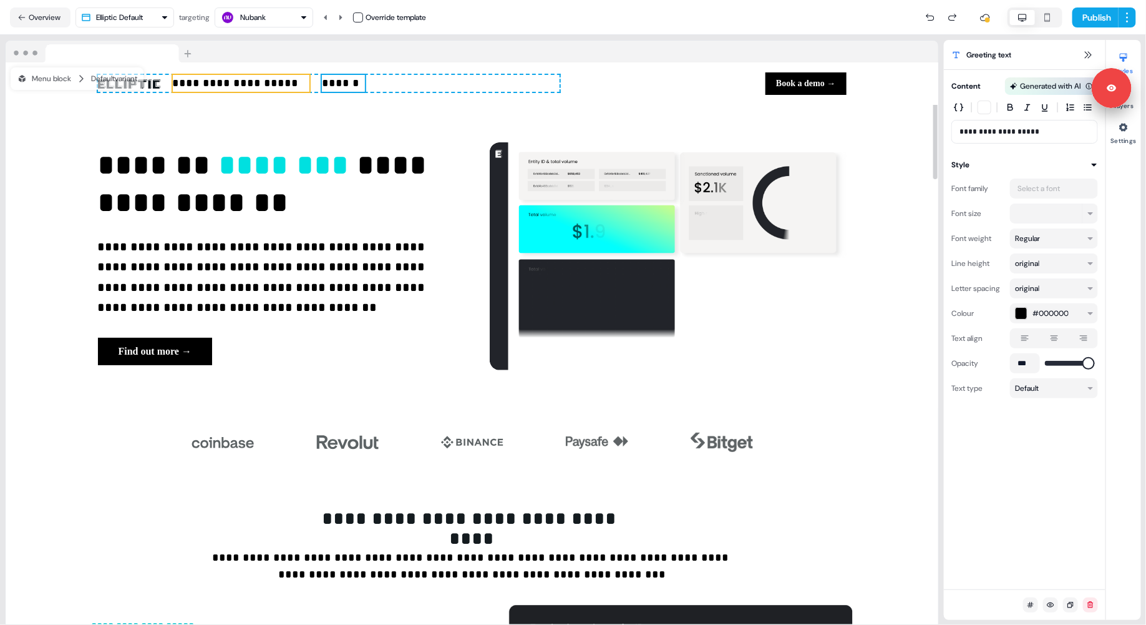
click at [334, 80] on p "******" at bounding box center [343, 83] width 43 height 17
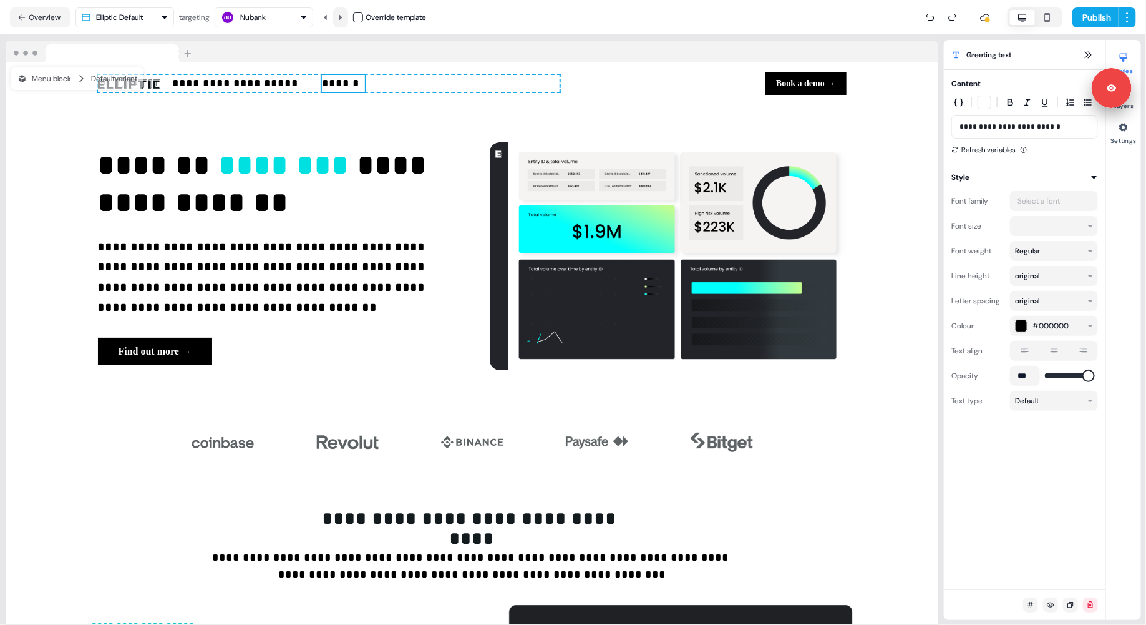
click at [343, 16] on icon at bounding box center [340, 16] width 3 height 5
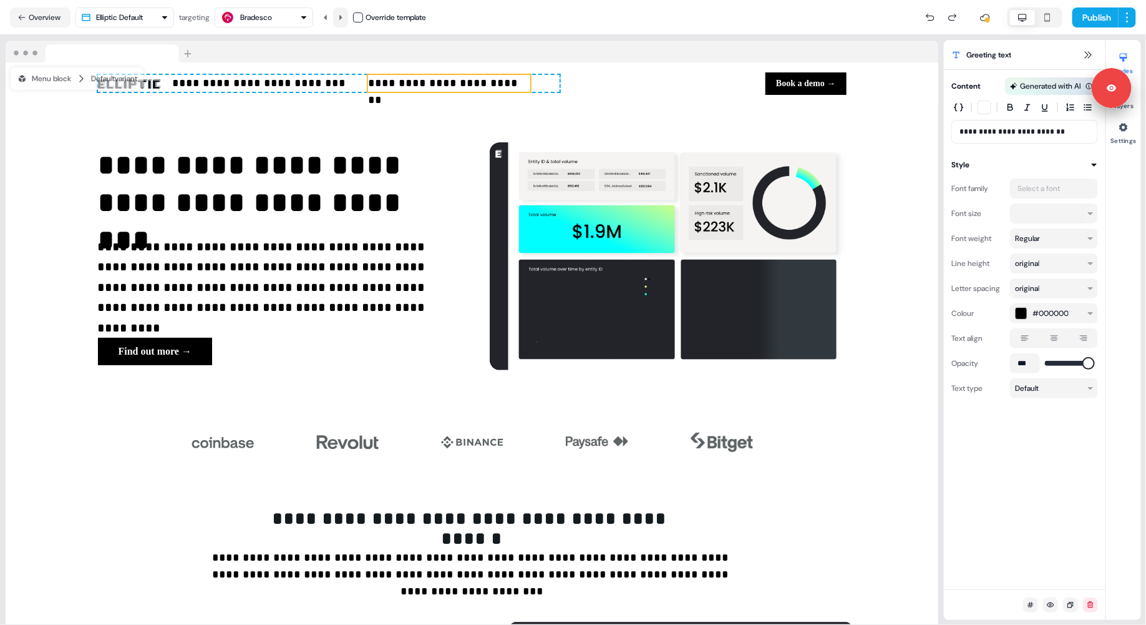
click at [343, 16] on icon at bounding box center [340, 16] width 3 height 5
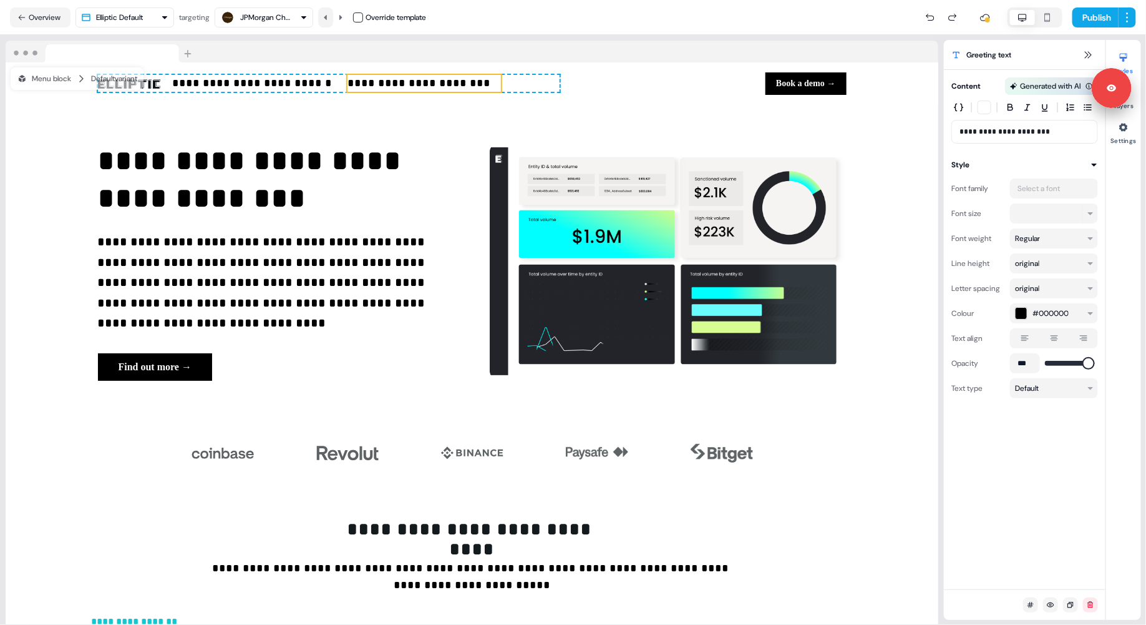
click at [327, 18] on icon at bounding box center [325, 16] width 3 height 5
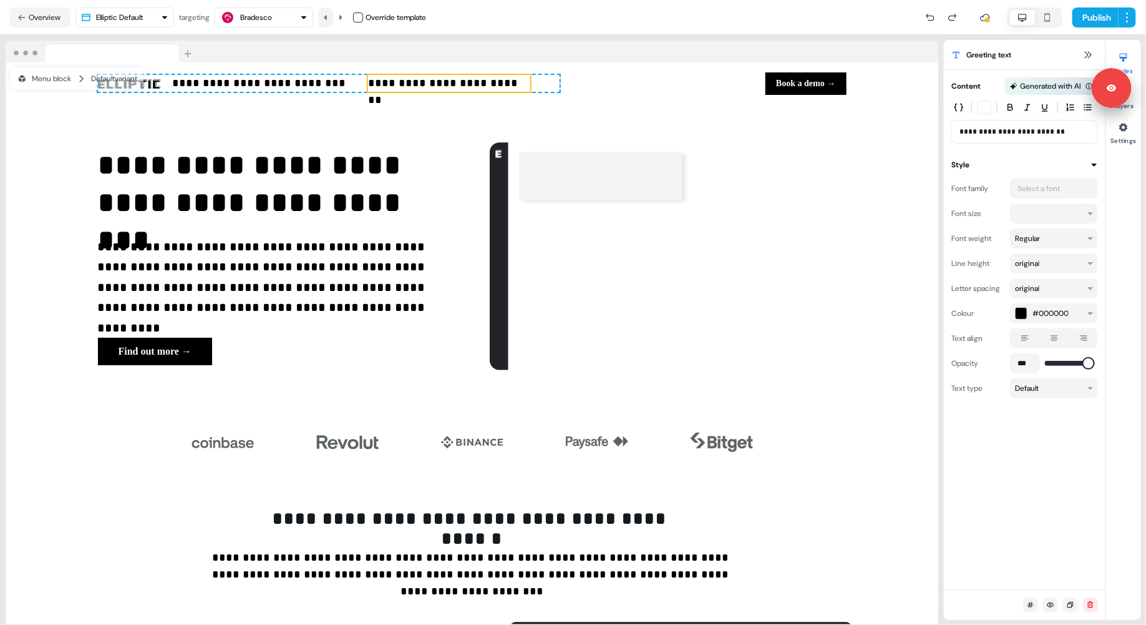
click at [327, 18] on icon at bounding box center [325, 16] width 3 height 5
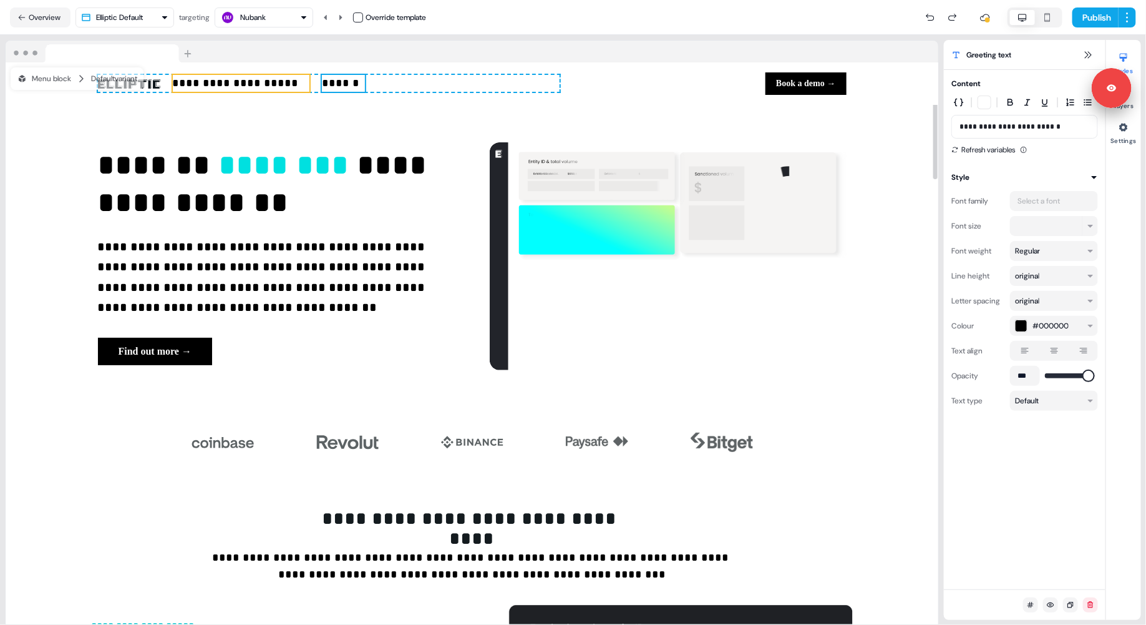
click at [293, 87] on p "**********" at bounding box center [241, 83] width 137 height 17
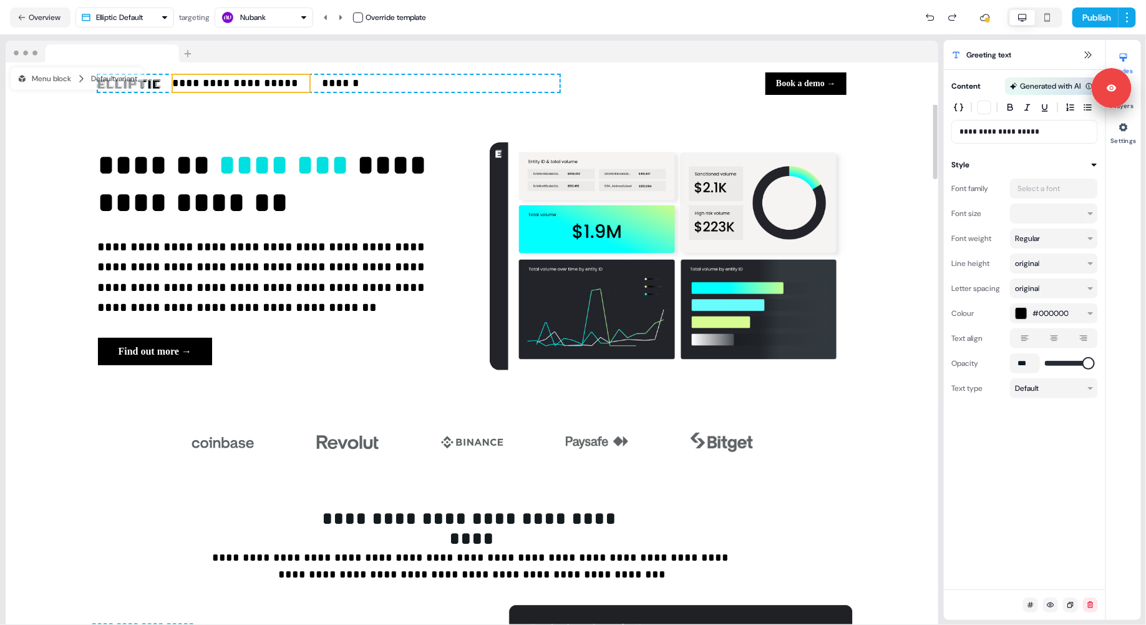
click at [293, 87] on p "**********" at bounding box center [241, 83] width 137 height 17
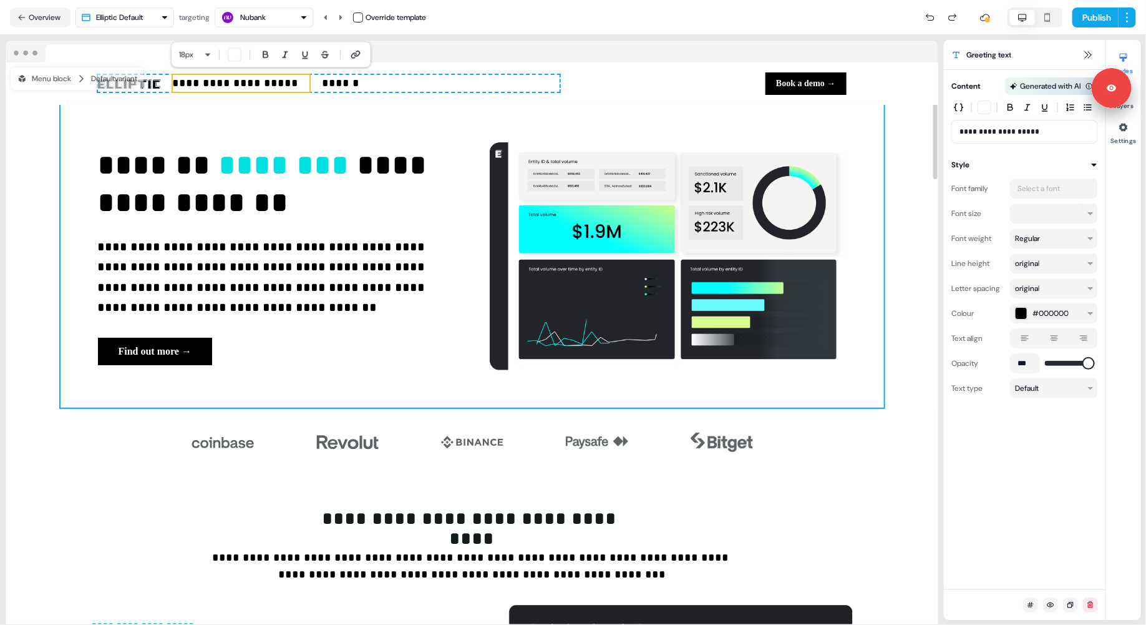
click at [69, 180] on div "**********" at bounding box center [473, 256] width 824 height 303
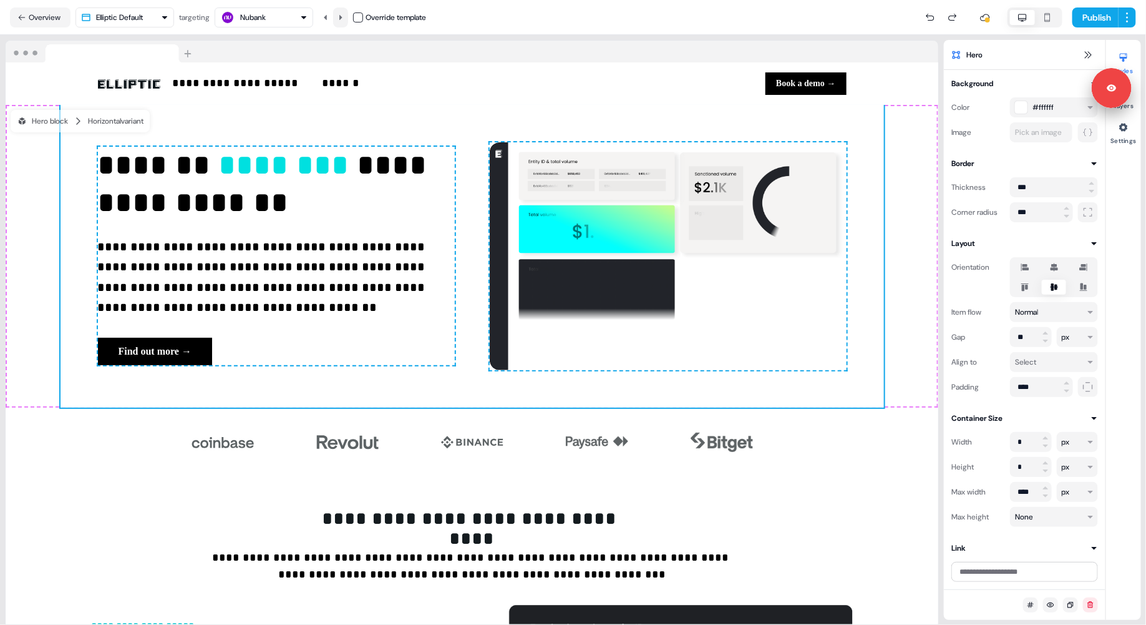
click at [348, 16] on button at bounding box center [340, 17] width 15 height 20
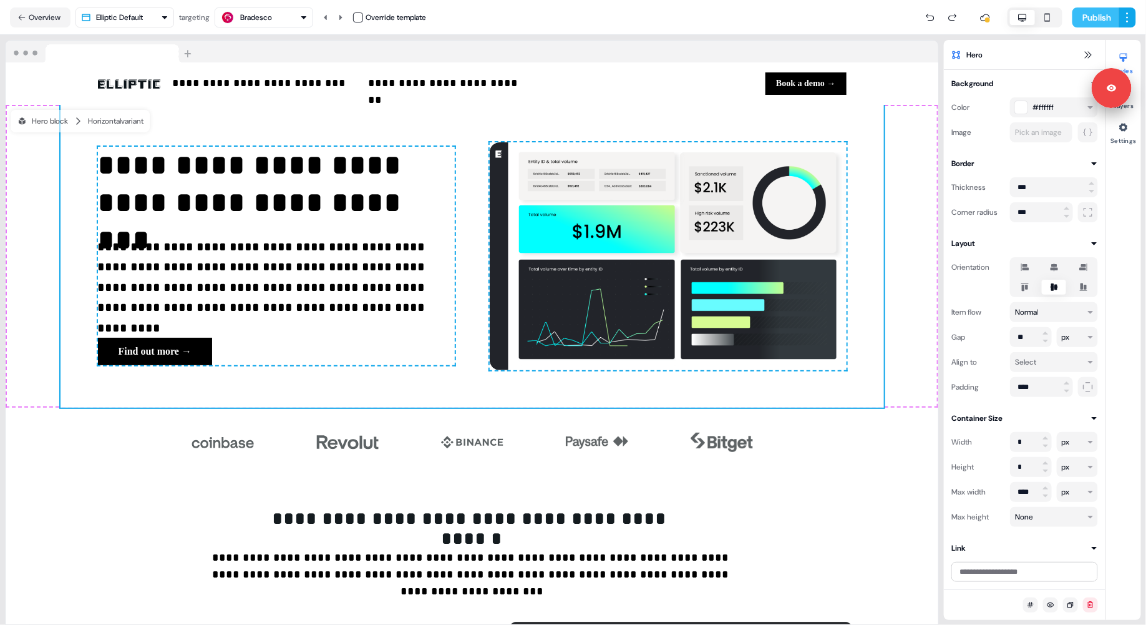
click at [1086, 17] on button "Publish" at bounding box center [1095, 17] width 46 height 20
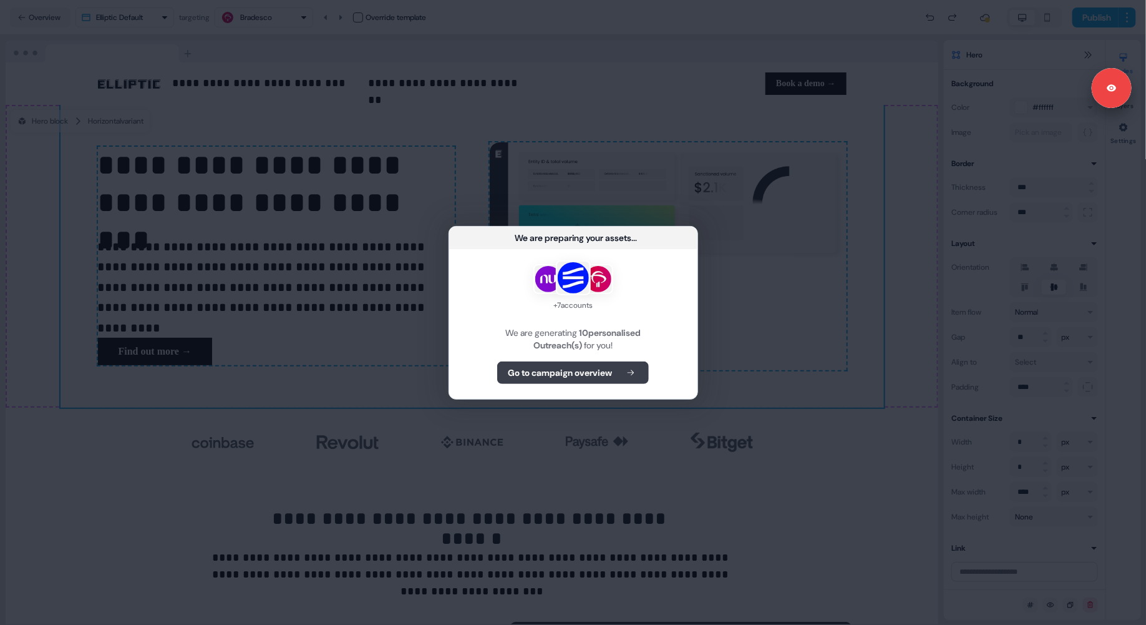
click at [599, 371] on b "Go to campaign overview" at bounding box center [560, 372] width 104 height 12
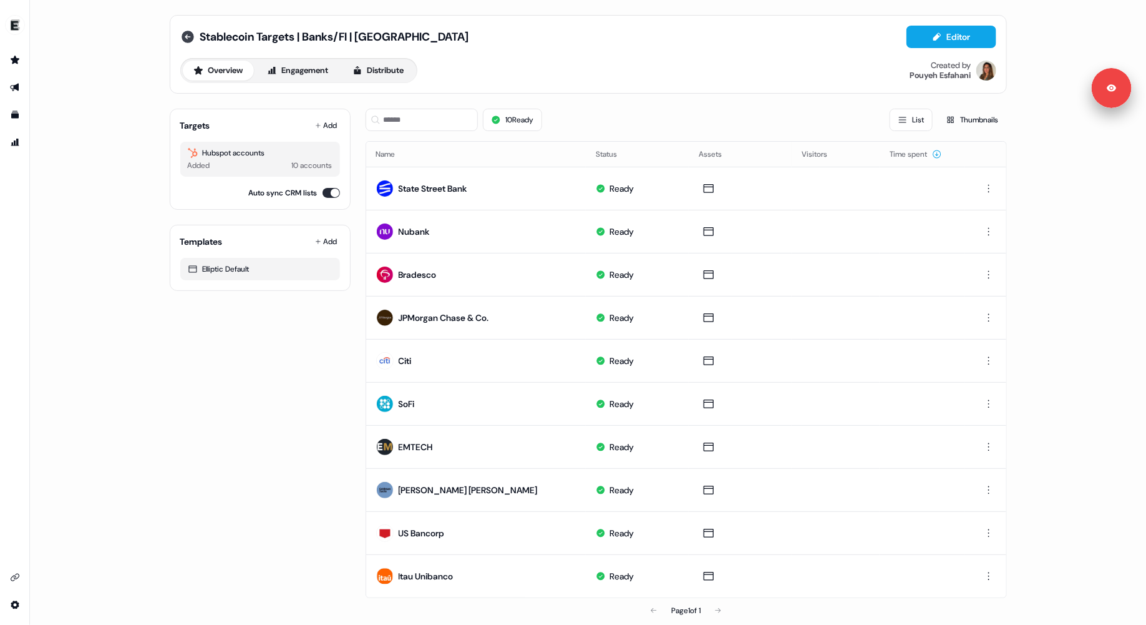
click at [185, 34] on icon at bounding box center [187, 36] width 15 height 15
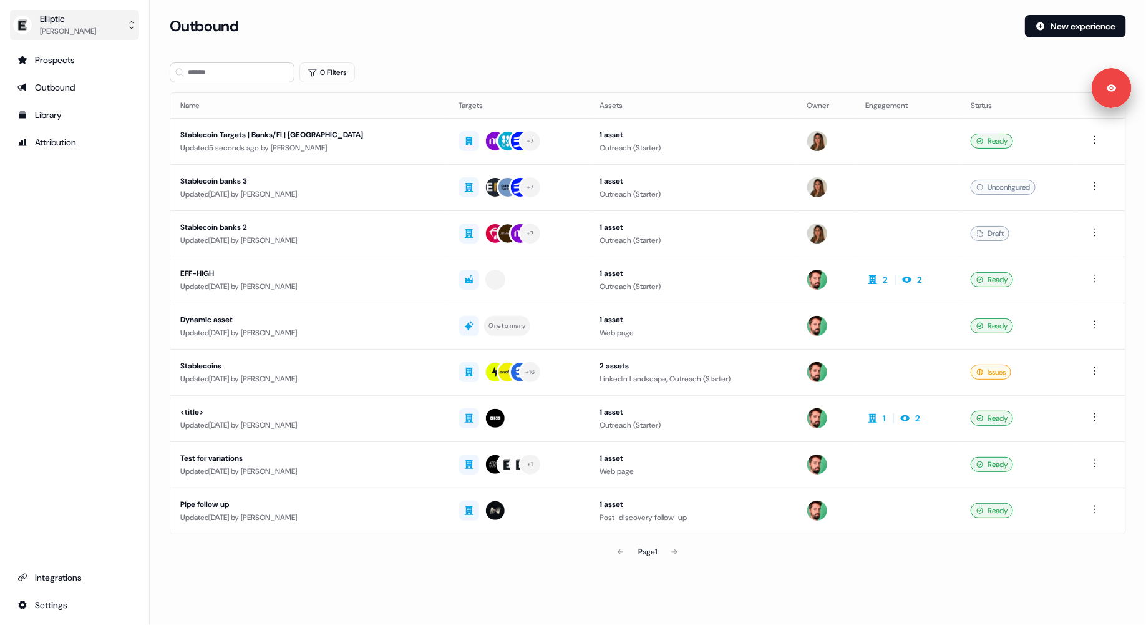
click at [76, 18] on div "Elliptic" at bounding box center [68, 18] width 56 height 12
click at [66, 106] on div "Logout" at bounding box center [74, 103] width 119 height 22
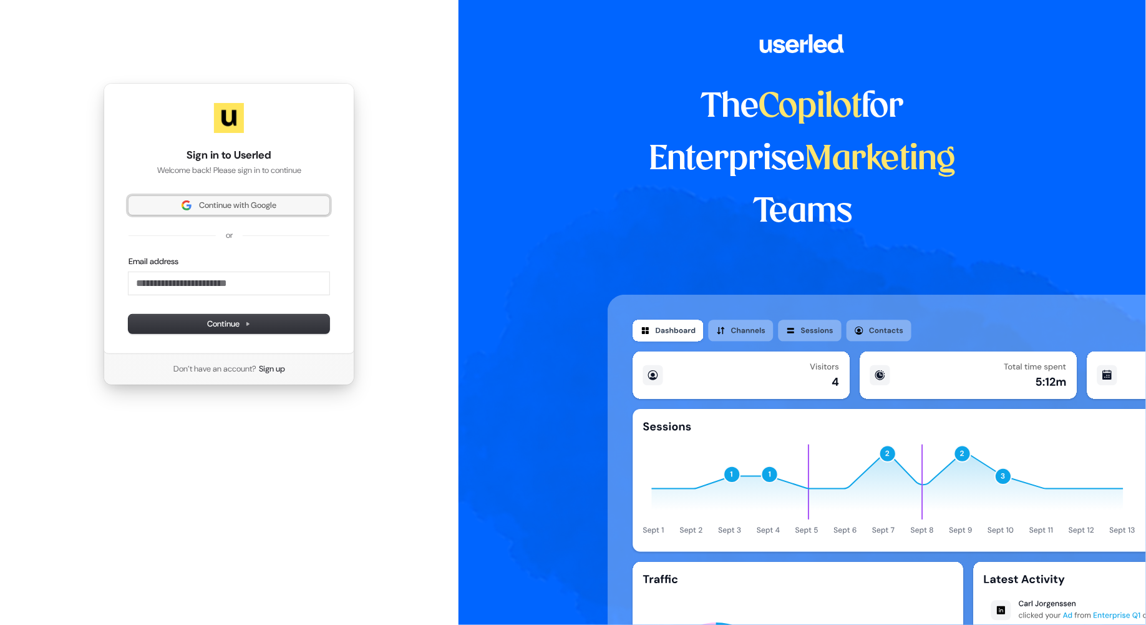
click at [276, 208] on span "Continue with Google" at bounding box center [237, 205] width 77 height 11
